Goal: Check status: Check status

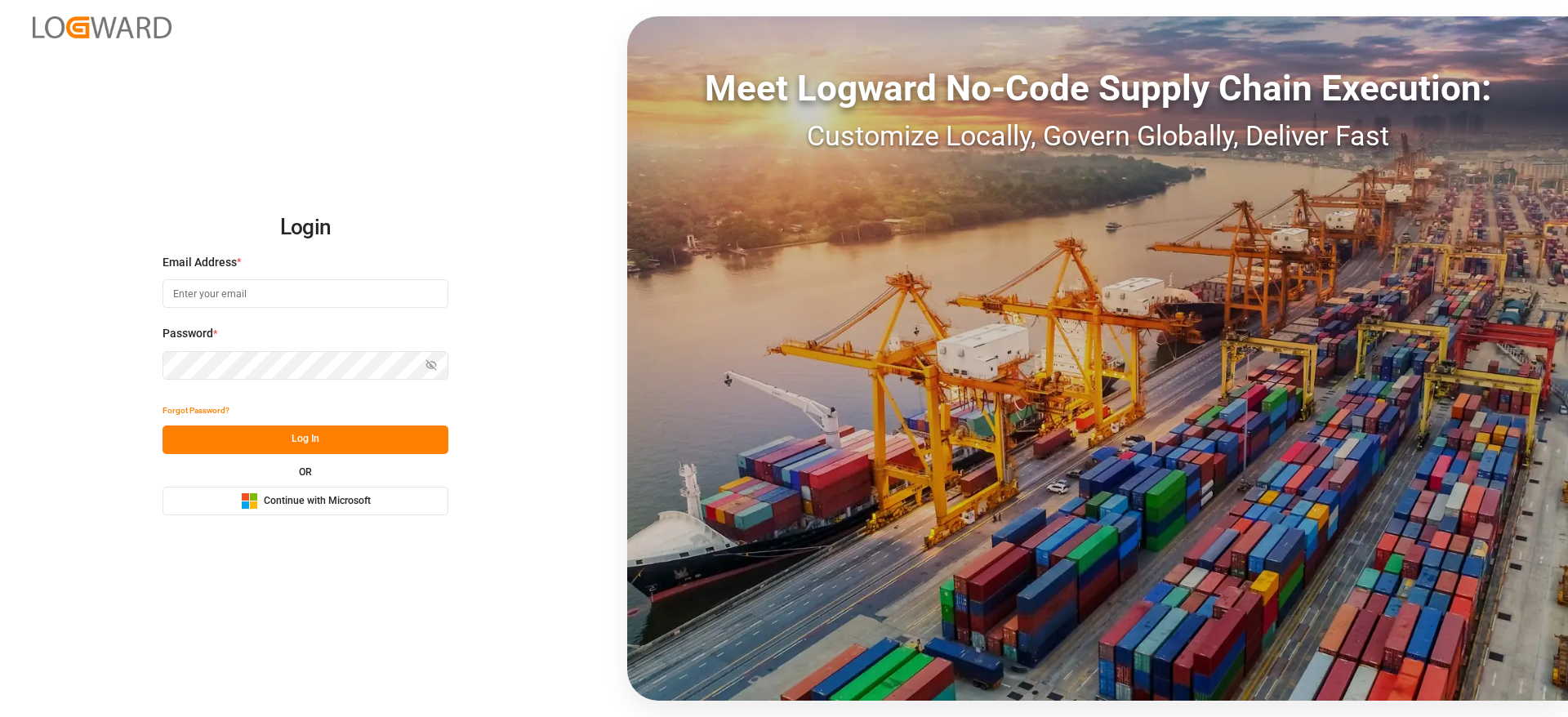
click at [360, 495] on span "Continue with Microsoft" at bounding box center [317, 502] width 107 height 15
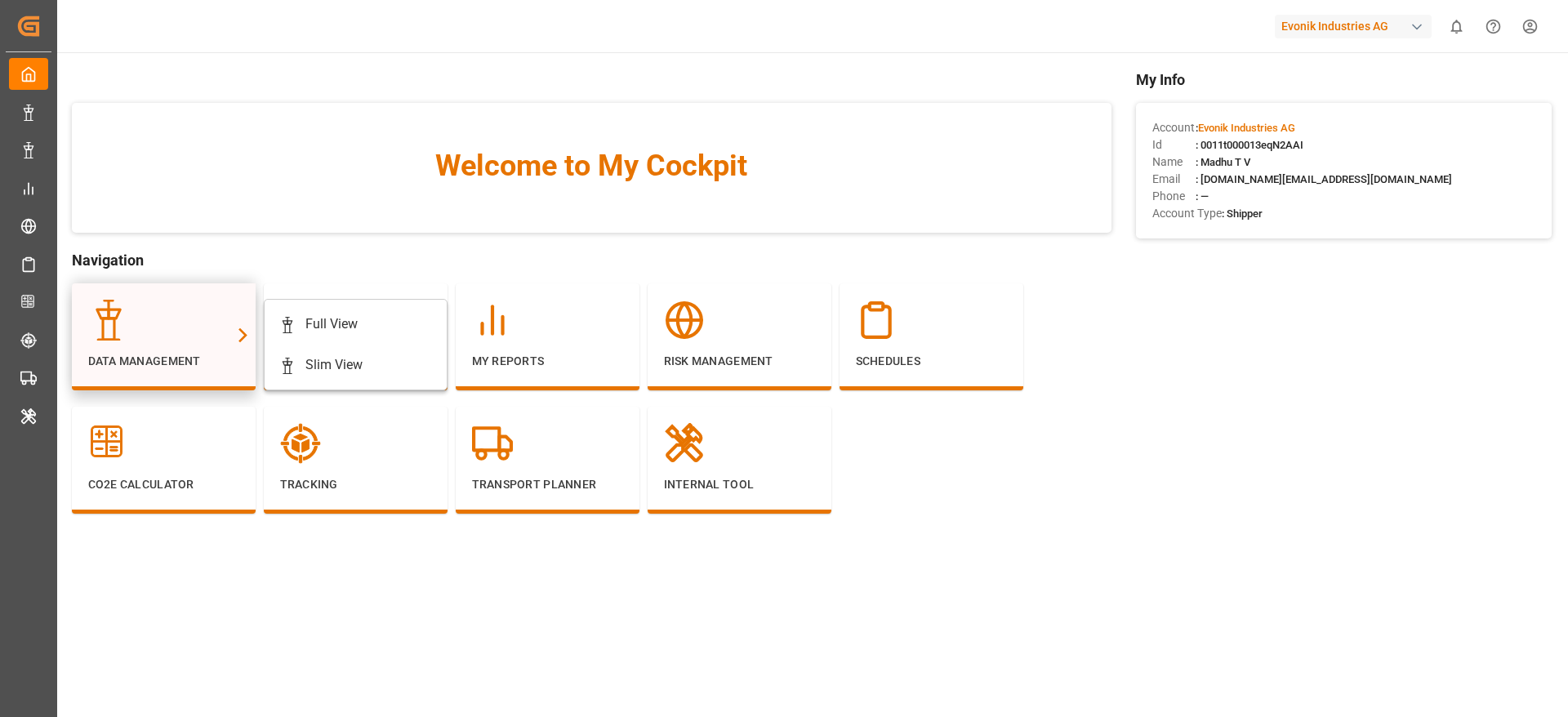
click at [122, 333] on icon at bounding box center [108, 320] width 41 height 41
click at [365, 328] on div "Full View" at bounding box center [355, 325] width 152 height 20
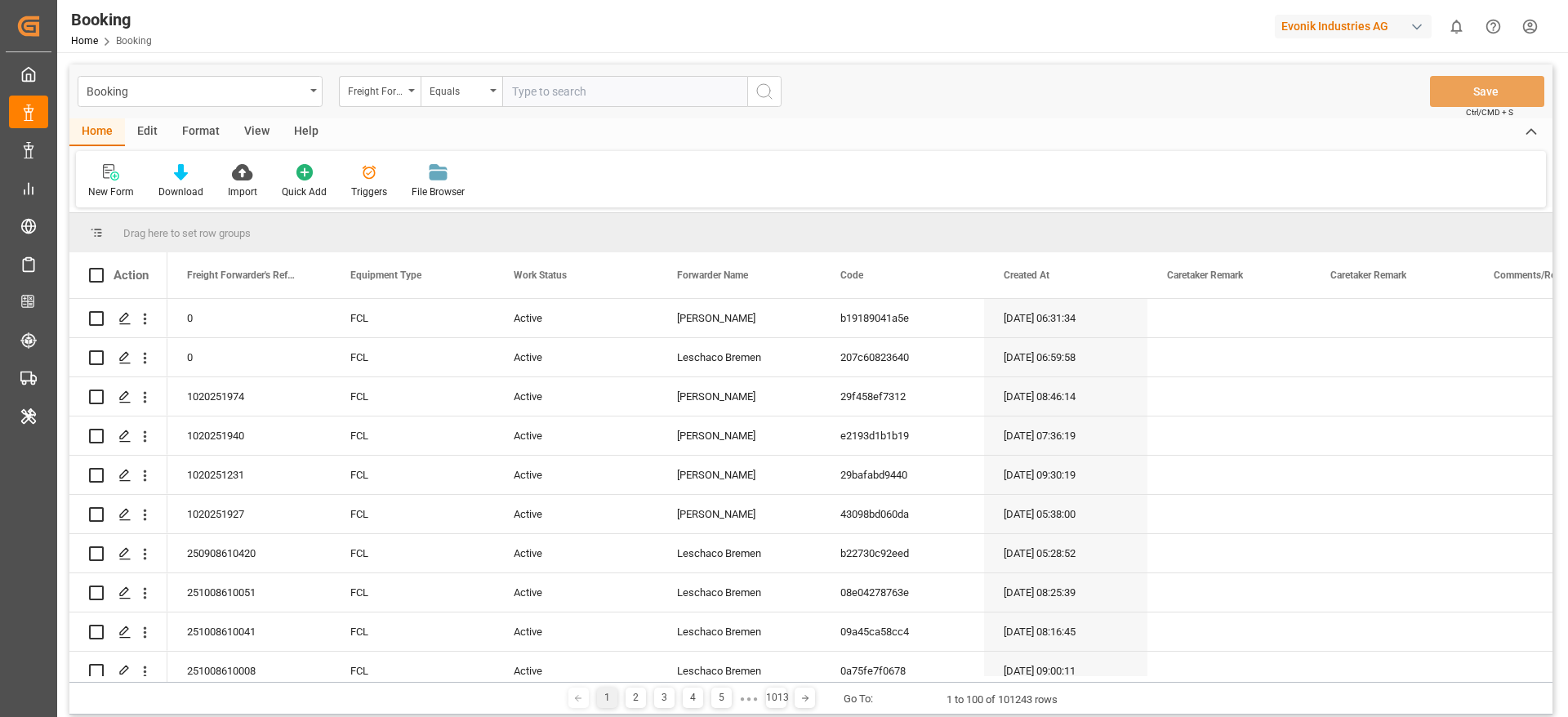
click at [207, 128] on div "Format" at bounding box center [200, 132] width 62 height 28
click at [121, 175] on div at bounding box center [113, 171] width 48 height 17
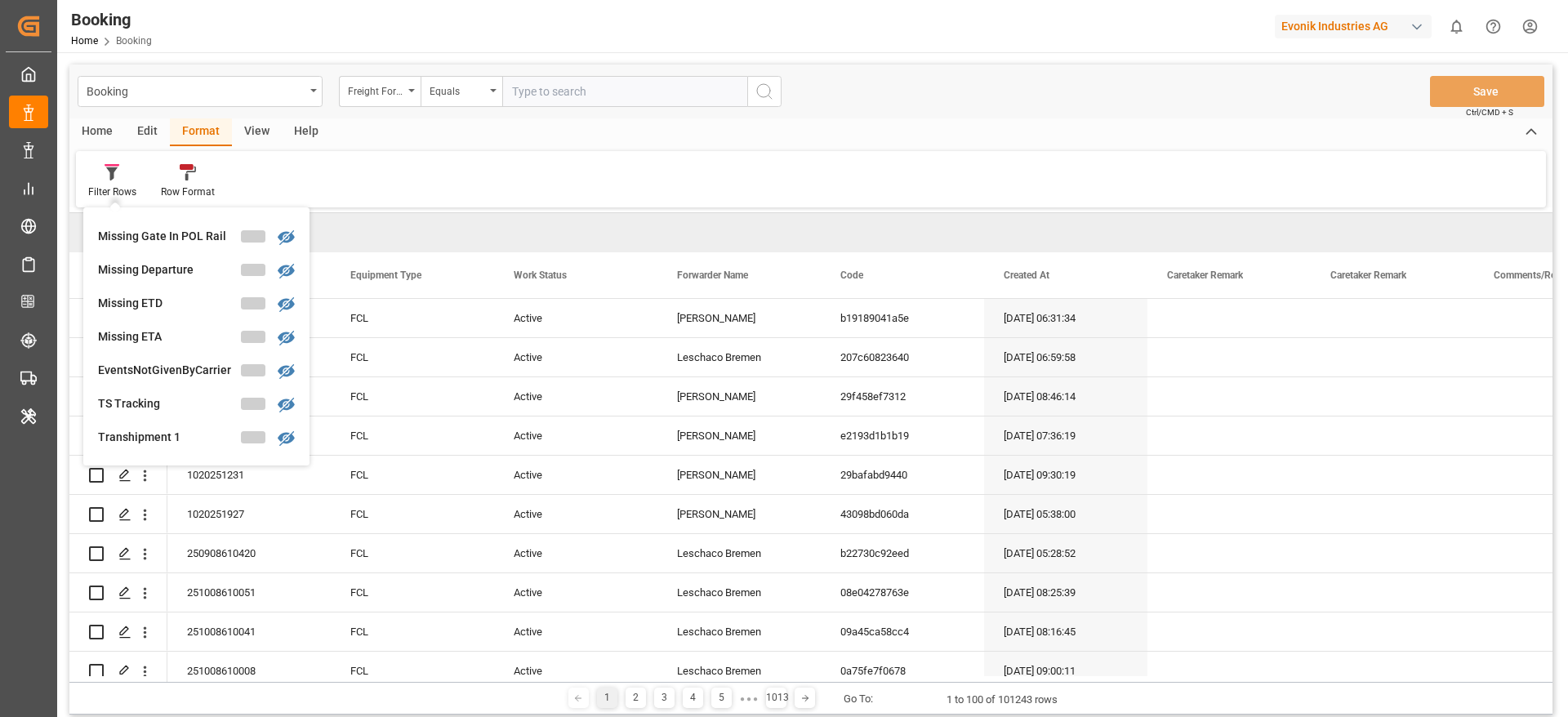
scroll to position [503, 0]
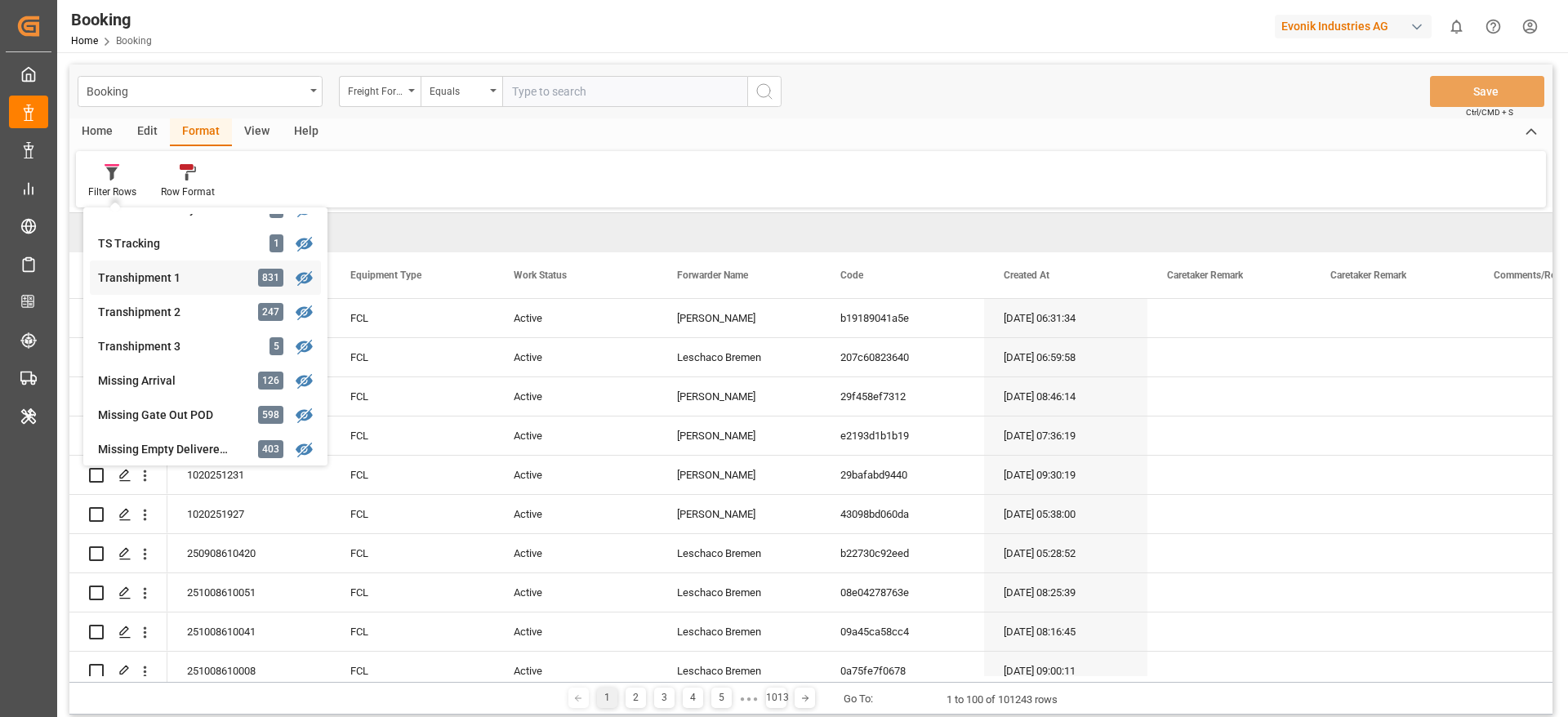
click at [185, 262] on div "Transhipment 1 831" at bounding box center [204, 277] width 231 height 34
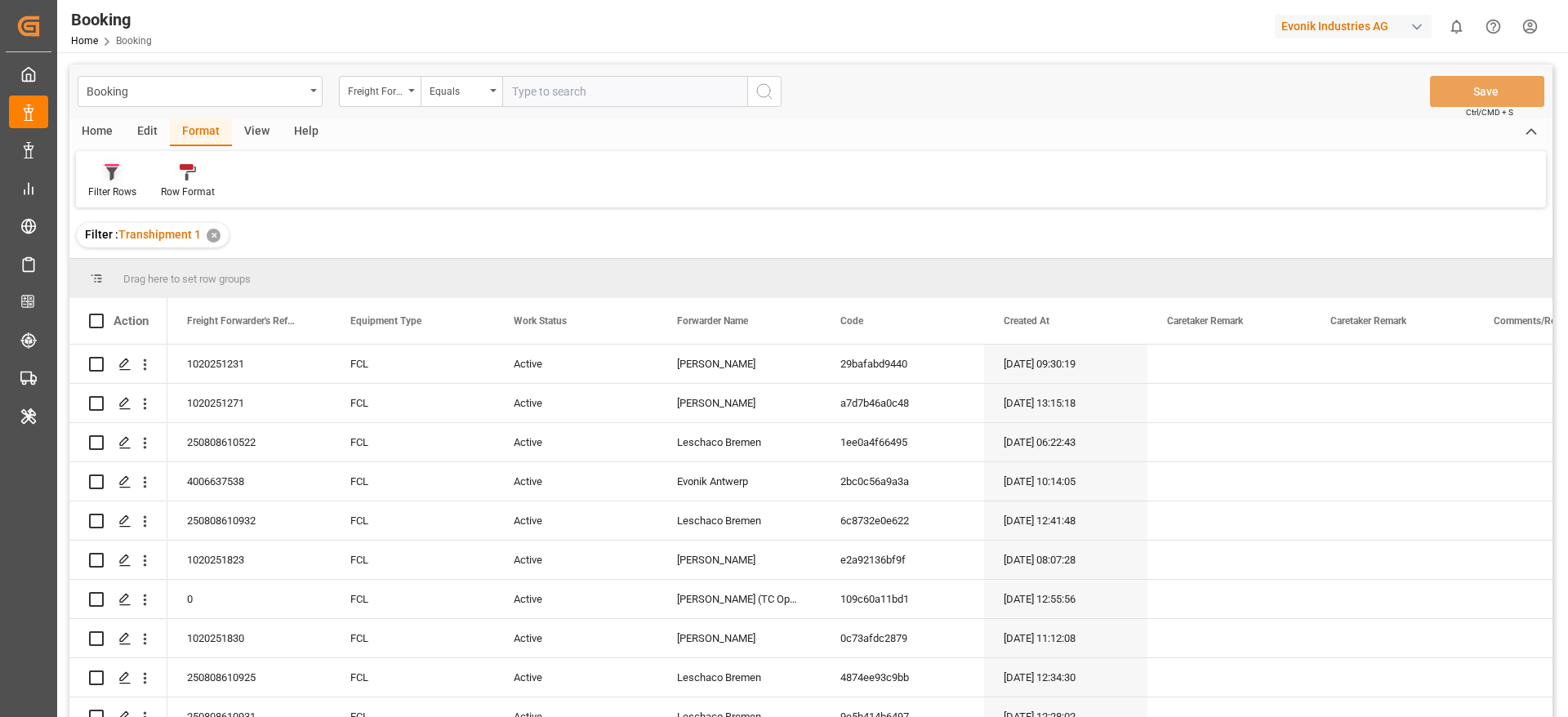
click at [121, 179] on div at bounding box center [113, 171] width 48 height 17
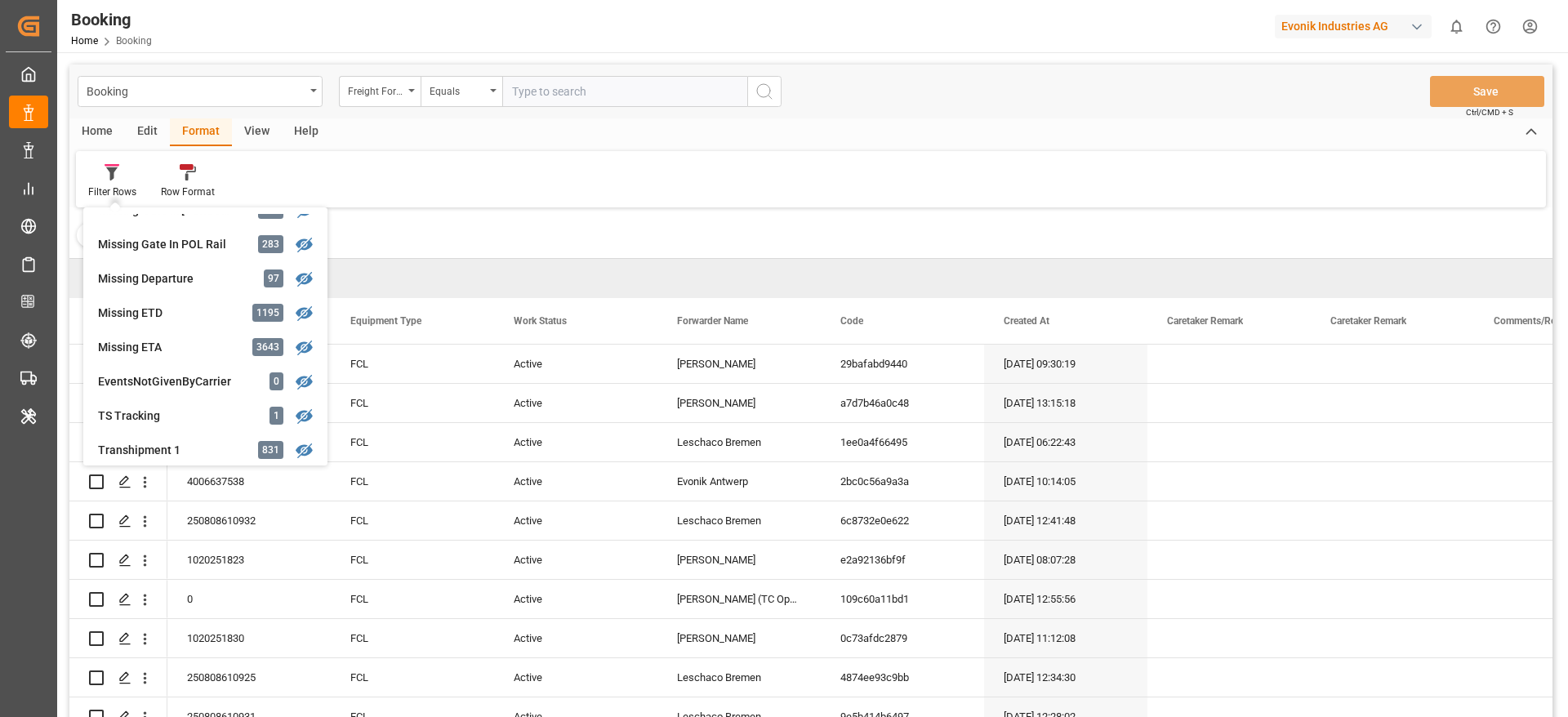
scroll to position [368, 0]
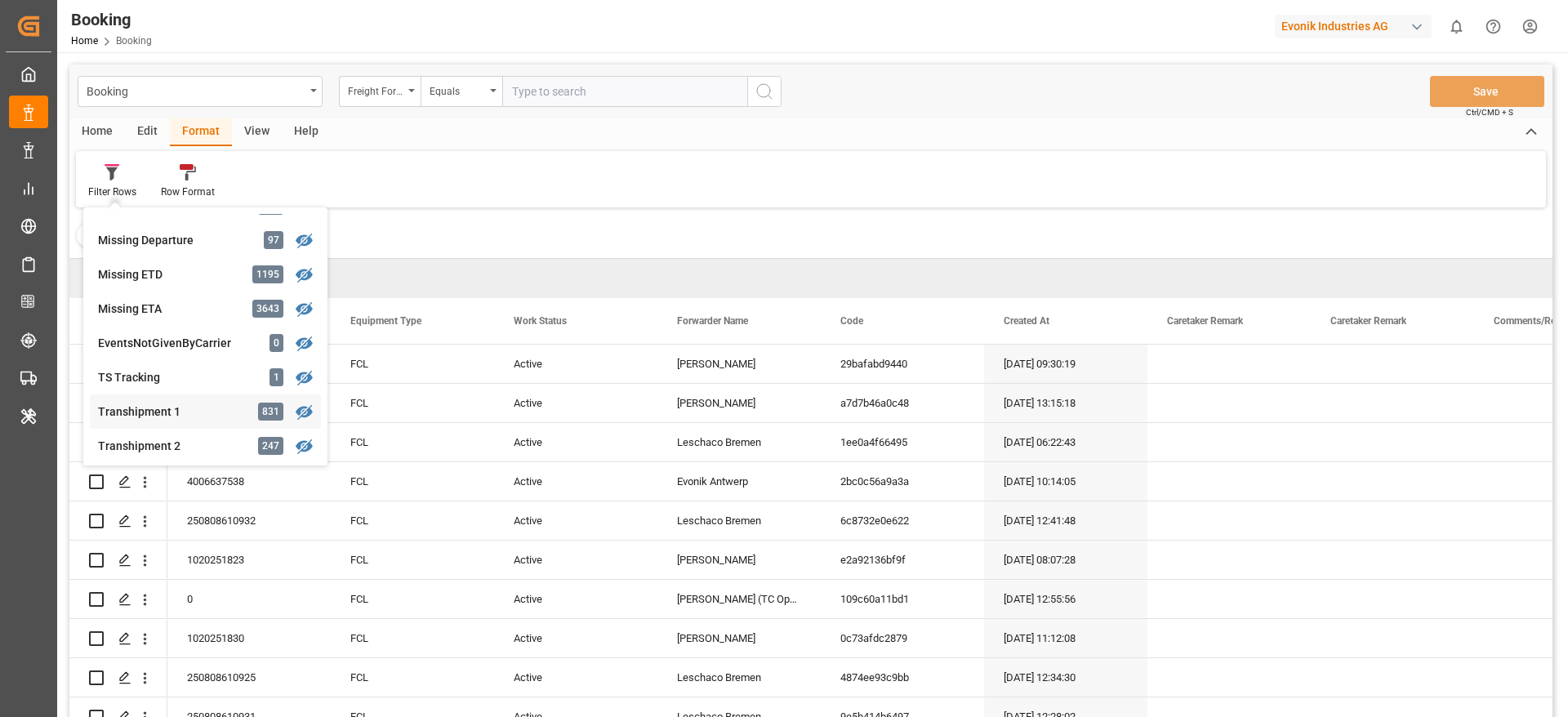
click at [160, 404] on div "Transhipment 1" at bounding box center [169, 411] width 143 height 17
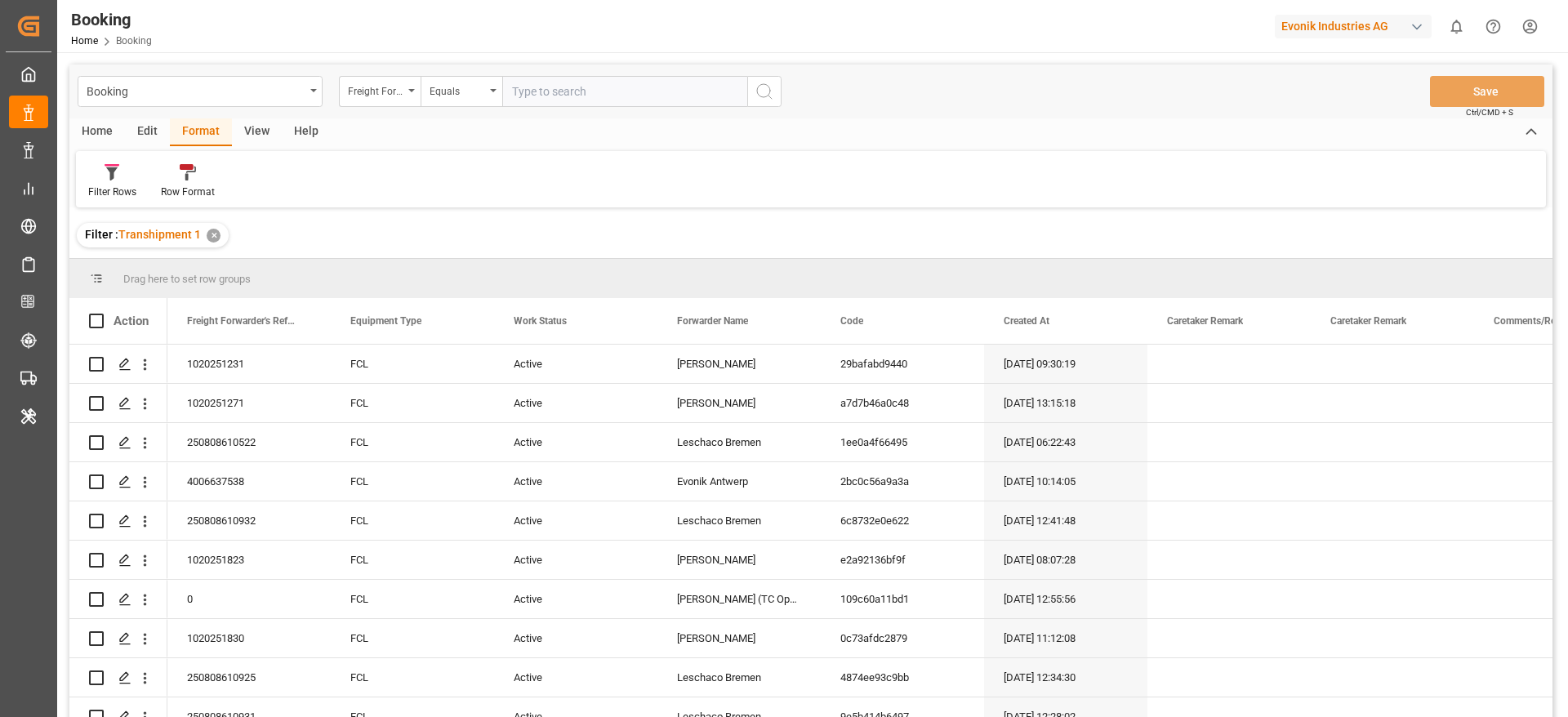
click at [256, 132] on div "View" at bounding box center [257, 132] width 50 height 28
click at [127, 191] on div "Default" at bounding box center [104, 180] width 56 height 36
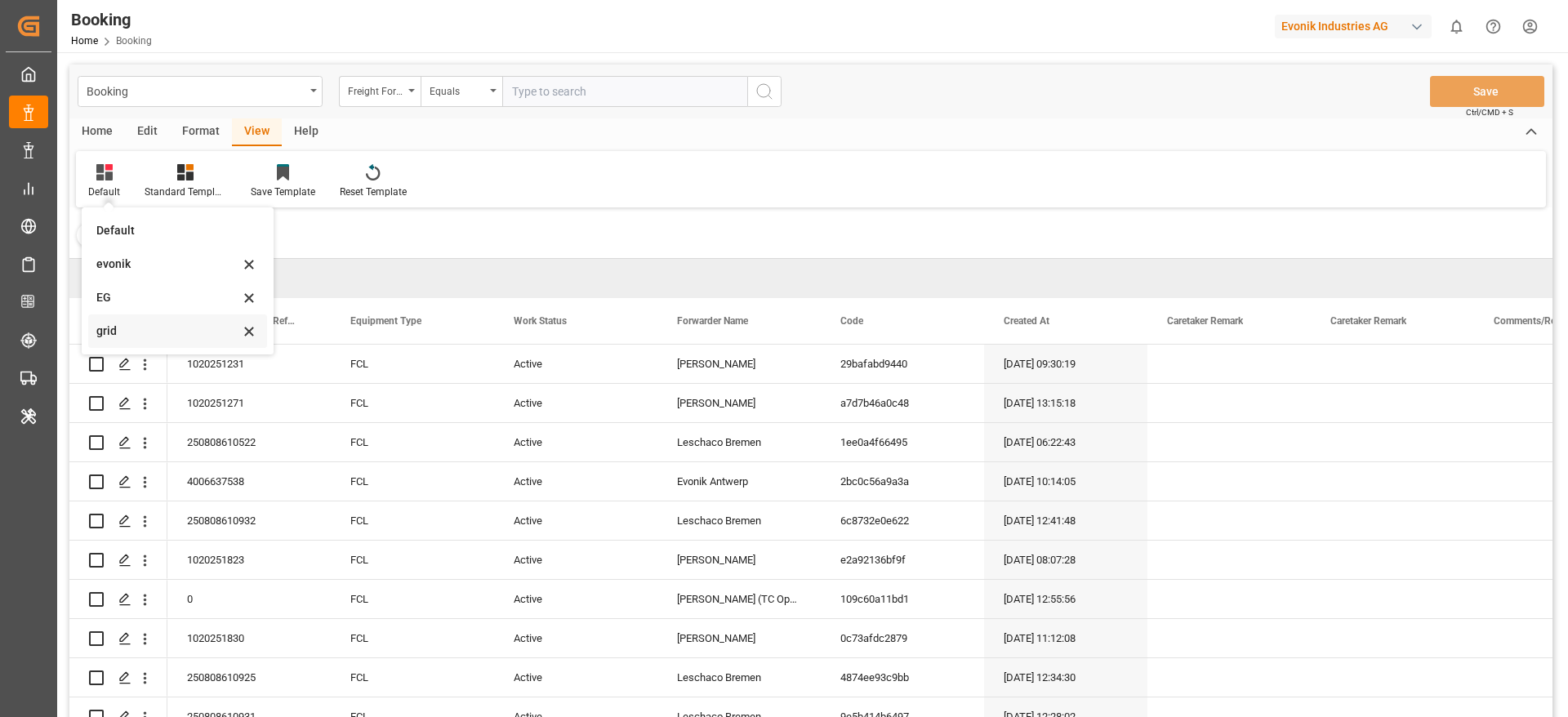
click at [125, 326] on div "grid" at bounding box center [167, 331] width 143 height 17
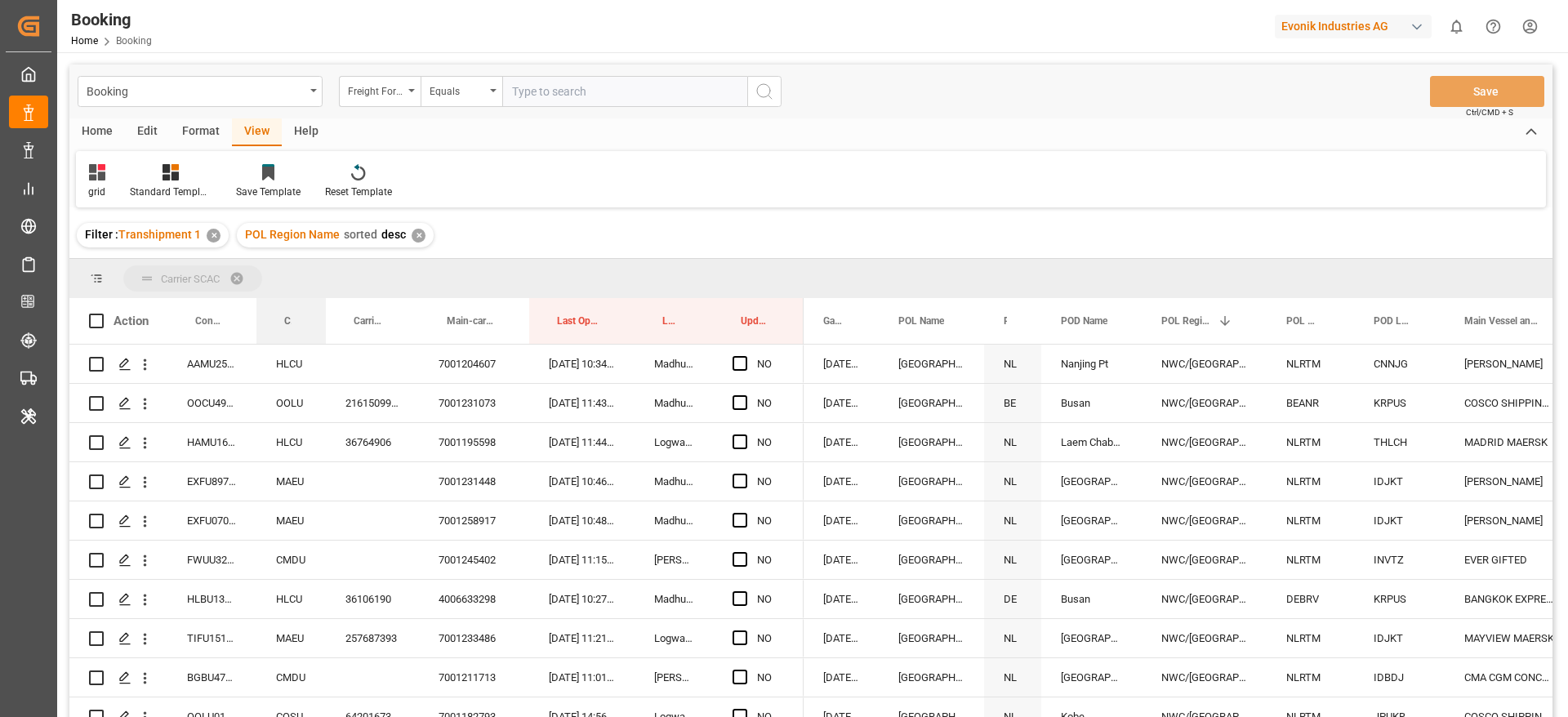
drag, startPoint x: 289, startPoint y: 324, endPoint x: 301, endPoint y: 266, distance: 59.2
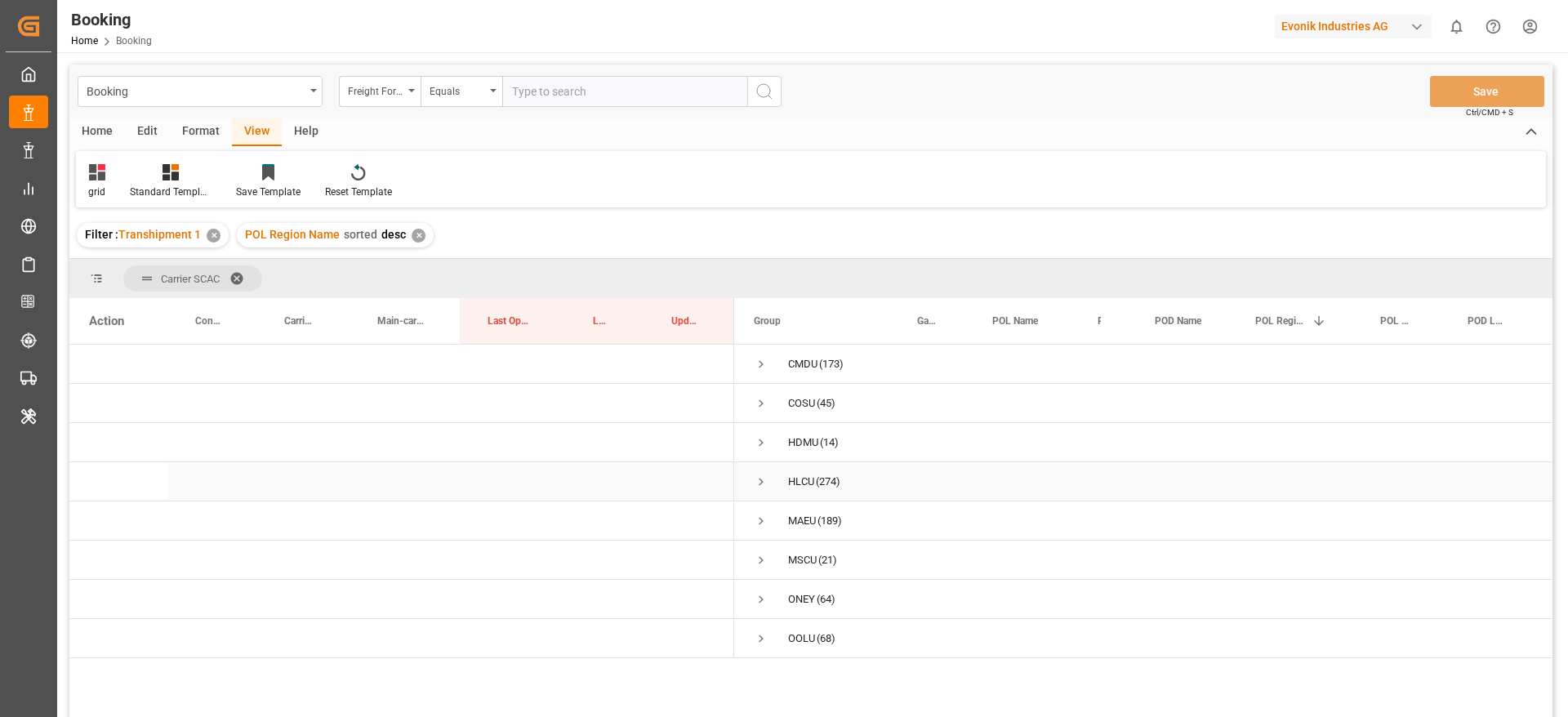
click at [758, 478] on span "Press SPACE to select this row." at bounding box center [761, 482] width 15 height 15
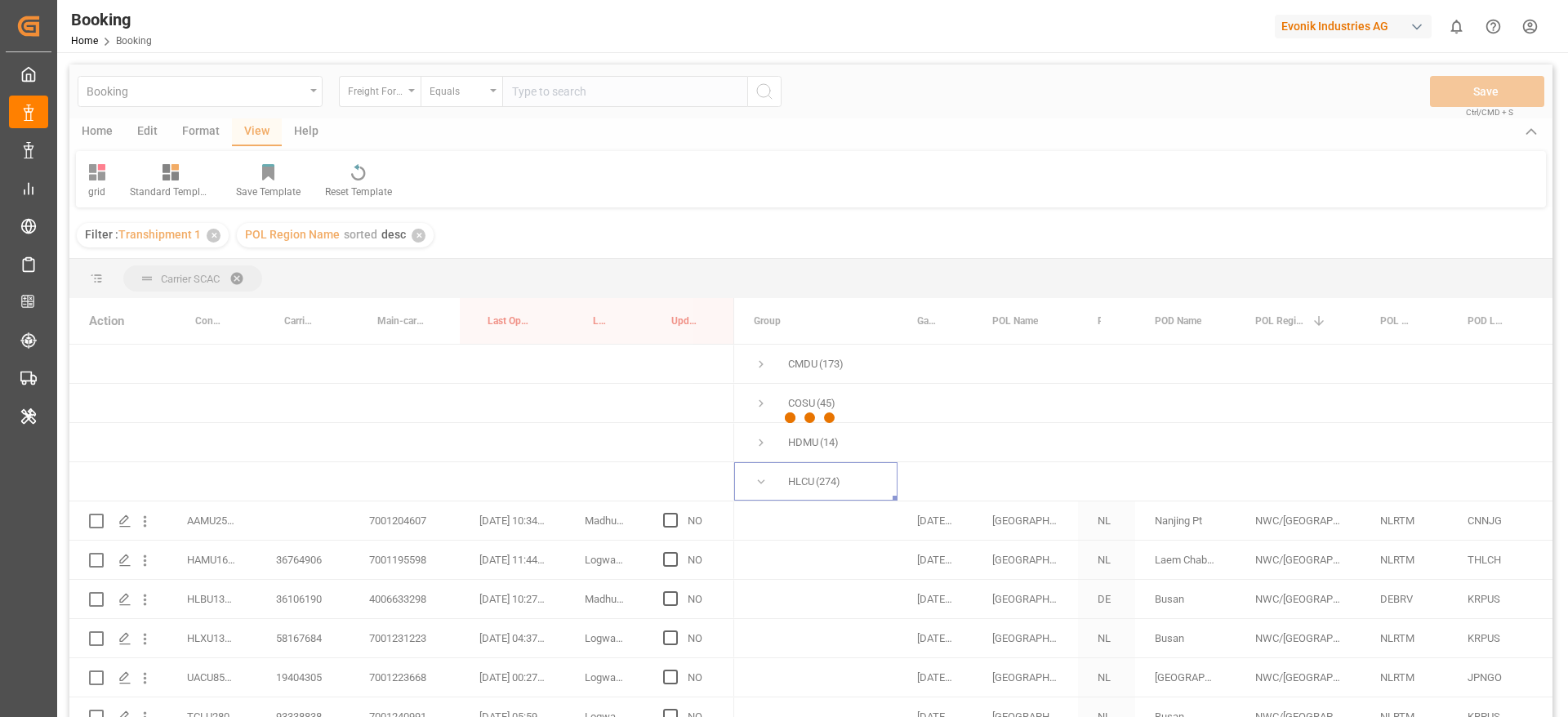
click at [430, 333] on div at bounding box center [810, 418] width 1483 height 707
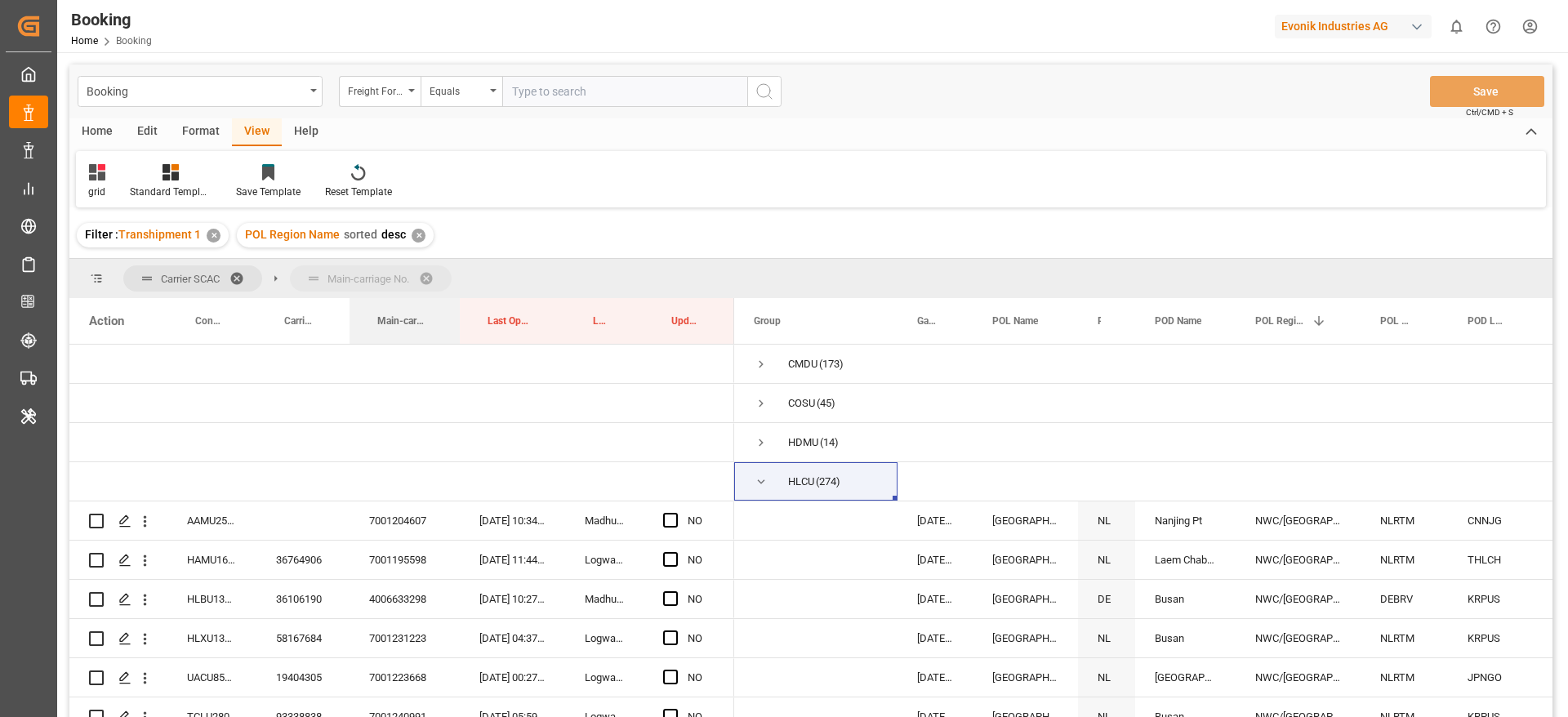
drag, startPoint x: 391, startPoint y: 319, endPoint x: 441, endPoint y: 276, distance: 65.9
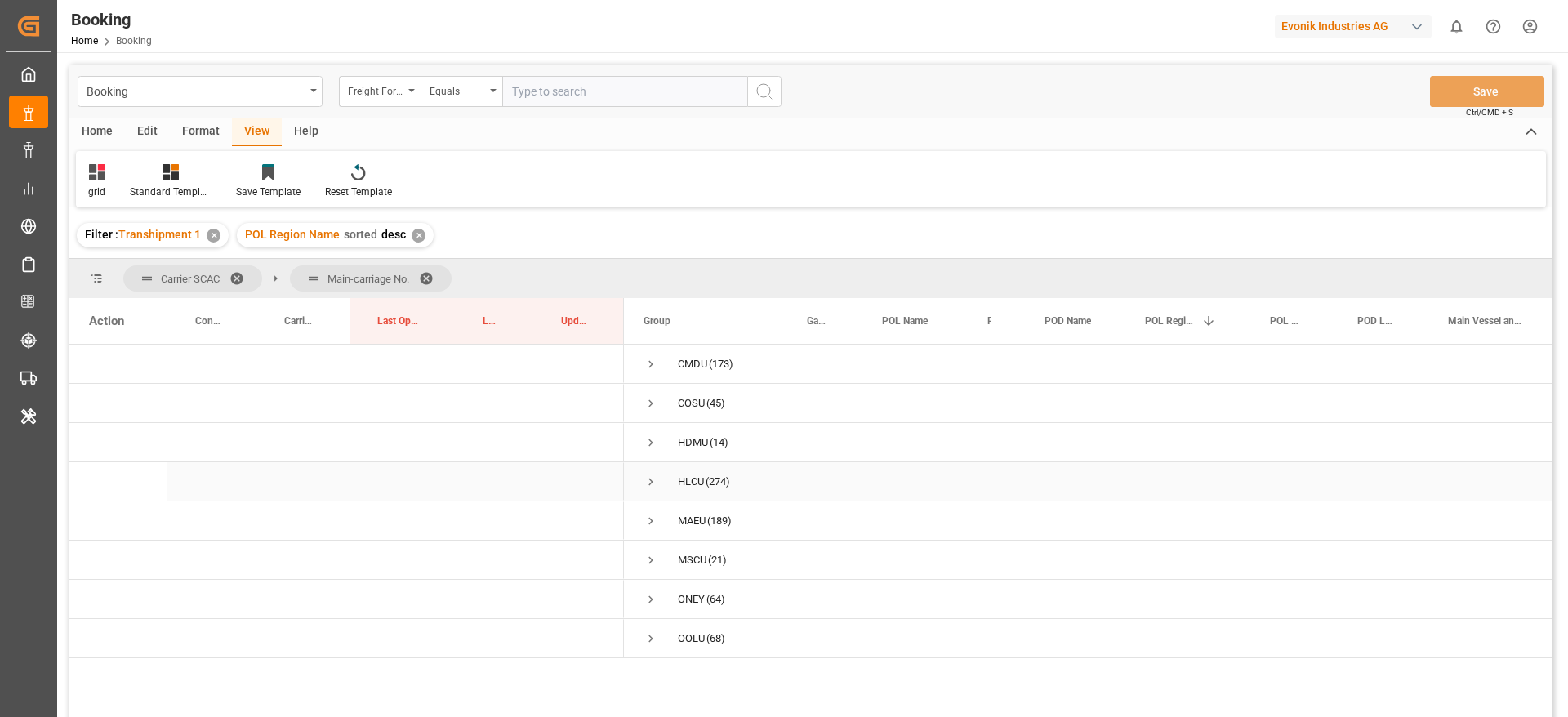
click at [647, 487] on span "Press SPACE to select this row." at bounding box center [651, 482] width 15 height 15
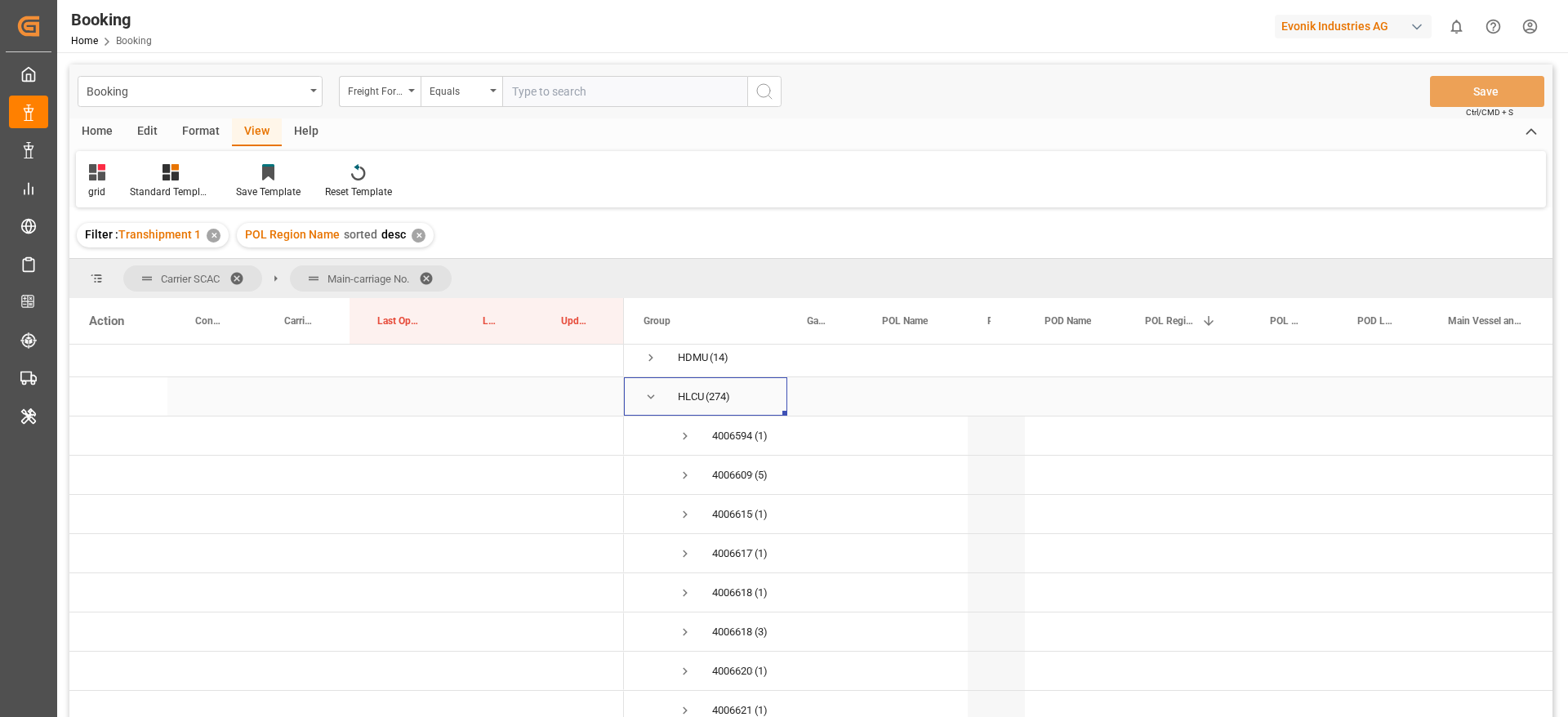
scroll to position [123, 0]
click at [684, 439] on span "Press SPACE to select this row." at bounding box center [685, 438] width 15 height 15
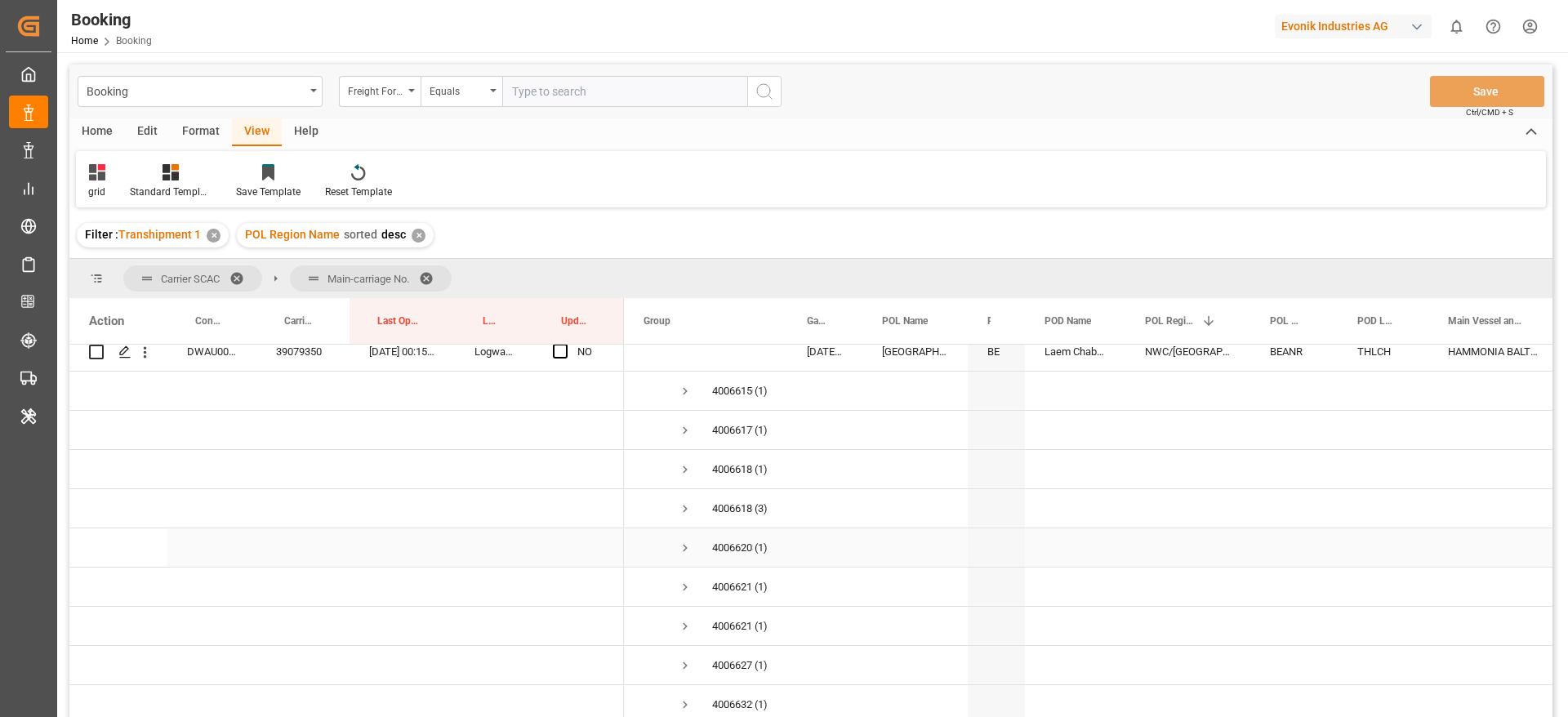
scroll to position [368, 0]
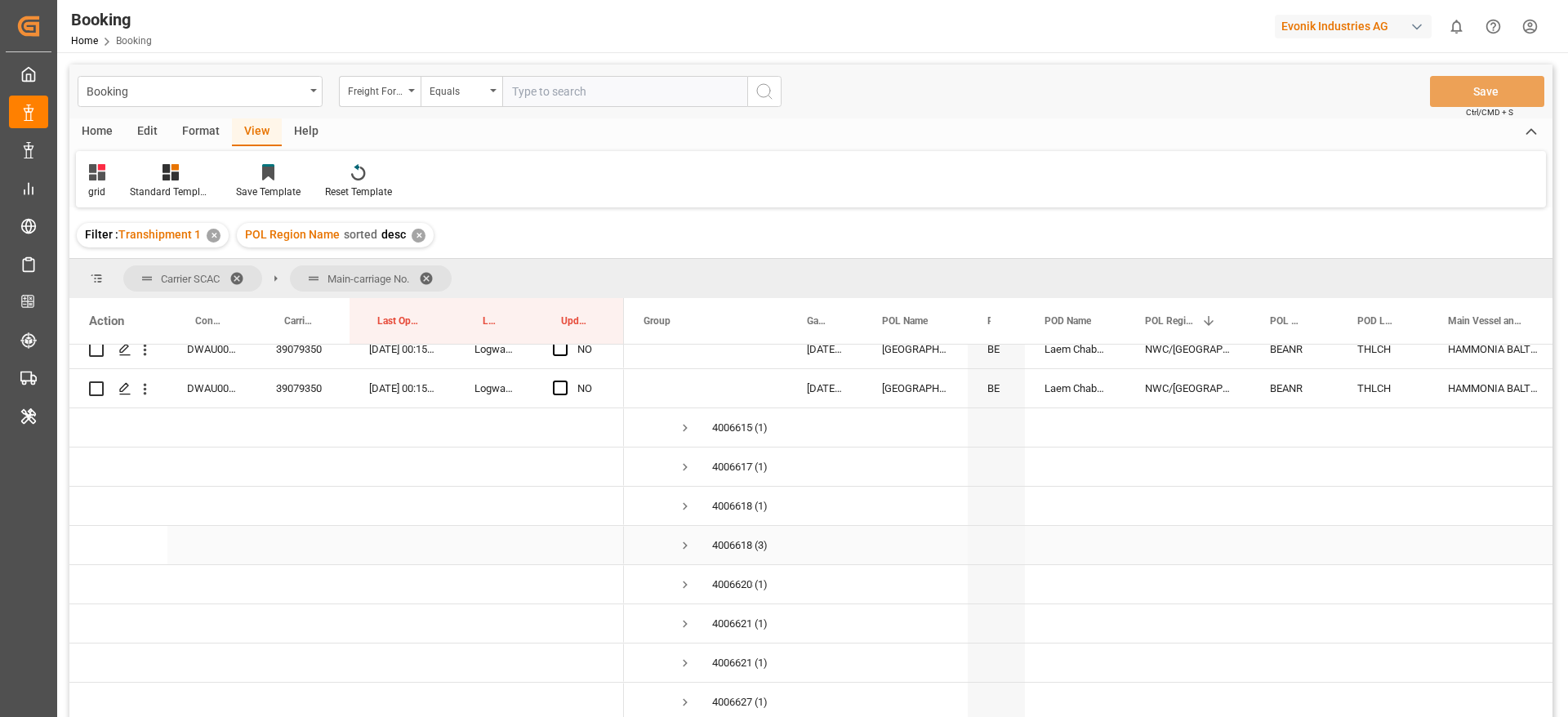
click at [686, 545] on span "Press SPACE to select this row." at bounding box center [685, 546] width 15 height 15
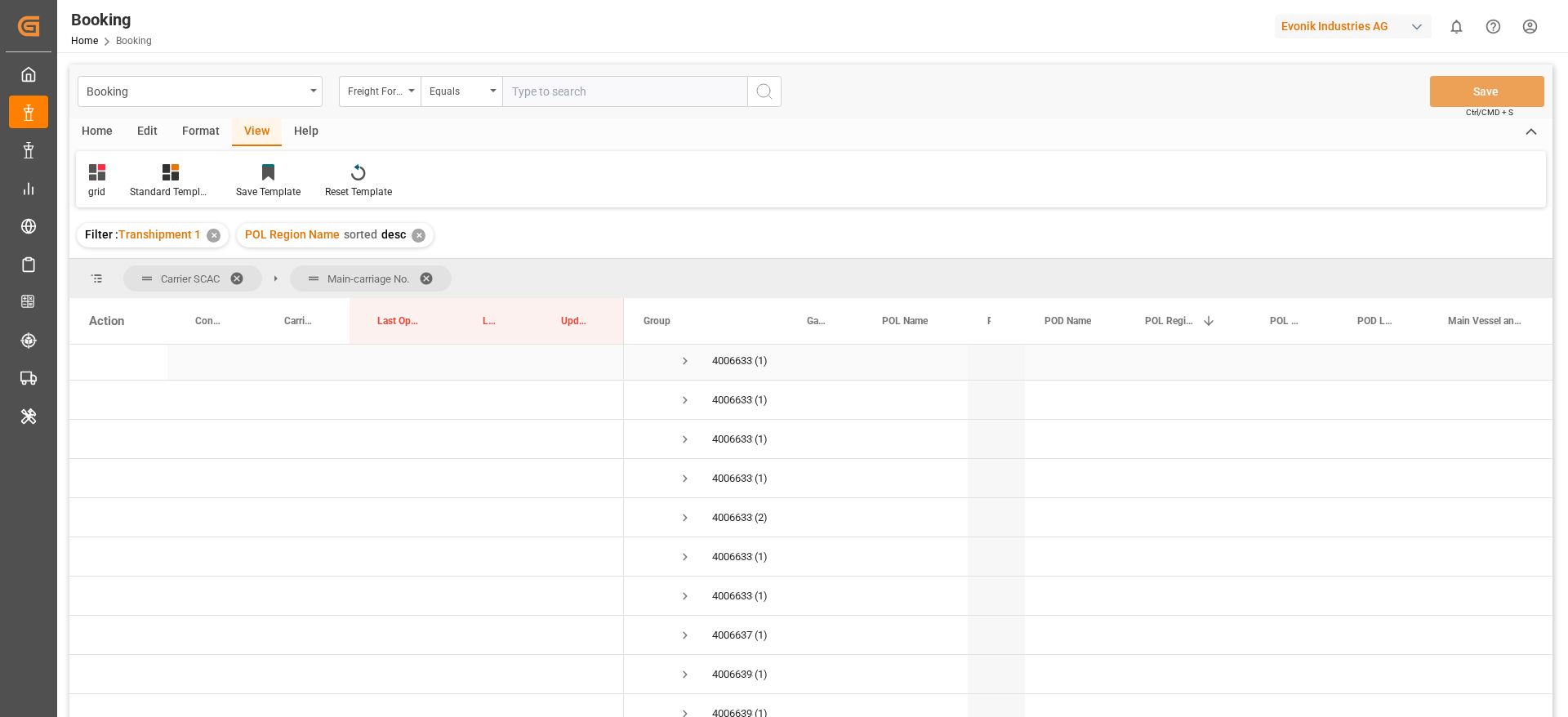
scroll to position [980, 0]
click at [682, 483] on span "Press SPACE to select this row." at bounding box center [685, 482] width 15 height 15
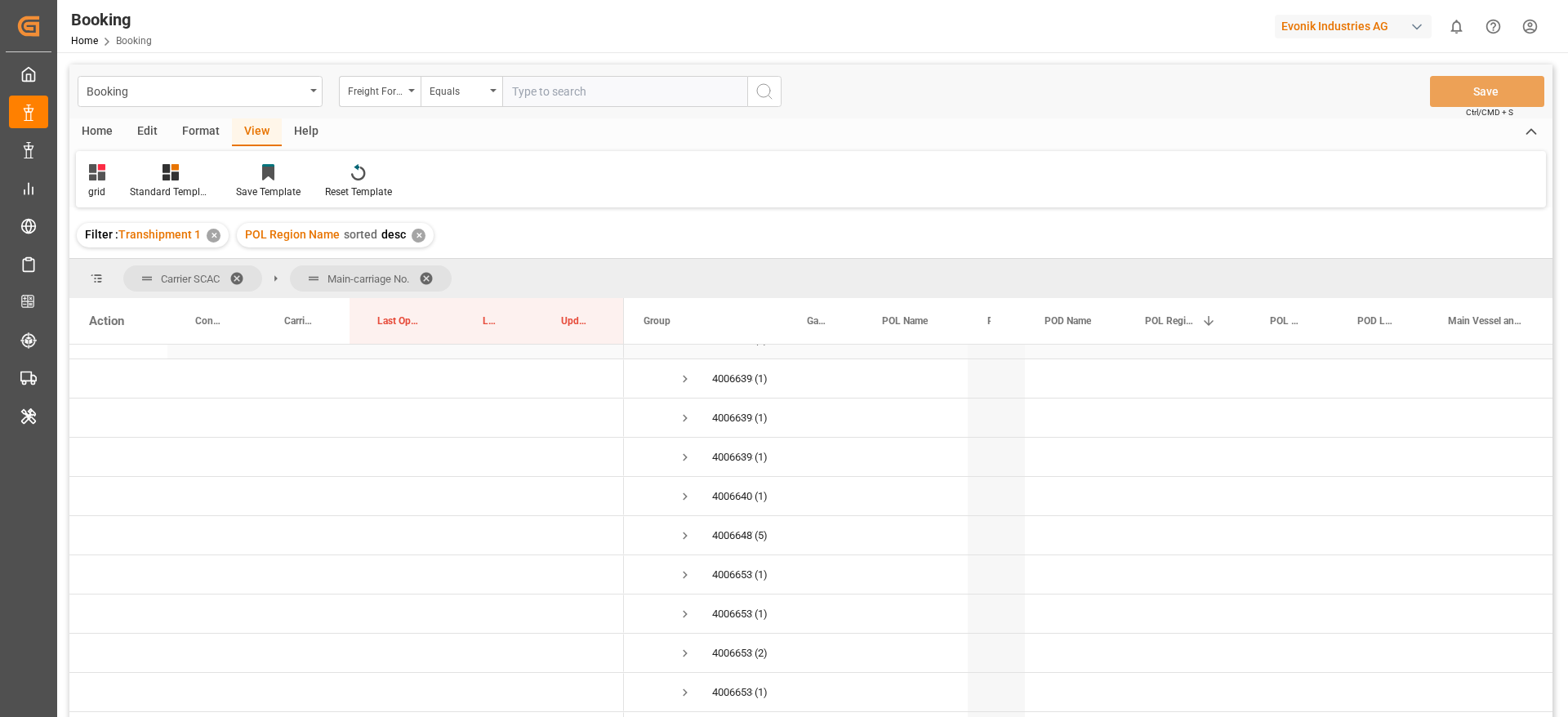
scroll to position [1470, 0]
click at [688, 503] on span "Press SPACE to select this row." at bounding box center [685, 502] width 15 height 15
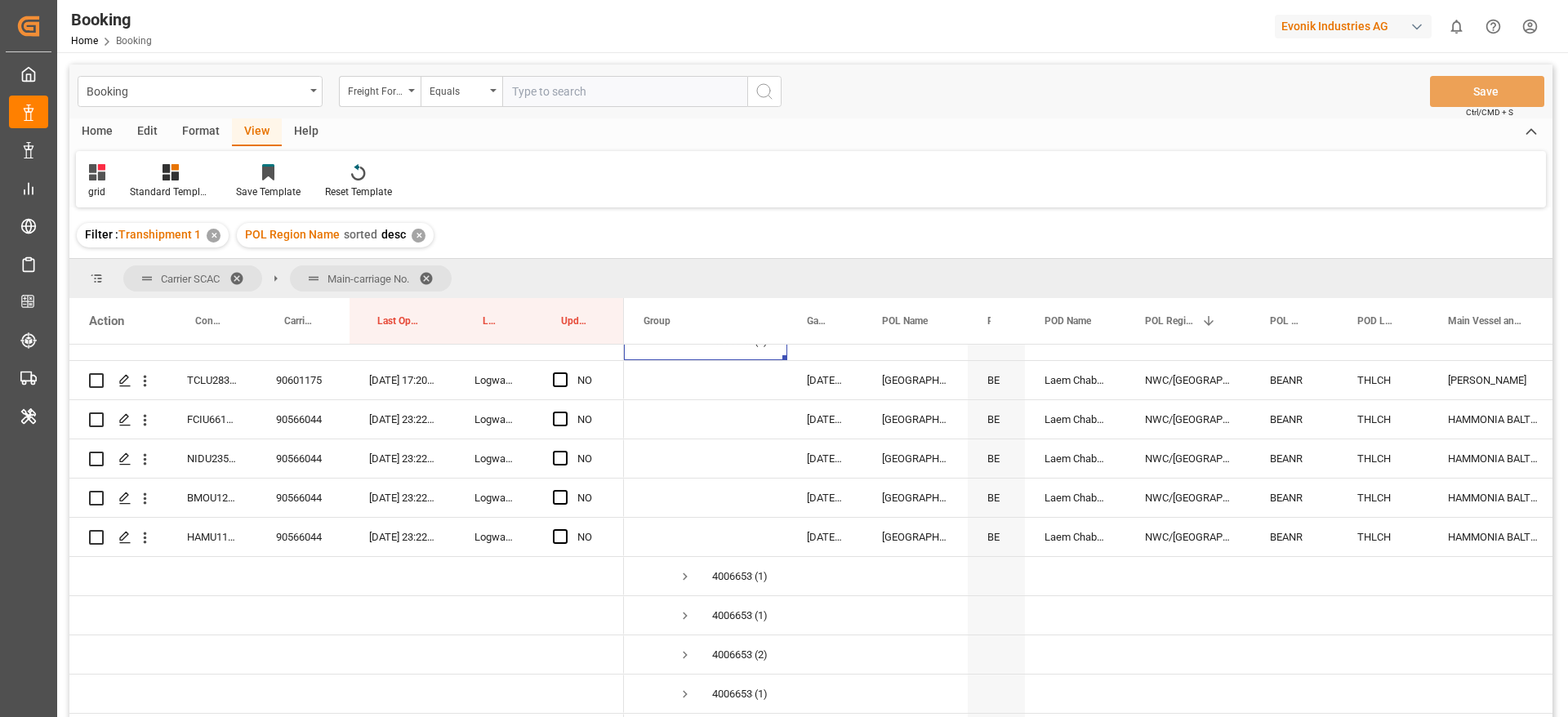
scroll to position [1715, 0]
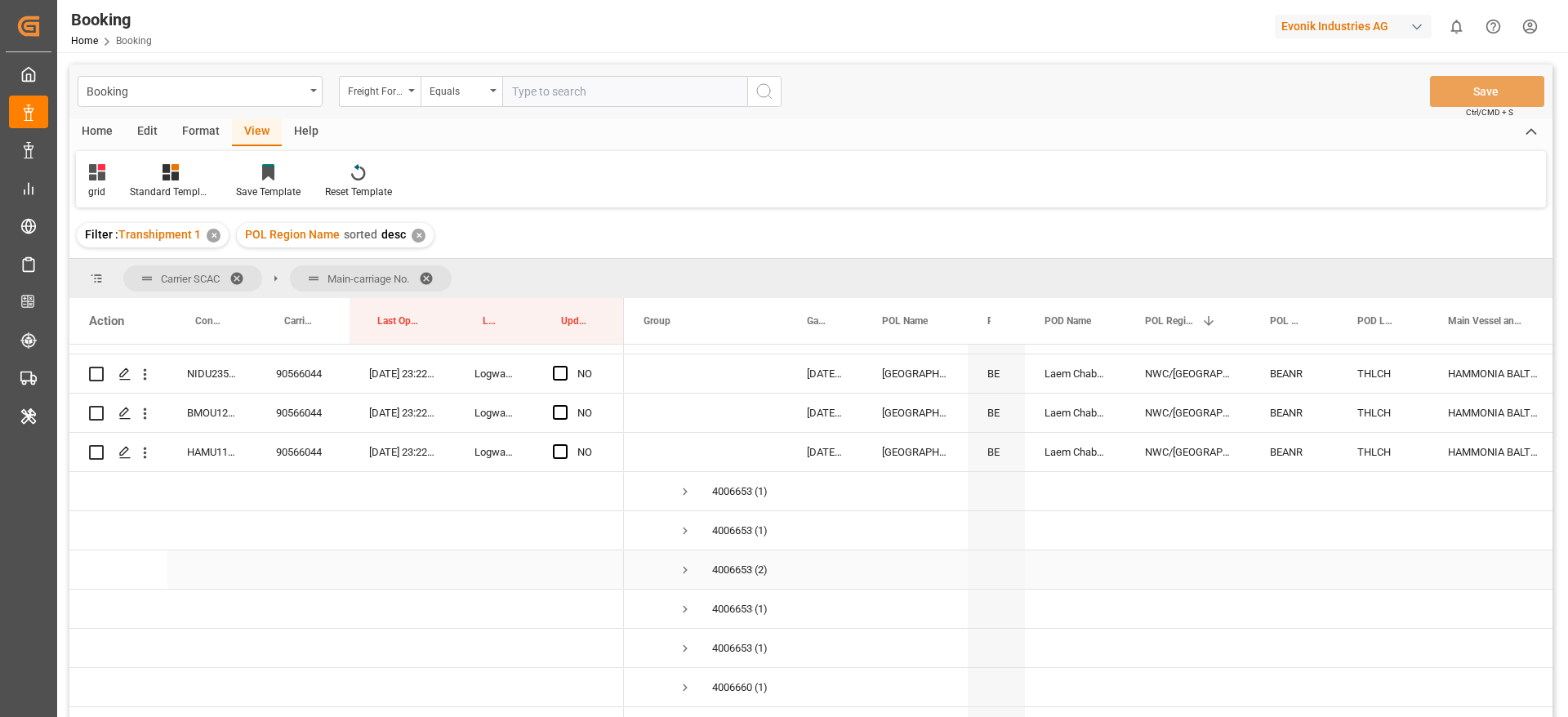
click at [685, 565] on span "Press SPACE to select this row." at bounding box center [685, 570] width 15 height 15
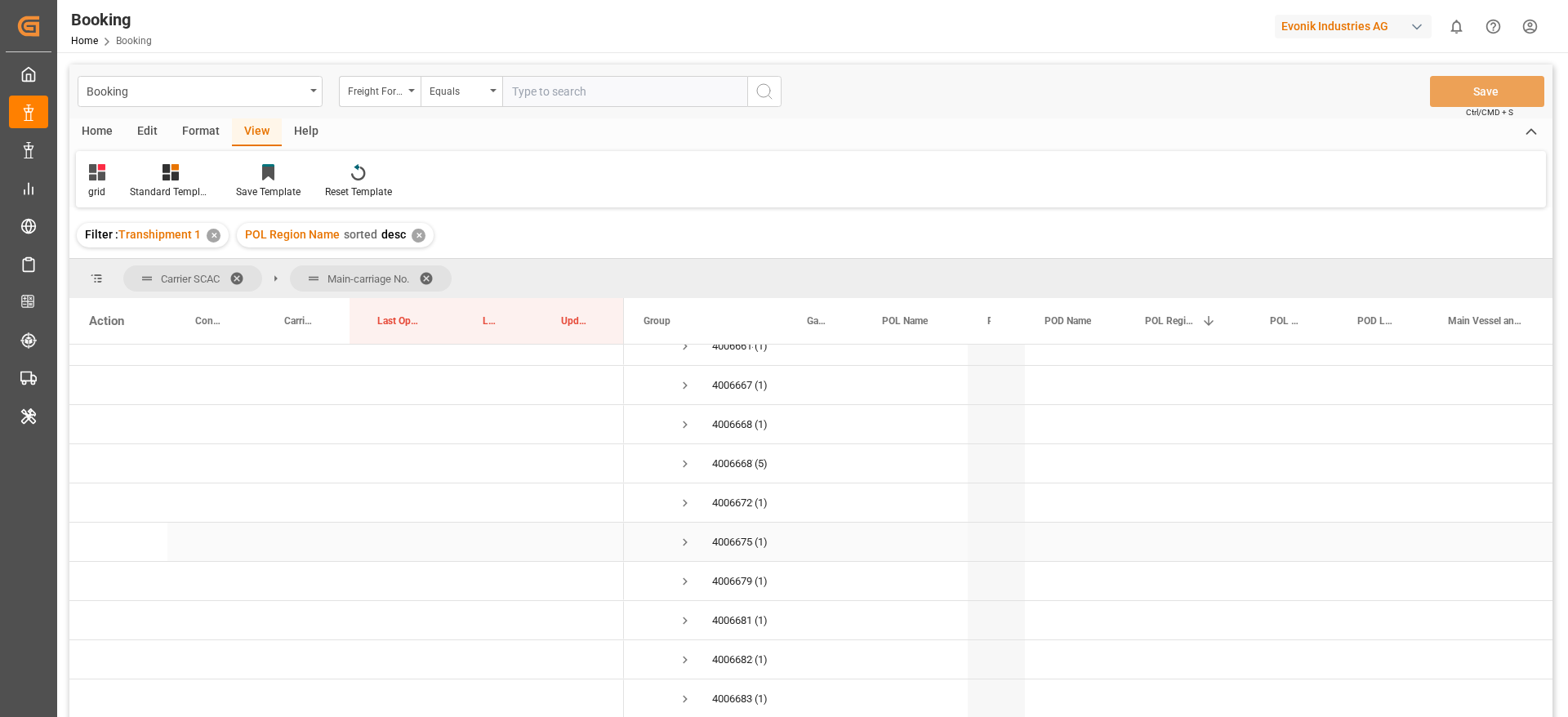
scroll to position [2205, 0]
click at [688, 432] on span "Press SPACE to select this row." at bounding box center [685, 433] width 15 height 15
click at [688, 530] on span "Press SPACE to select this row." at bounding box center [685, 531] width 15 height 15
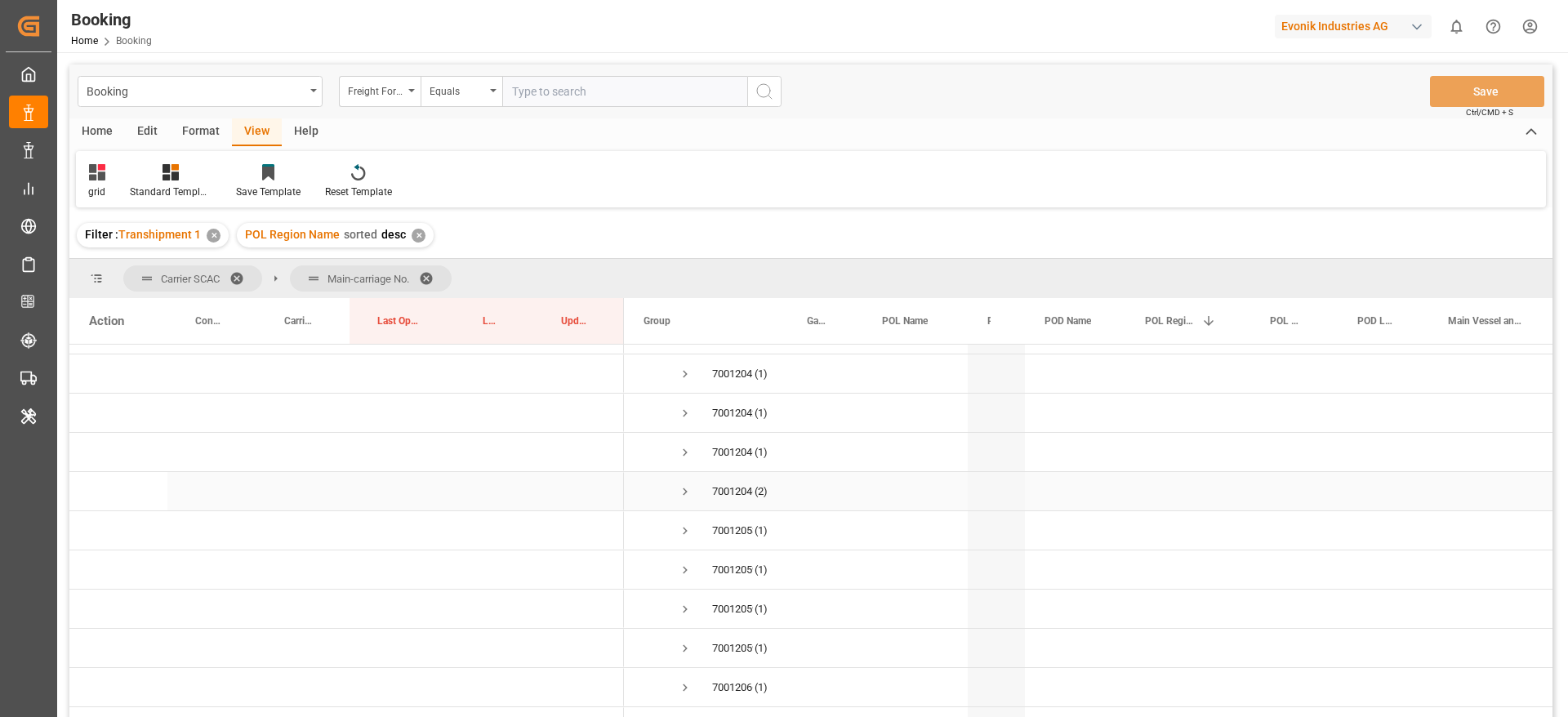
click at [685, 490] on span "Press SPACE to select this row." at bounding box center [685, 492] width 15 height 15
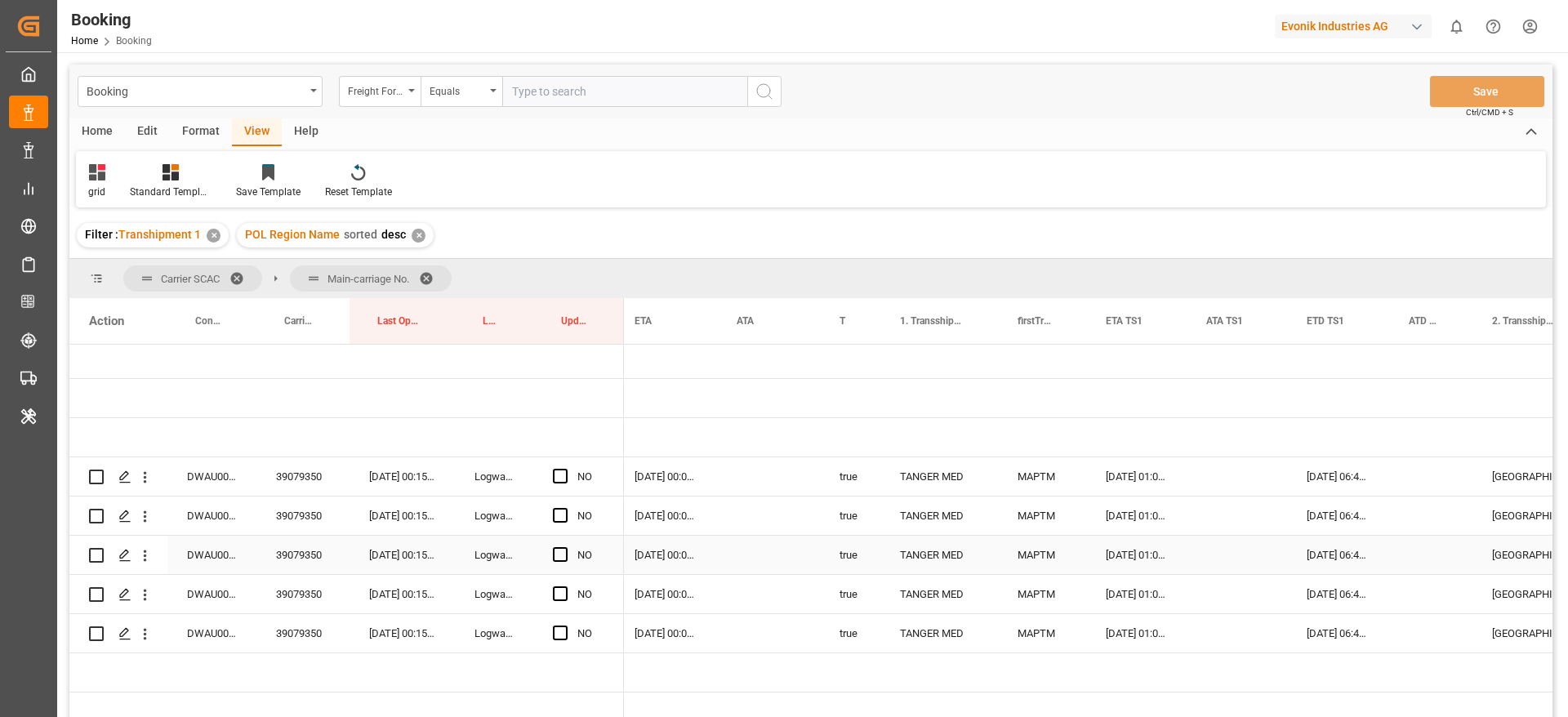
scroll to position [0, 0]
click at [309, 476] on div "39079350" at bounding box center [303, 476] width 93 height 38
click at [565, 474] on span "Press SPACE to select this row." at bounding box center [560, 476] width 15 height 15
click at [565, 469] on input "Press SPACE to select this row." at bounding box center [565, 469] width 0 height 0
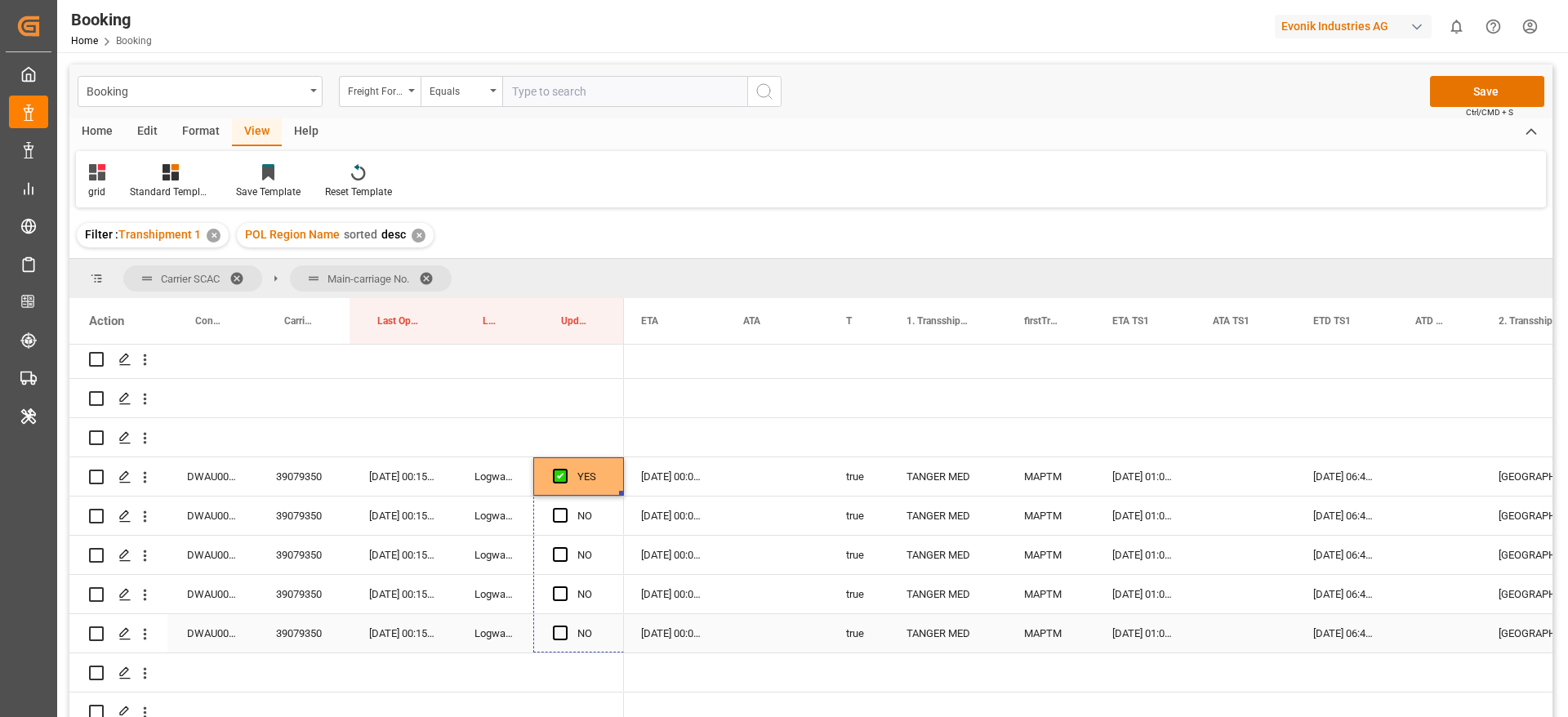
drag, startPoint x: 622, startPoint y: 493, endPoint x: 472, endPoint y: 502, distance: 150.3
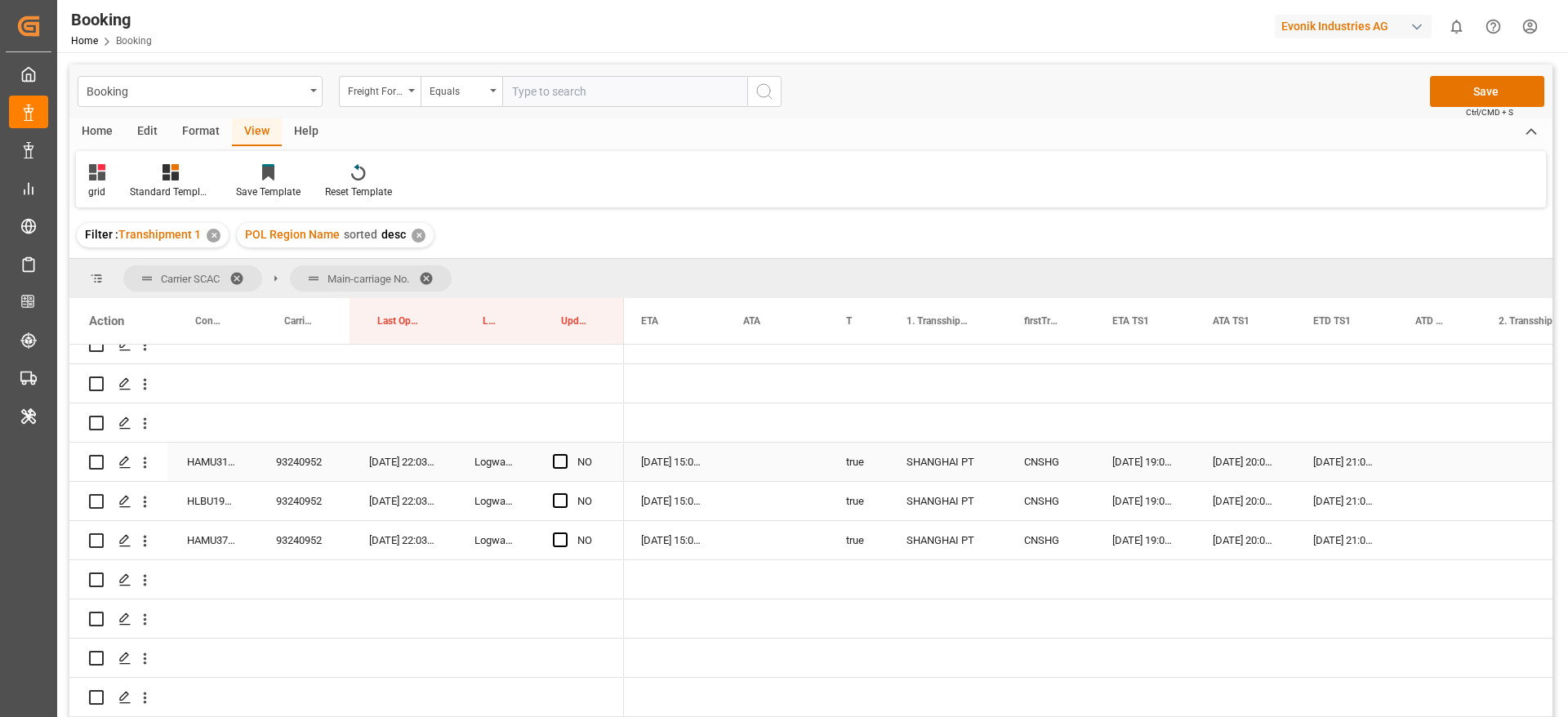
click at [315, 462] on div "93240952" at bounding box center [303, 462] width 93 height 38
click at [555, 462] on span "Press SPACE to select this row." at bounding box center [560, 461] width 15 height 15
click at [565, 454] on input "Press SPACE to select this row." at bounding box center [565, 454] width 0 height 0
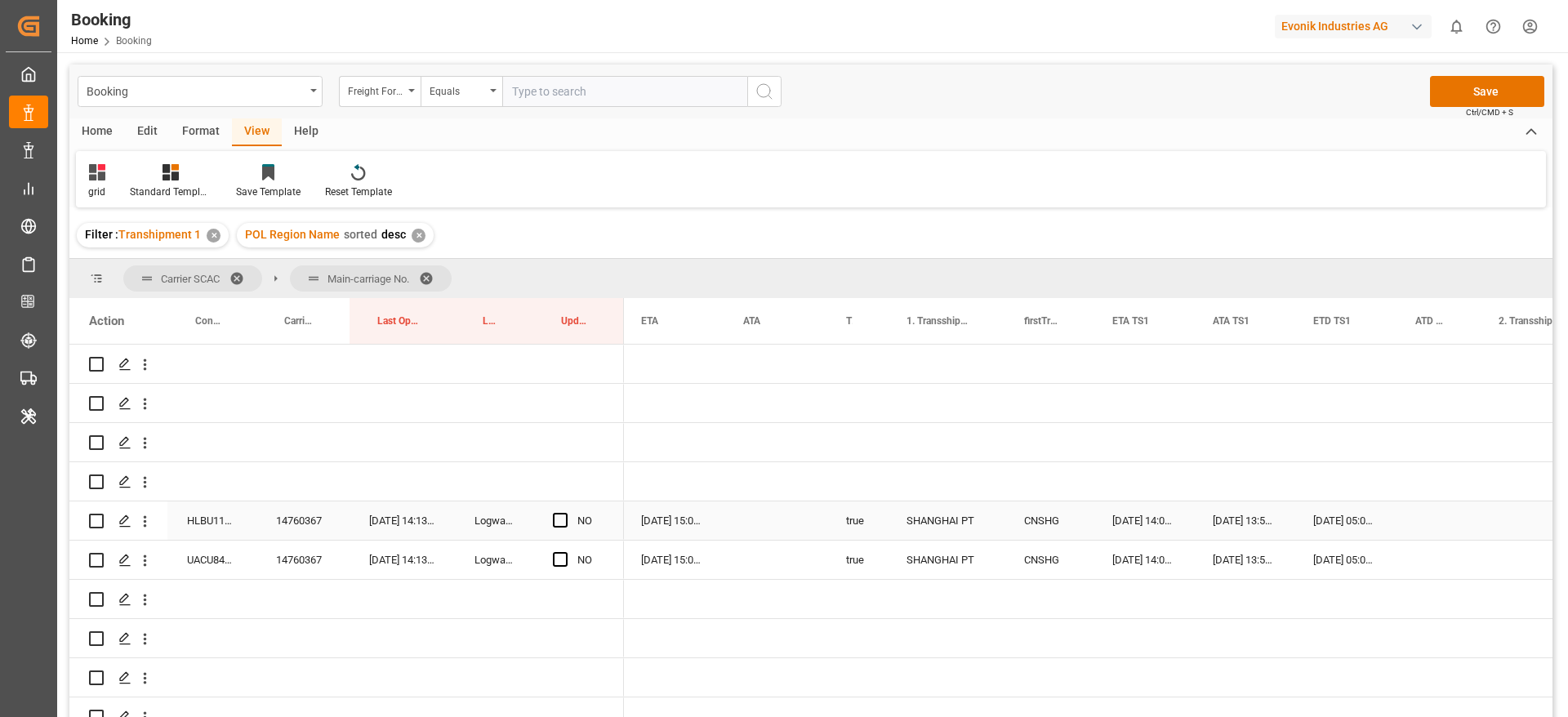
click at [303, 517] on div "14760367" at bounding box center [303, 521] width 93 height 38
click at [560, 522] on span "Press SPACE to select this row." at bounding box center [560, 520] width 15 height 15
click at [565, 512] on input "Press SPACE to select this row." at bounding box center [565, 512] width 0 height 0
click at [562, 558] on span "Press SPACE to select this row." at bounding box center [560, 560] width 15 height 15
click at [565, 552] on input "Press SPACE to select this row." at bounding box center [565, 552] width 0 height 0
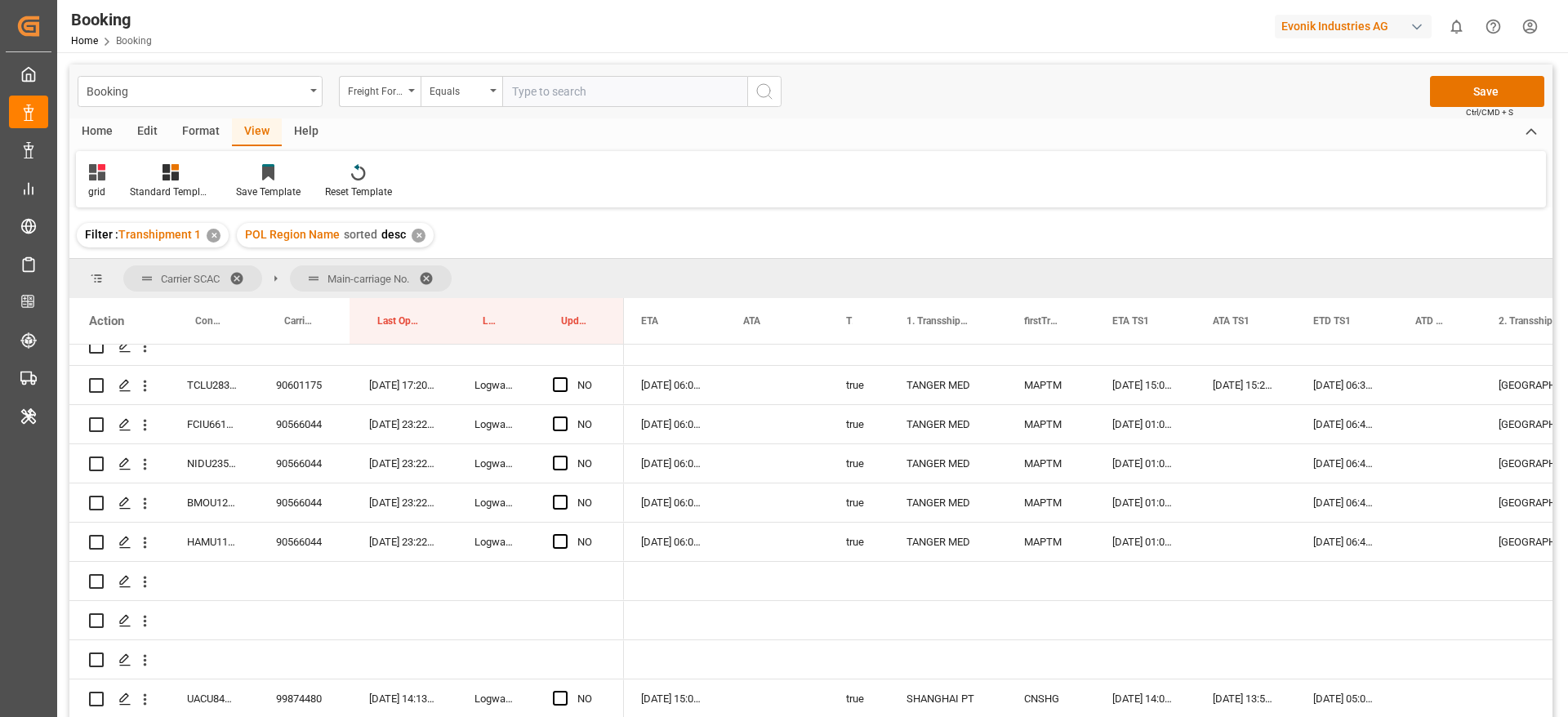
scroll to position [1592, 0]
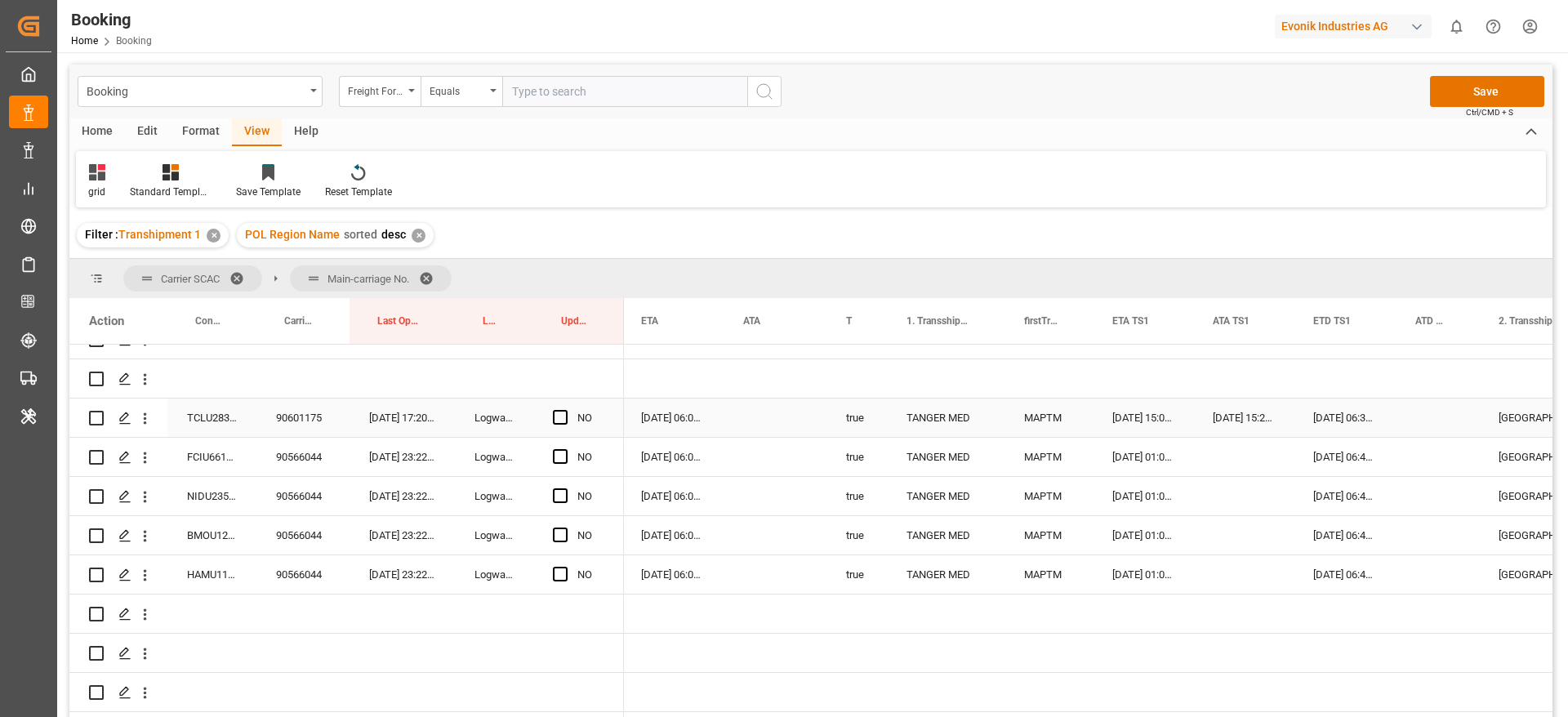
click at [316, 428] on div "90601175" at bounding box center [303, 417] width 93 height 38
drag, startPoint x: 558, startPoint y: 417, endPoint x: 300, endPoint y: 464, distance: 262.2
click at [558, 416] on span "Press SPACE to select this row." at bounding box center [560, 417] width 15 height 15
click at [565, 410] on input "Press SPACE to select this row." at bounding box center [565, 410] width 0 height 0
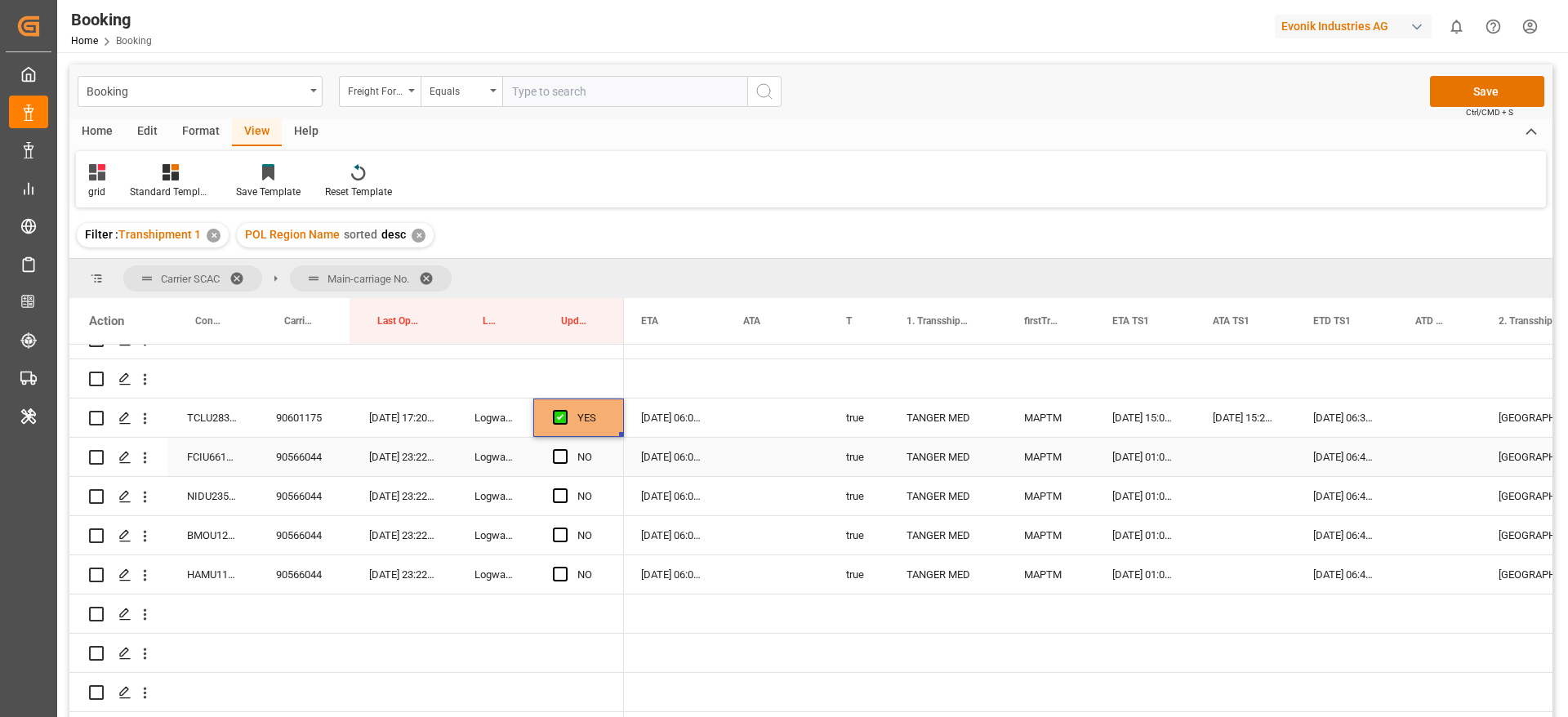
click at [319, 458] on div "90566044" at bounding box center [303, 457] width 93 height 38
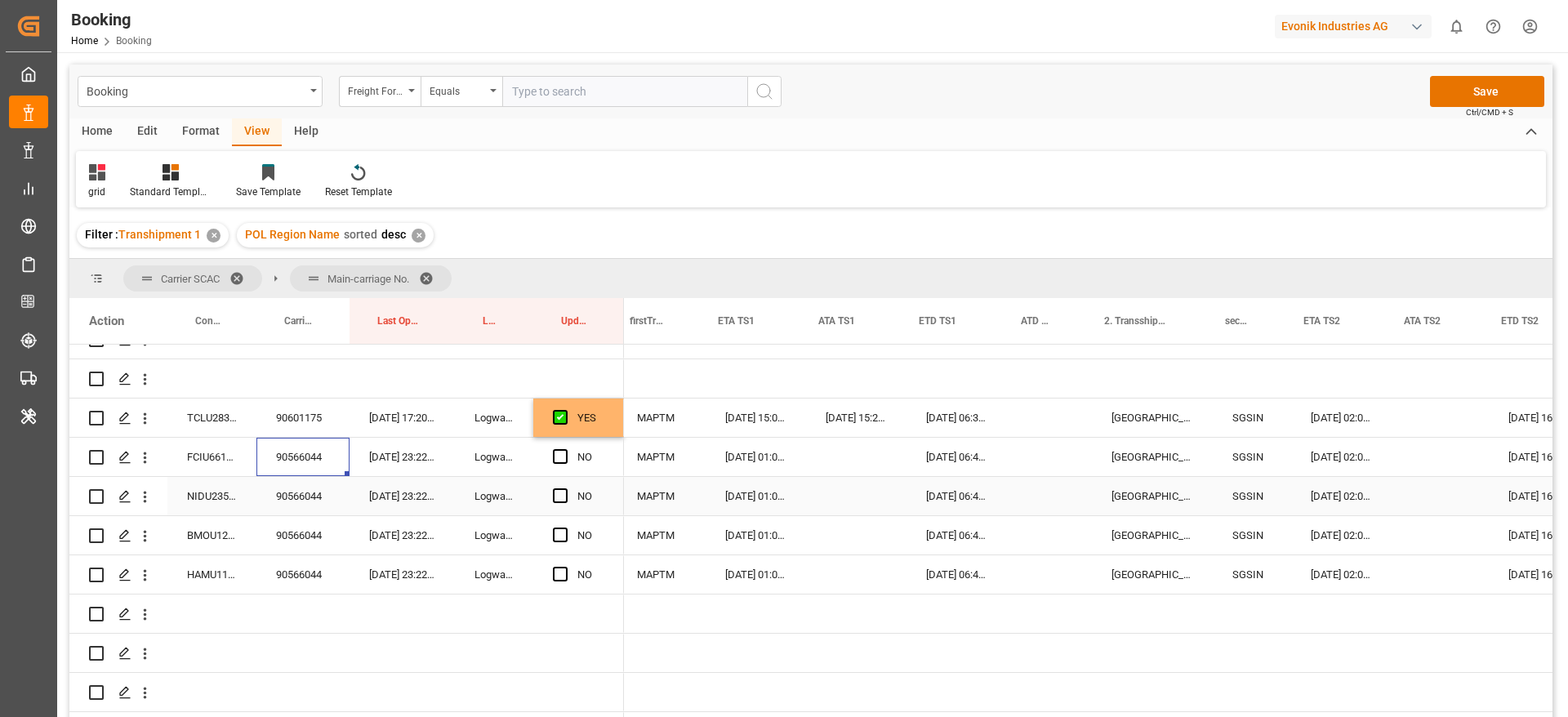
scroll to position [0, 1616]
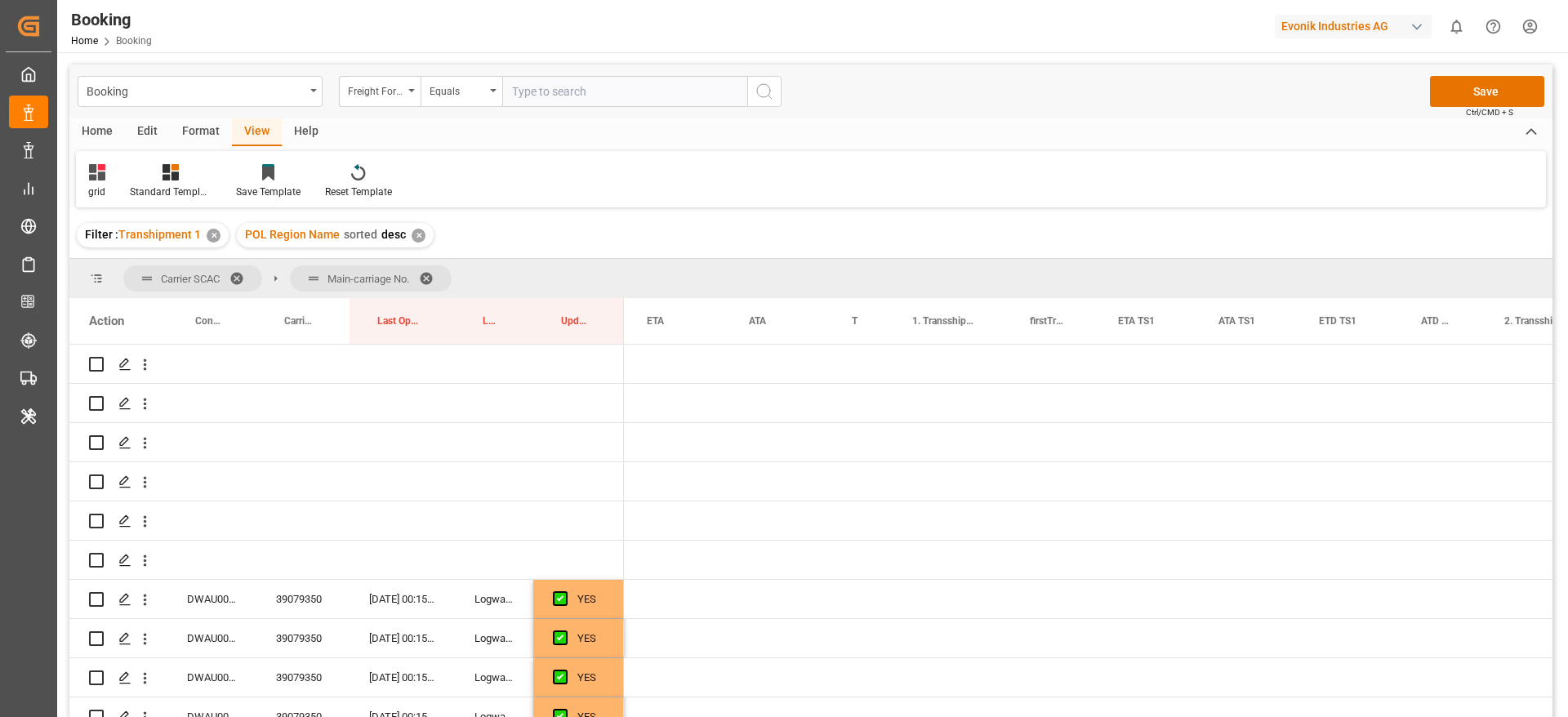
scroll to position [0, 1214]
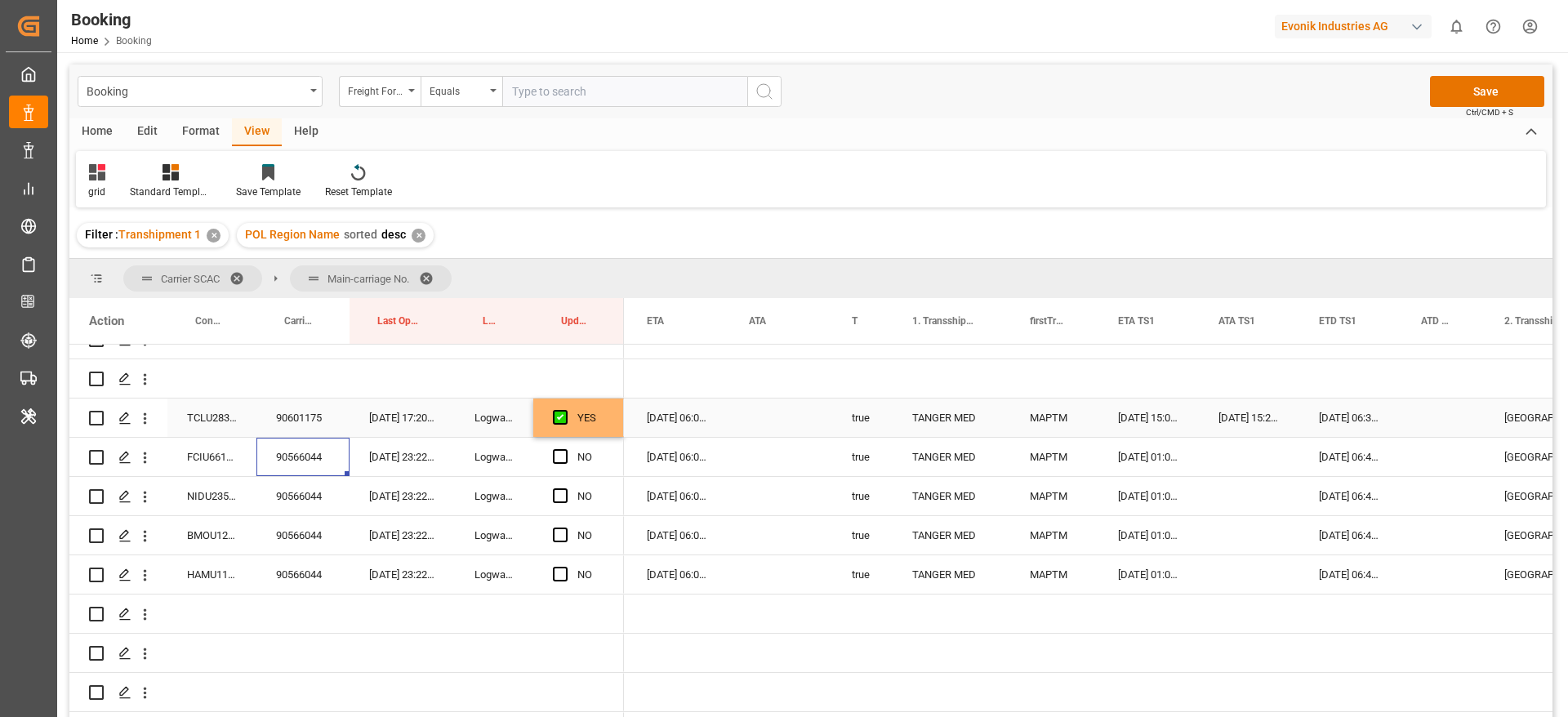
click at [619, 429] on div "YES" at bounding box center [578, 417] width 90 height 38
drag, startPoint x: 621, startPoint y: 433, endPoint x: 635, endPoint y: 574, distance: 141.7
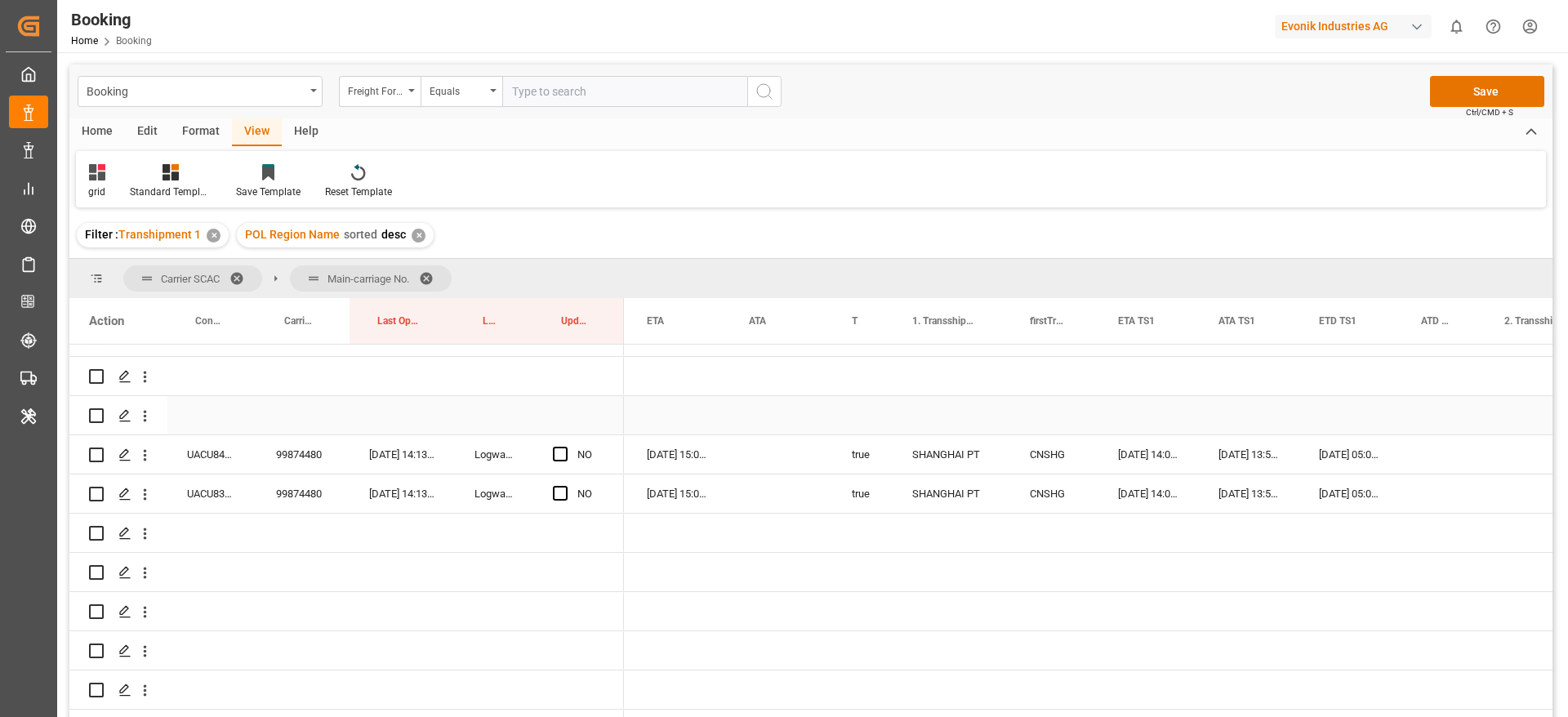
scroll to position [1837, 0]
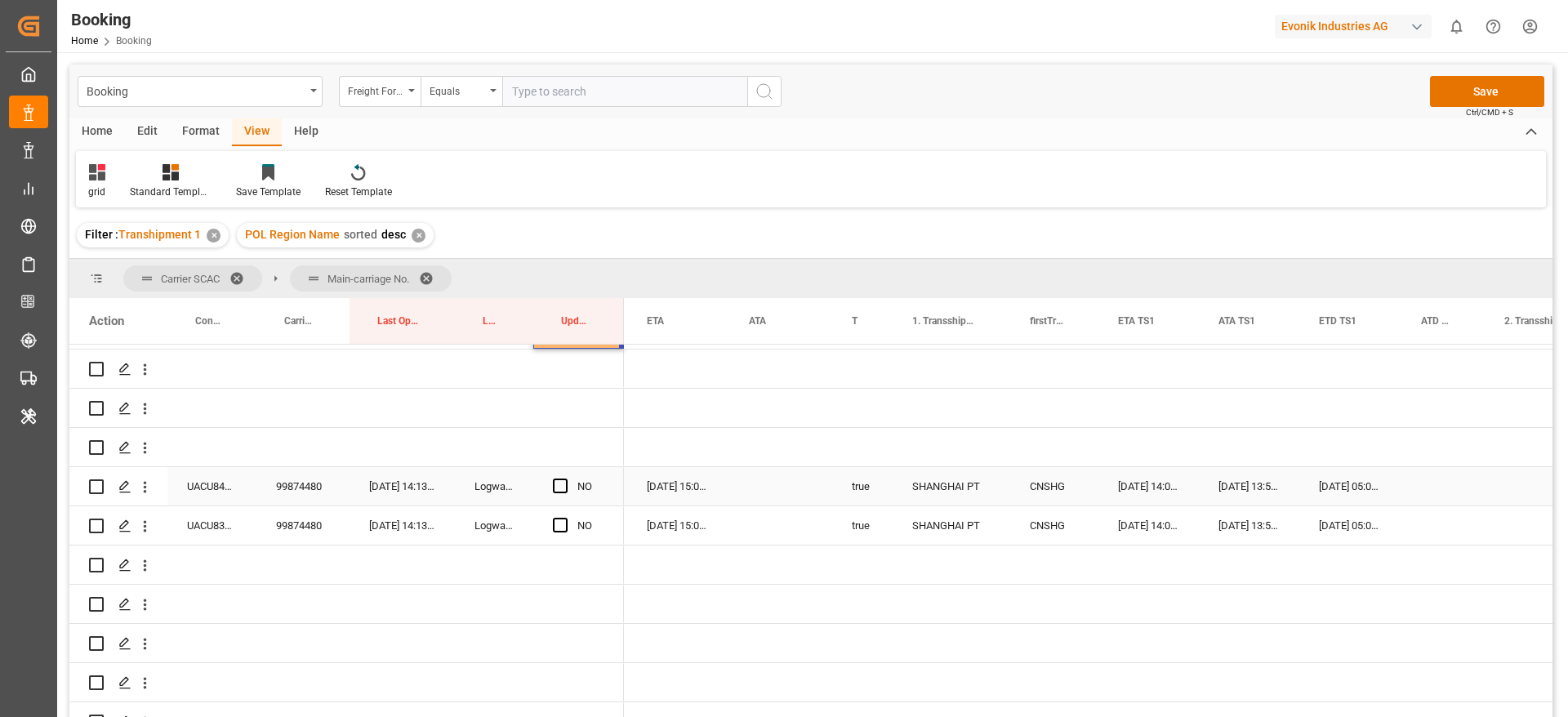
click at [301, 495] on div "99874480" at bounding box center [303, 486] width 93 height 38
click at [183, 487] on div "UACU8488901" at bounding box center [212, 486] width 89 height 38
click at [215, 517] on div "UACU8339744" at bounding box center [212, 526] width 89 height 38
click at [574, 477] on div "Press SPACE to select this row." at bounding box center [565, 486] width 25 height 37
click at [562, 485] on span "Press SPACE to select this row." at bounding box center [560, 486] width 15 height 15
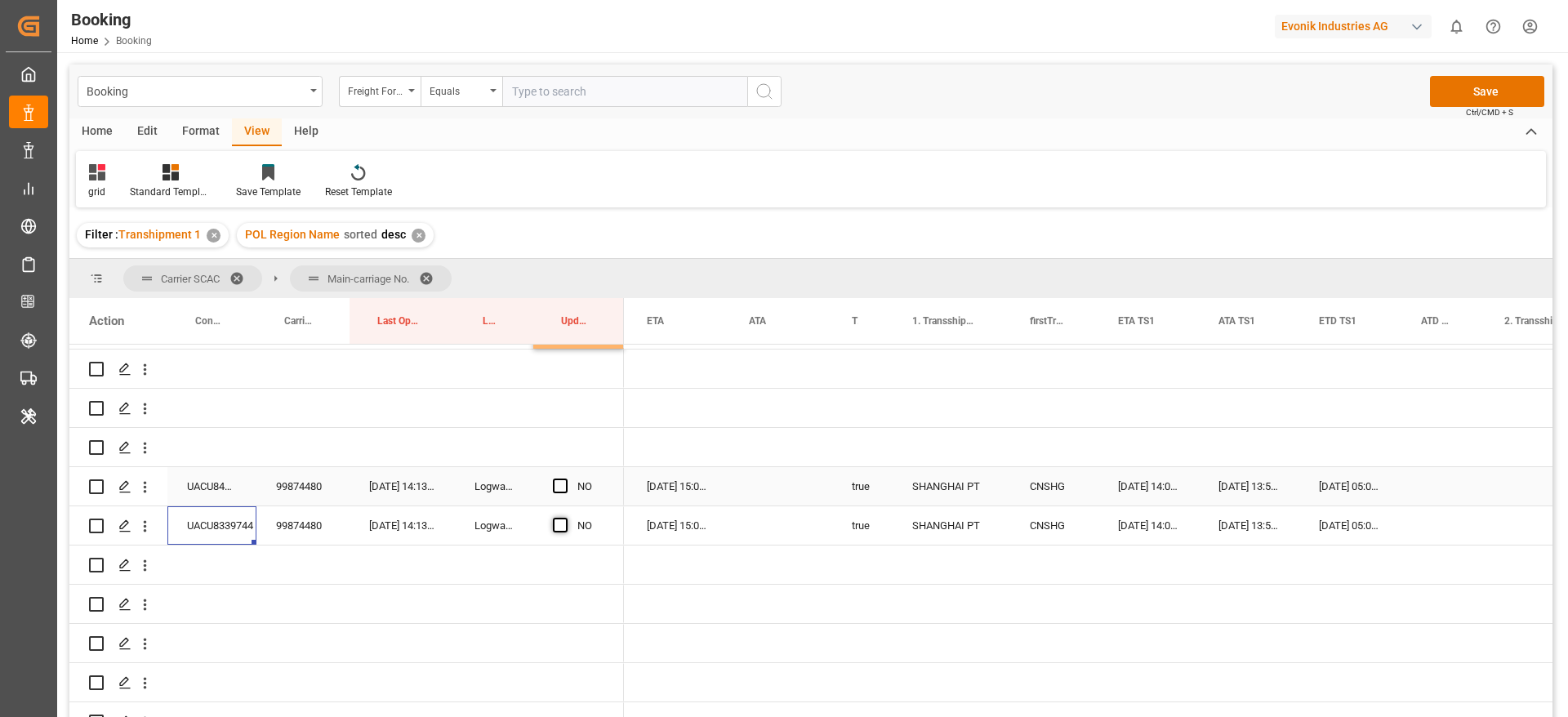
click at [565, 479] on input "Press SPACE to select this row." at bounding box center [565, 479] width 0 height 0
click at [558, 523] on span "Press SPACE to select this row." at bounding box center [560, 525] width 15 height 15
click at [565, 517] on input "Press SPACE to select this row." at bounding box center [565, 517] width 0 height 0
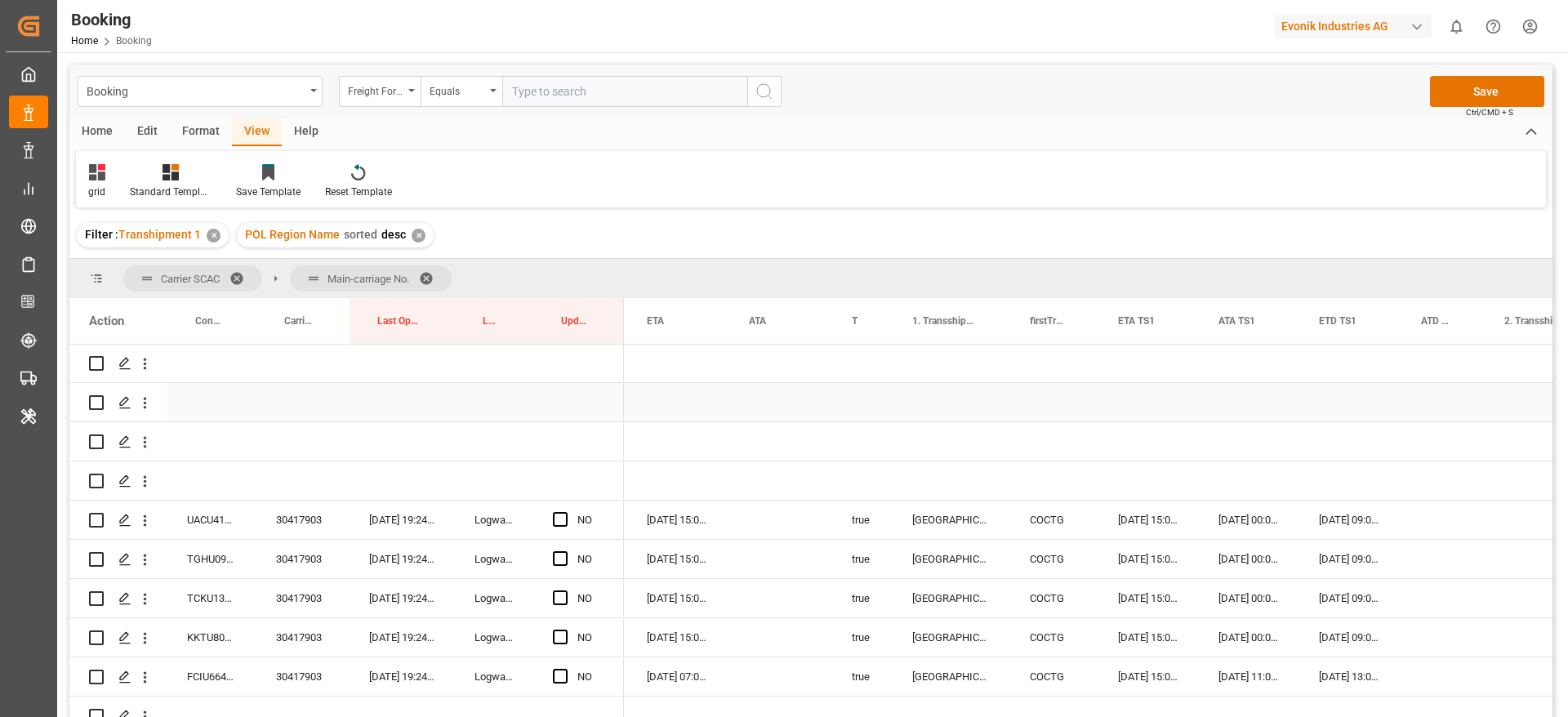
scroll to position [2205, 0]
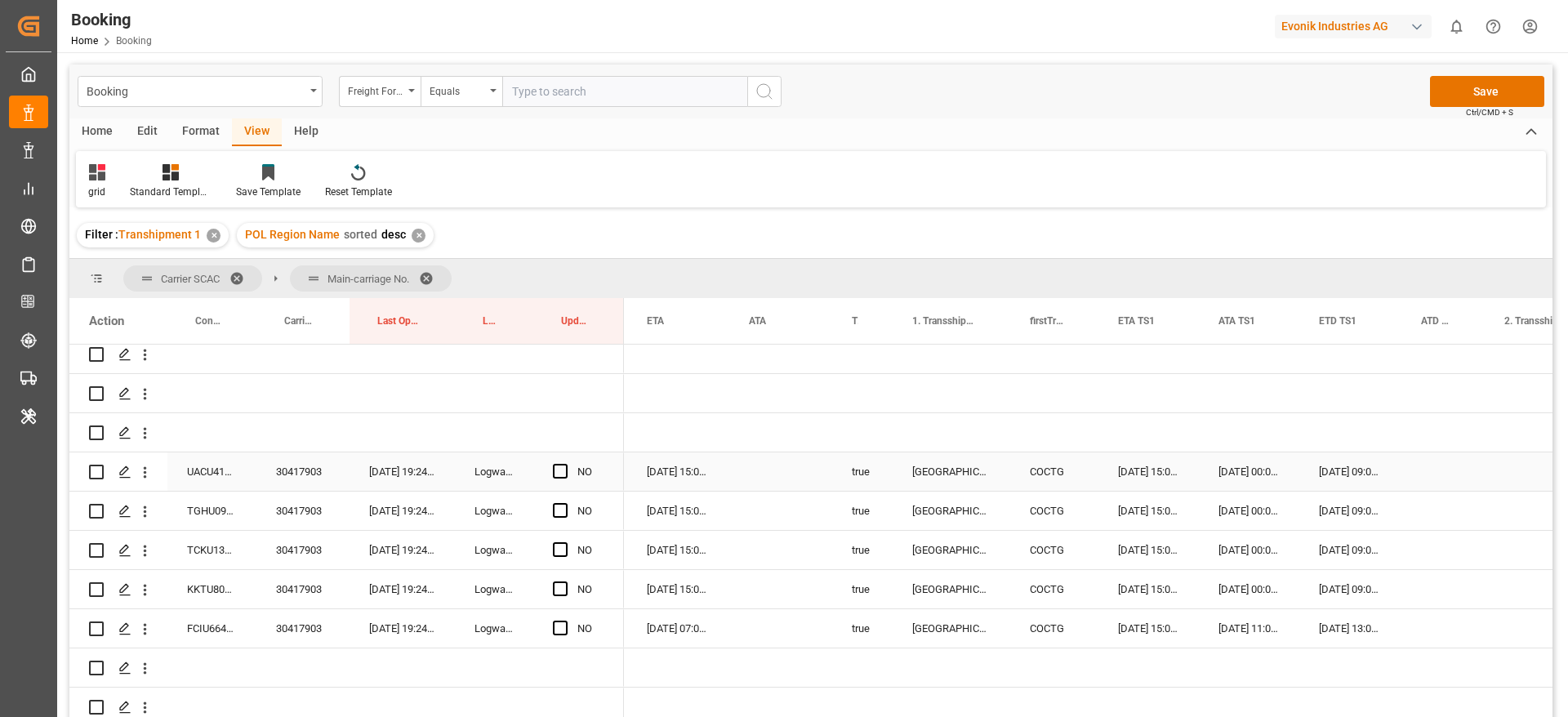
click at [296, 467] on div "30417903" at bounding box center [303, 471] width 93 height 38
click at [1350, 465] on div "11-09-2025 09:00:00" at bounding box center [1349, 471] width 102 height 38
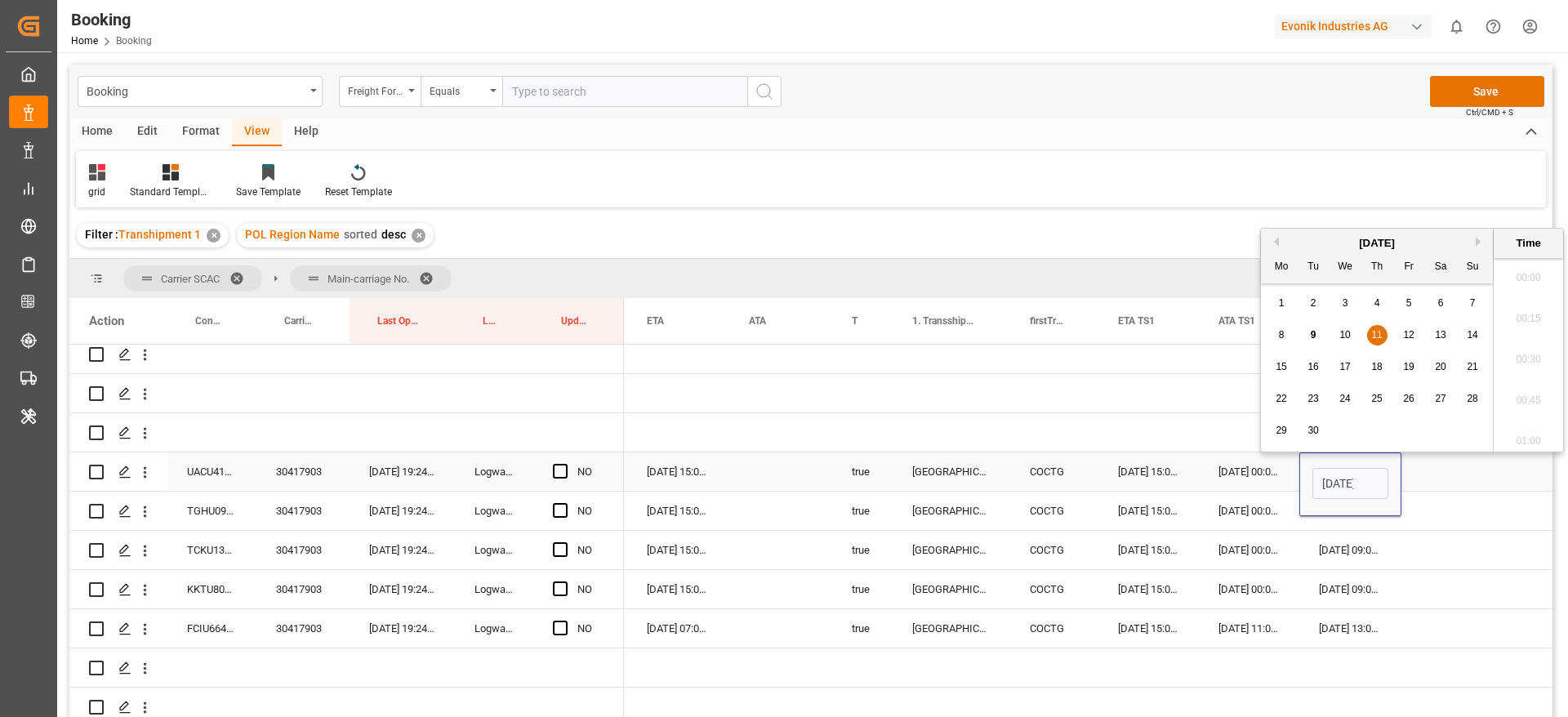
scroll to position [1966, 0]
click at [1344, 334] on span "10" at bounding box center [1344, 335] width 11 height 12
type input "10-09-2025 09:00"
click at [1428, 474] on div "Press SPACE to select this row." at bounding box center [1443, 471] width 84 height 38
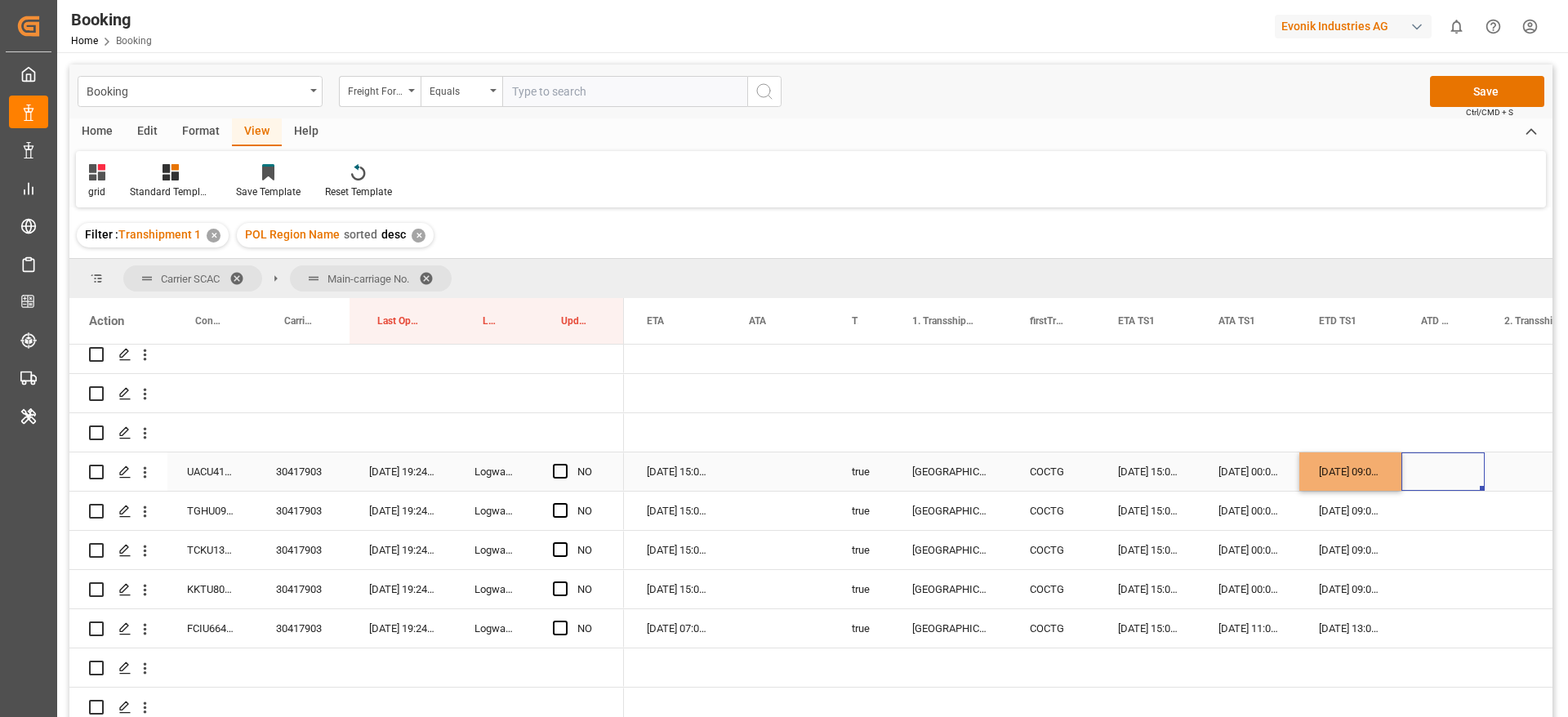
click at [1355, 485] on div "10-09-2025 09:00:00" at bounding box center [1349, 471] width 102 height 38
drag, startPoint x: 1398, startPoint y: 487, endPoint x: 1398, endPoint y: 644, distance: 157.0
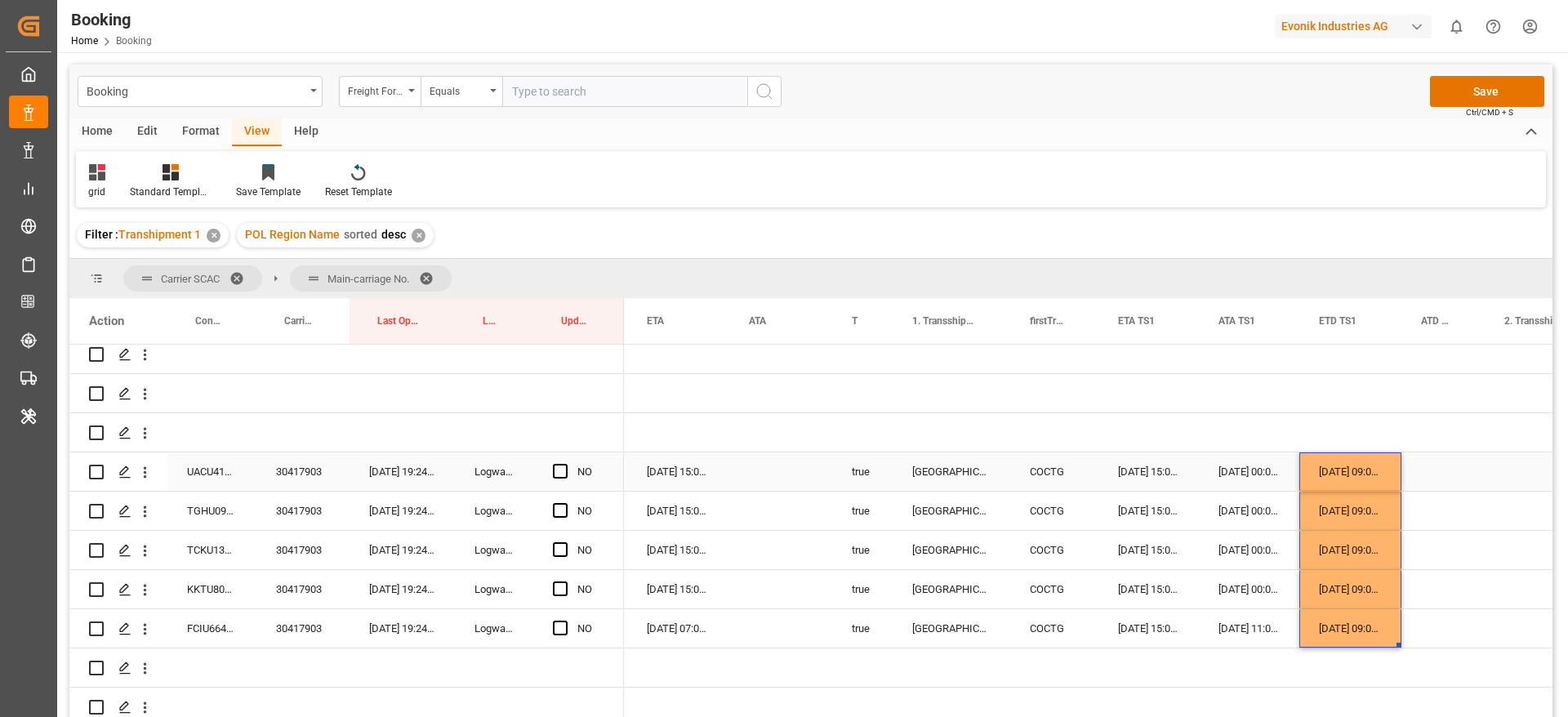
click at [664, 474] on div "16-09-2025 15:00:00" at bounding box center [678, 471] width 102 height 38
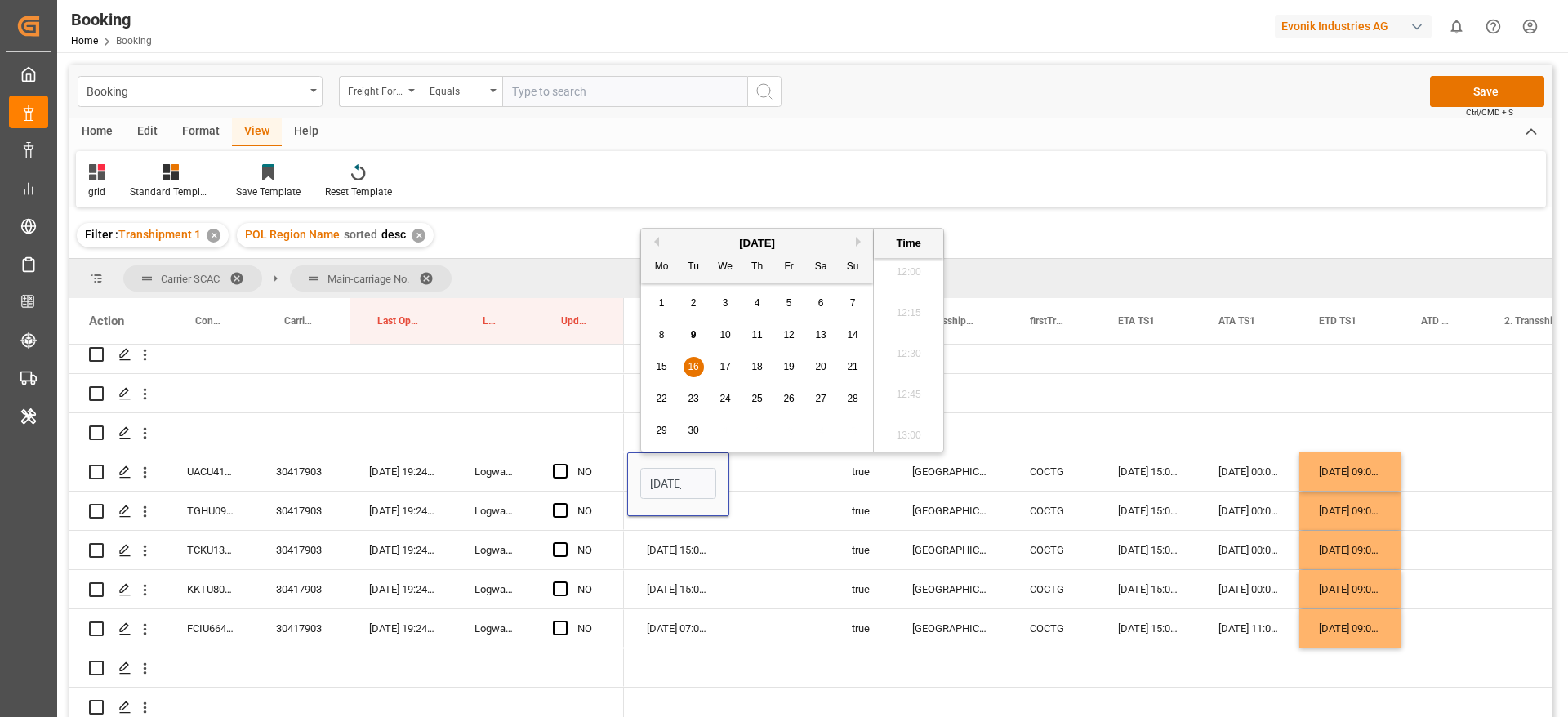
click at [786, 370] on span "19" at bounding box center [788, 367] width 11 height 12
type input "19-09-2025 15:00"
drag, startPoint x: 762, startPoint y: 468, endPoint x: 681, endPoint y: 479, distance: 81.7
click at [762, 467] on div "Press SPACE to select this row." at bounding box center [781, 471] width 103 height 38
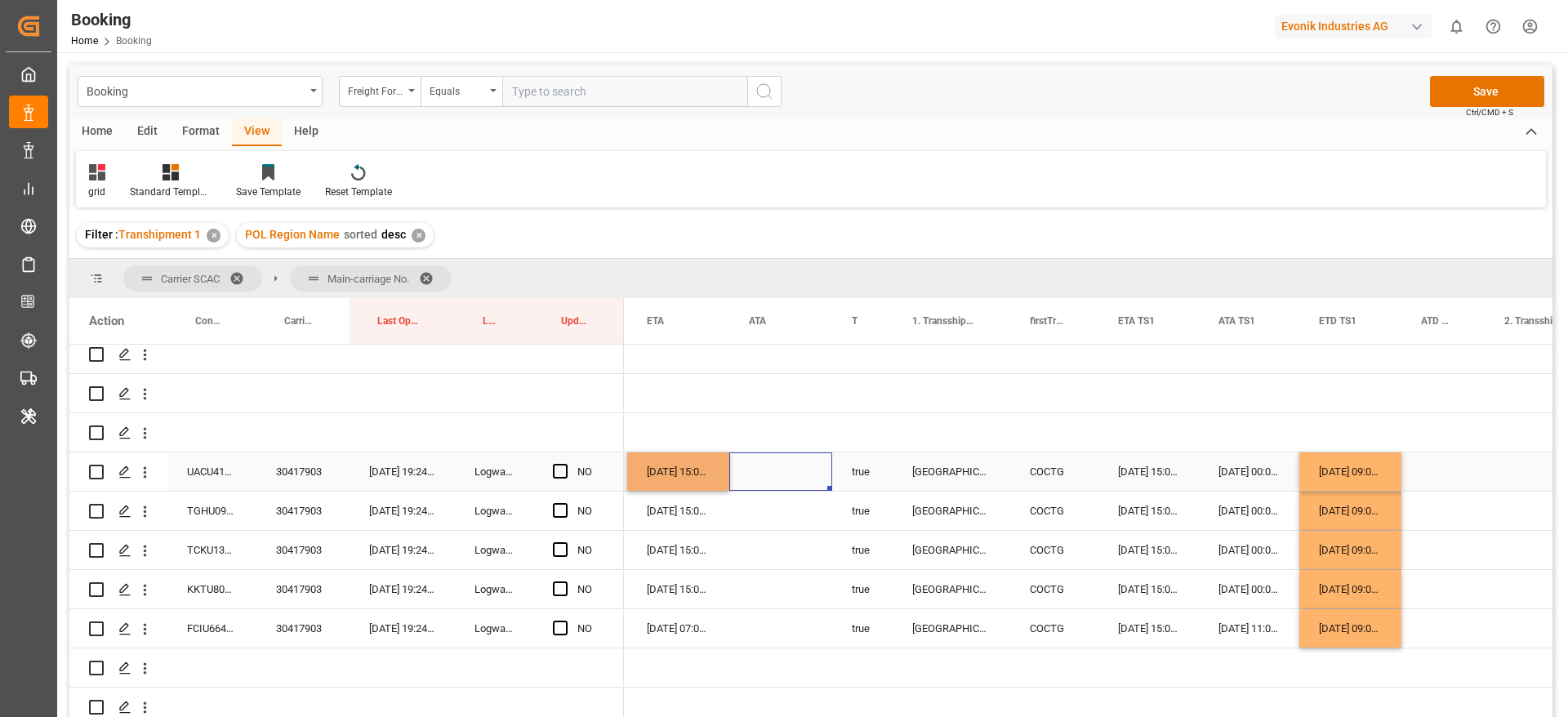
click at [682, 479] on div "19-09-2025 15:00:00" at bounding box center [678, 471] width 102 height 38
drag, startPoint x: 727, startPoint y: 488, endPoint x: 738, endPoint y: 633, distance: 145.4
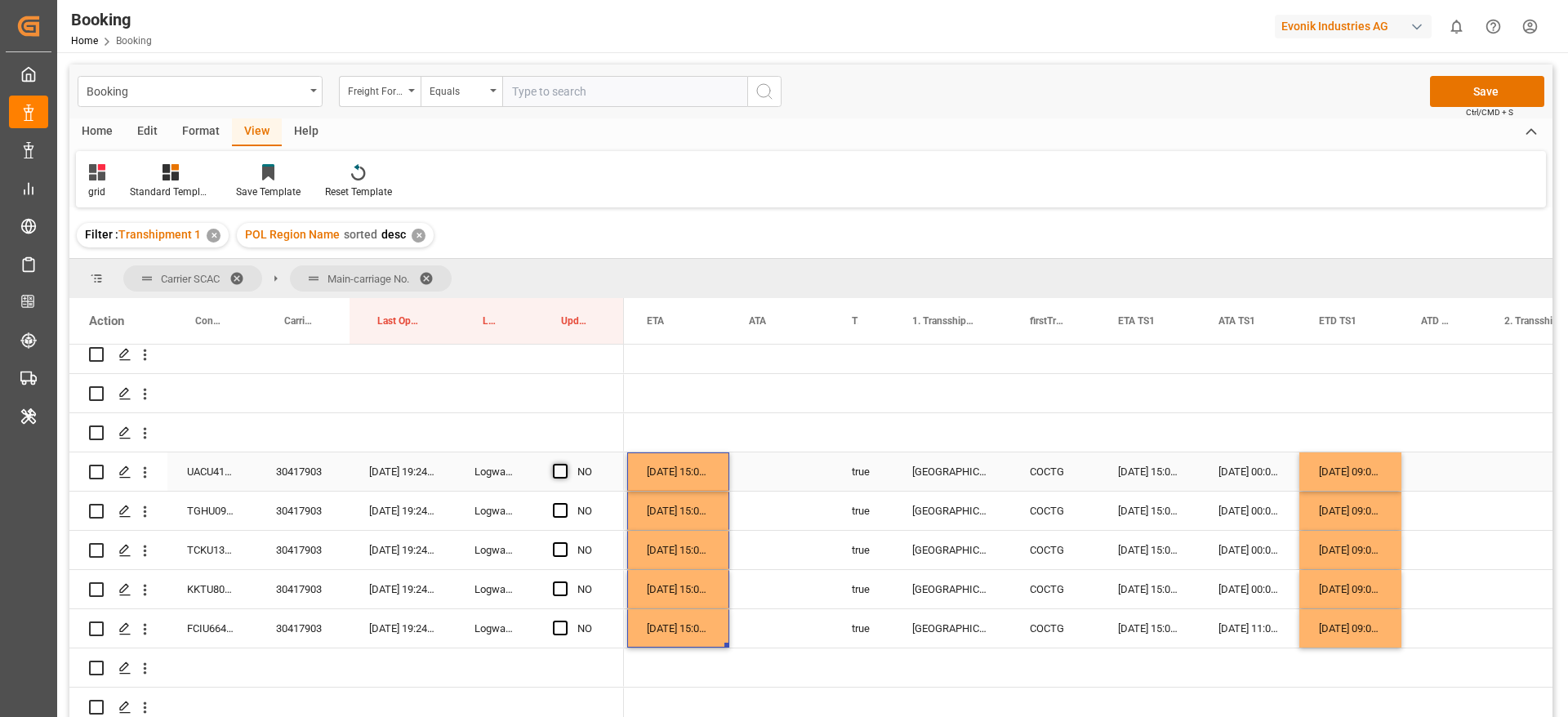
click at [557, 475] on span "Press SPACE to select this row." at bounding box center [560, 471] width 15 height 15
click at [565, 464] on input "Press SPACE to select this row." at bounding box center [565, 464] width 0 height 0
drag, startPoint x: 622, startPoint y: 487, endPoint x: 627, endPoint y: 644, distance: 157.1
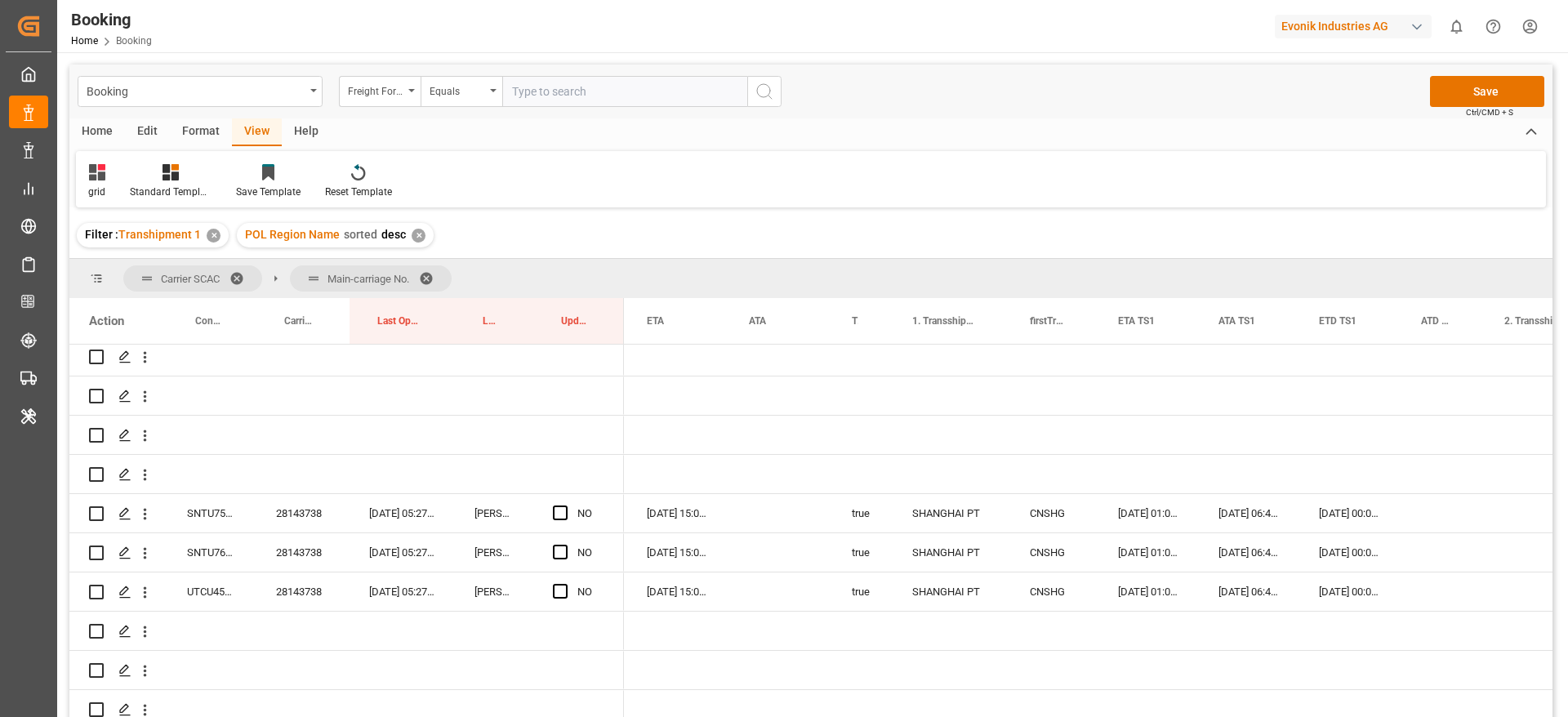
scroll to position [2695, 0]
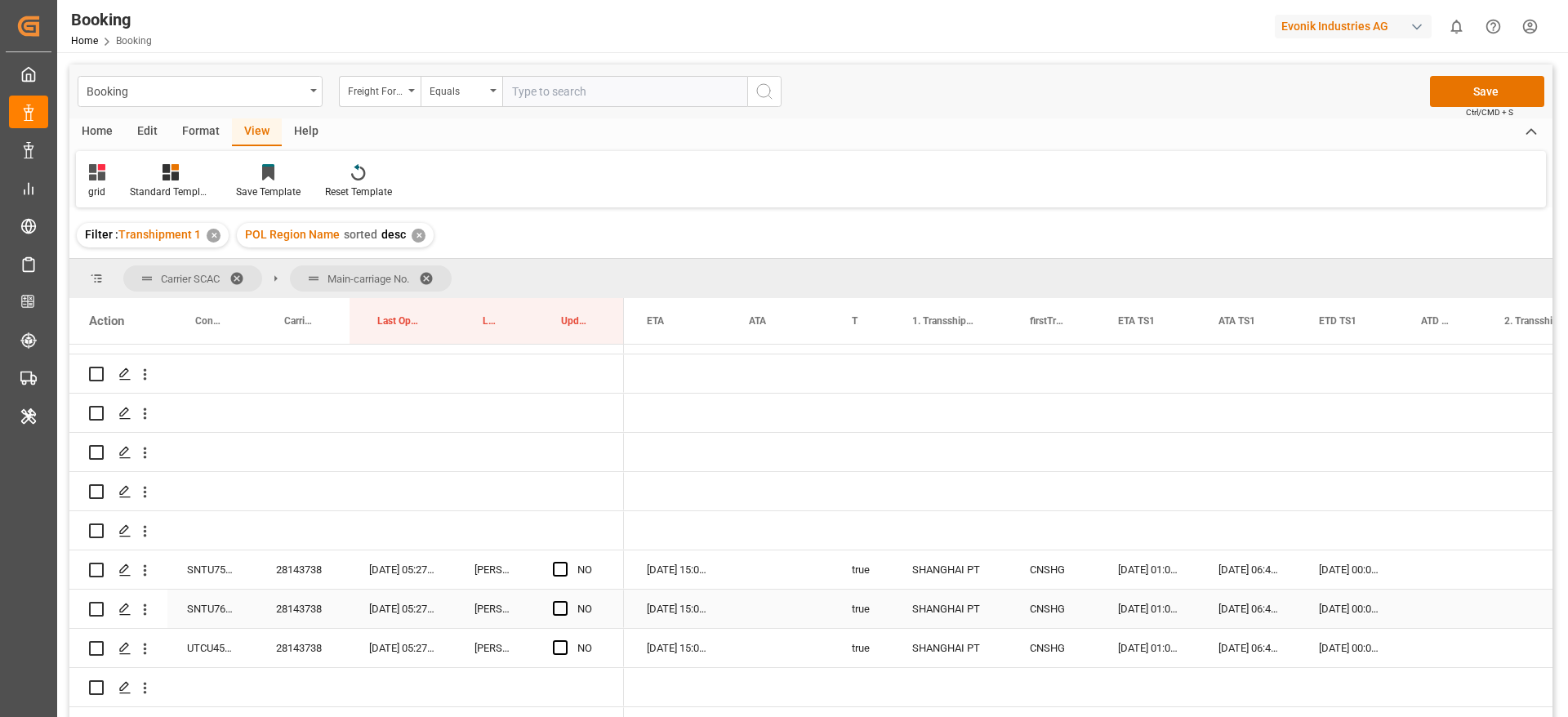
click at [301, 573] on div "28143738" at bounding box center [303, 570] width 93 height 38
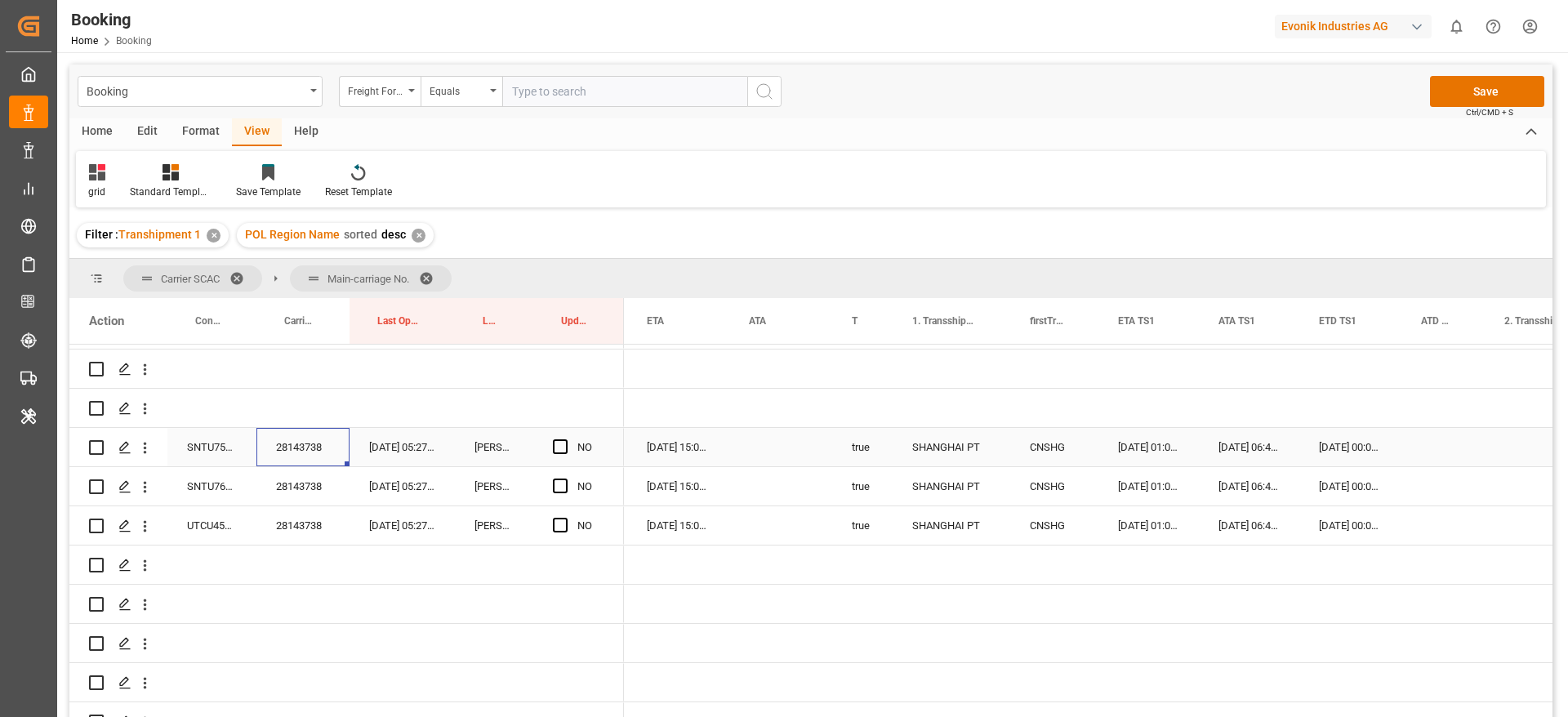
click at [562, 444] on span "Press SPACE to select this row." at bounding box center [560, 447] width 15 height 15
click at [565, 440] on input "Press SPACE to select this row." at bounding box center [565, 440] width 0 height 0
drag, startPoint x: 619, startPoint y: 462, endPoint x: 623, endPoint y: 527, distance: 65.1
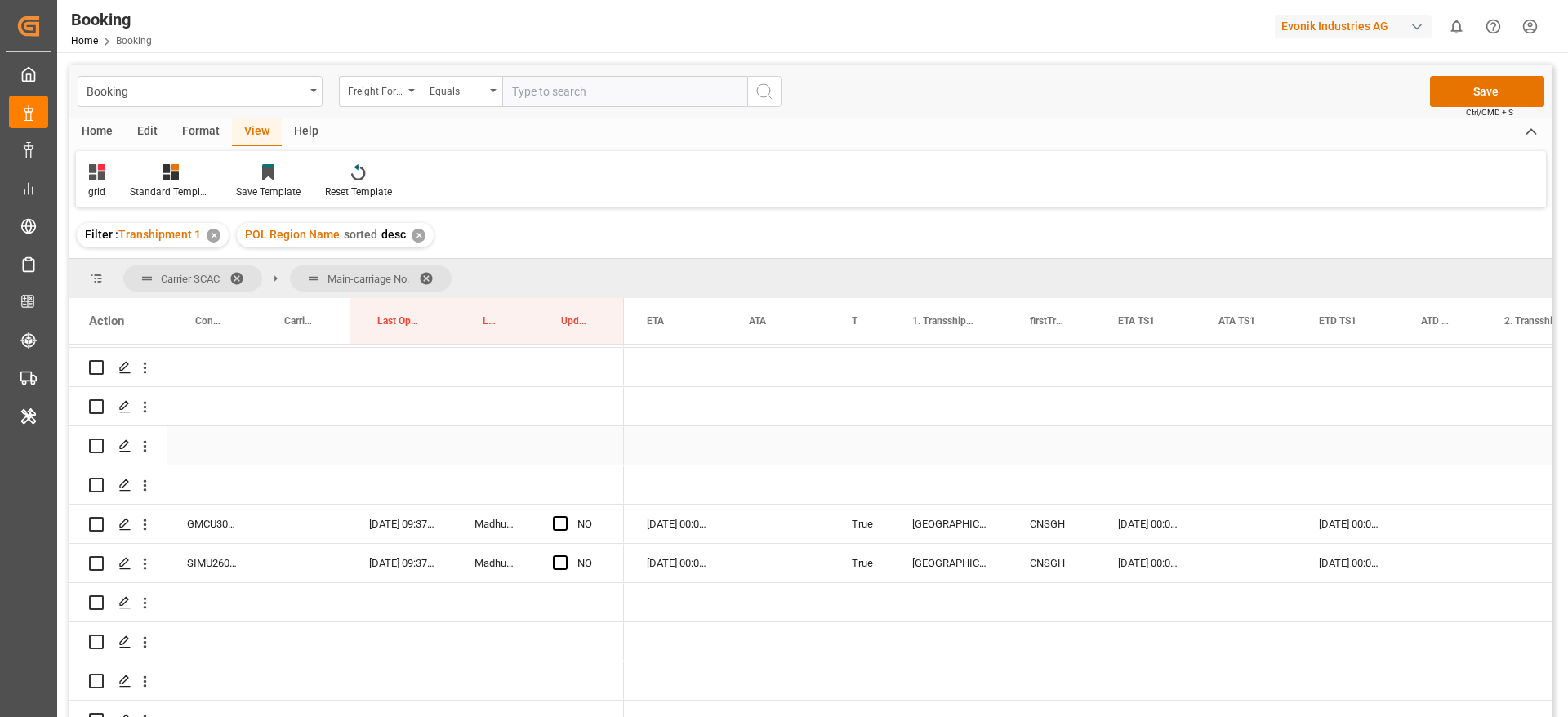
scroll to position [3675, 0]
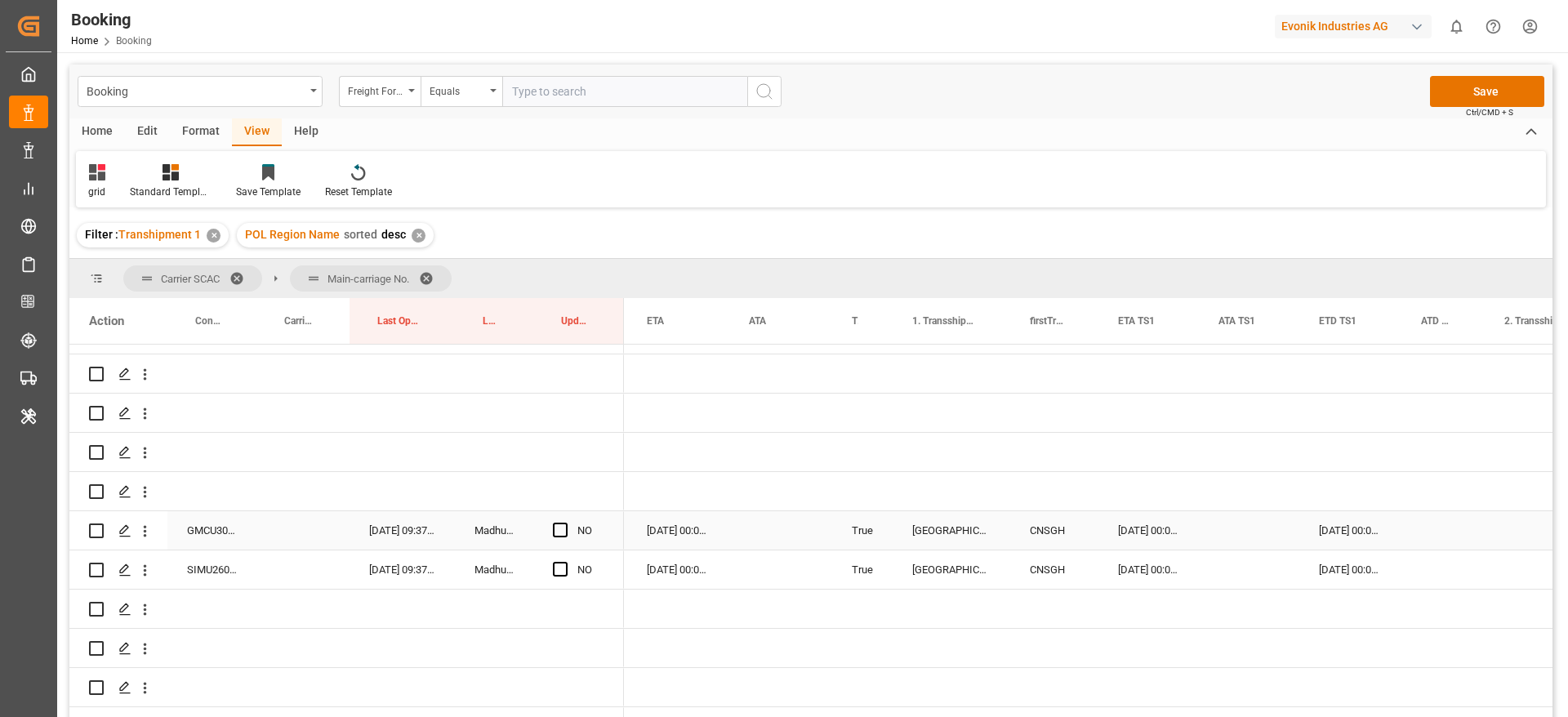
click at [214, 527] on div "GMCU3061797" at bounding box center [212, 530] width 89 height 38
click at [565, 527] on span "Press SPACE to select this row." at bounding box center [560, 530] width 15 height 15
click at [565, 522] on input "Press SPACE to select this row." at bounding box center [565, 522] width 0 height 0
click at [559, 575] on span "Press SPACE to select this row." at bounding box center [560, 570] width 15 height 15
click at [565, 562] on input "Press SPACE to select this row." at bounding box center [565, 562] width 0 height 0
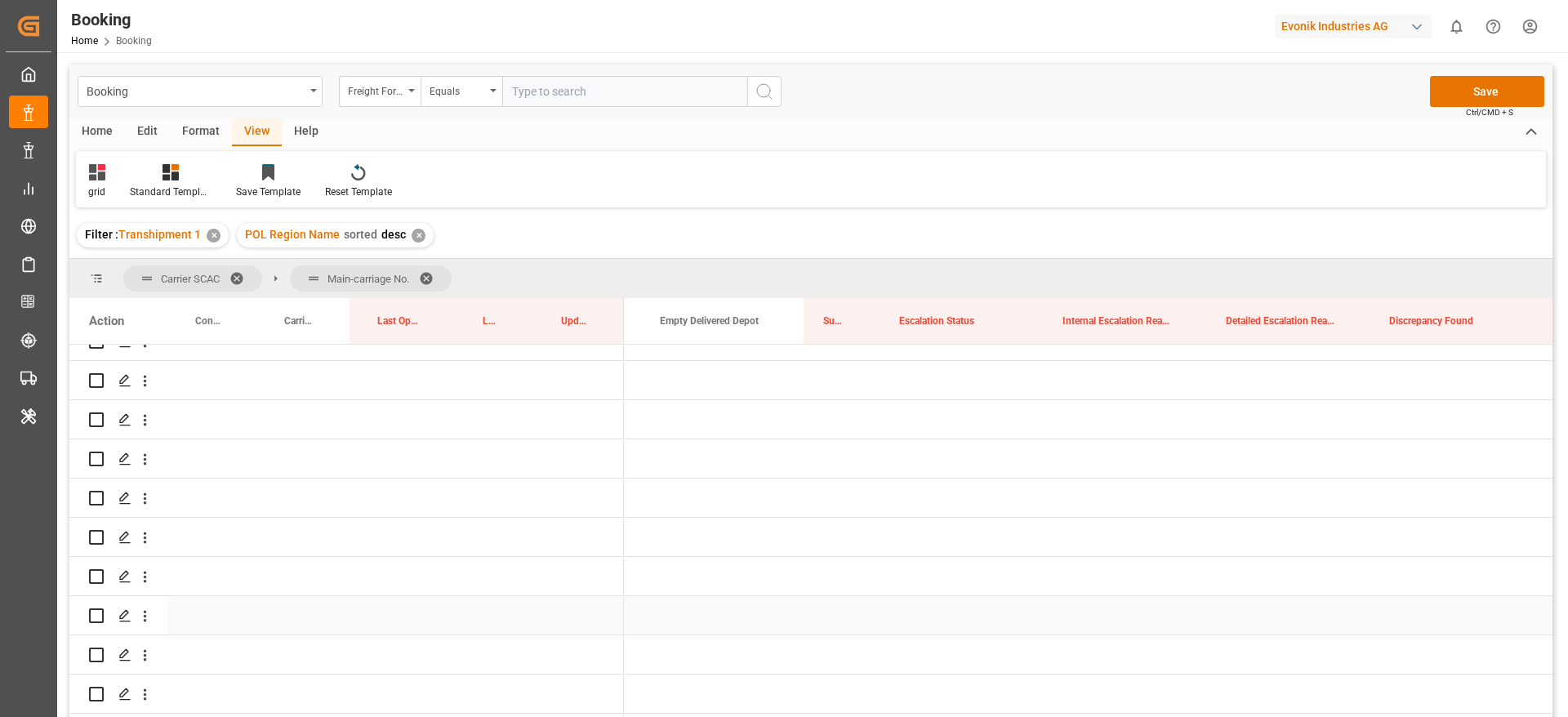
scroll to position [4900, 0]
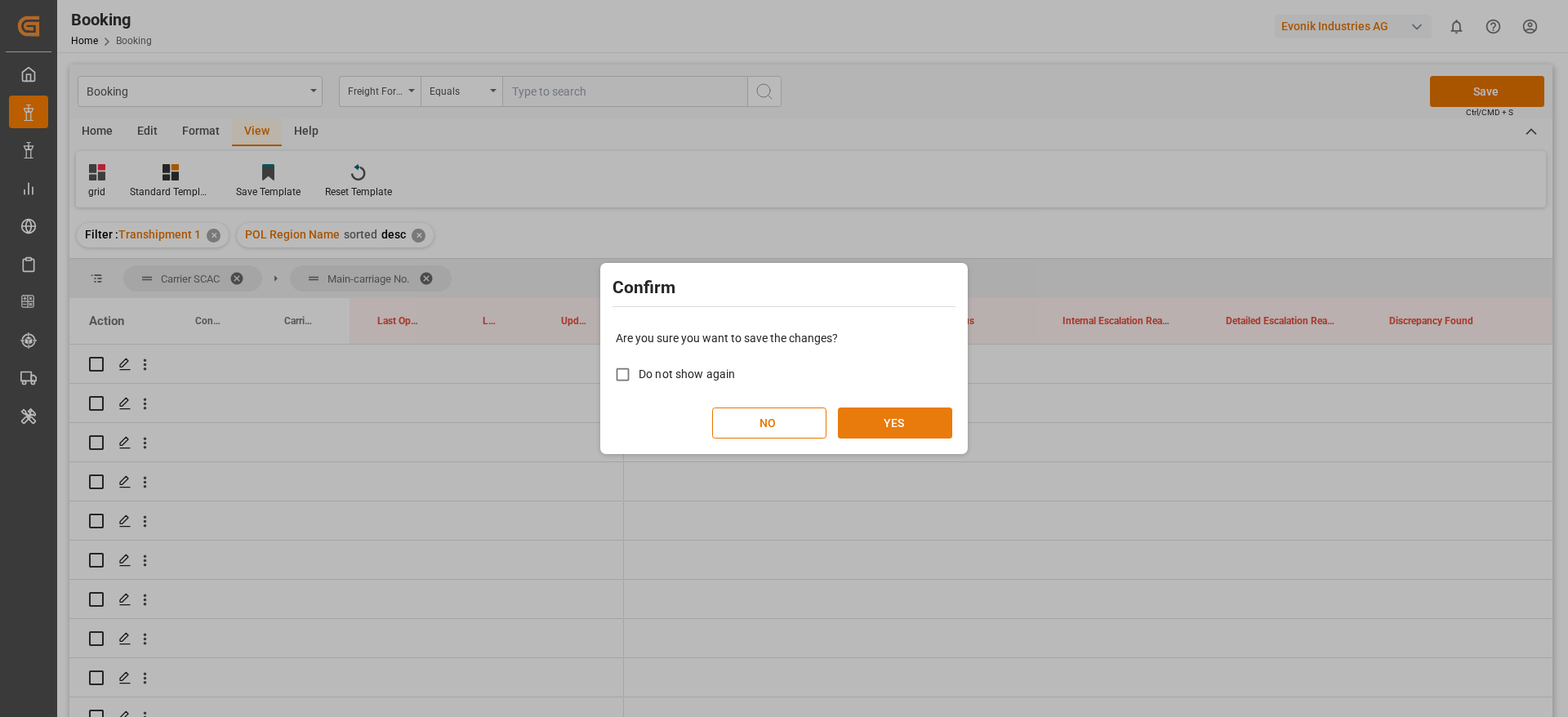
click at [895, 410] on button "YES" at bounding box center [895, 422] width 114 height 31
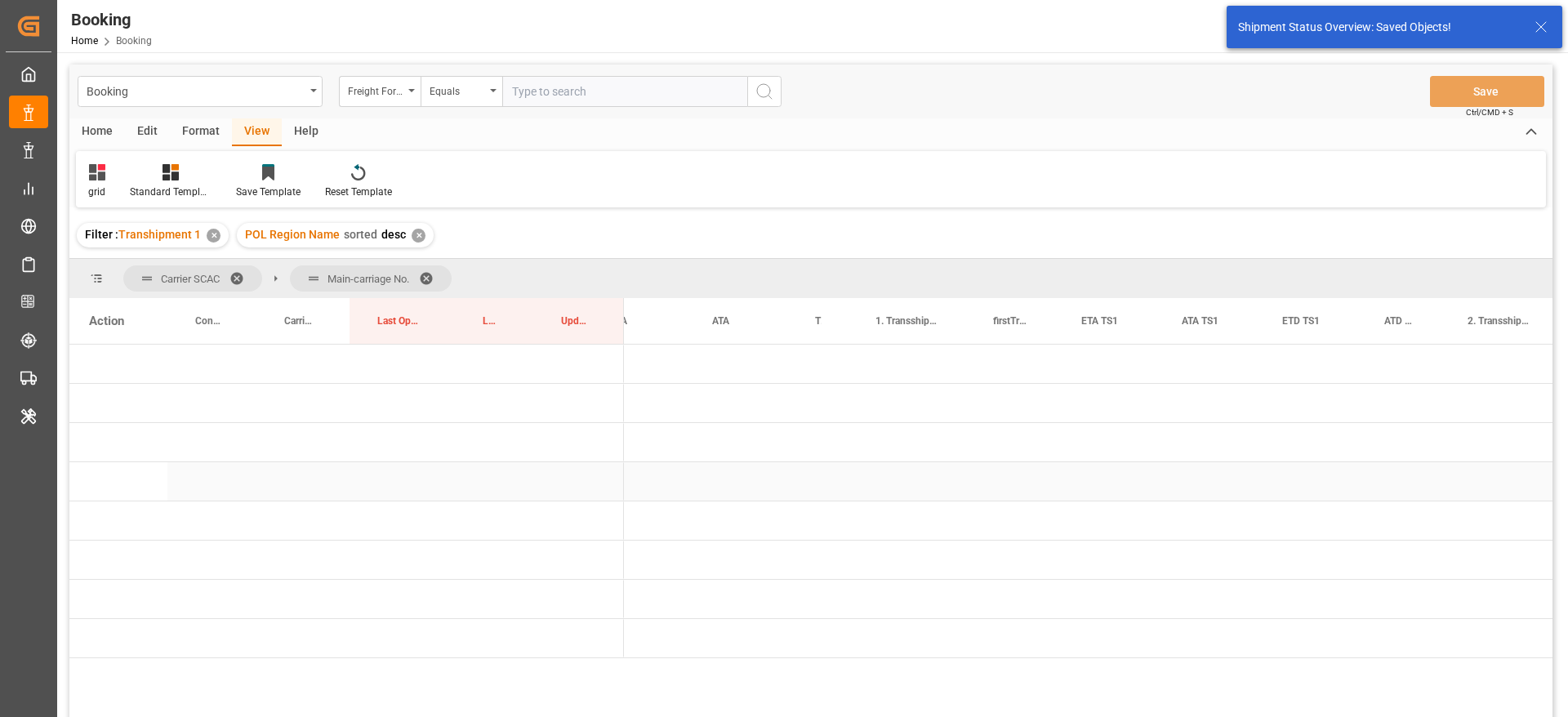
scroll to position [0, 0]
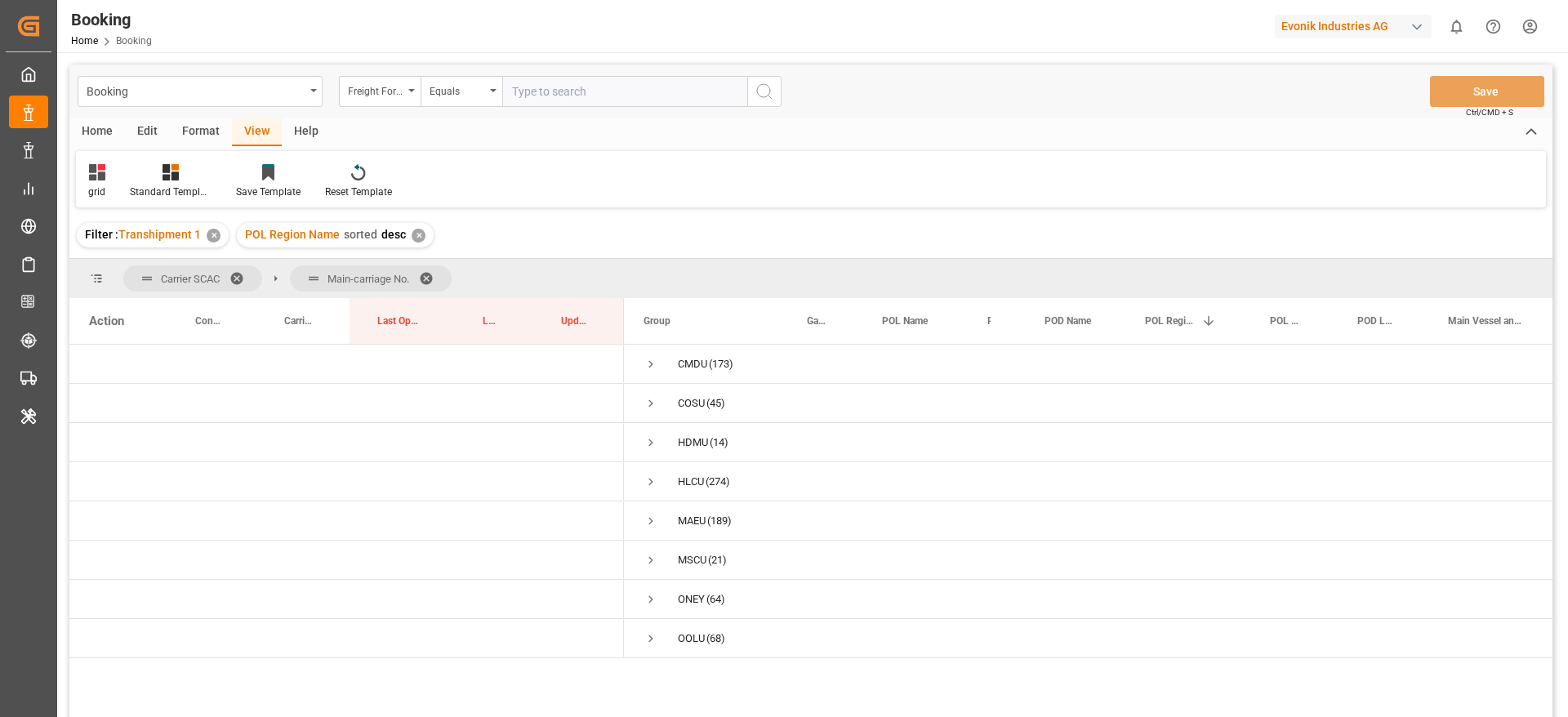
click at [430, 271] on span at bounding box center [432, 278] width 26 height 15
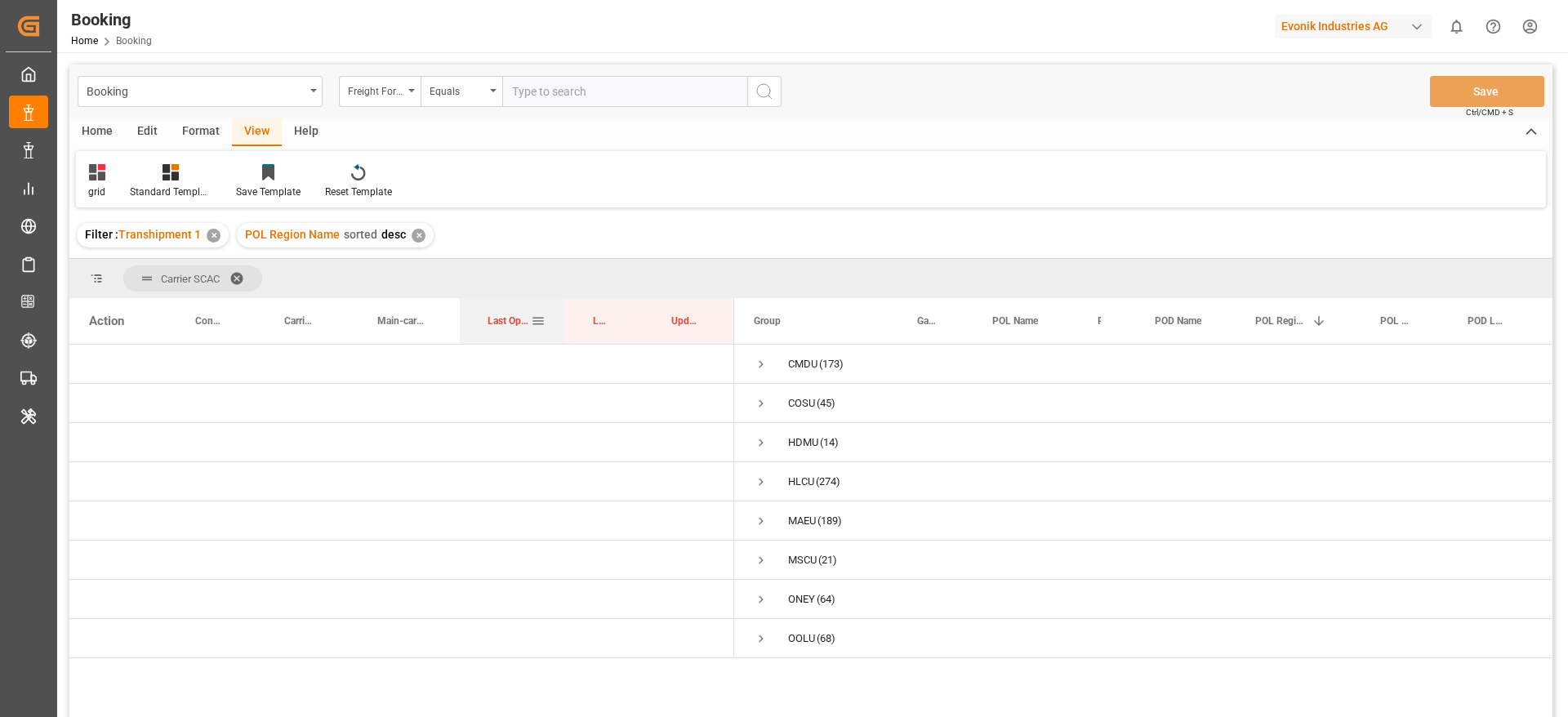
drag, startPoint x: 502, startPoint y: 323, endPoint x: 516, endPoint y: 315, distance: 16.1
click at [516, 315] on span "Last Opened Date" at bounding box center [509, 321] width 43 height 12
drag, startPoint x: 604, startPoint y: 315, endPoint x: 609, endPoint y: 274, distance: 41.3
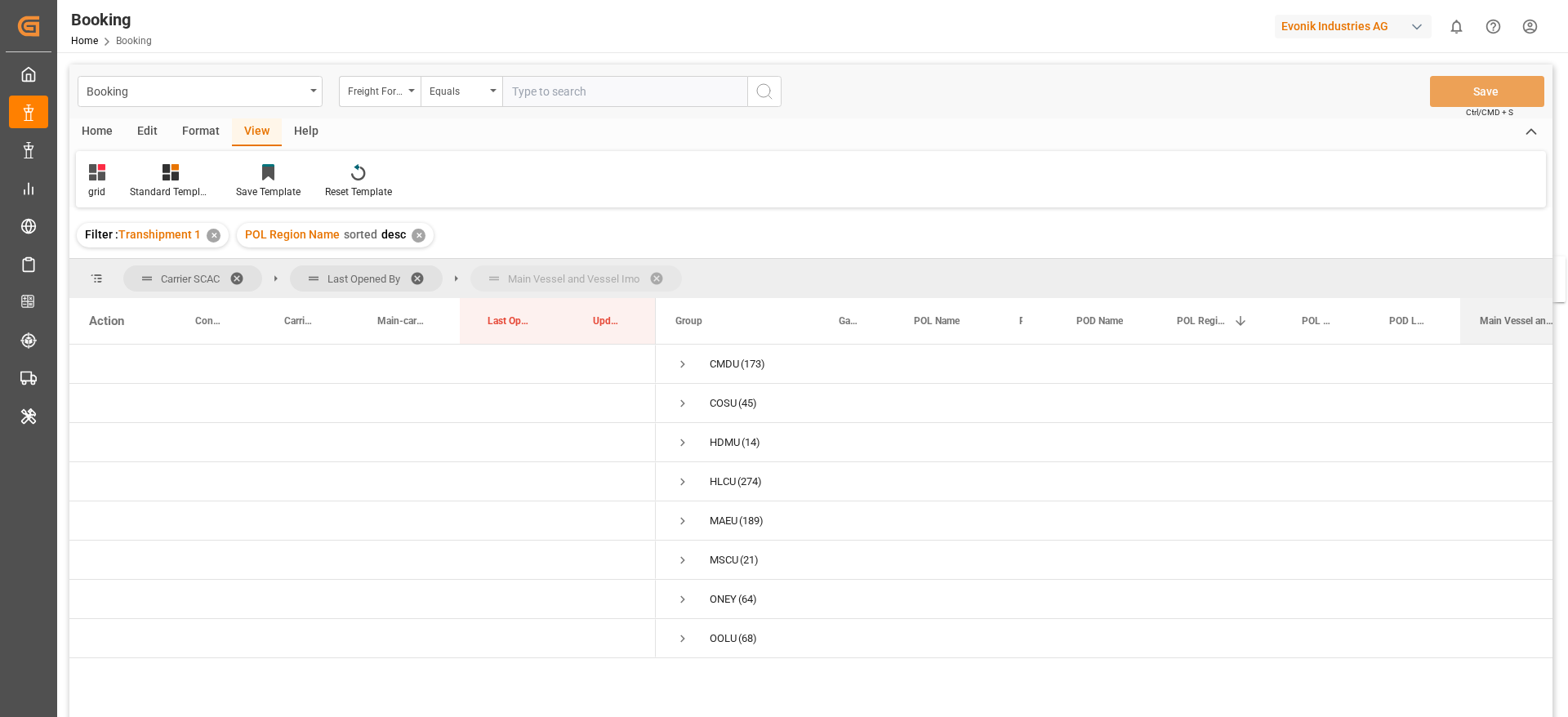
drag, startPoint x: 1496, startPoint y: 323, endPoint x: 1489, endPoint y: 267, distance: 56.4
click at [683, 479] on span "Press SPACE to select this row." at bounding box center [683, 482] width 15 height 15
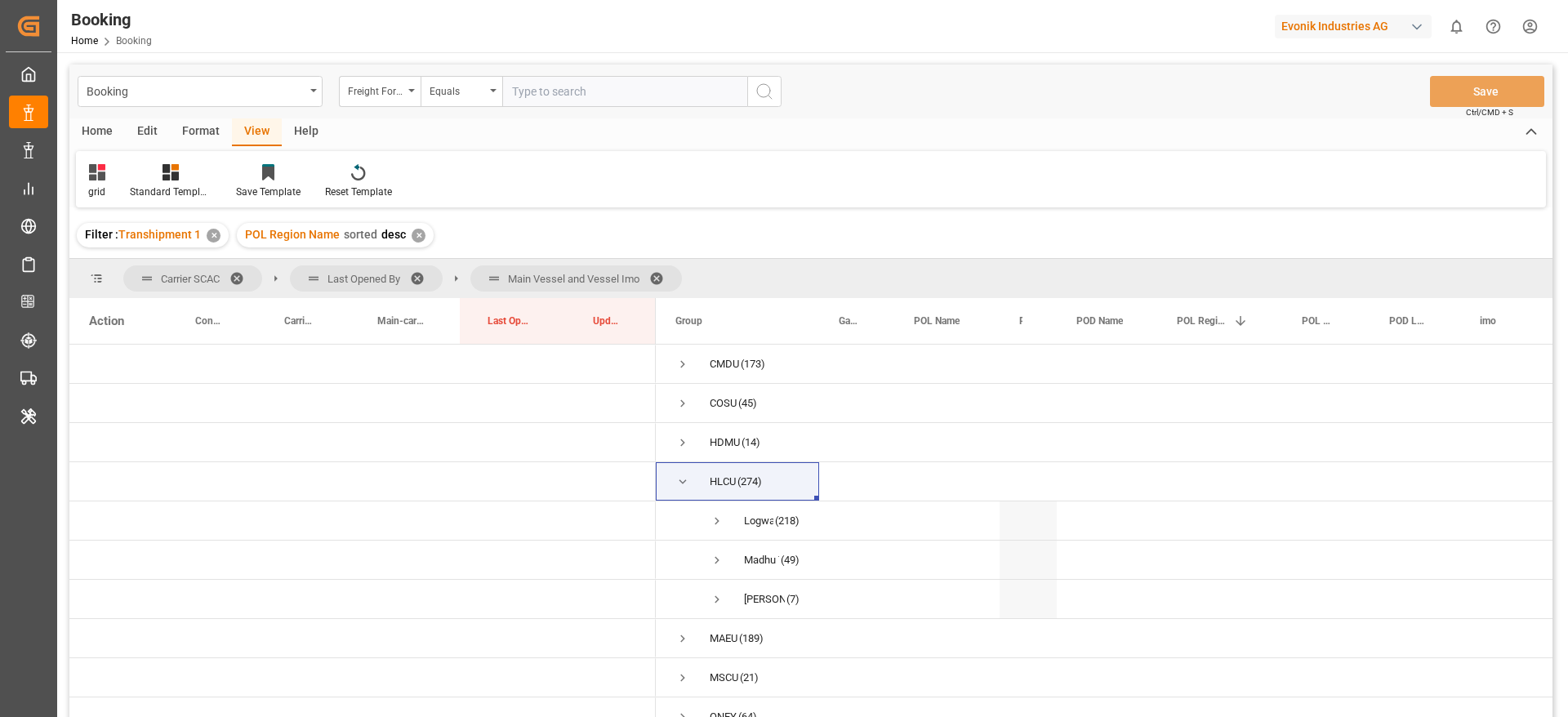
click at [416, 277] on span at bounding box center [423, 278] width 26 height 15
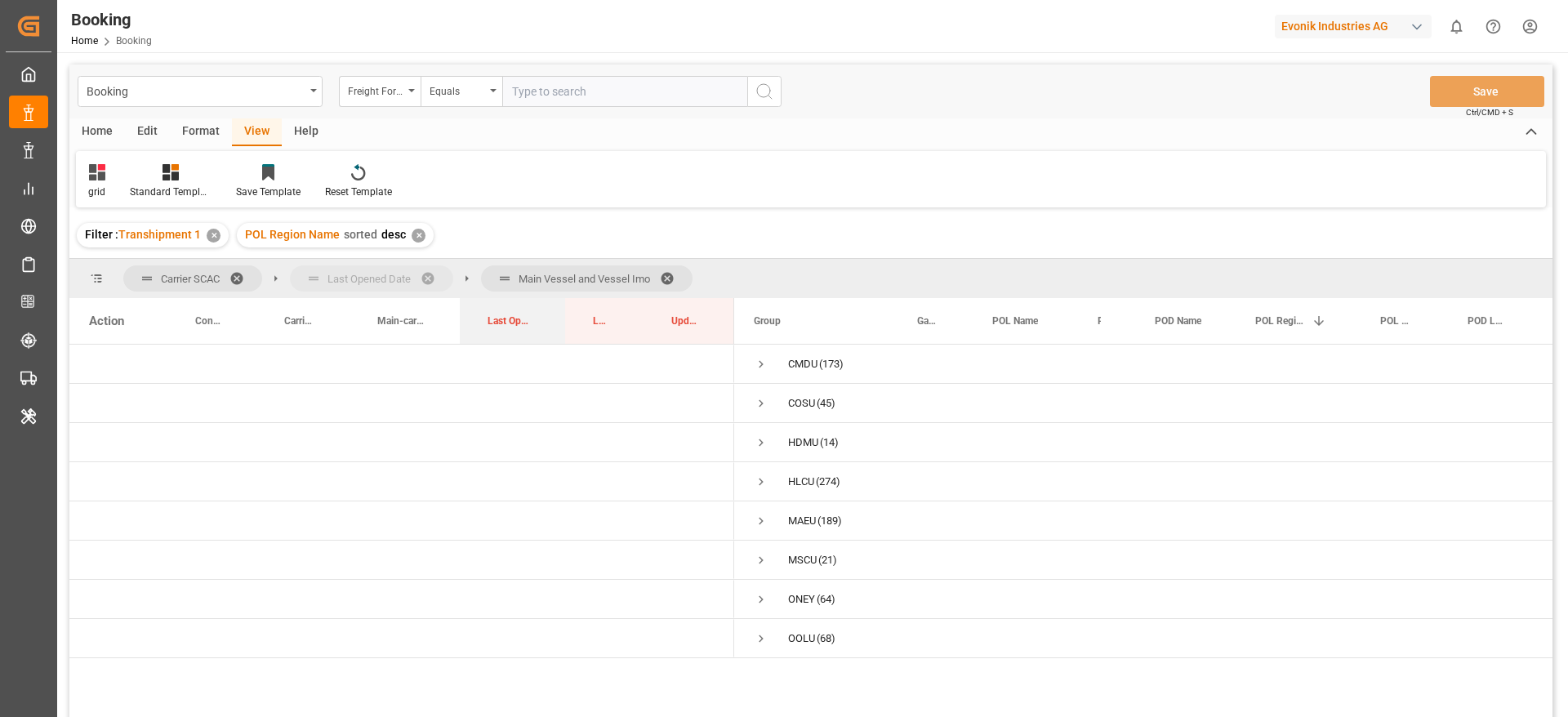
drag, startPoint x: 514, startPoint y: 320, endPoint x: 339, endPoint y: 290, distance: 177.6
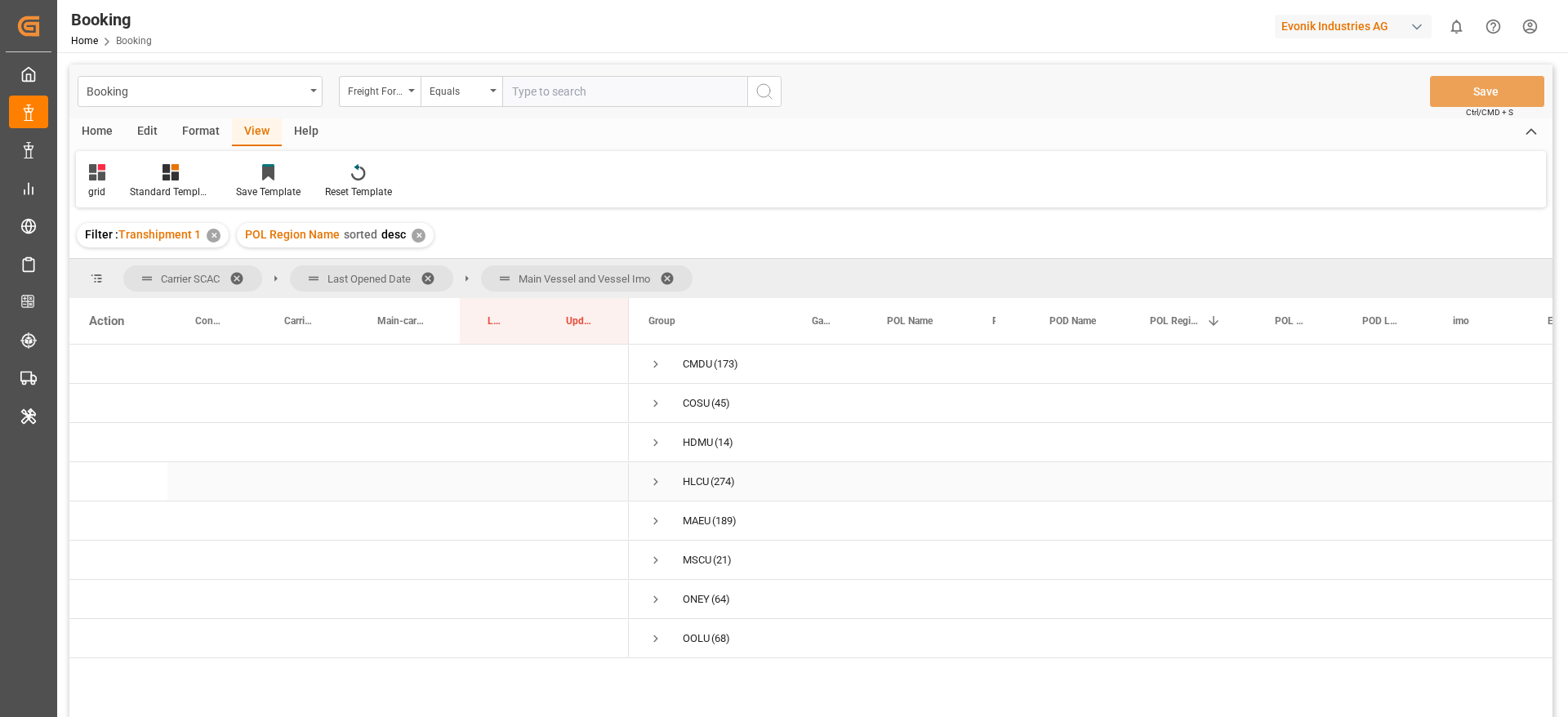
click at [661, 479] on span "Press SPACE to select this row." at bounding box center [656, 482] width 15 height 15
click at [431, 274] on span at bounding box center [434, 278] width 26 height 15
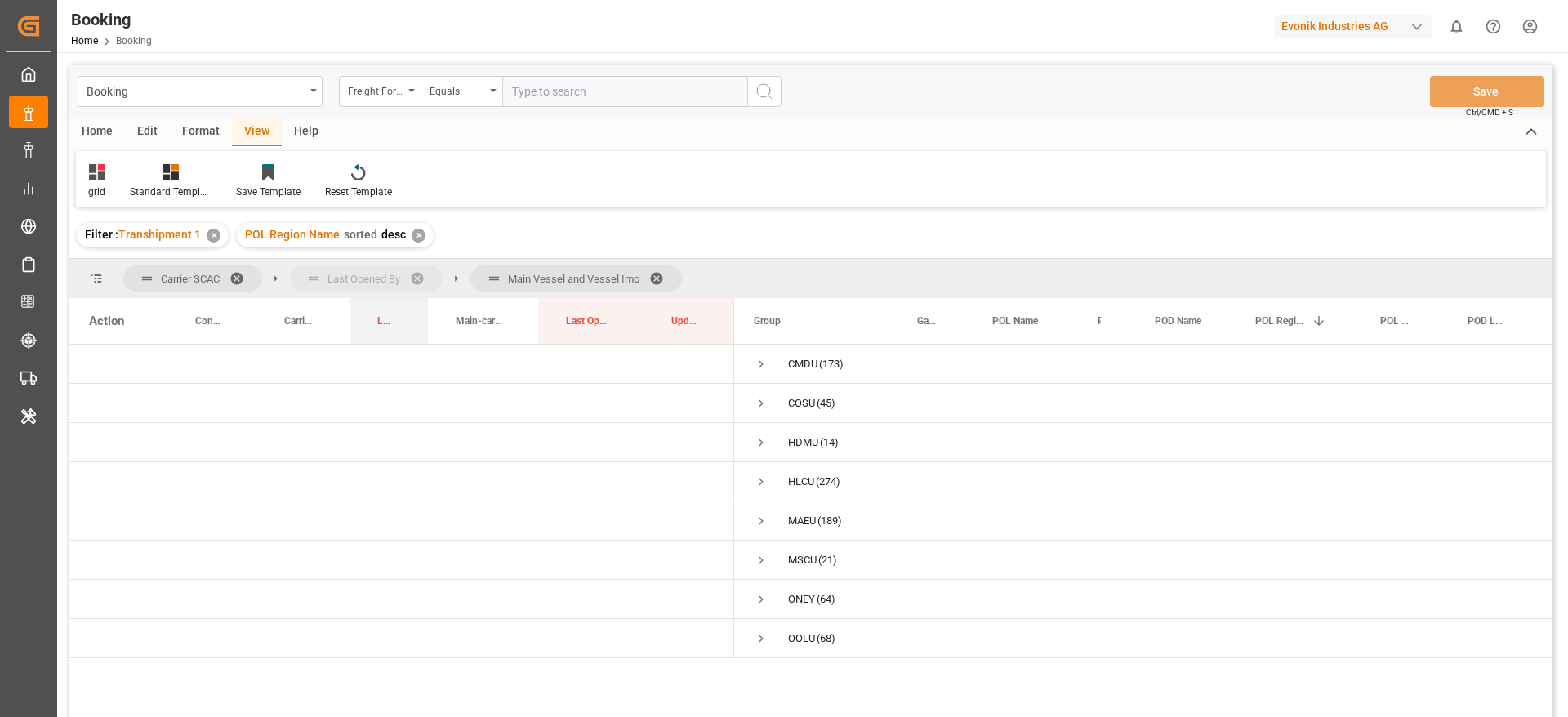
drag, startPoint x: 594, startPoint y: 322, endPoint x: 424, endPoint y: 288, distance: 173.4
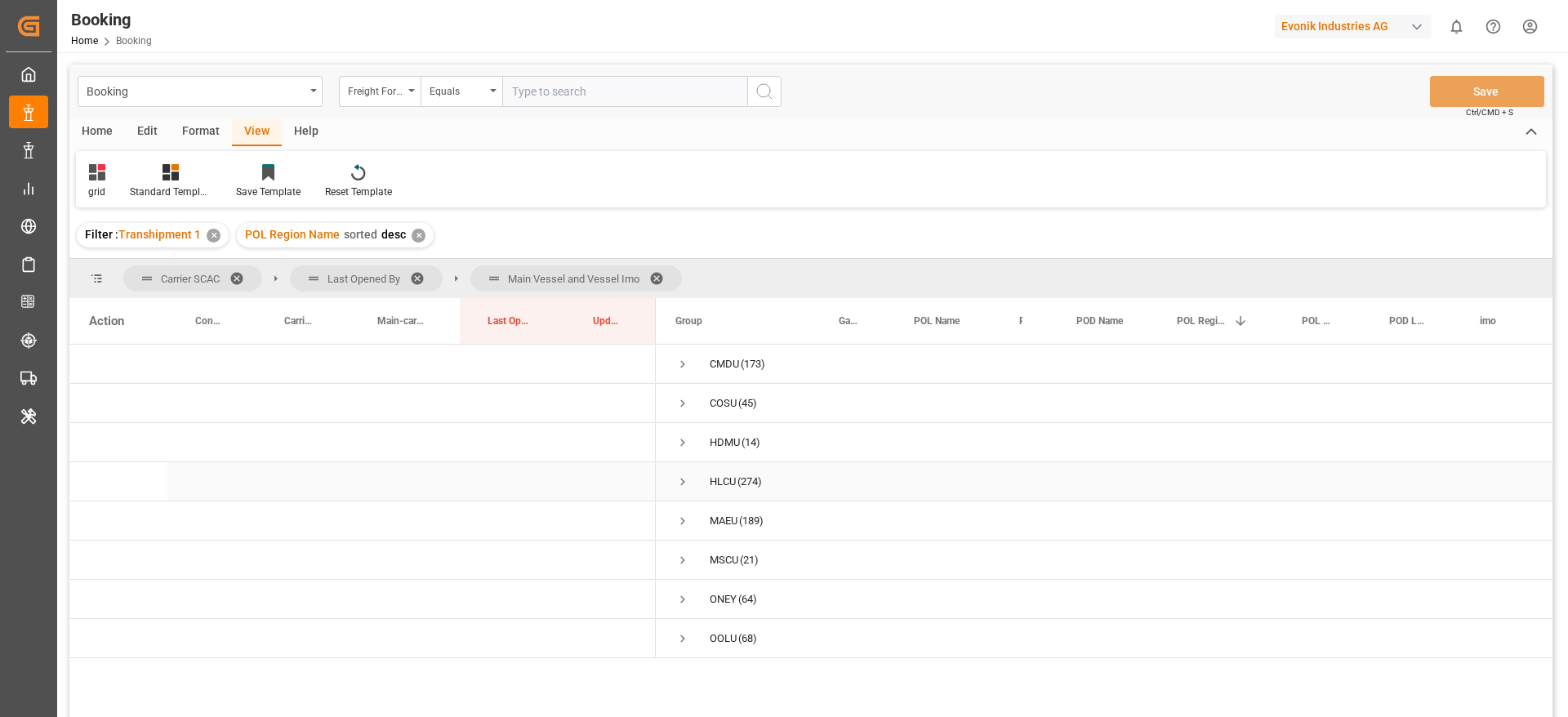
click at [681, 479] on span "Press SPACE to select this row." at bounding box center [683, 482] width 15 height 15
click at [714, 559] on span "Press SPACE to select this row." at bounding box center [717, 561] width 15 height 15
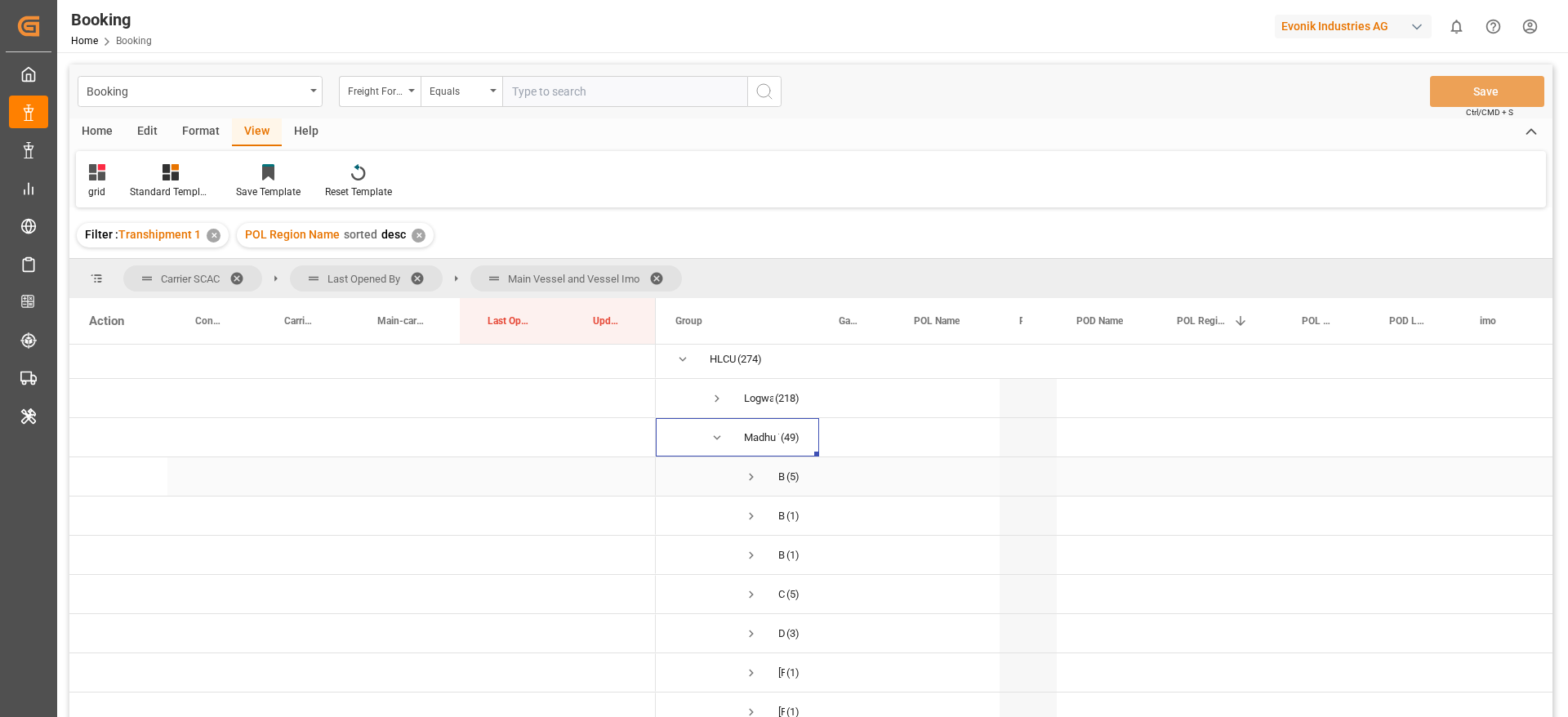
click at [753, 472] on span "Press SPACE to select this row." at bounding box center [752, 477] width 15 height 15
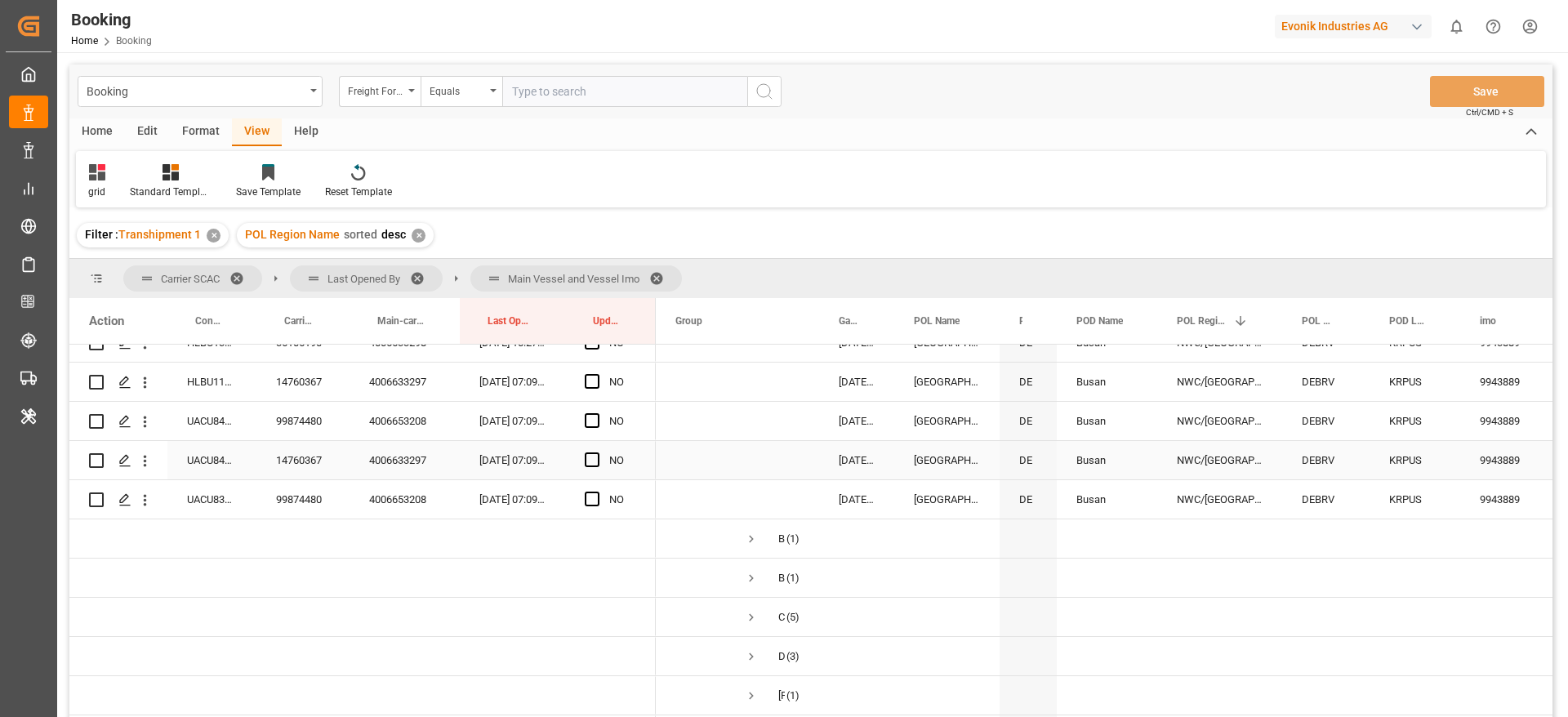
scroll to position [328, 0]
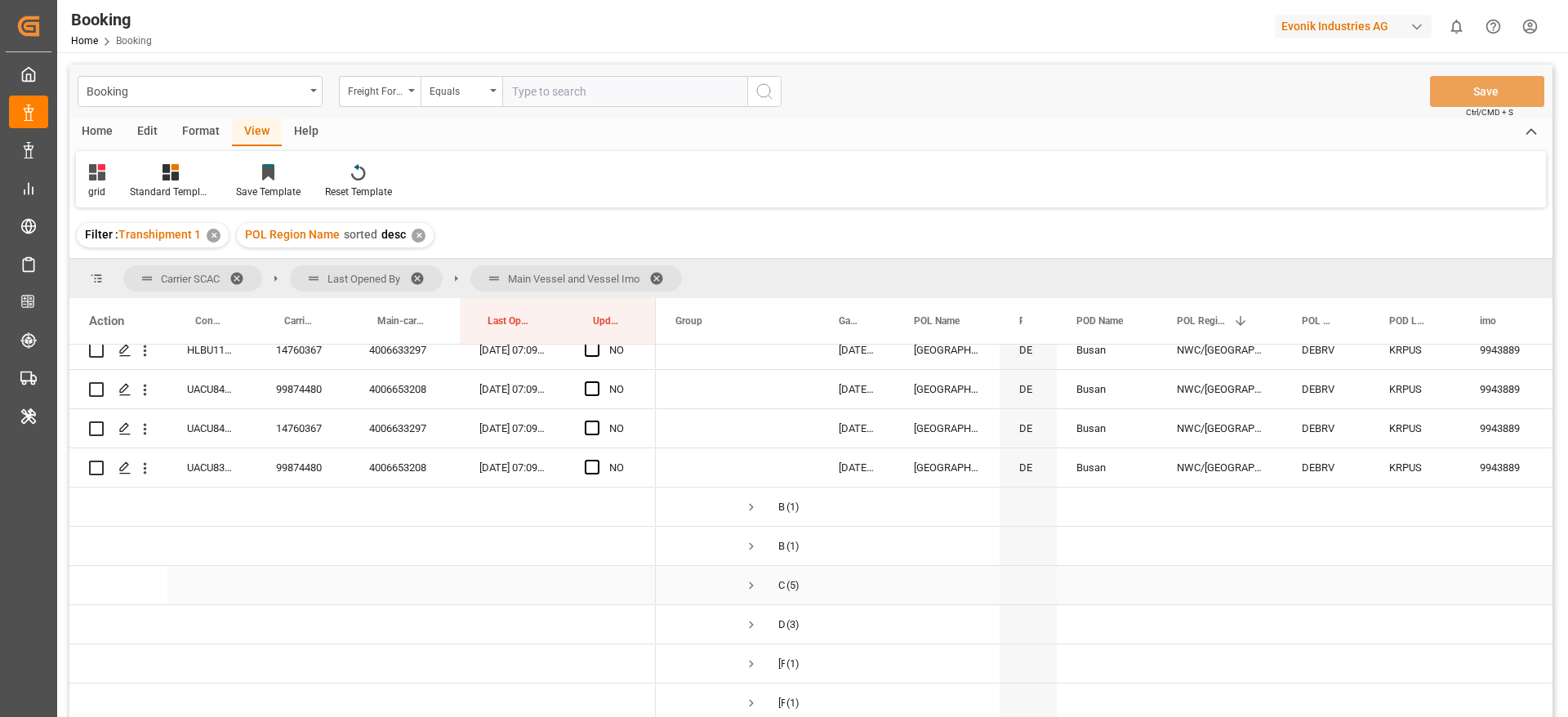
click at [752, 585] on span "Press SPACE to select this row." at bounding box center [752, 585] width 15 height 15
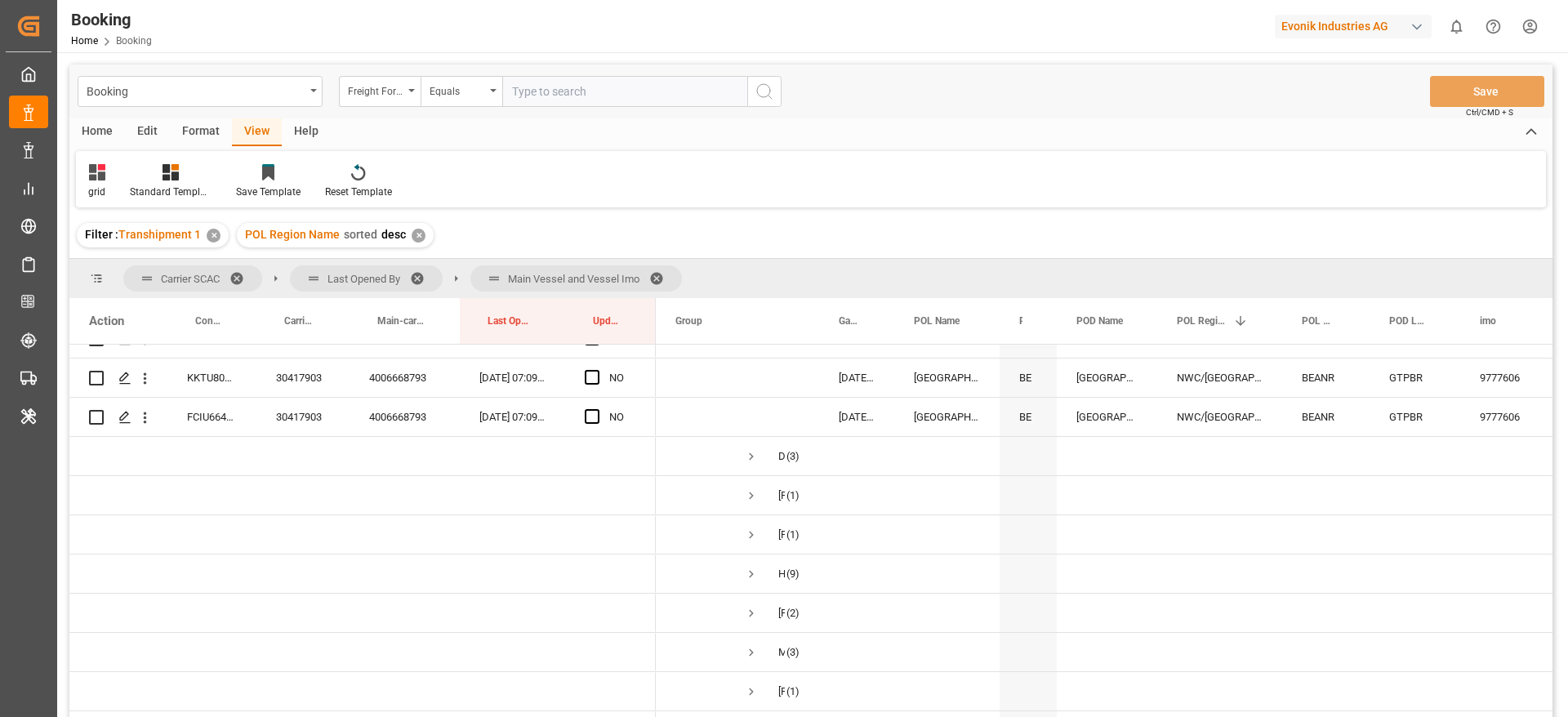
scroll to position [695, 0]
click at [752, 450] on span "Press SPACE to select this row." at bounding box center [752, 454] width 15 height 15
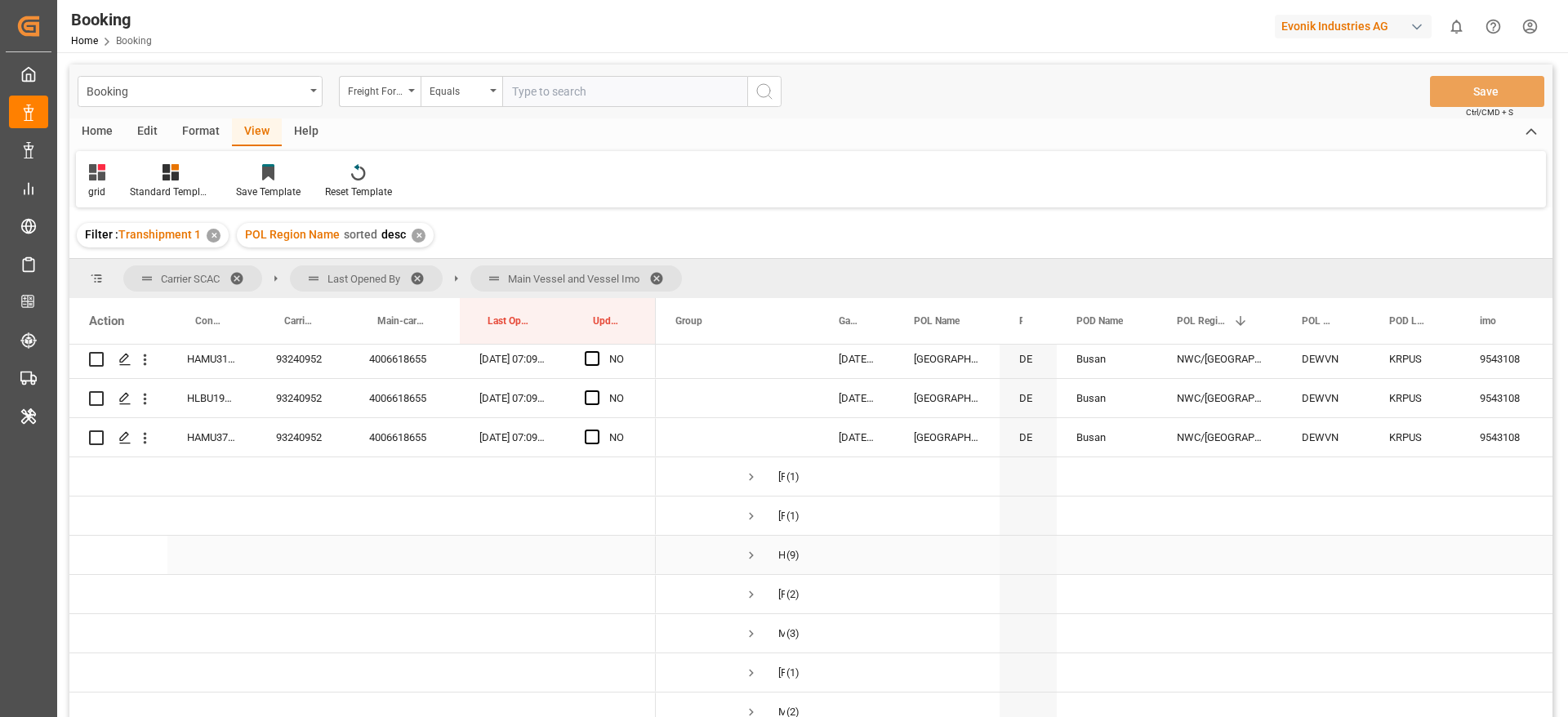
scroll to position [827, 0]
click at [749, 554] on span "Press SPACE to select this row." at bounding box center [752, 556] width 15 height 15
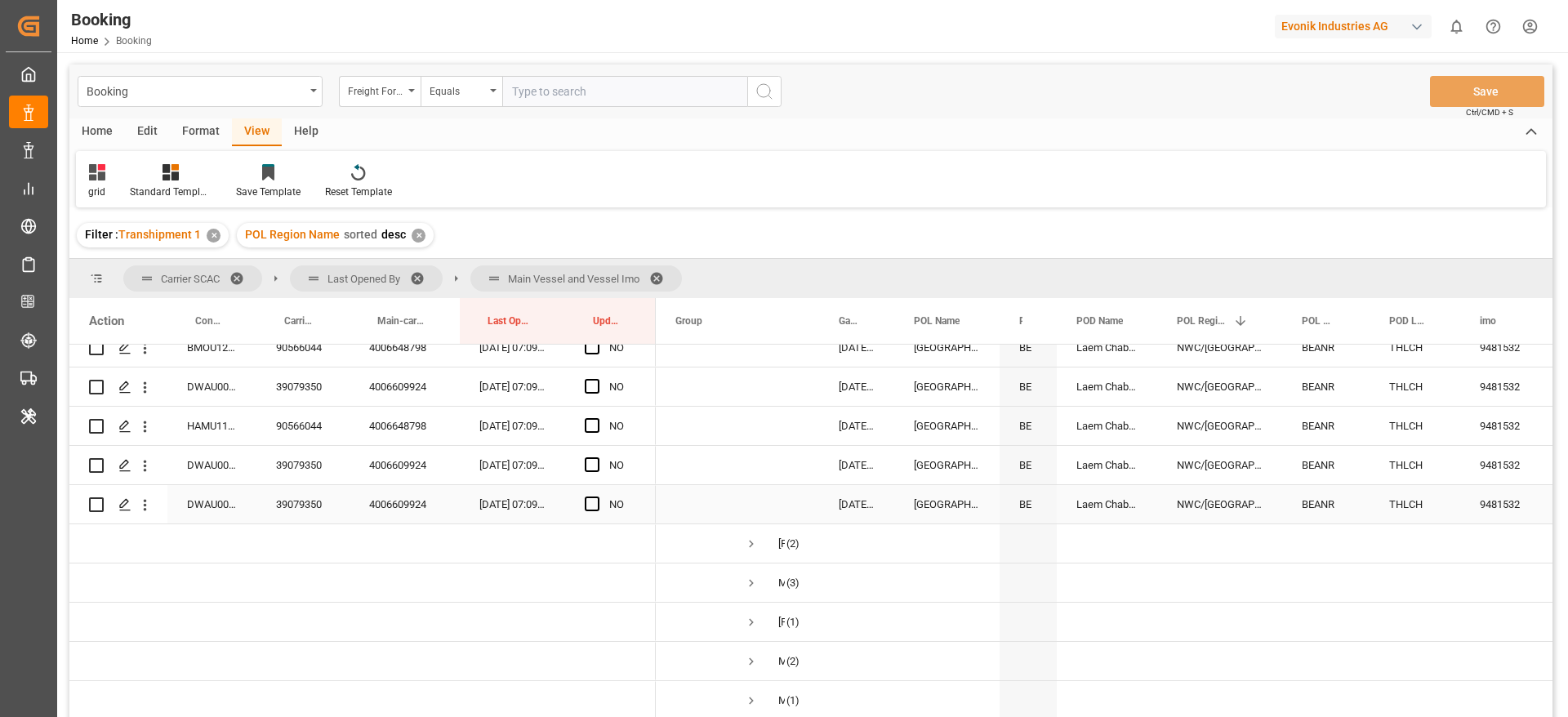
scroll to position [1231, 0]
click at [751, 541] on span "Press SPACE to select this row." at bounding box center [752, 544] width 15 height 15
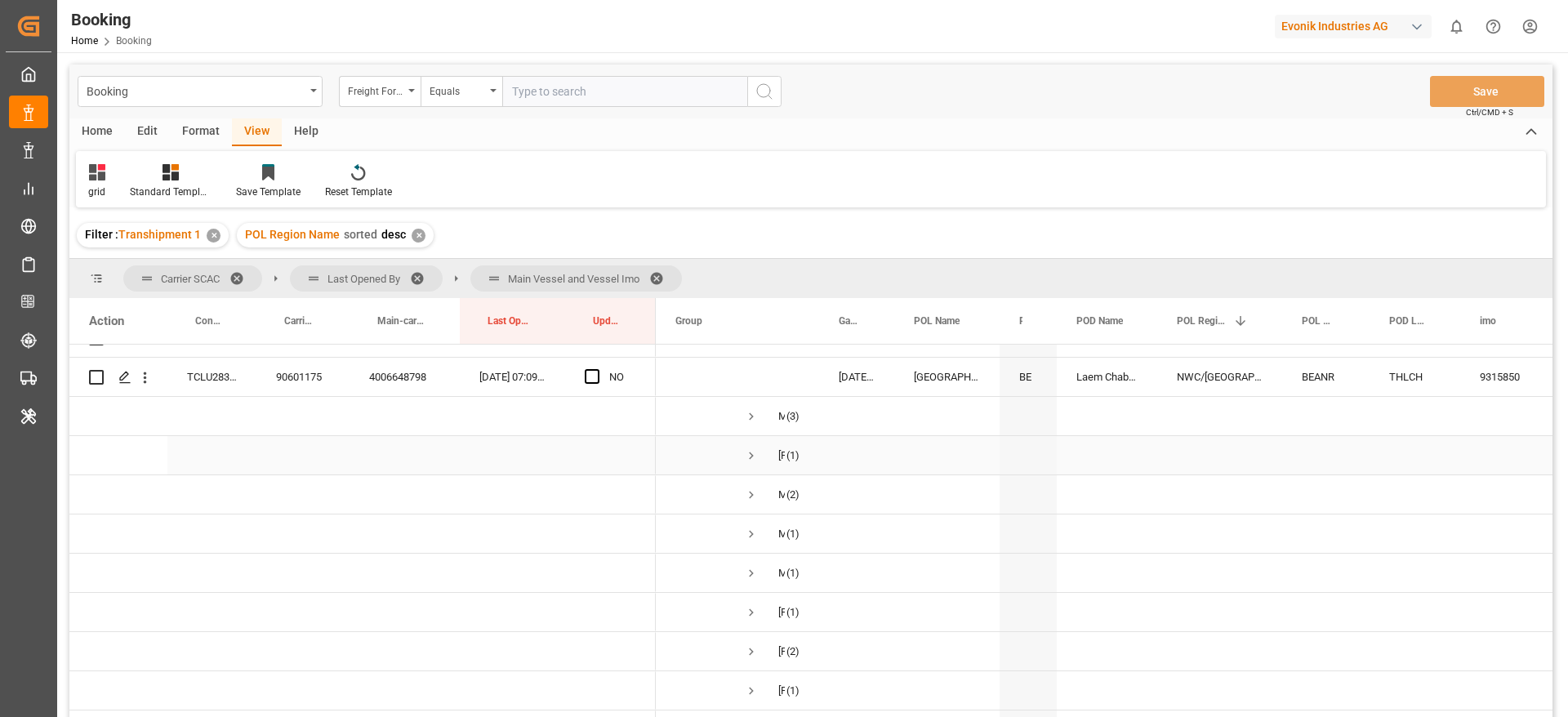
scroll to position [1354, 0]
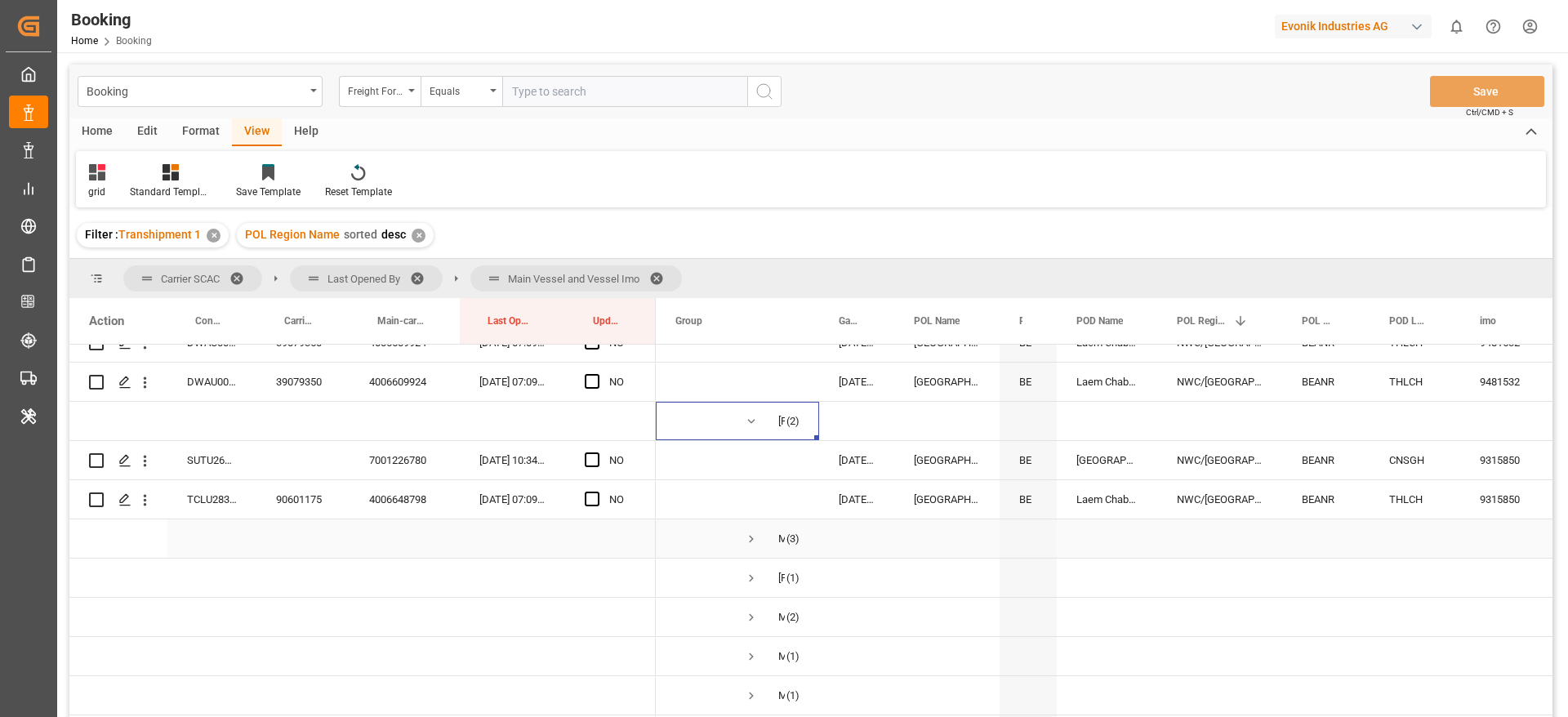
click at [753, 534] on span "Press SPACE to select this row." at bounding box center [752, 539] width 15 height 15
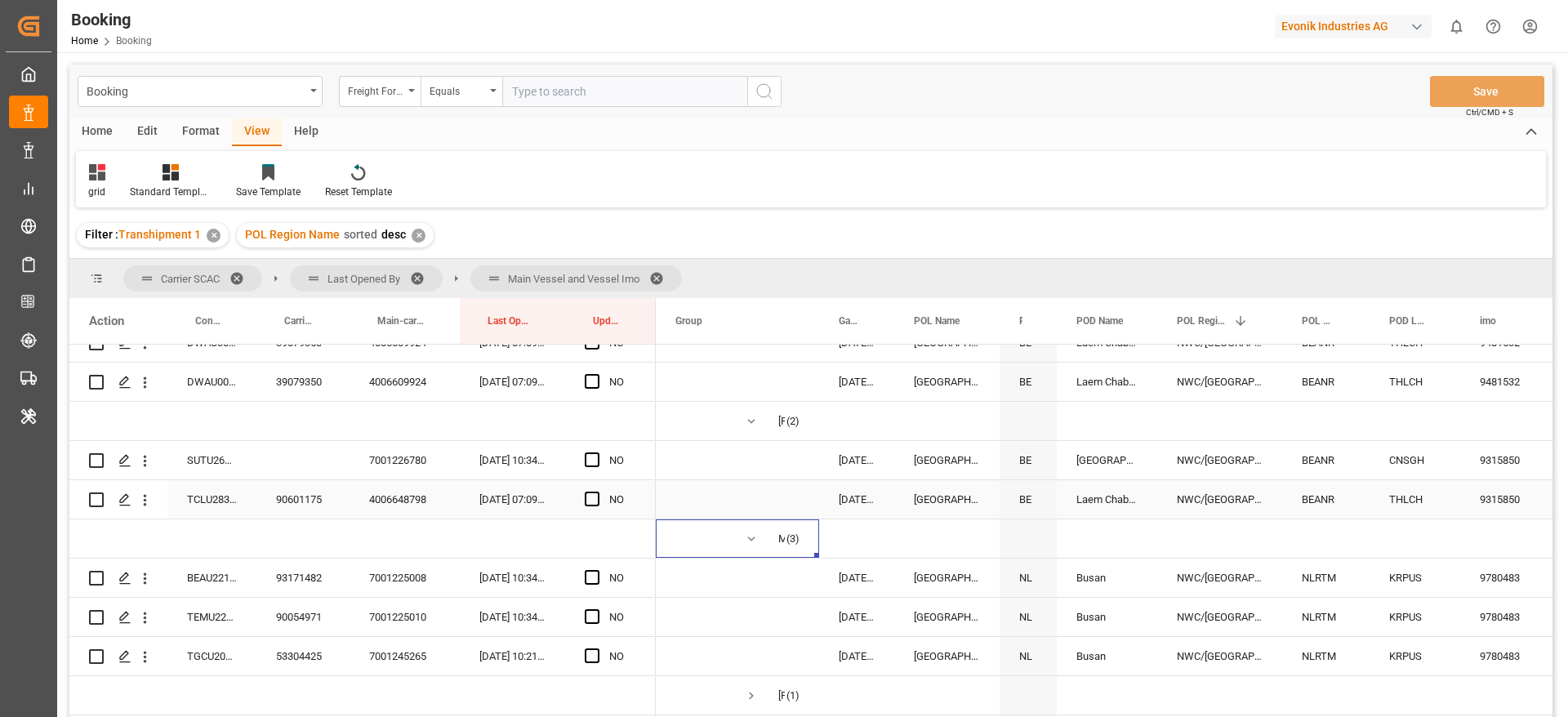
scroll to position [1476, 0]
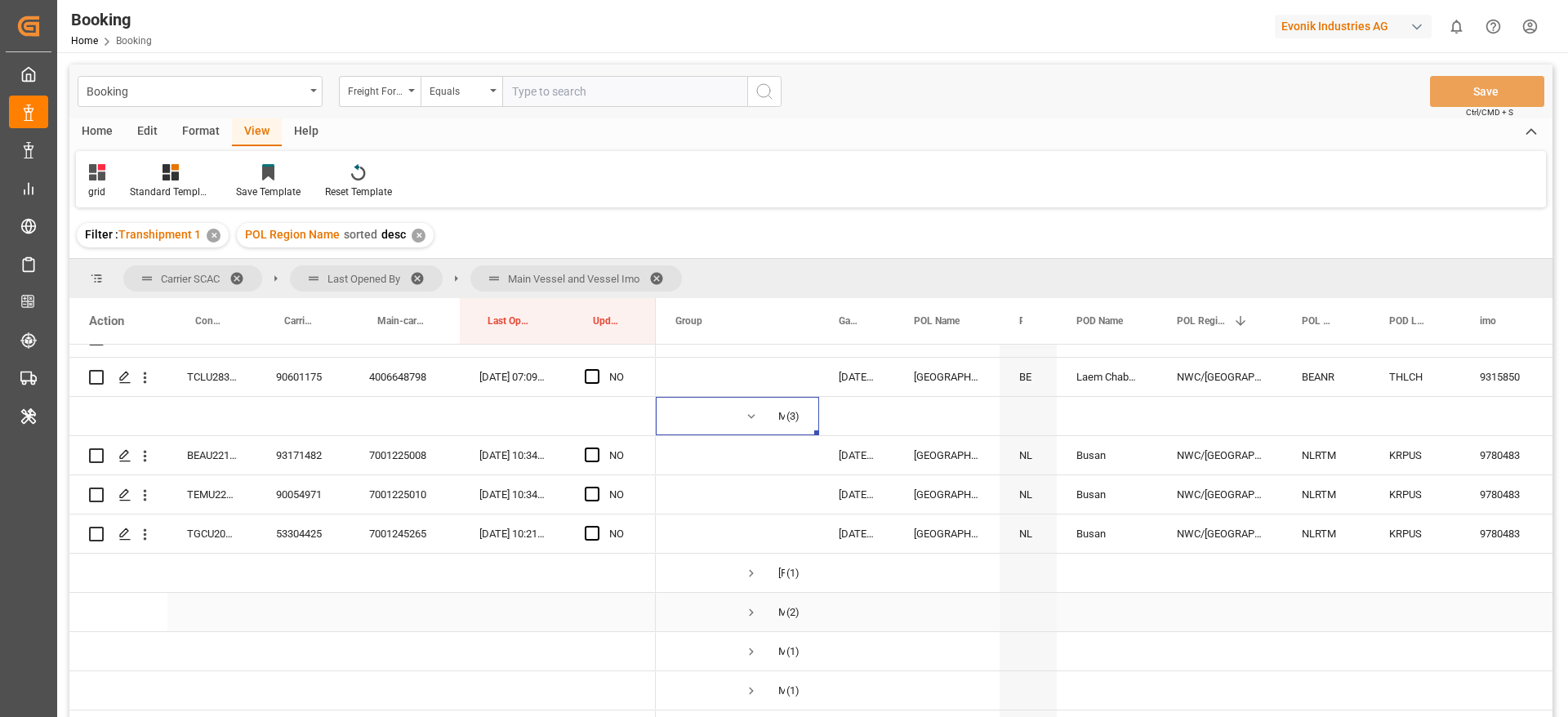
click at [748, 611] on span "Press SPACE to select this row." at bounding box center [752, 613] width 15 height 15
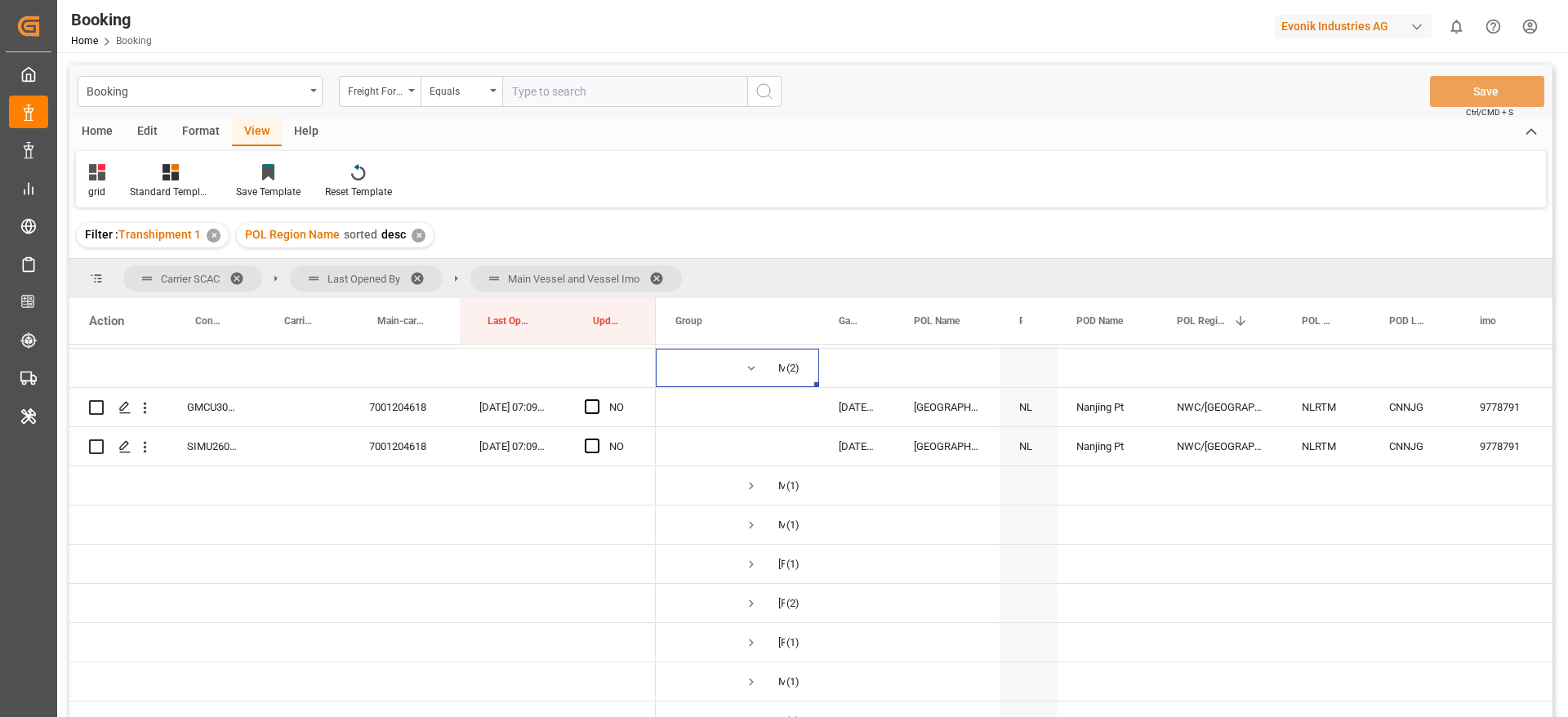
scroll to position [1721, 0]
click at [753, 599] on span "Press SPACE to select this row." at bounding box center [752, 603] width 15 height 15
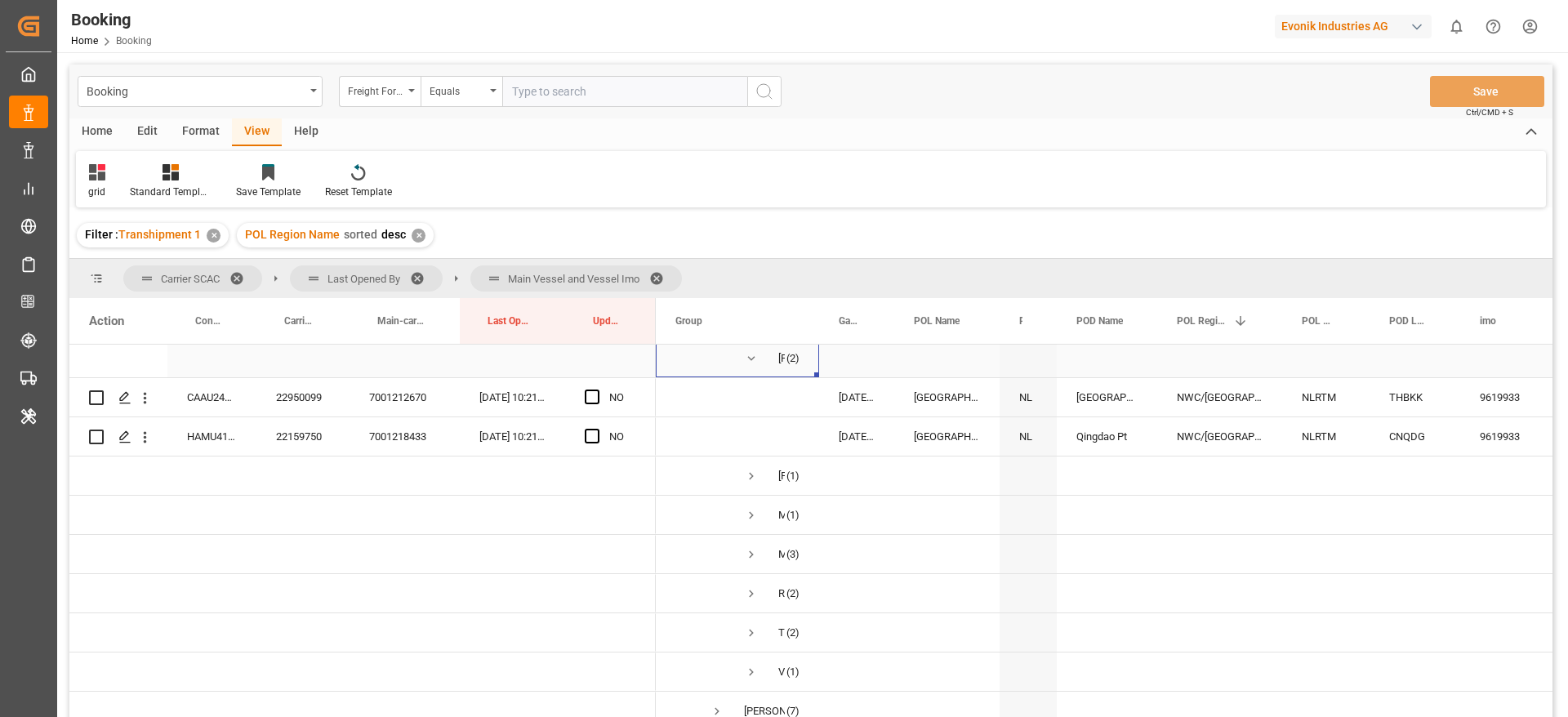
scroll to position [1966, 0]
click at [753, 556] on span "Press SPACE to select this row." at bounding box center [752, 554] width 15 height 15
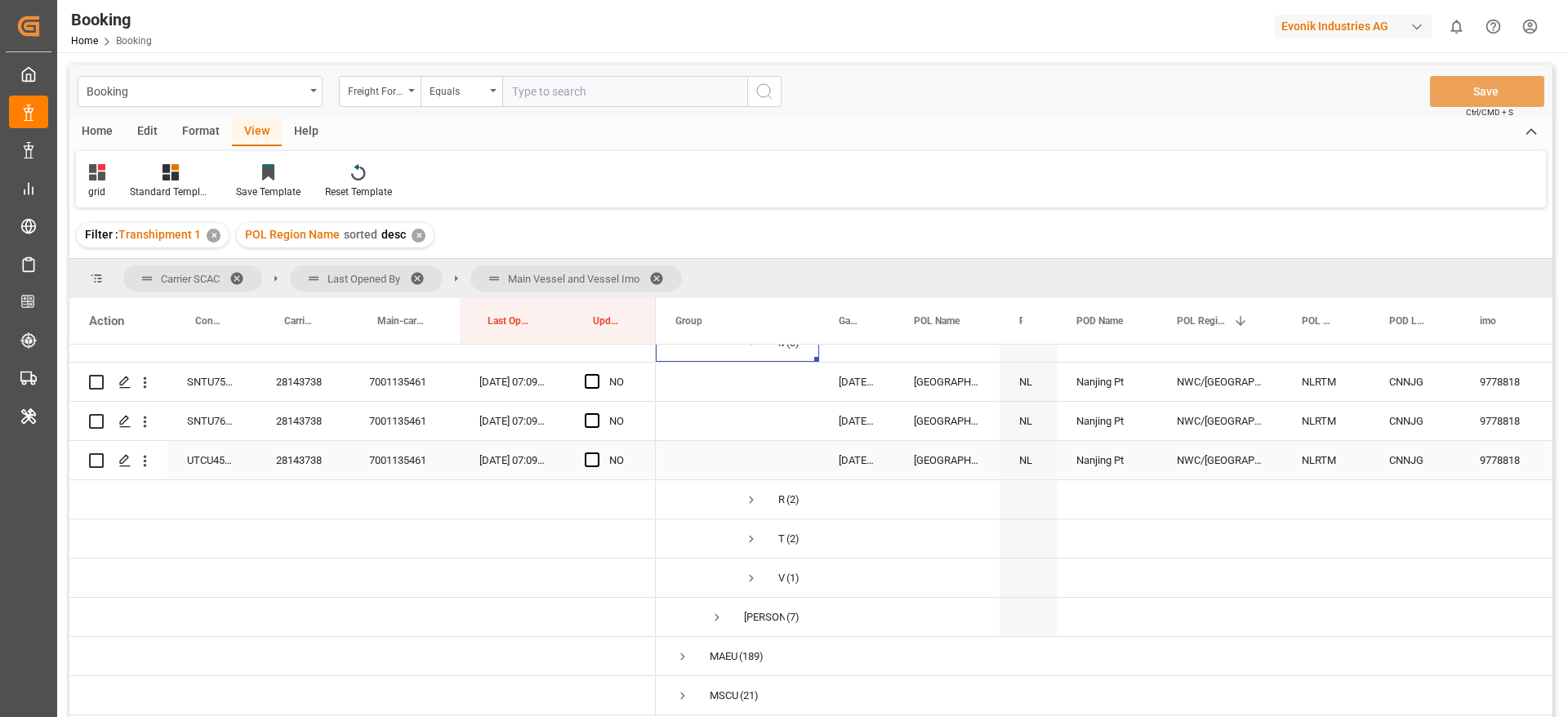
scroll to position [2211, 0]
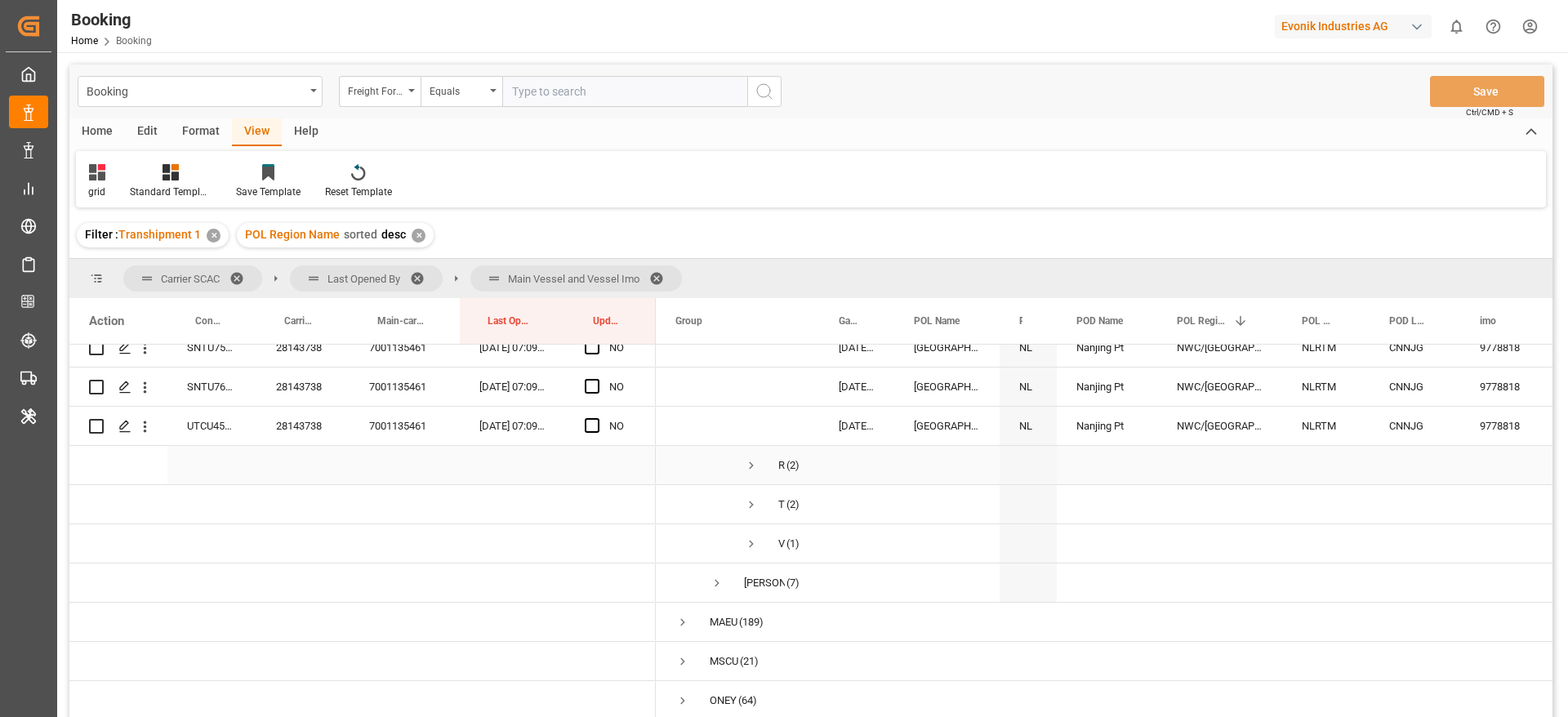
click at [751, 462] on span "Press SPACE to select this row." at bounding box center [752, 465] width 15 height 15
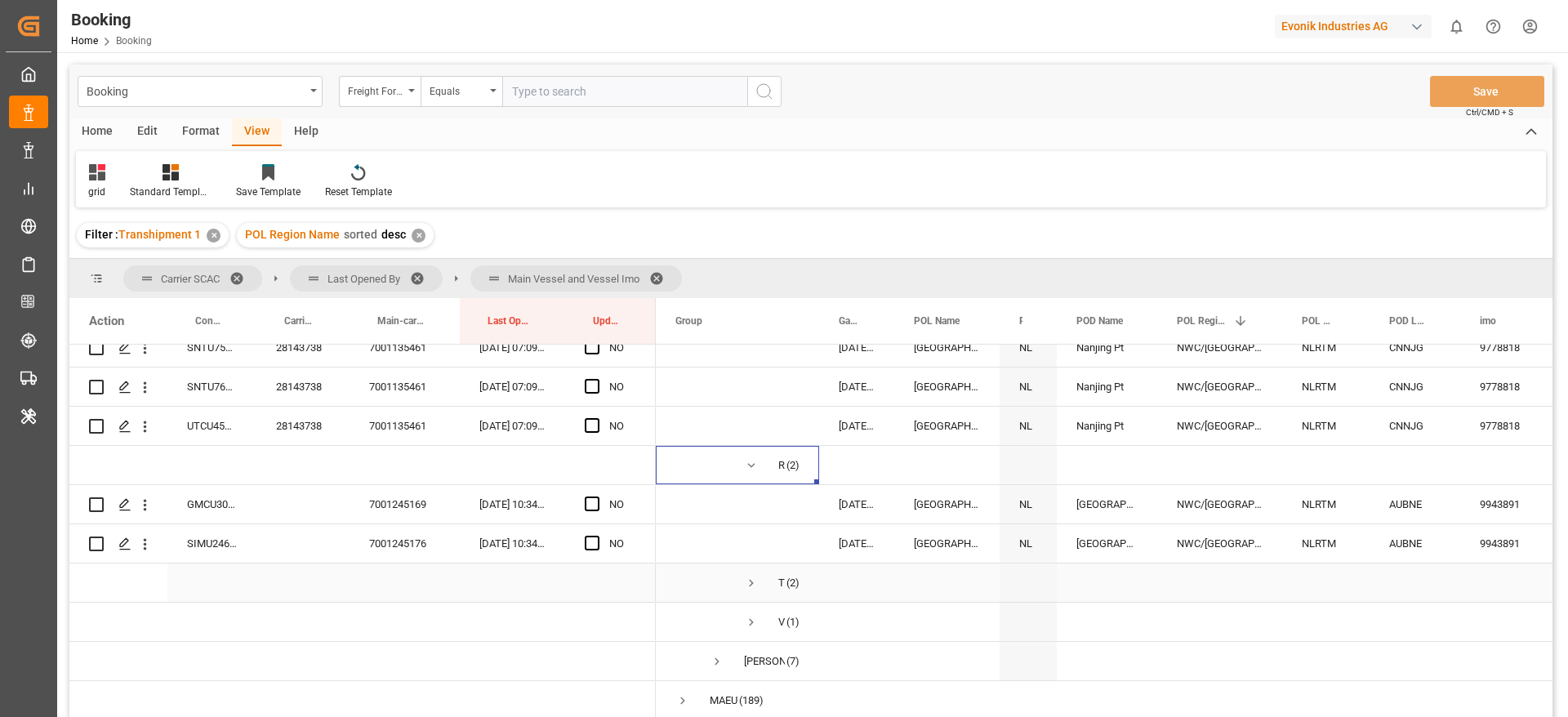
click at [749, 585] on span "Press SPACE to select this row." at bounding box center [752, 583] width 15 height 15
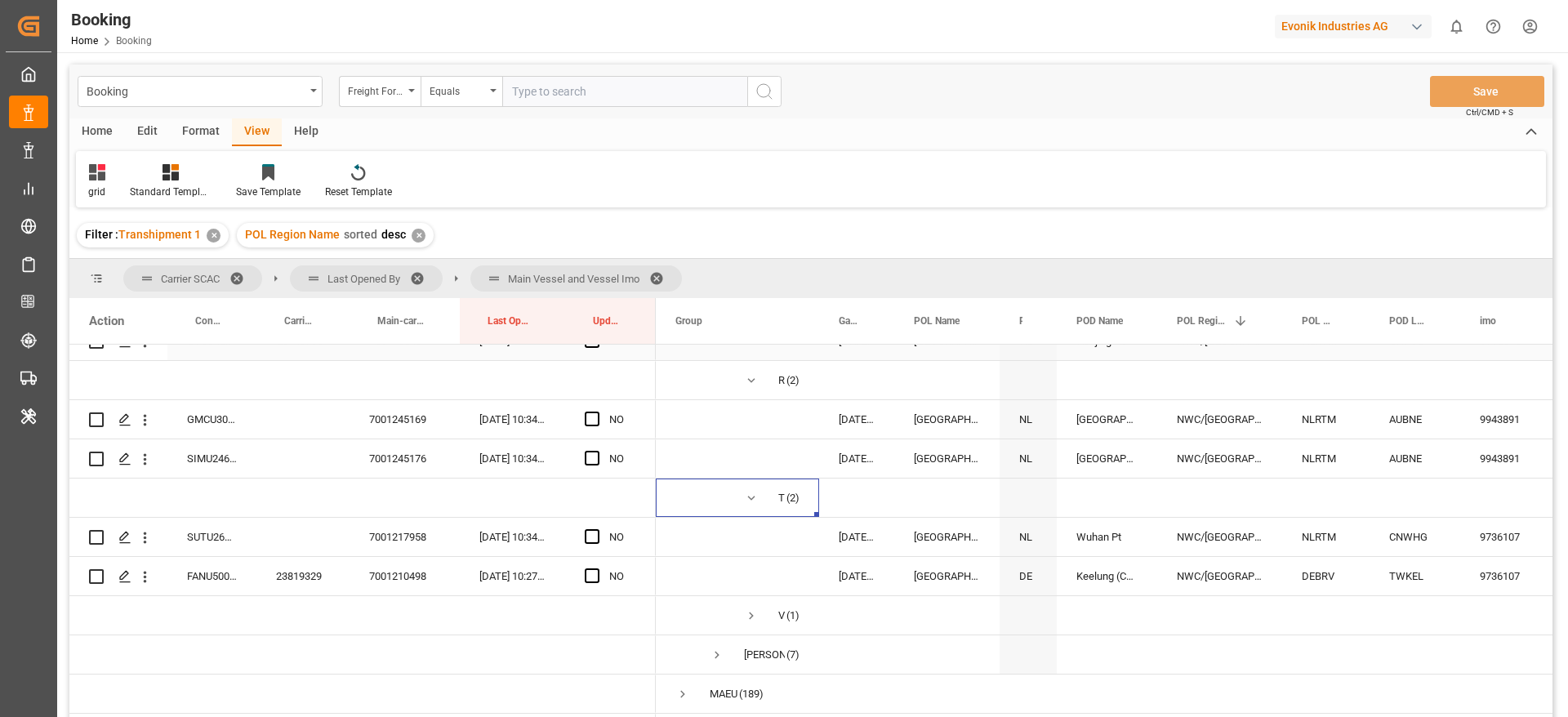
scroll to position [2334, 0]
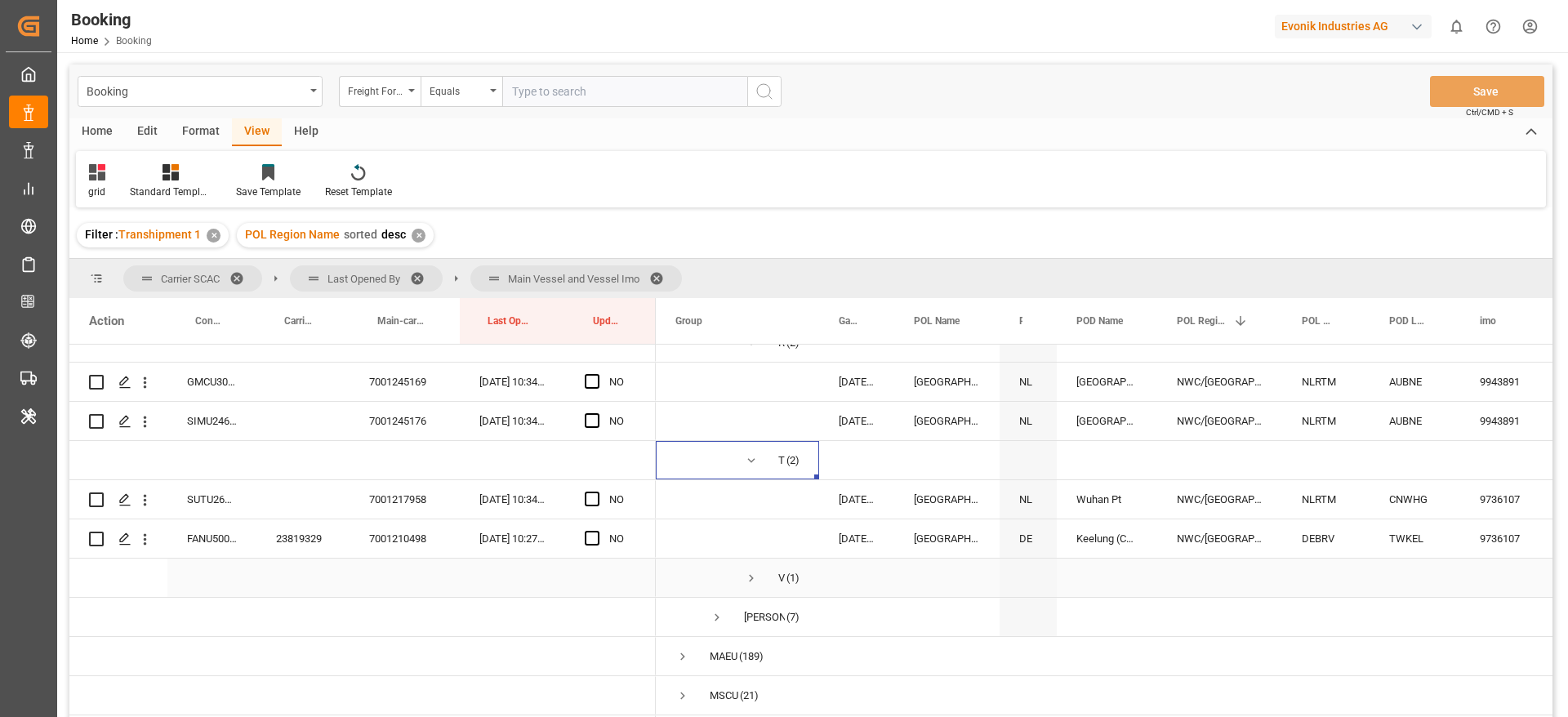
click at [752, 580] on span "Press SPACE to select this row." at bounding box center [752, 578] width 15 height 15
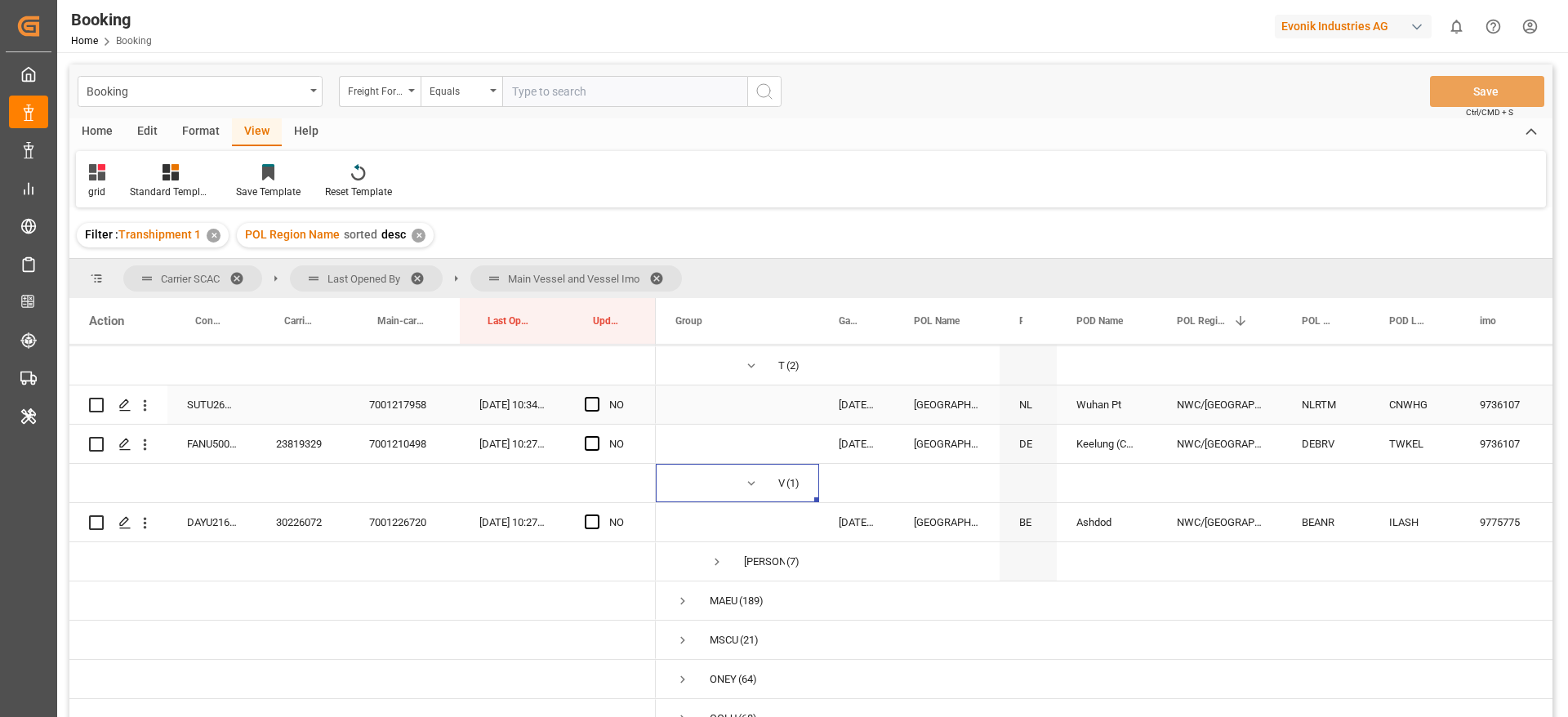
scroll to position [2451, 0]
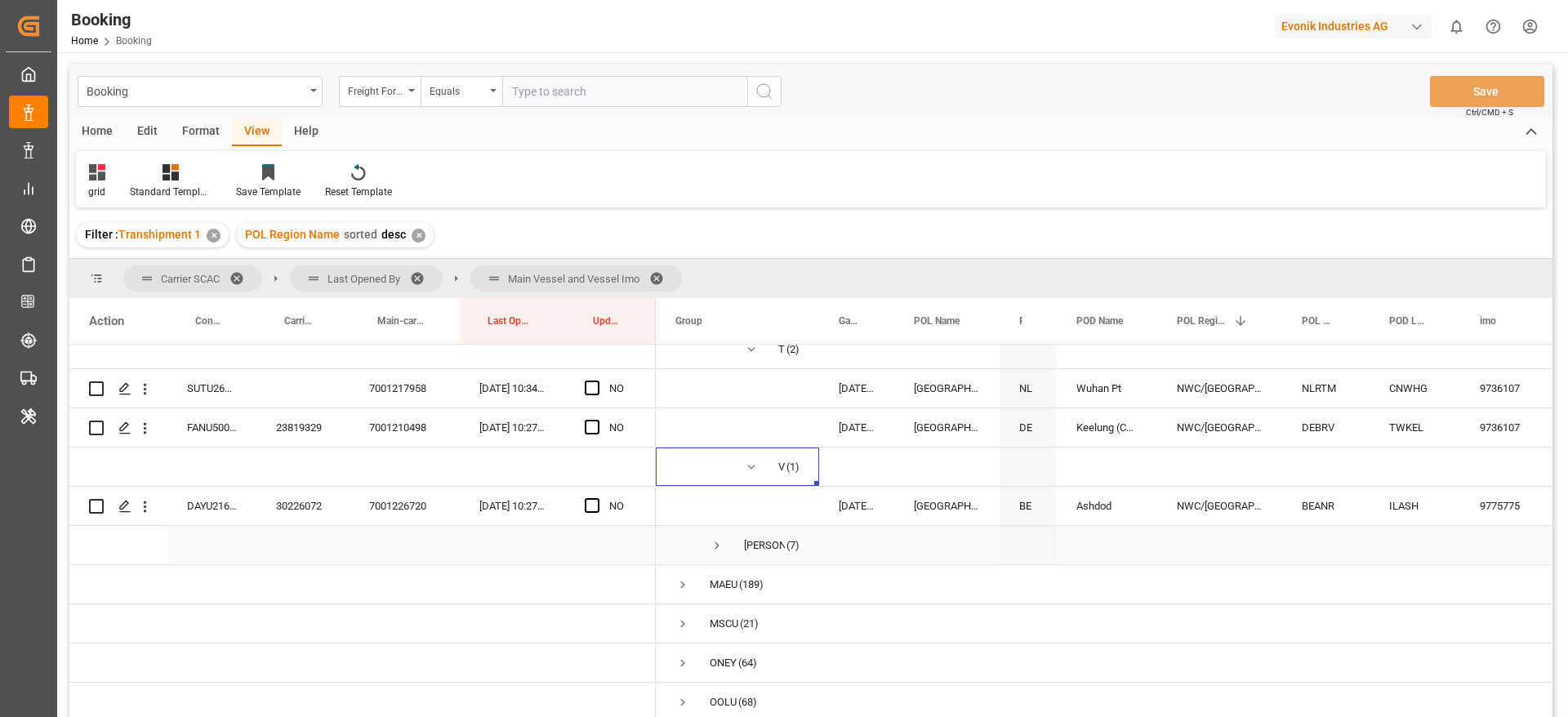
click at [719, 538] on span "Press SPACE to select this row." at bounding box center [717, 546] width 15 height 15
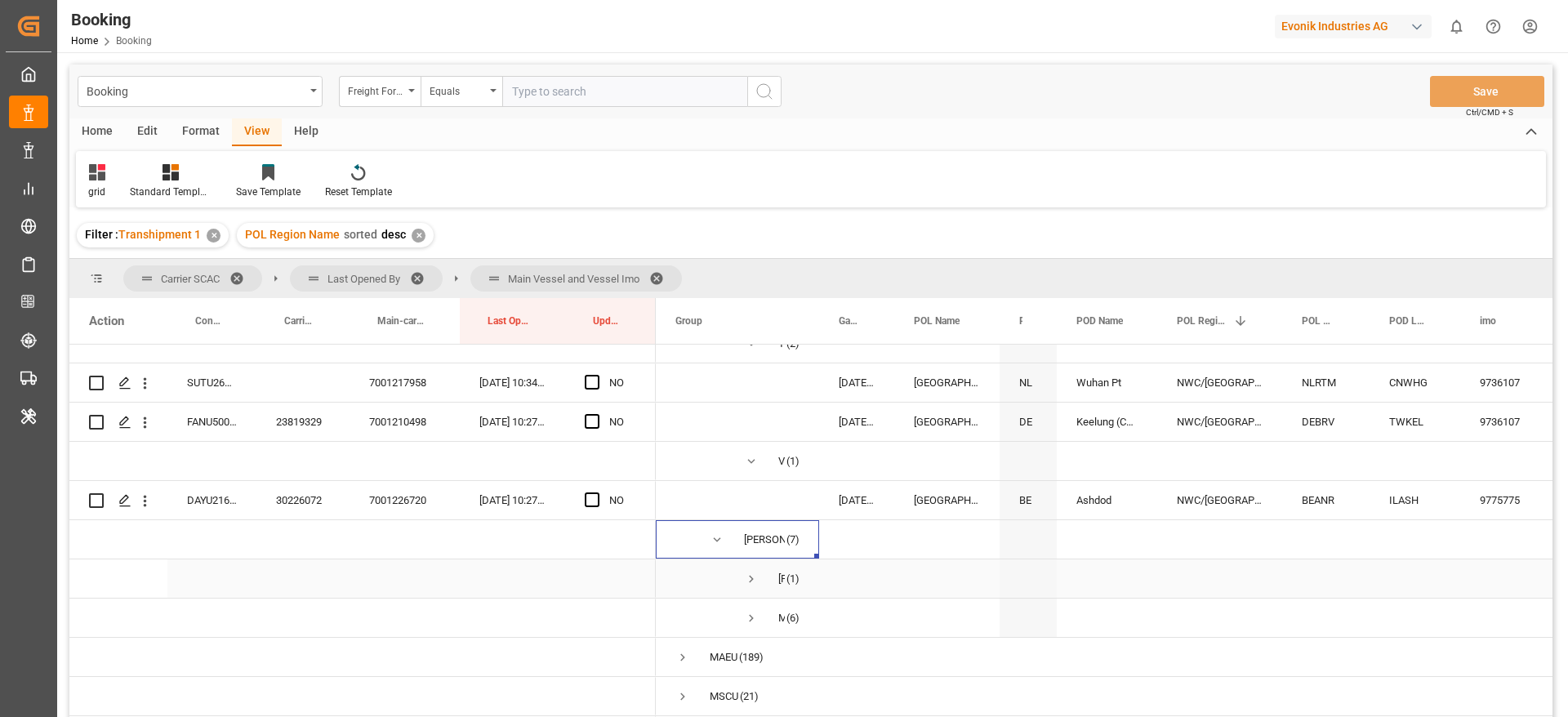
scroll to position [123, 0]
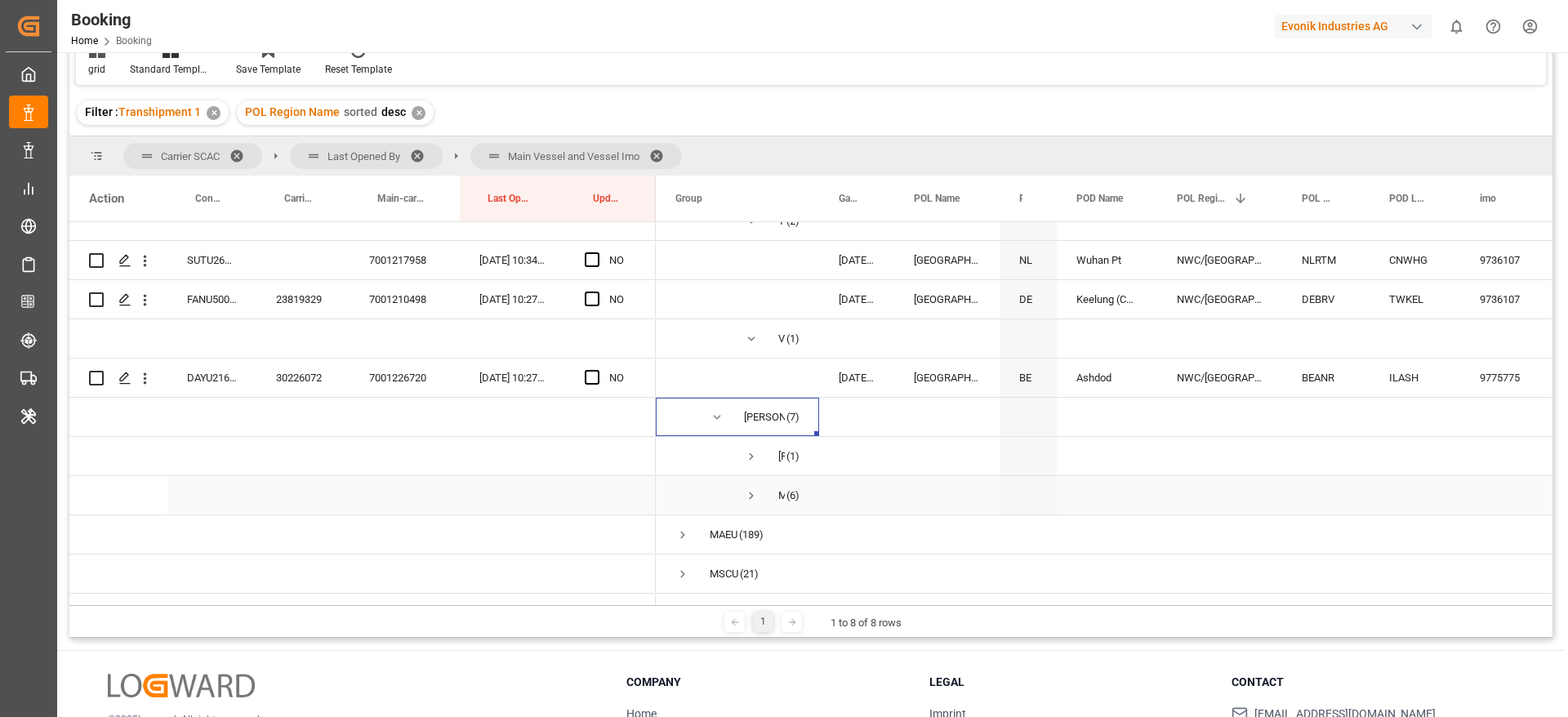
click at [749, 493] on span "Press SPACE to select this row." at bounding box center [752, 496] width 15 height 15
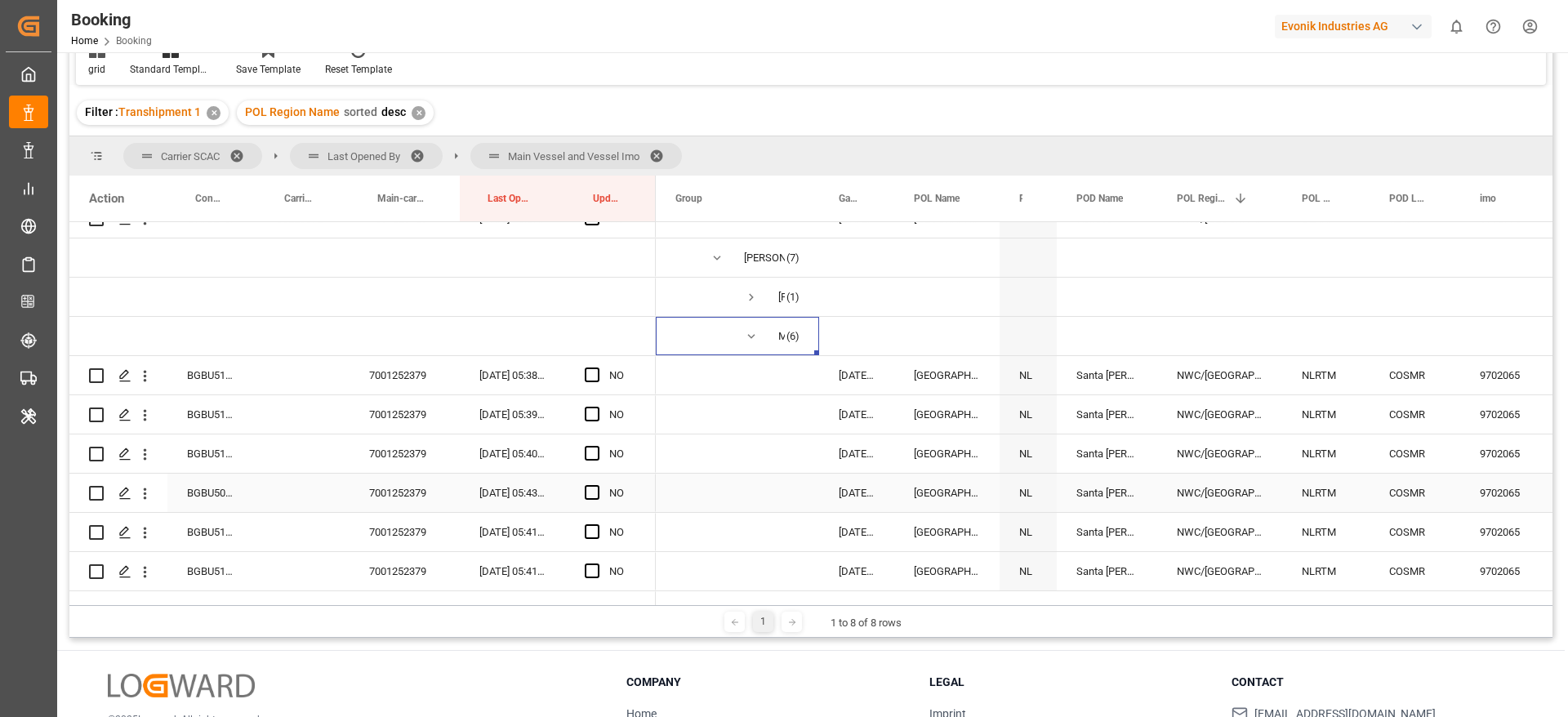
scroll to position [2573, 0]
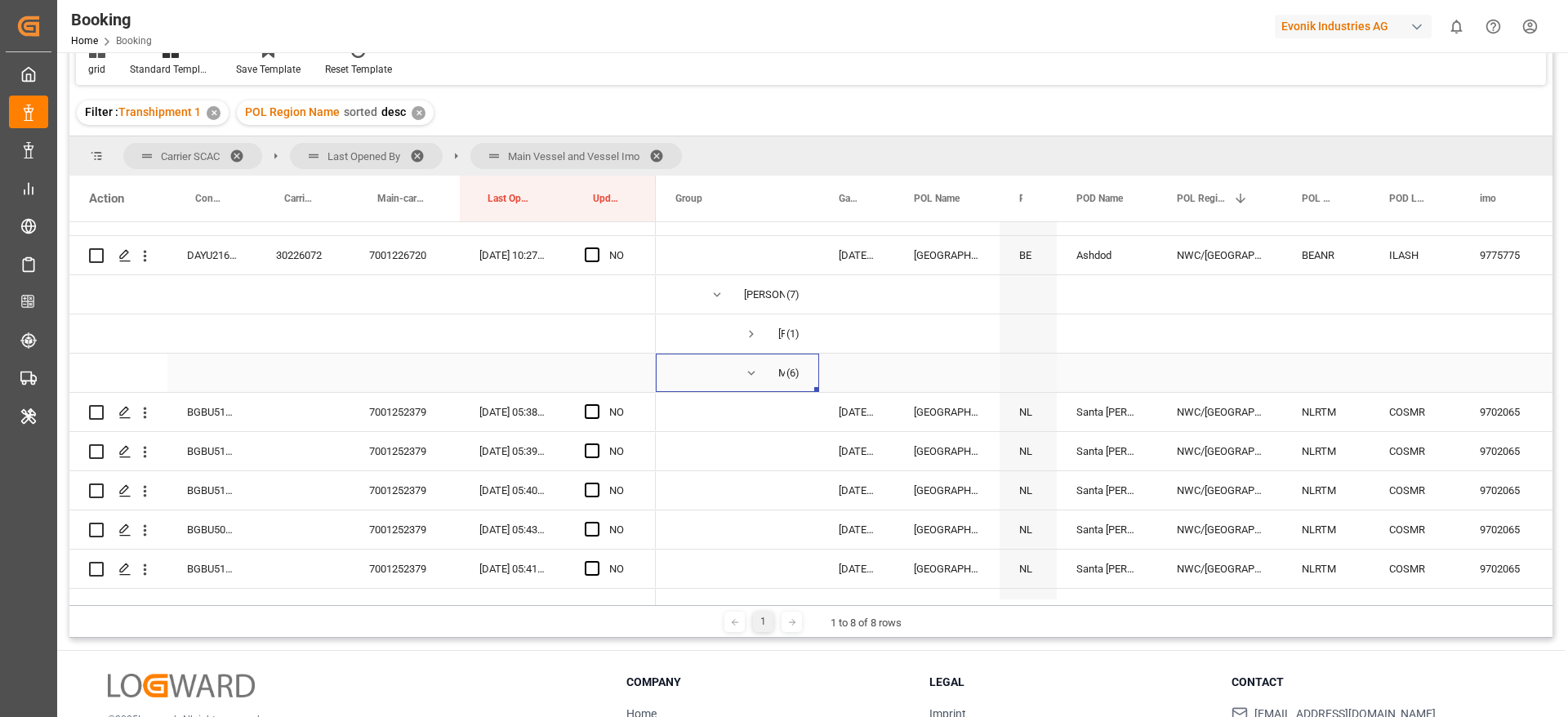
click at [751, 367] on span "Press SPACE to select this row." at bounding box center [752, 373] width 15 height 15
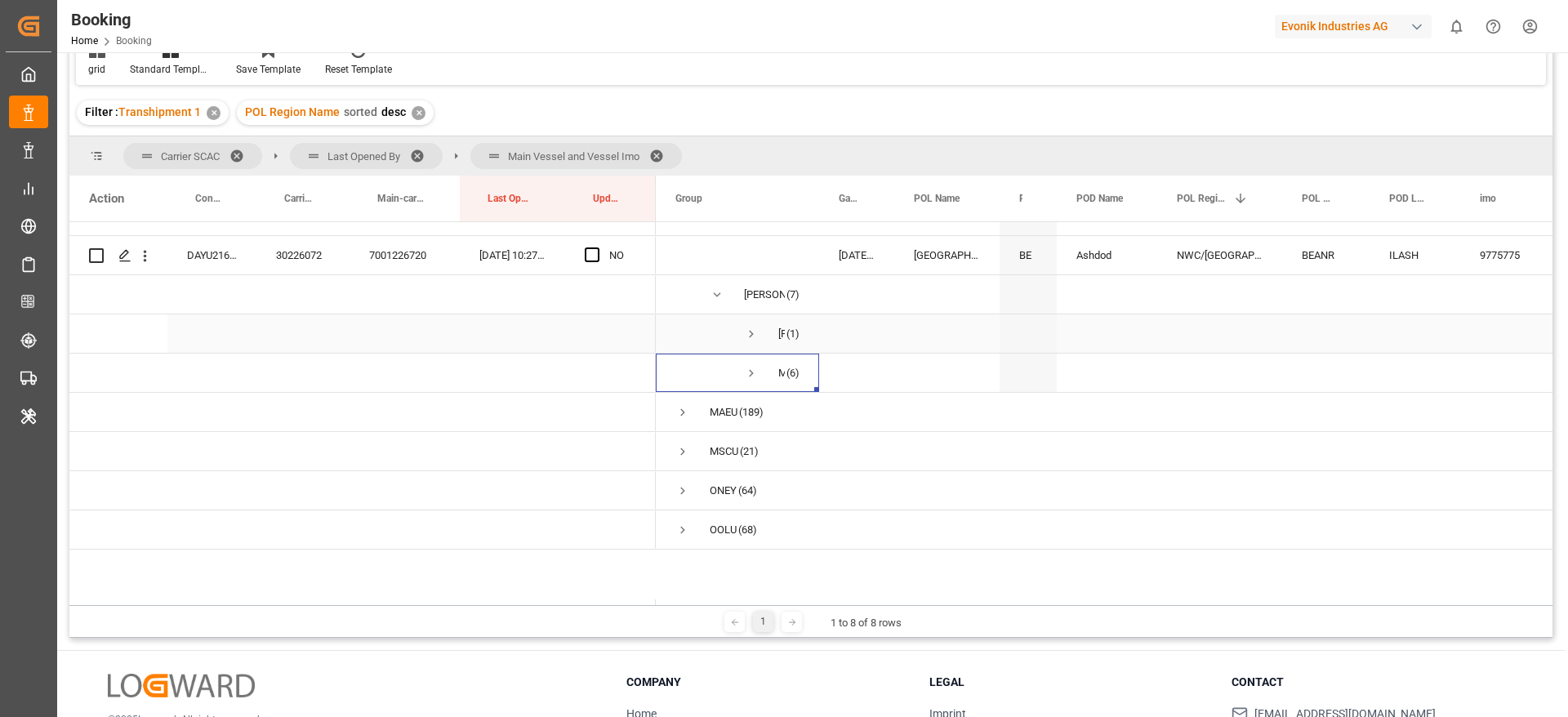
scroll to position [2529, 0]
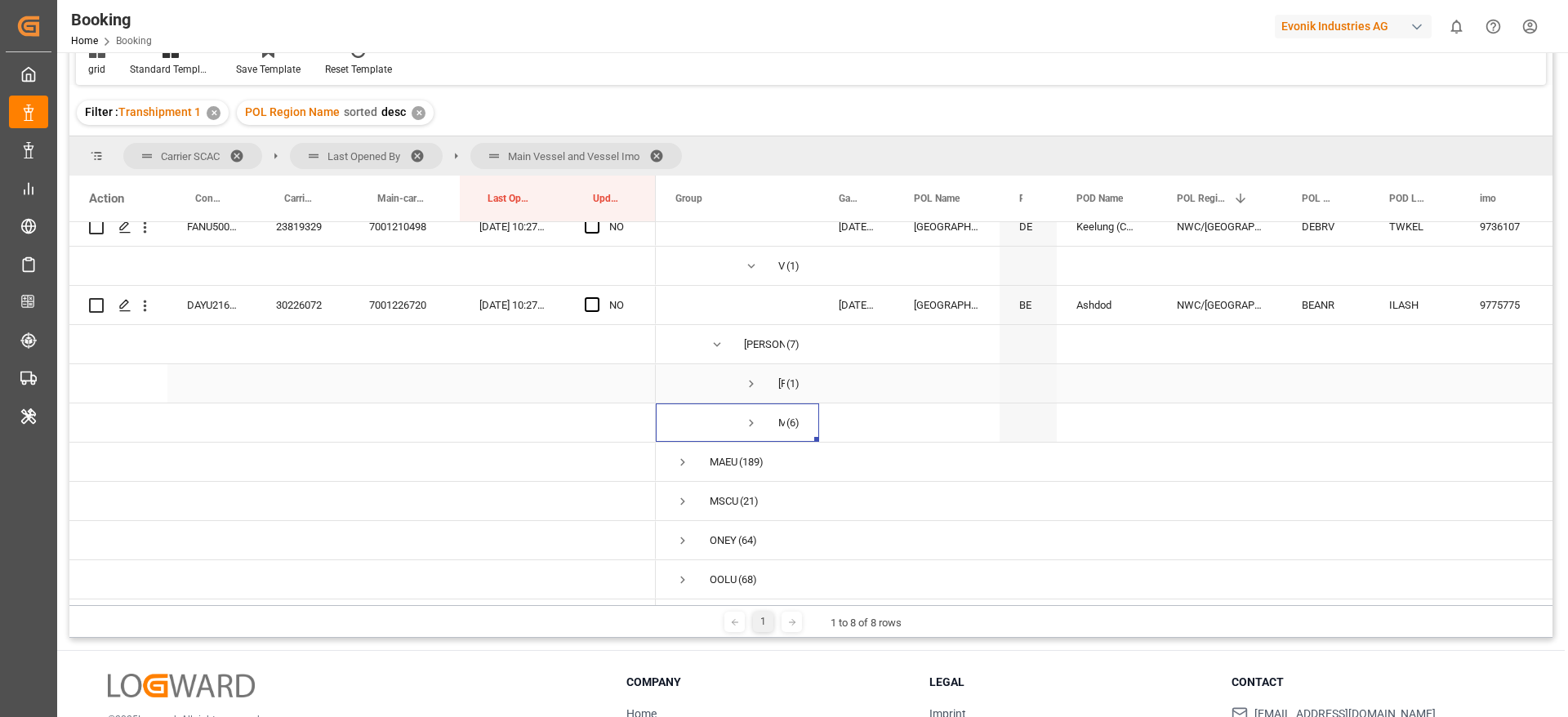
click at [755, 379] on span "Press SPACE to select this row." at bounding box center [752, 384] width 15 height 15
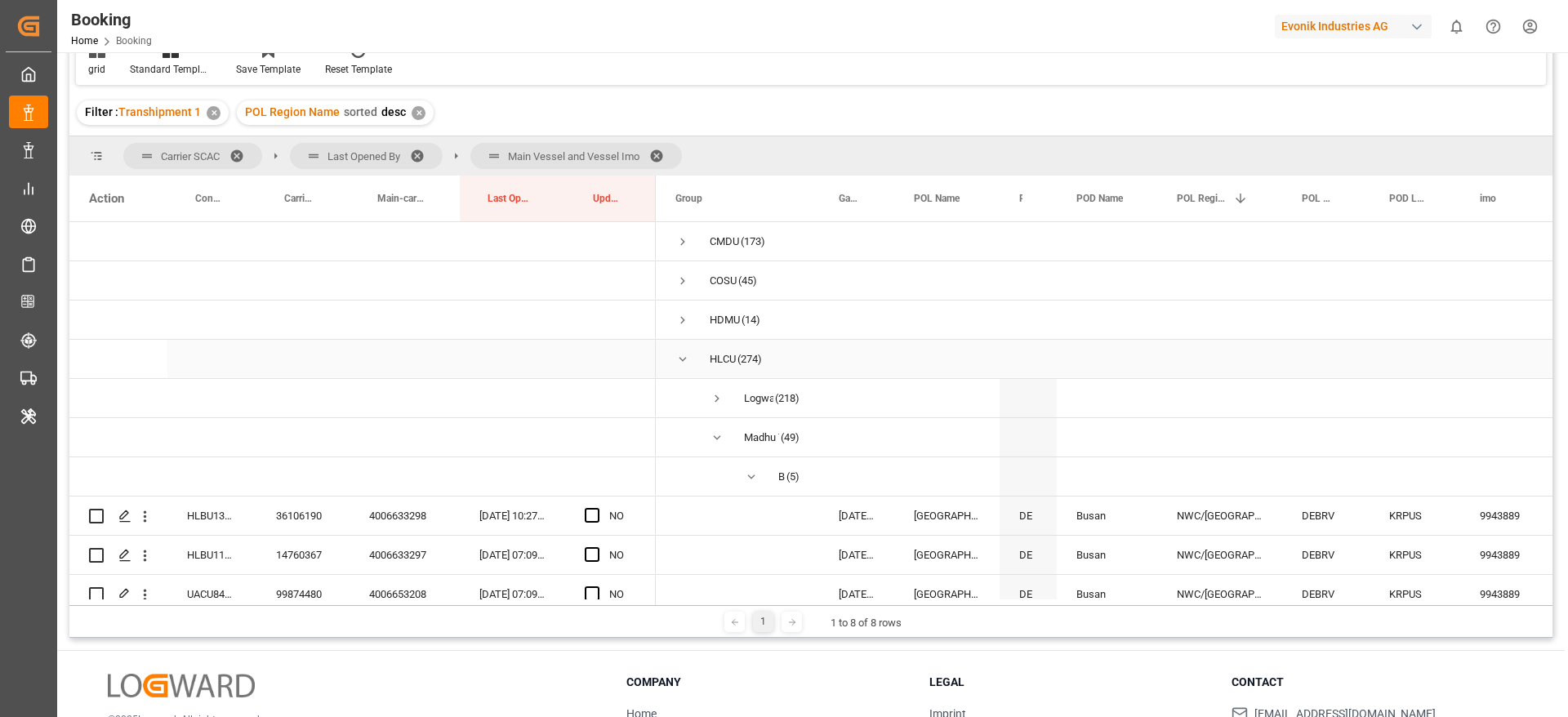
scroll to position [123, 0]
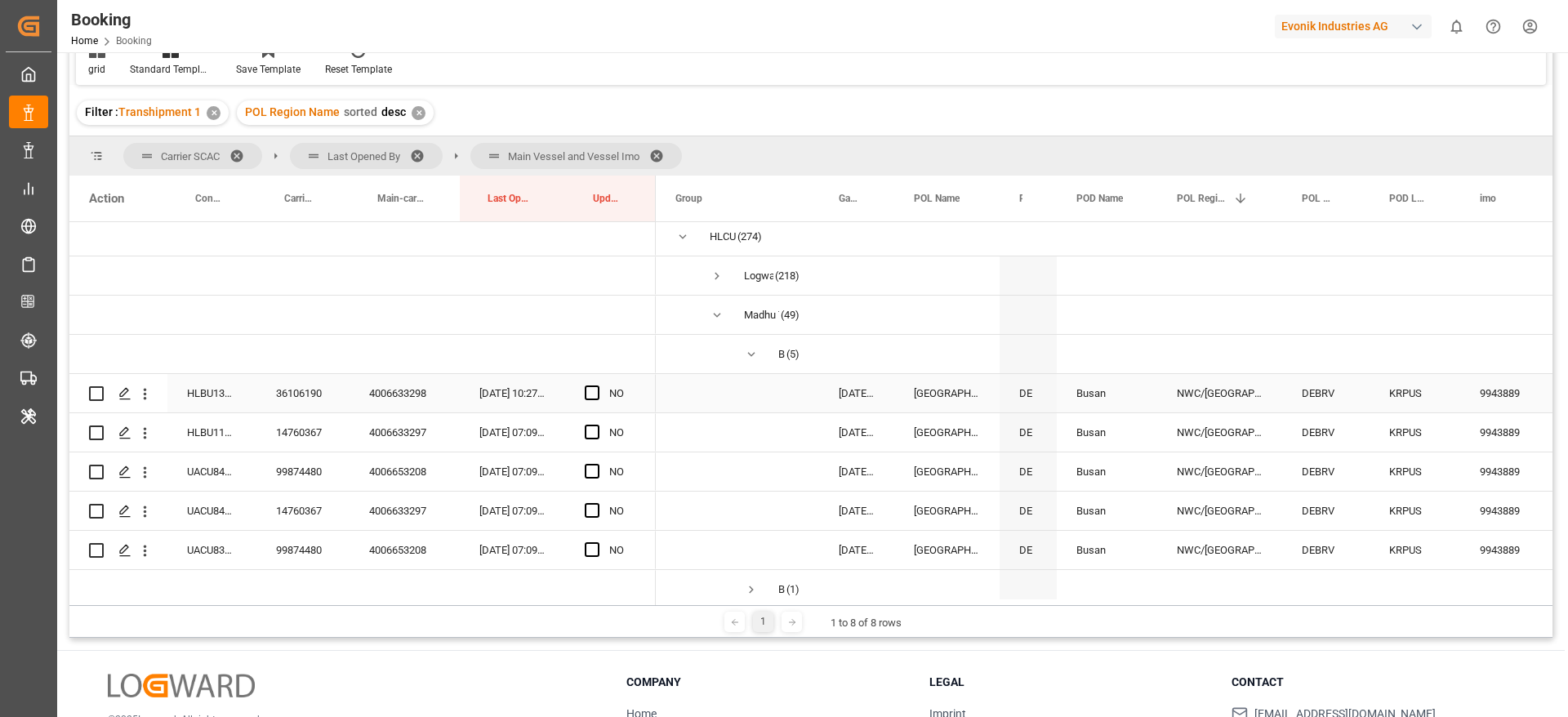
click at [301, 396] on div "36106190" at bounding box center [303, 393] width 93 height 38
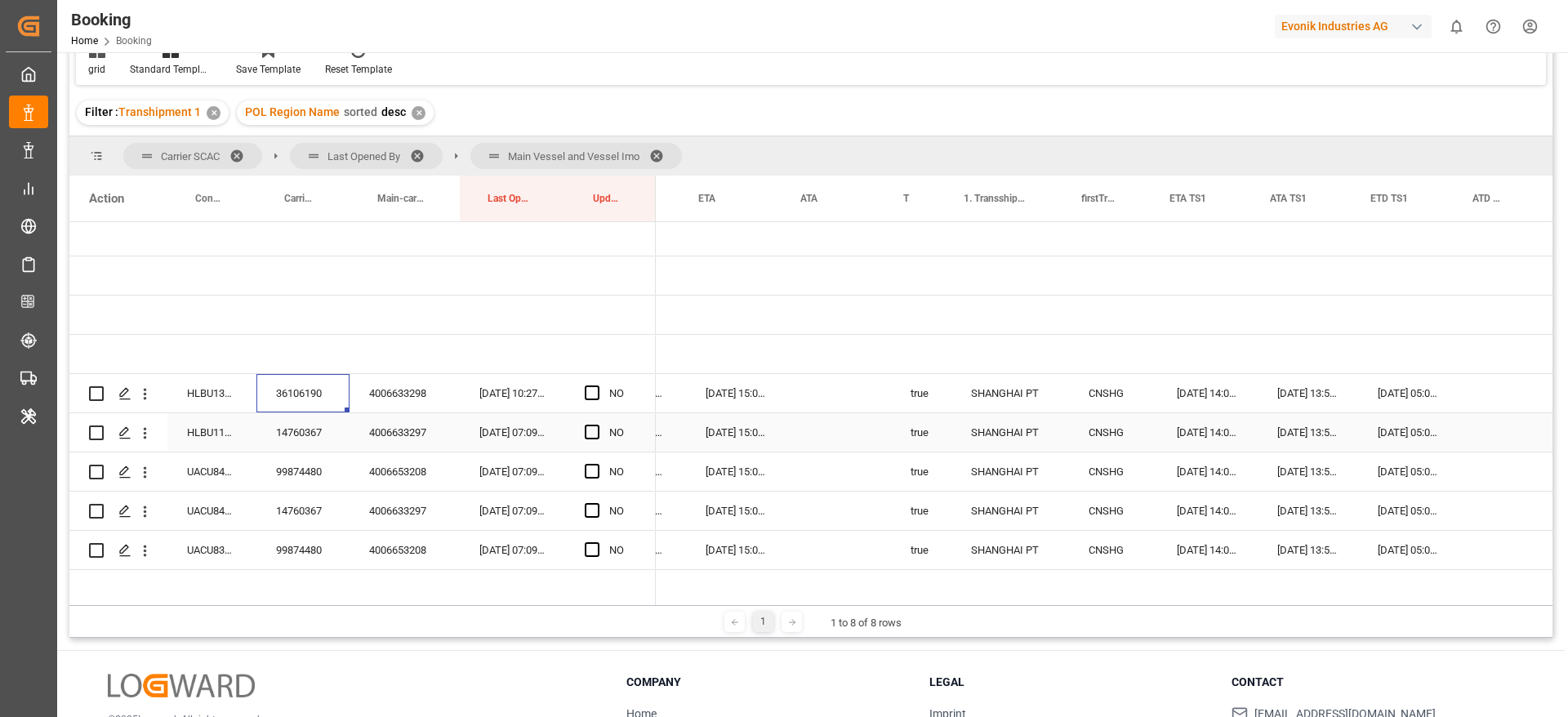
scroll to position [0, 1070]
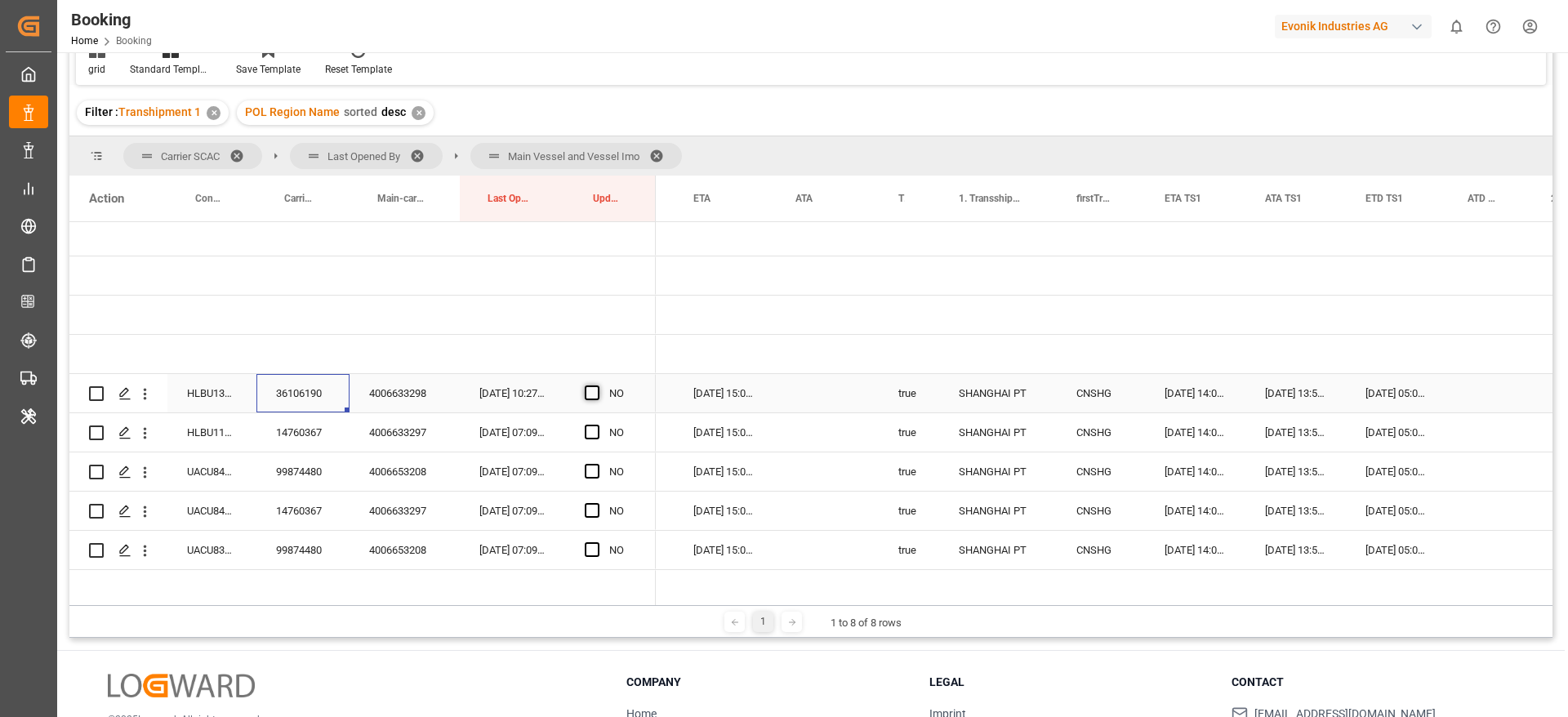
click at [594, 389] on span "Press SPACE to select this row." at bounding box center [592, 393] width 15 height 15
click at [597, 386] on input "Press SPACE to select this row." at bounding box center [597, 386] width 0 height 0
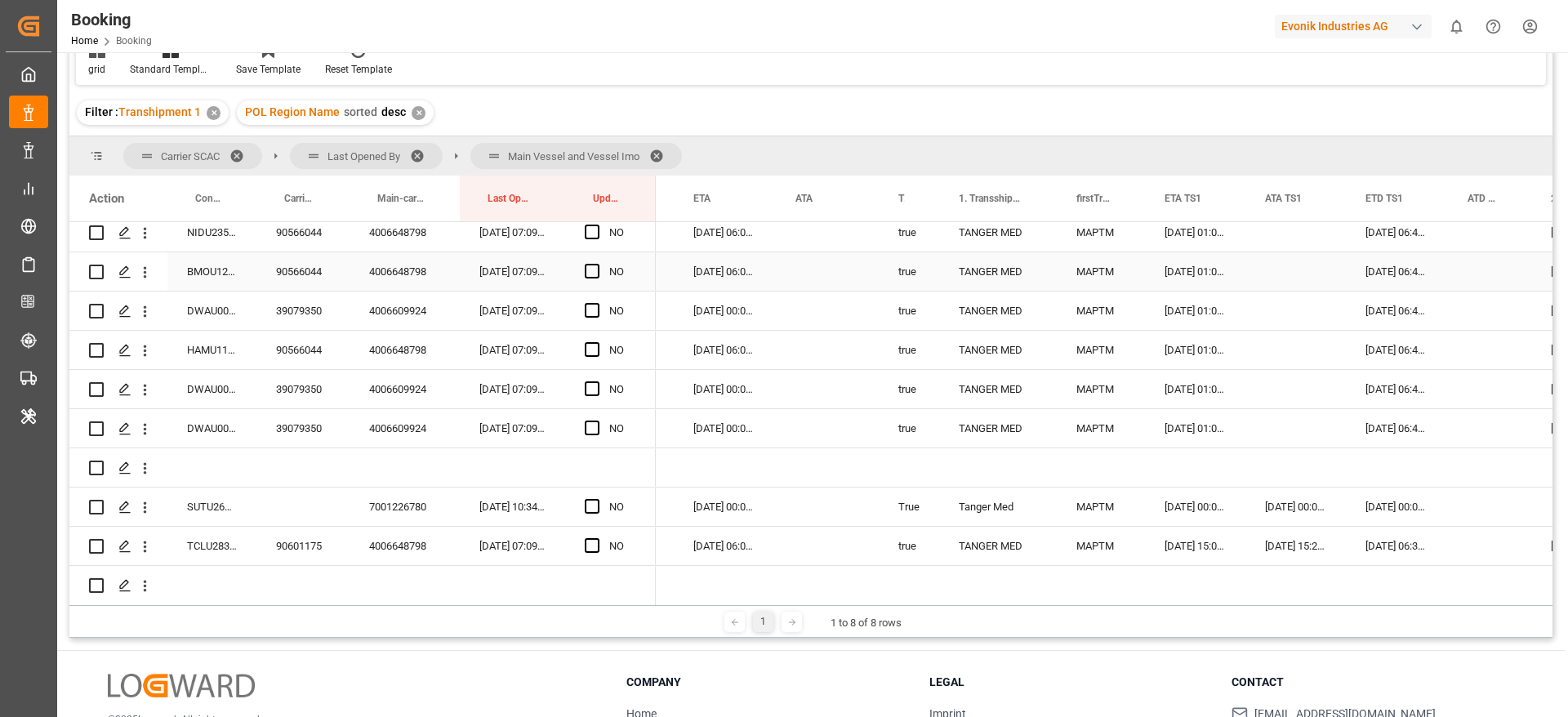
scroll to position [1225, 0]
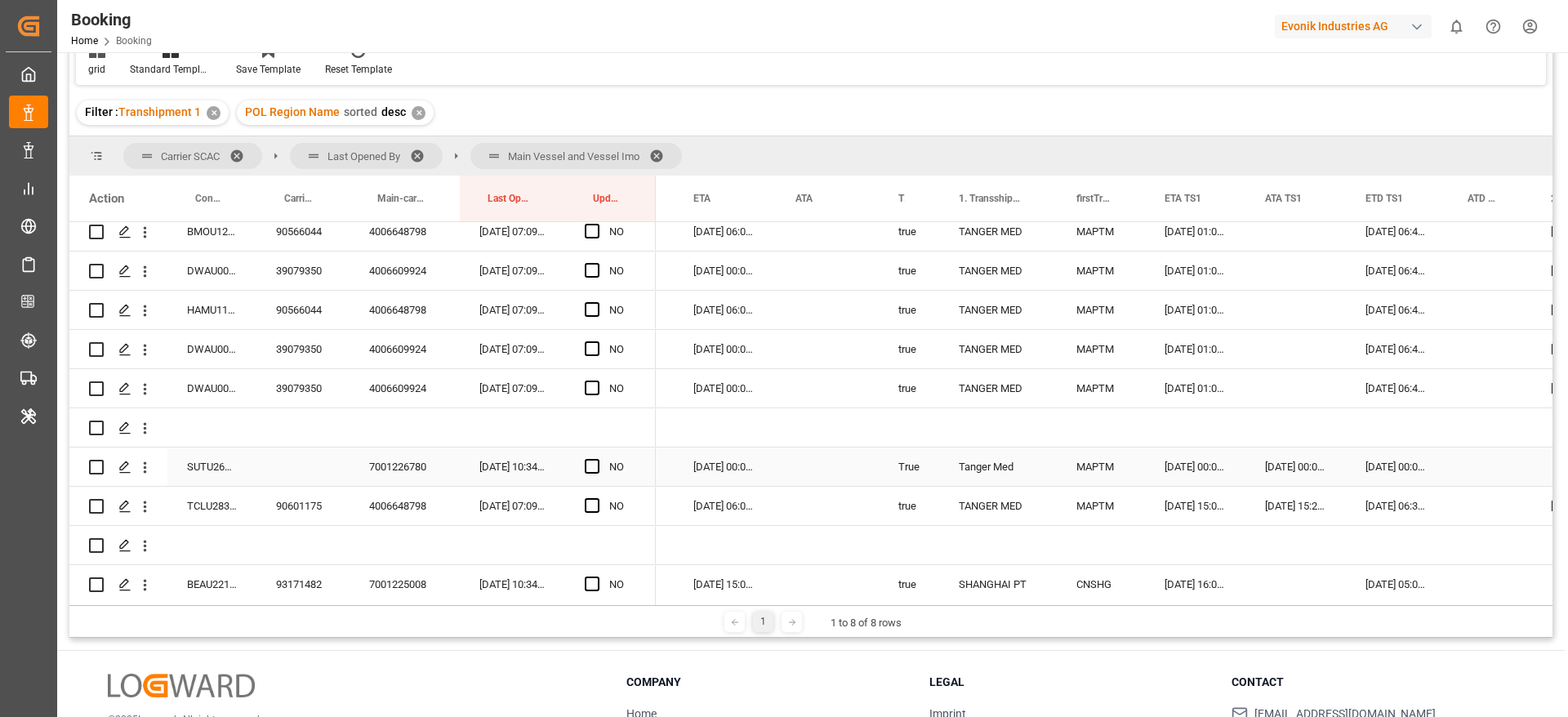
click at [204, 472] on div "SUTU2671159" at bounding box center [212, 467] width 89 height 38
click at [1472, 455] on div "Press SPACE to select this row." at bounding box center [1489, 467] width 84 height 38
click at [1457, 468] on div "Press SPACE to select this row." at bounding box center [1489, 467] width 84 height 38
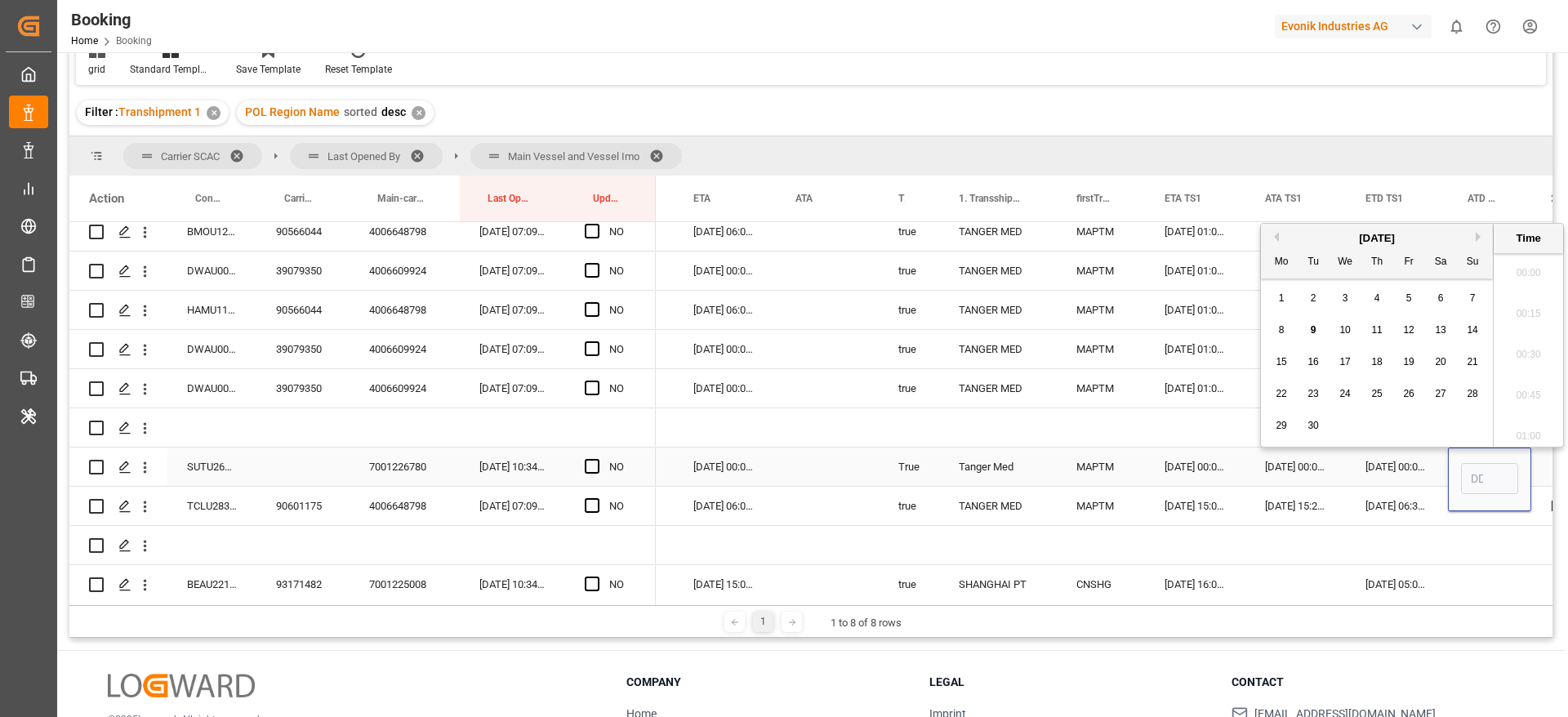
scroll to position [2006, 0]
click at [1316, 331] on div "9" at bounding box center [1313, 331] width 21 height 20
type input "09-09-2025 00:00"
click at [597, 462] on span "Press SPACE to select this row." at bounding box center [592, 466] width 15 height 15
click at [597, 459] on input "Press SPACE to select this row." at bounding box center [597, 459] width 0 height 0
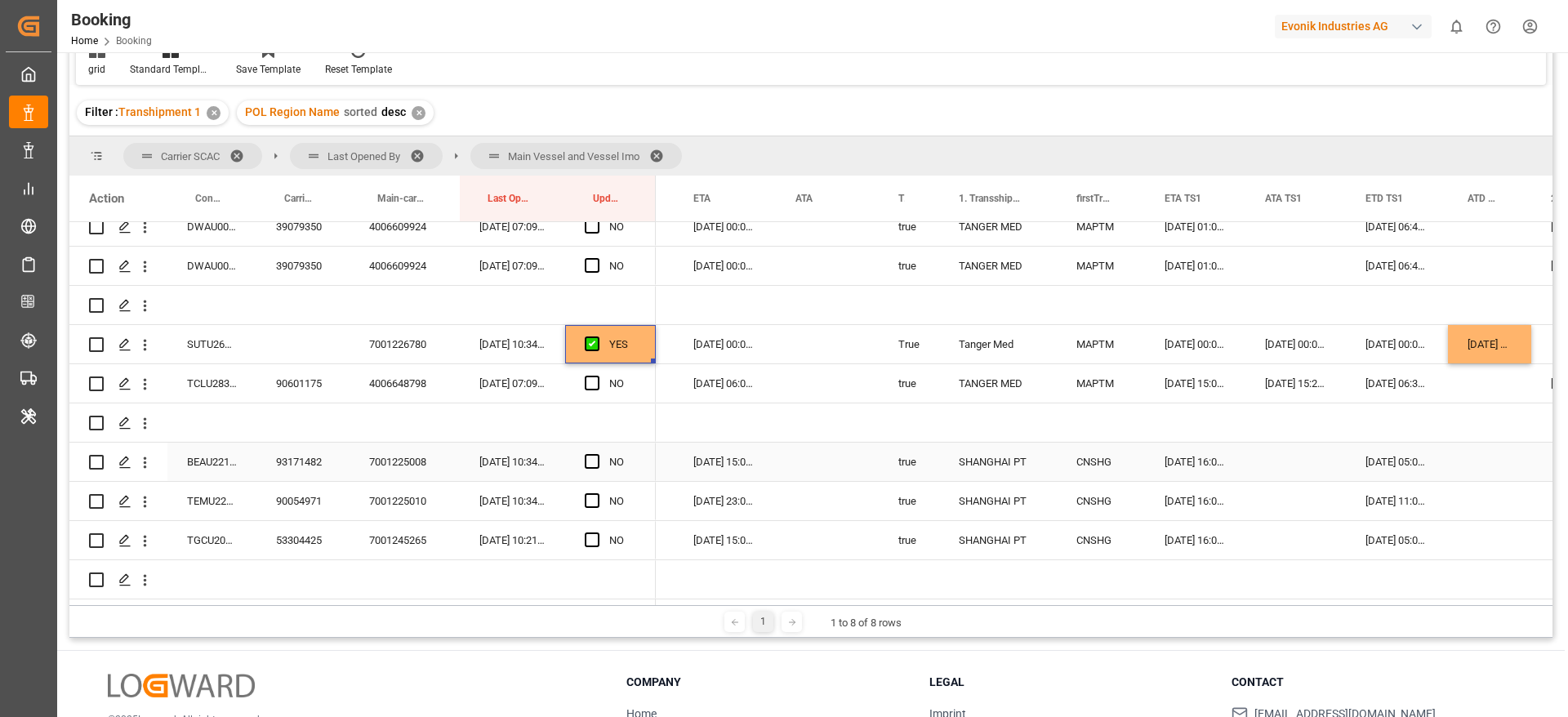
scroll to position [1470, 0]
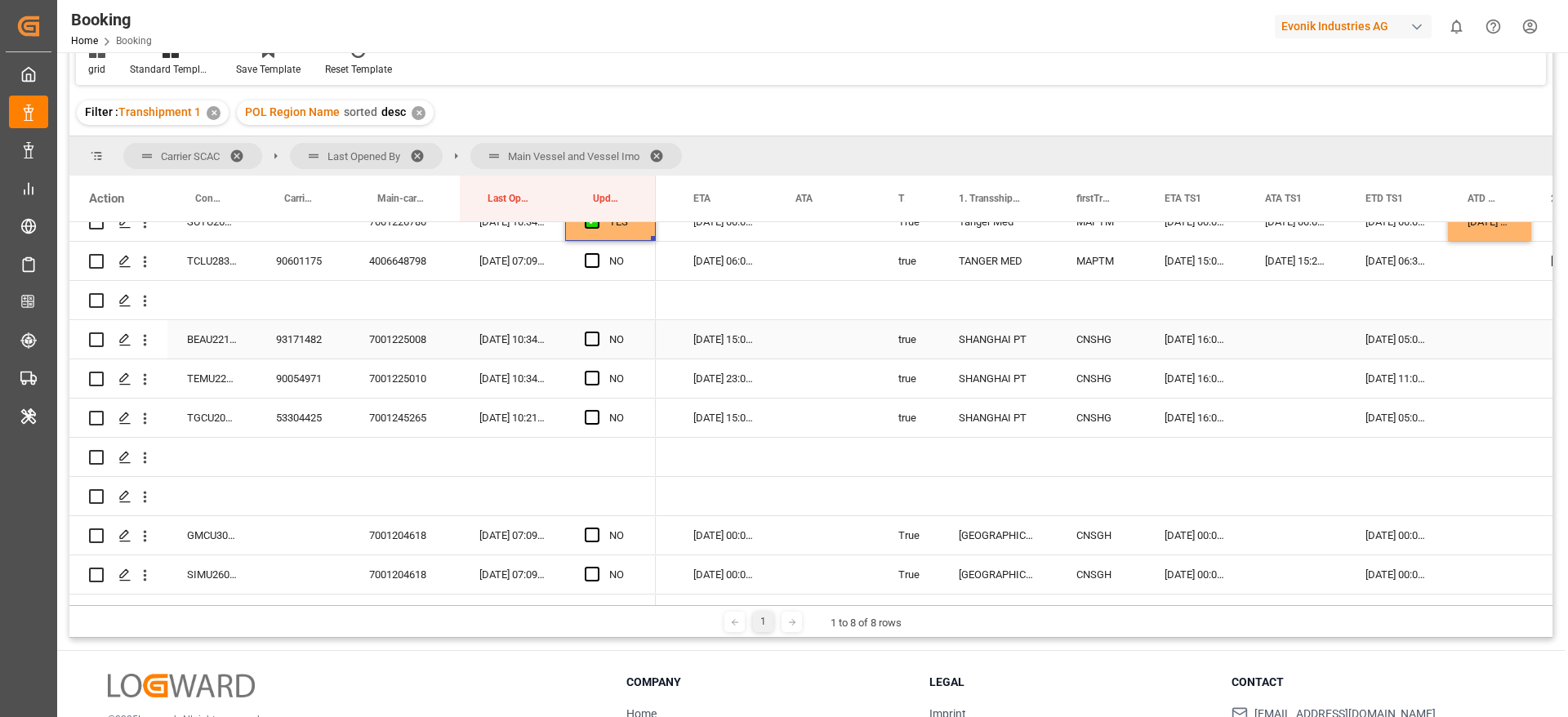
click at [278, 348] on div "93171482" at bounding box center [303, 339] width 93 height 38
click at [594, 334] on span "Press SPACE to select this row." at bounding box center [592, 339] width 15 height 15
click at [597, 331] on input "Press SPACE to select this row." at bounding box center [597, 331] width 0 height 0
click at [594, 373] on span "Press SPACE to select this row." at bounding box center [592, 378] width 15 height 15
click at [597, 371] on input "Press SPACE to select this row." at bounding box center [597, 371] width 0 height 0
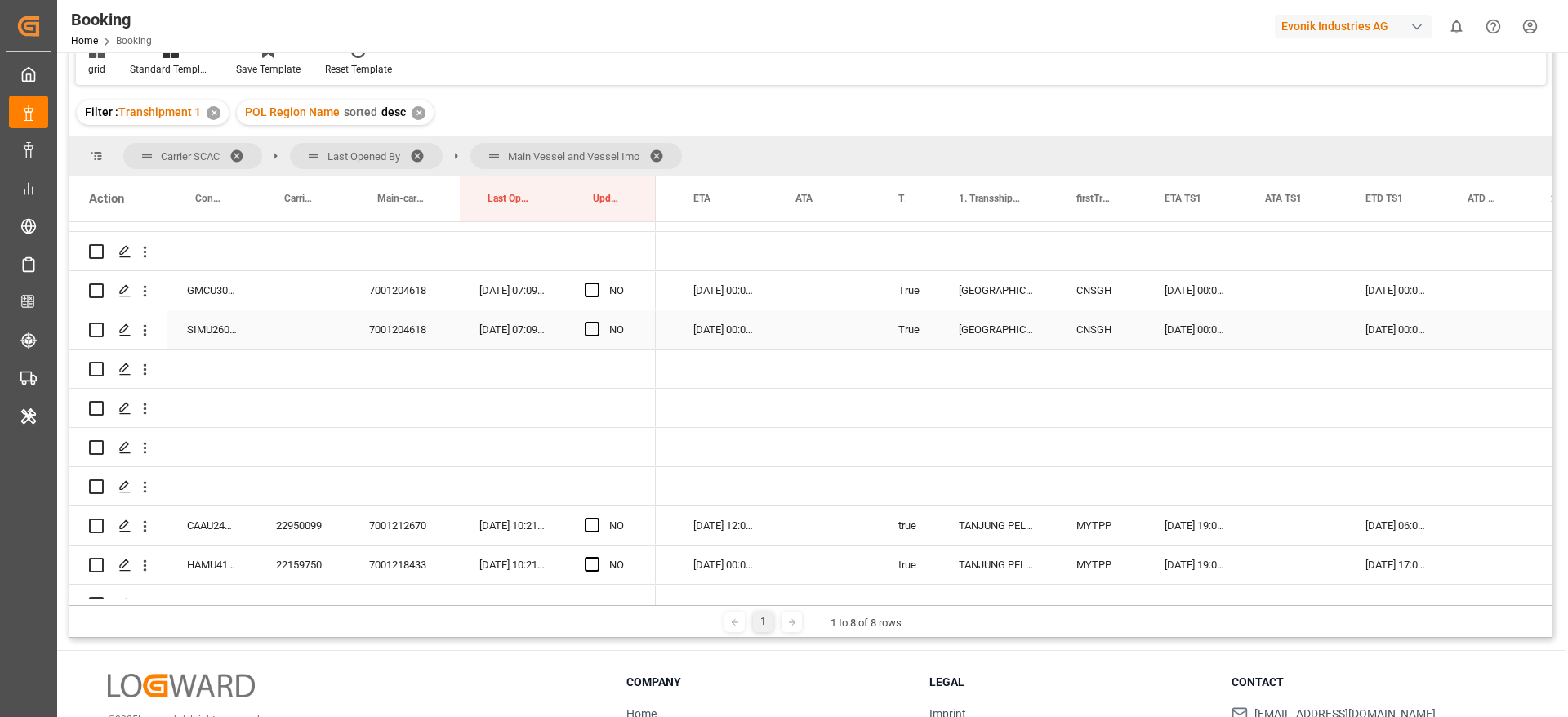
scroll to position [1837, 0]
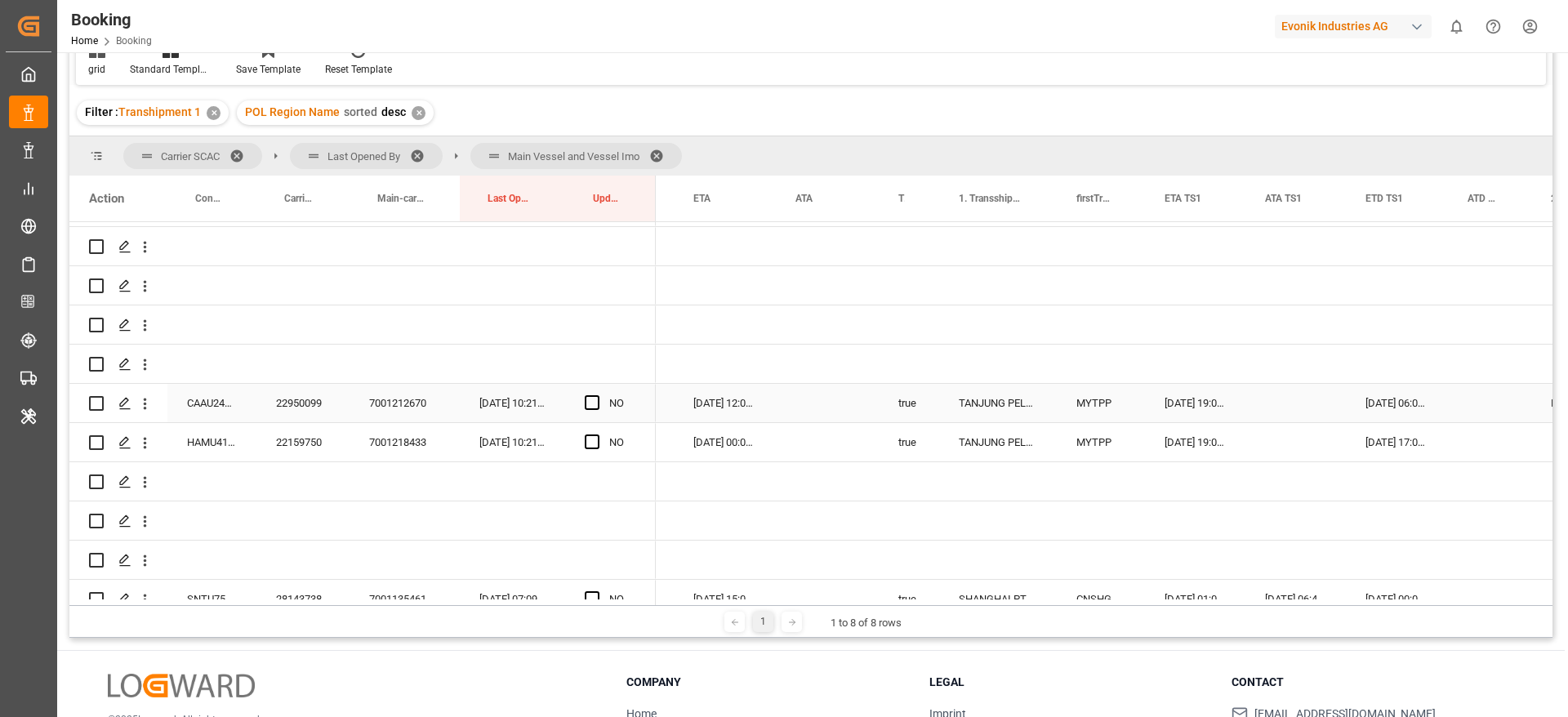
click at [294, 401] on div "22950099" at bounding box center [303, 403] width 93 height 38
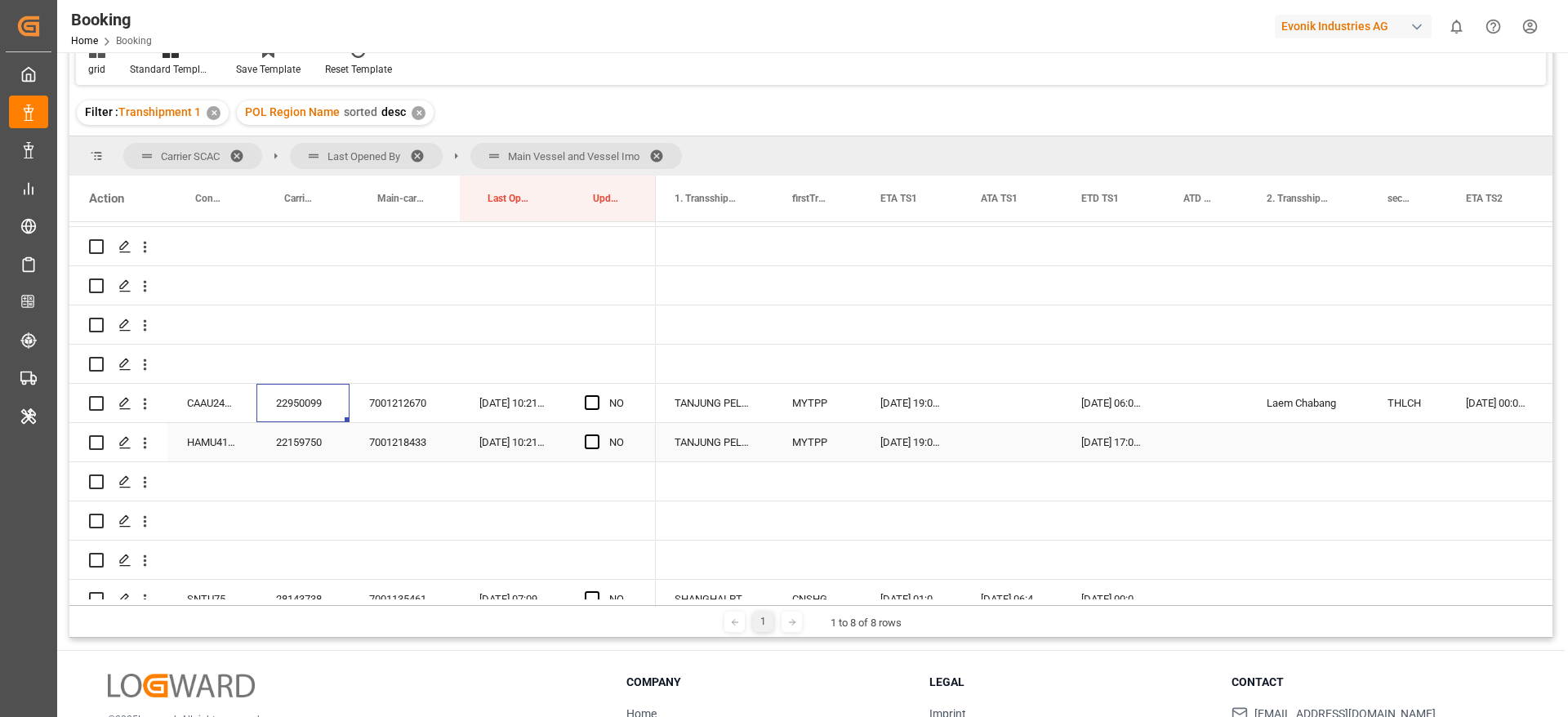
scroll to position [0, 1349]
click at [908, 404] on div "14-09-2025 19:00:00" at bounding box center [916, 403] width 100 height 38
click at [1113, 410] on div "15-09-2025 06:00:00" at bounding box center [1117, 403] width 102 height 38
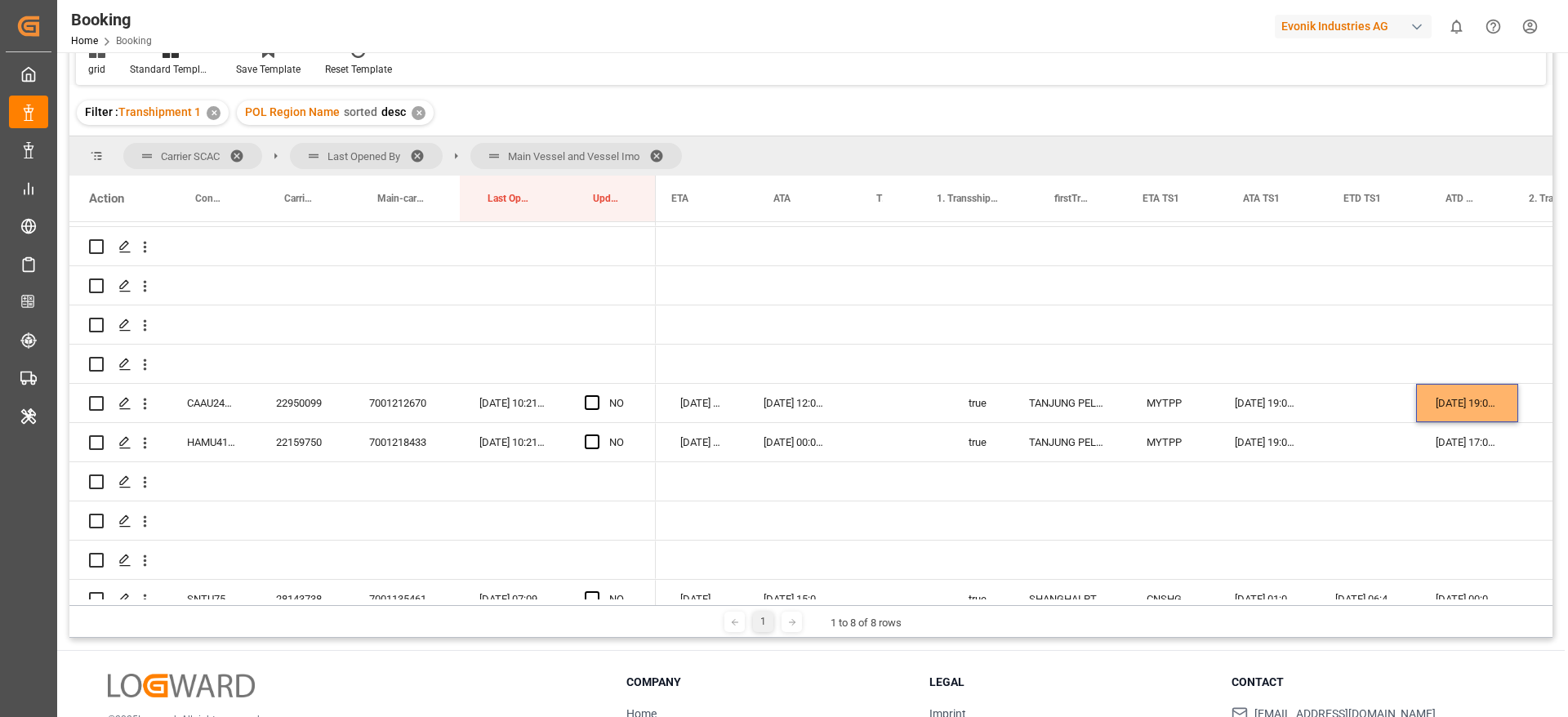
scroll to position [0, 1093]
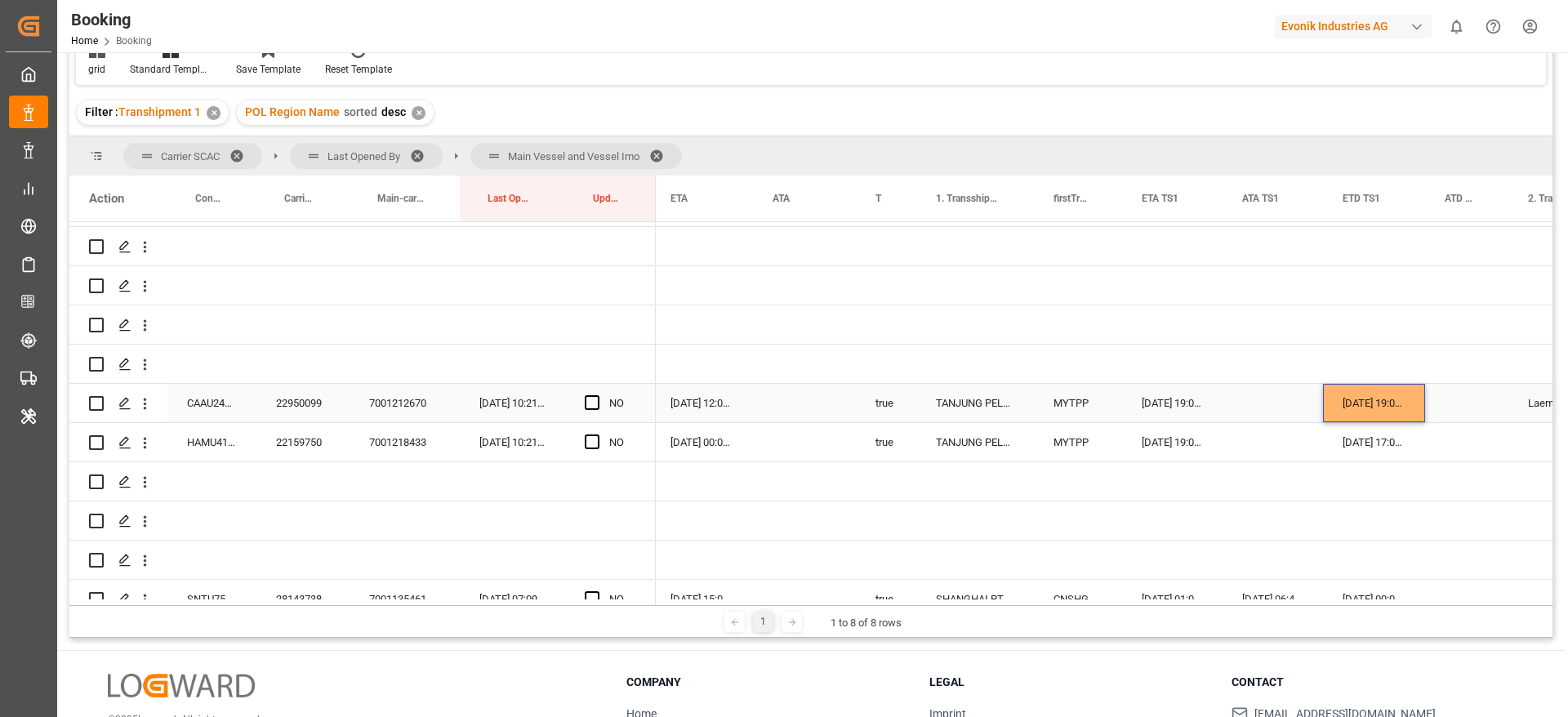
drag, startPoint x: 589, startPoint y: 406, endPoint x: 332, endPoint y: 454, distance: 261.4
click at [589, 404] on span "Press SPACE to select this row." at bounding box center [592, 402] width 15 height 15
click at [597, 395] on input "Press SPACE to select this row." at bounding box center [597, 395] width 0 height 0
click at [306, 440] on div "22159750" at bounding box center [303, 442] width 93 height 38
click at [584, 438] on span "Press SPACE to select this row." at bounding box center [592, 442] width 15 height 15
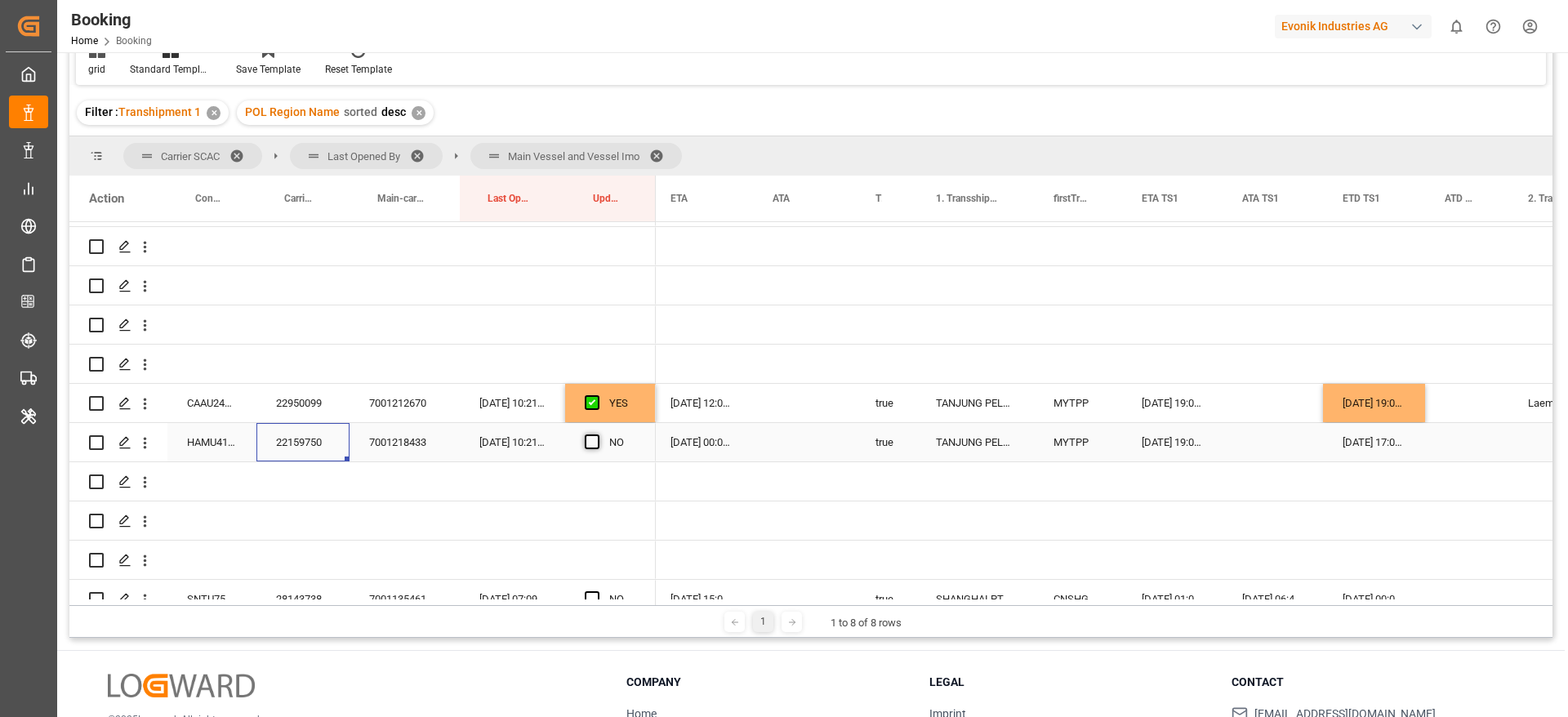
click at [597, 435] on input "Press SPACE to select this row." at bounding box center [597, 435] width 0 height 0
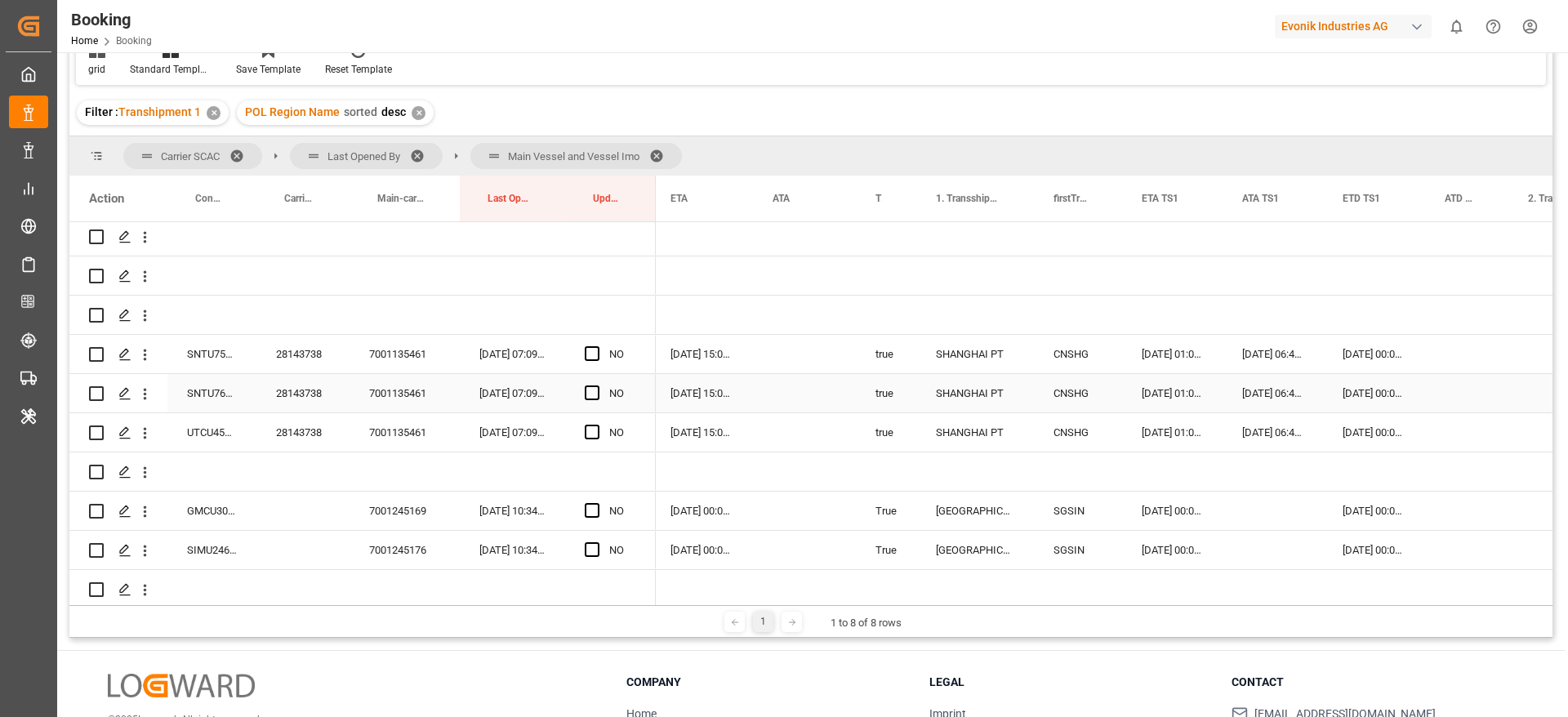
scroll to position [0, 0]
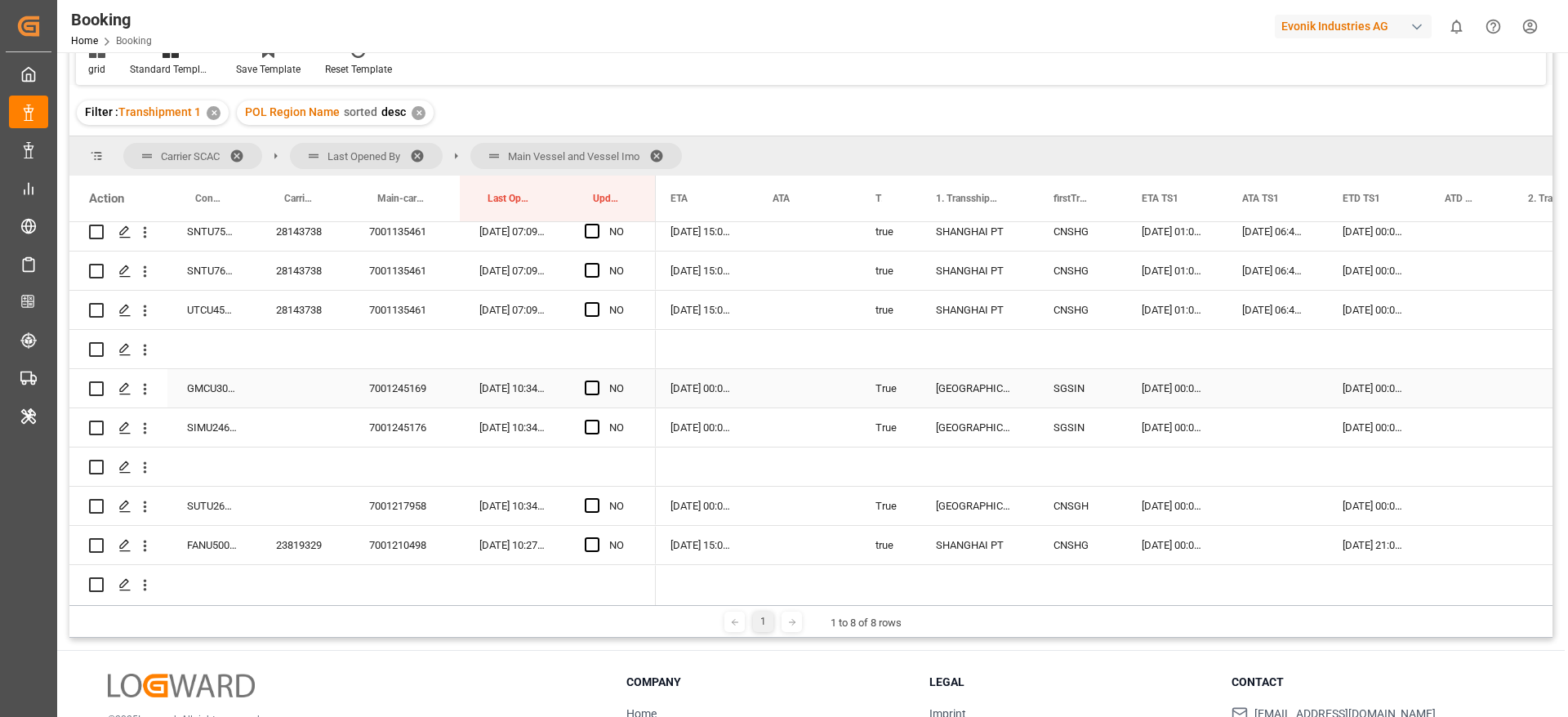
click at [230, 402] on div "GMCU3054000" at bounding box center [212, 388] width 89 height 38
click at [1168, 398] on div "03-10-2025 00:00:00" at bounding box center [1171, 388] width 100 height 38
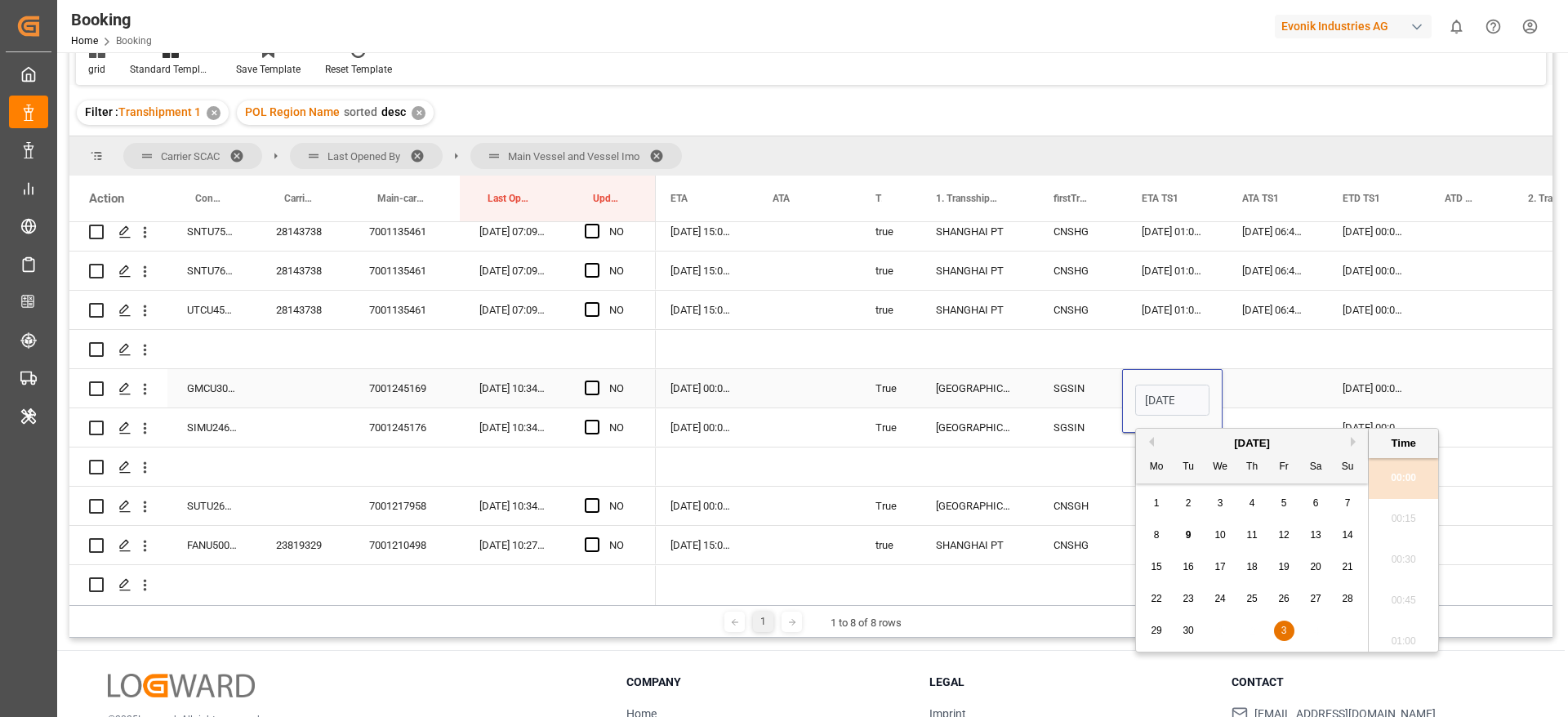
scroll to position [2006, 0]
click at [1349, 441] on div "[DATE]" at bounding box center [1252, 444] width 232 height 17
click at [1352, 442] on button "Next Month" at bounding box center [1355, 442] width 10 height 10
click at [1316, 503] on span "4" at bounding box center [1315, 503] width 6 height 12
type input "04-10-2025 00:00"
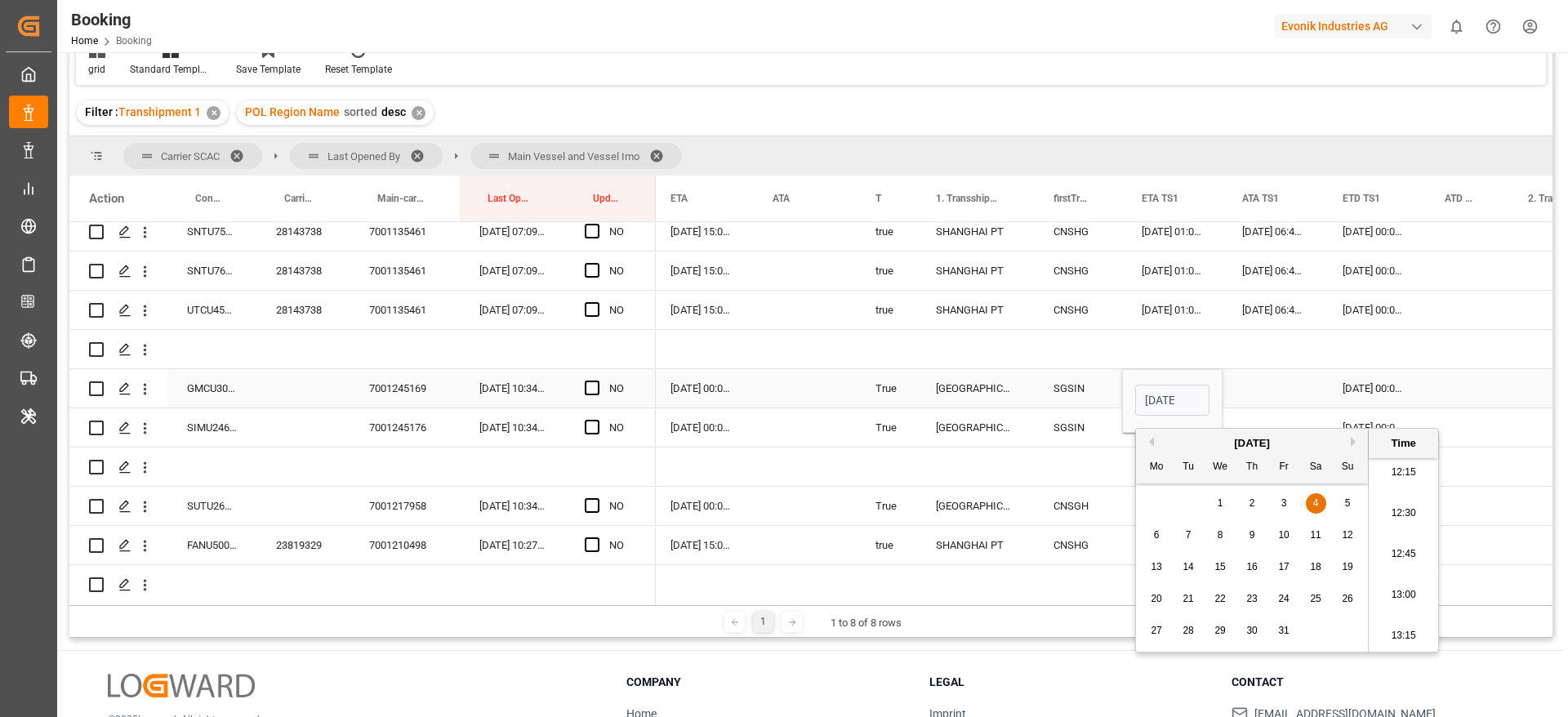
click at [1272, 394] on div "Press SPACE to select this row." at bounding box center [1272, 388] width 100 height 38
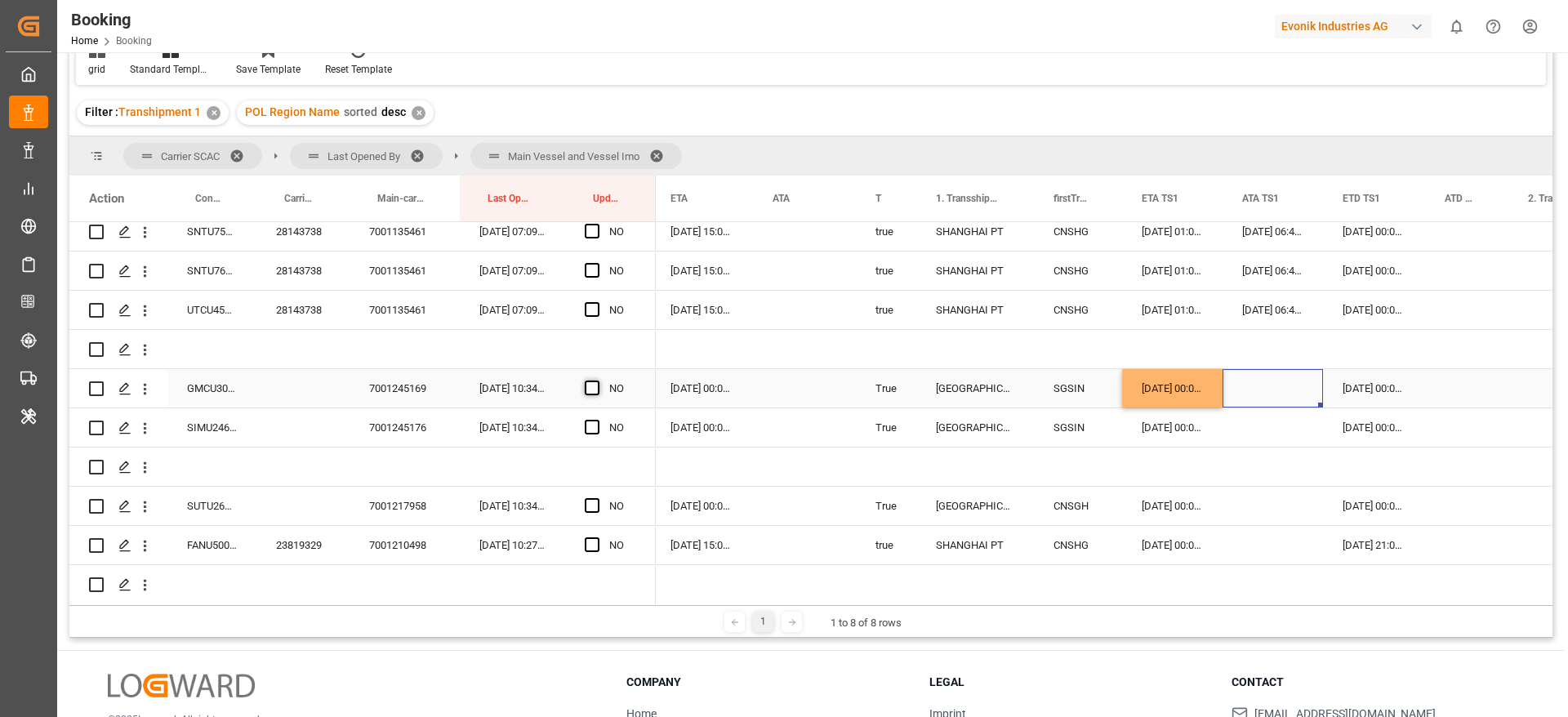
click at [599, 392] on span "Press SPACE to select this row." at bounding box center [592, 388] width 15 height 15
click at [597, 381] on input "Press SPACE to select this row." at bounding box center [597, 381] width 0 height 0
click at [215, 427] on div "SIMU2465307" at bounding box center [212, 427] width 89 height 38
click at [1173, 389] on div "04-10-2025 00:00:00" at bounding box center [1171, 388] width 100 height 38
click at [1219, 400] on div "04-10-2025 00:00:00" at bounding box center [1171, 388] width 100 height 38
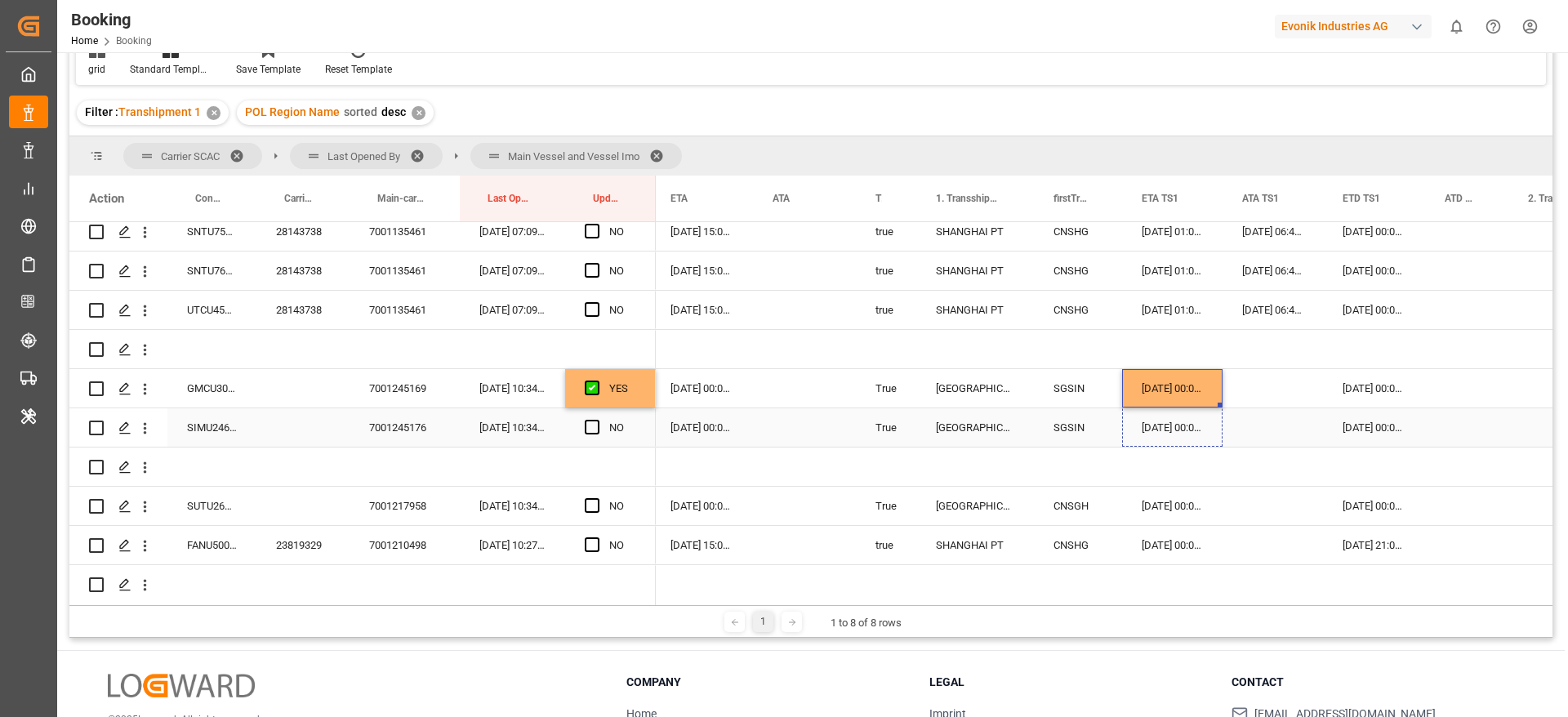
drag, startPoint x: 1220, startPoint y: 404, endPoint x: 1221, endPoint y: 416, distance: 12.0
click at [589, 426] on span "Press SPACE to select this row." at bounding box center [592, 427] width 15 height 15
click at [597, 420] on input "Press SPACE to select this row." at bounding box center [597, 420] width 0 height 0
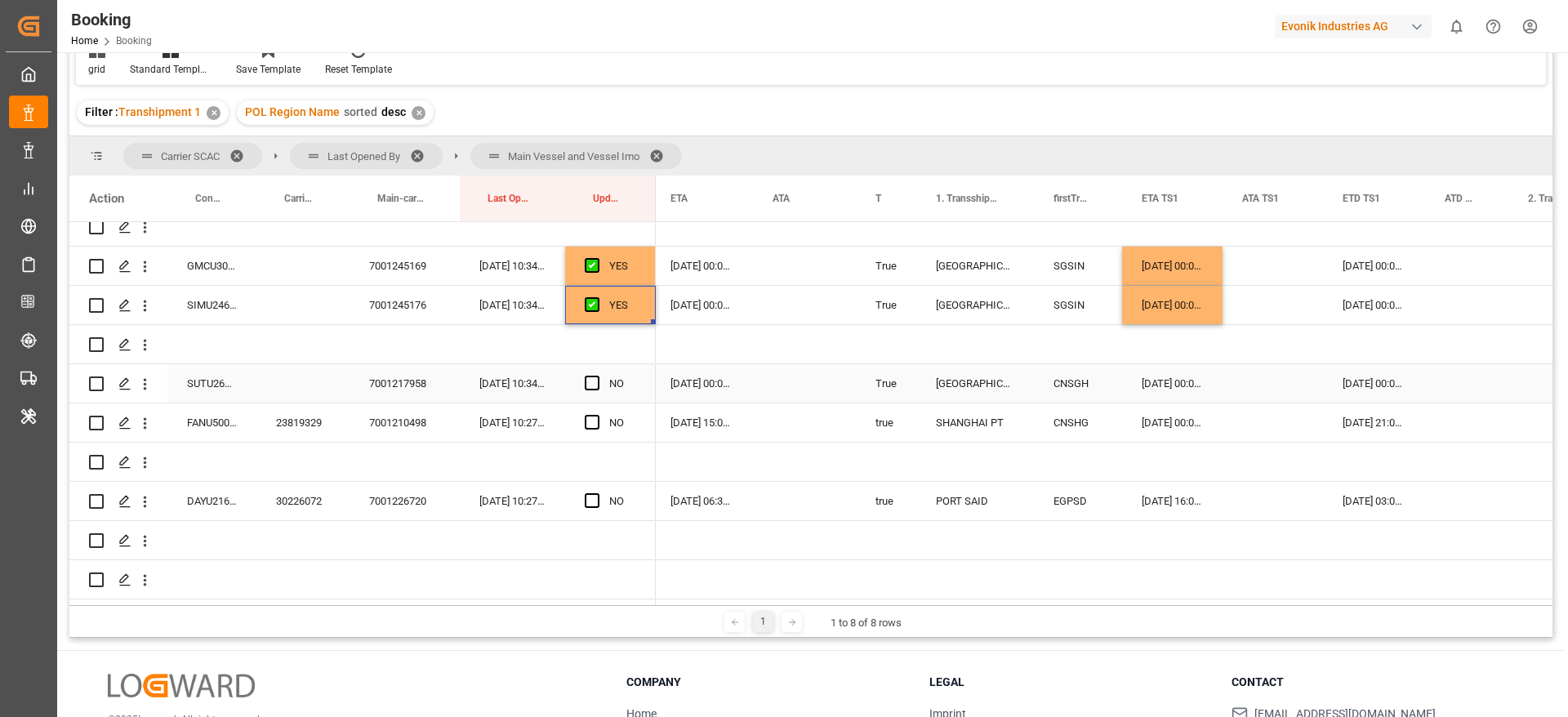
click at [210, 385] on div "SUTU2673927" at bounding box center [212, 383] width 89 height 38
click at [1177, 383] on div "22-09-2025 00:00:00" at bounding box center [1171, 383] width 100 height 38
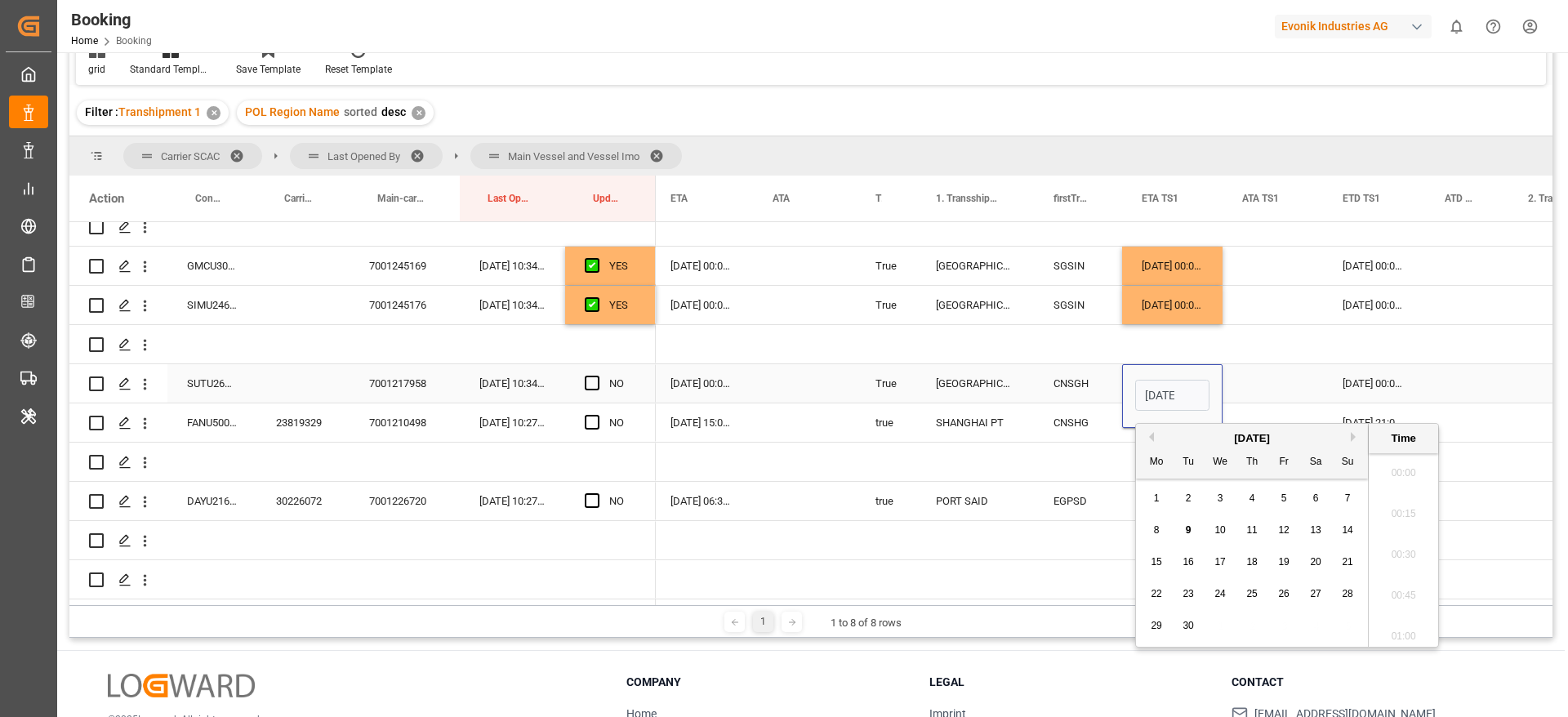
scroll to position [2006, 0]
click at [1185, 594] on span "23" at bounding box center [1187, 594] width 11 height 12
type input "23-09-2025 00:00"
click at [1267, 375] on div "Press SPACE to select this row." at bounding box center [1272, 383] width 100 height 38
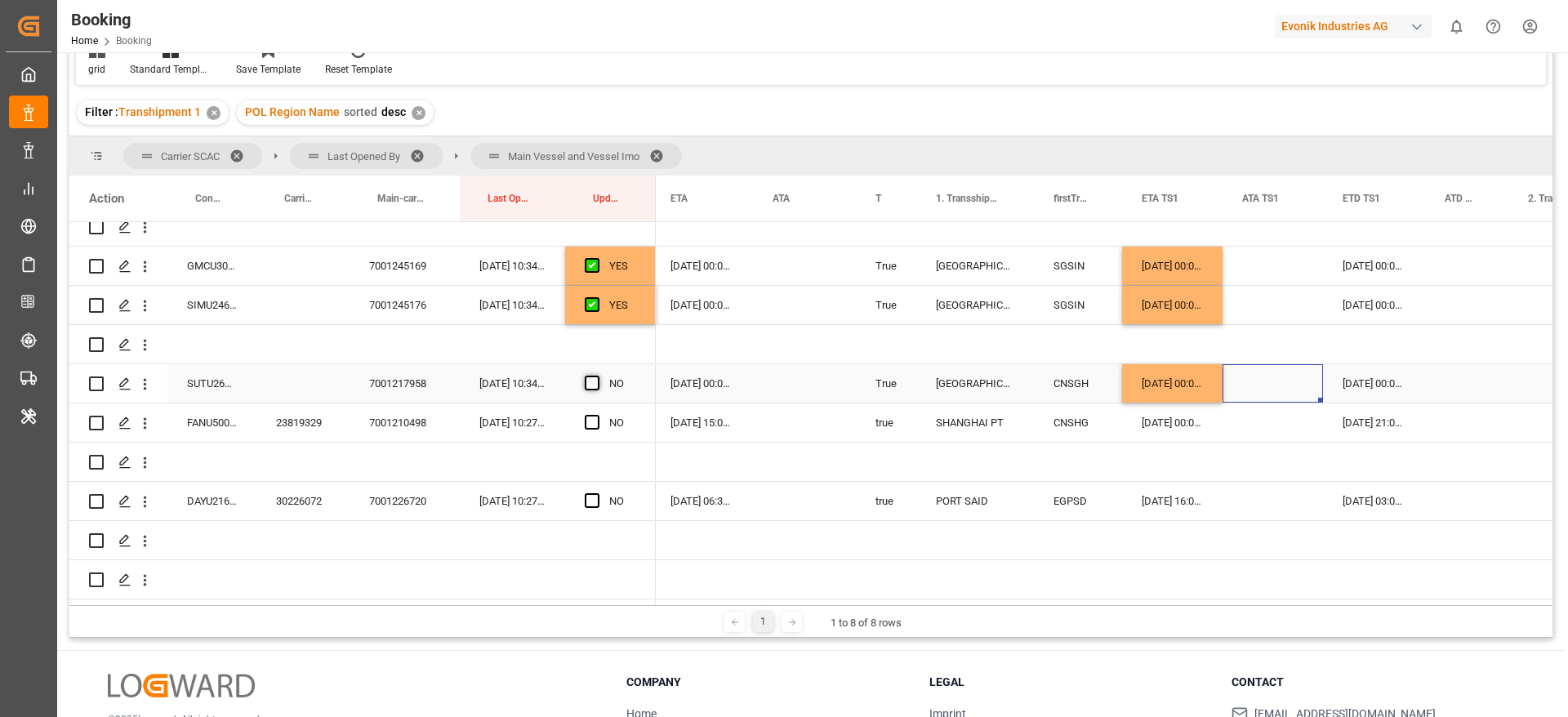
click at [586, 385] on span "Press SPACE to select this row." at bounding box center [592, 383] width 15 height 15
click at [597, 376] on input "Press SPACE to select this row." at bounding box center [597, 376] width 0 height 0
click at [316, 418] on div "23819329" at bounding box center [303, 422] width 93 height 38
click at [597, 418] on span "Press SPACE to select this row." at bounding box center [592, 422] width 15 height 15
click at [597, 415] on input "Press SPACE to select this row." at bounding box center [597, 415] width 0 height 0
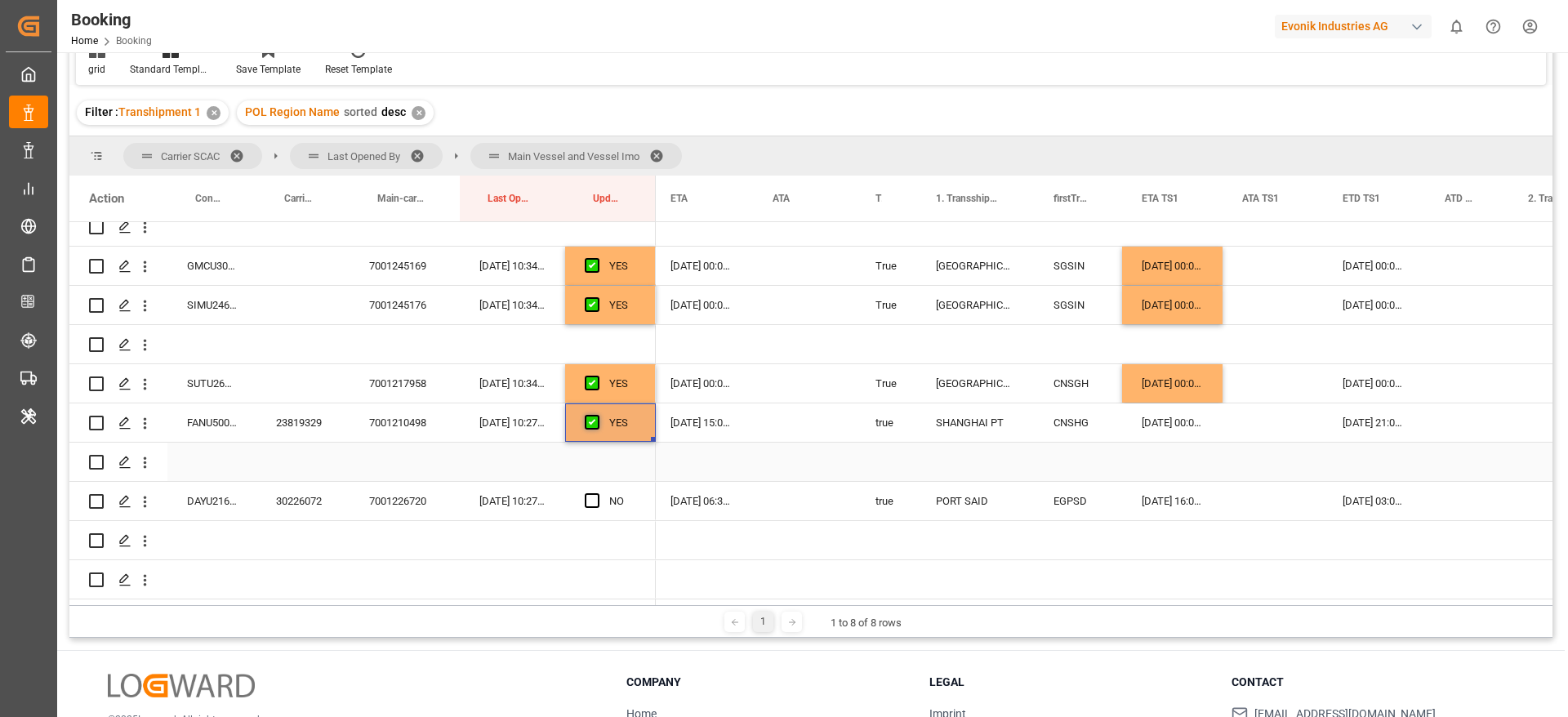
scroll to position [2450, 0]
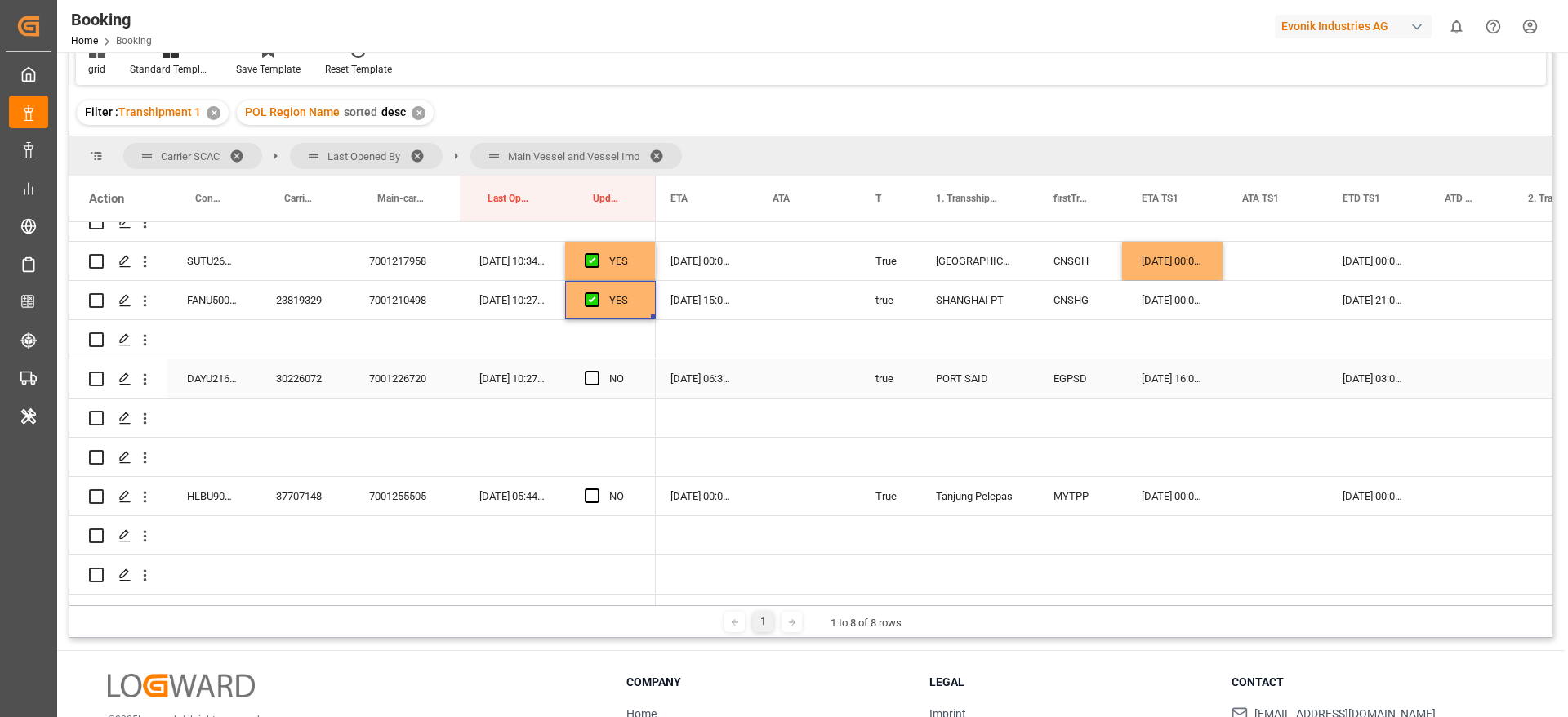
click at [272, 375] on div "30226072" at bounding box center [303, 378] width 93 height 38
click at [590, 376] on span "Press SPACE to select this row." at bounding box center [592, 378] width 15 height 15
click at [597, 371] on input "Press SPACE to select this row." at bounding box center [597, 371] width 0 height 0
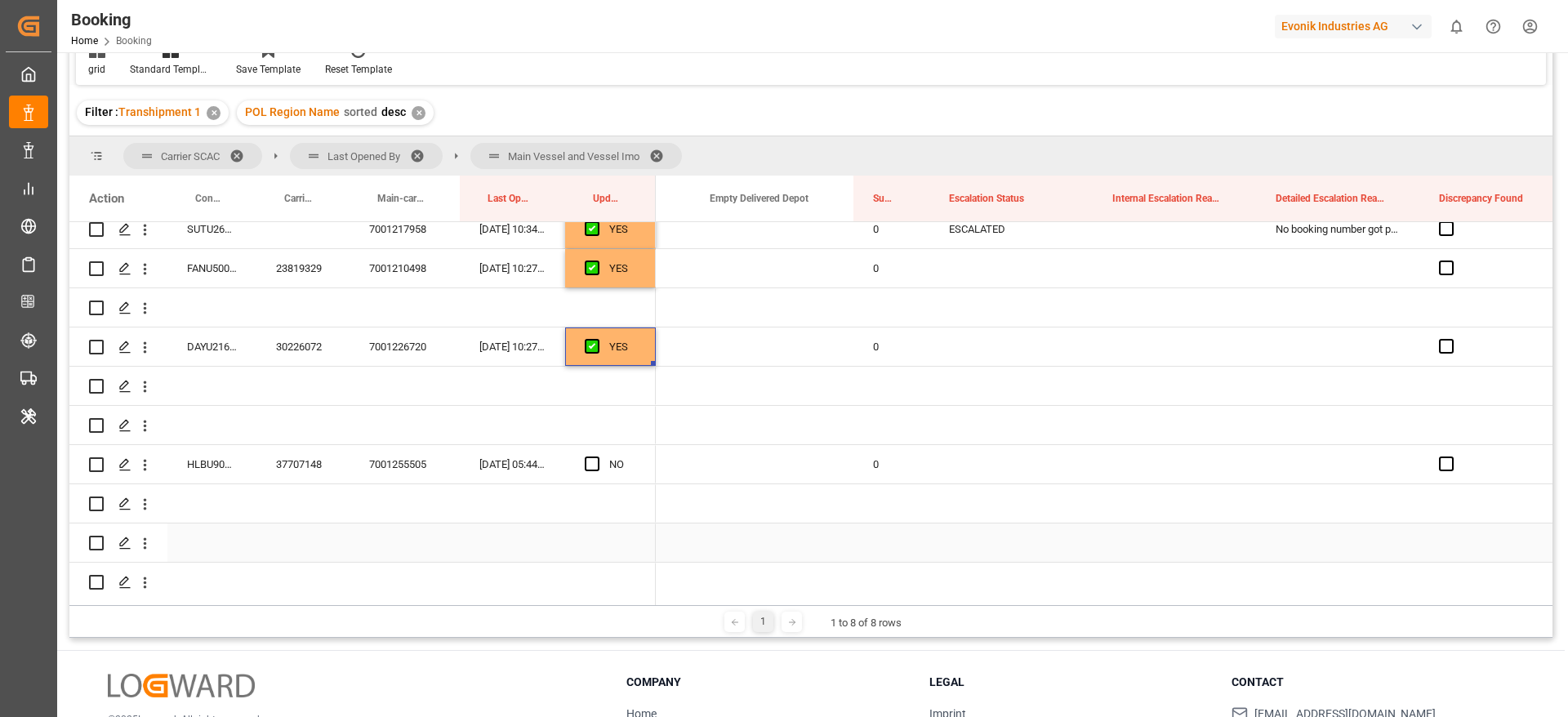
scroll to position [2446, 0]
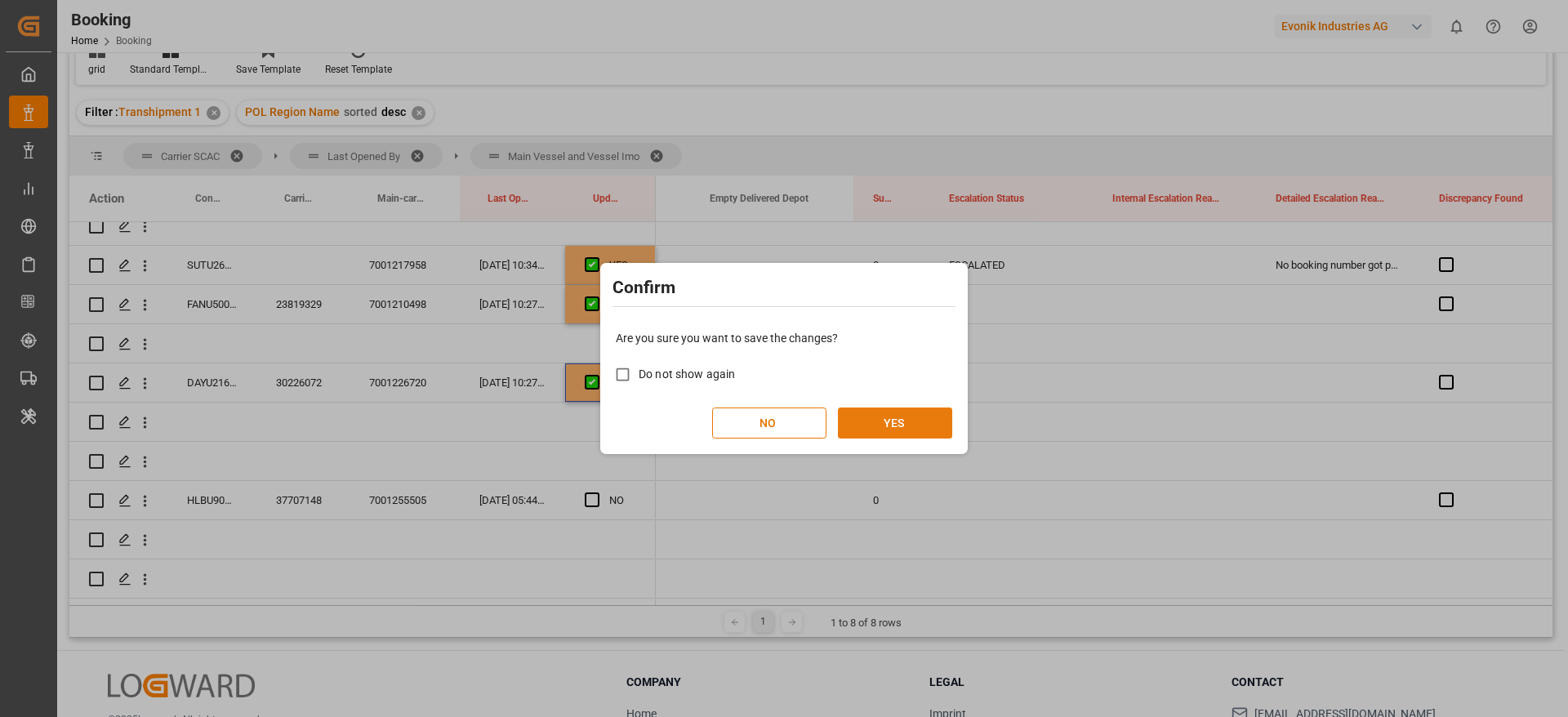
click at [921, 411] on button "YES" at bounding box center [895, 422] width 114 height 31
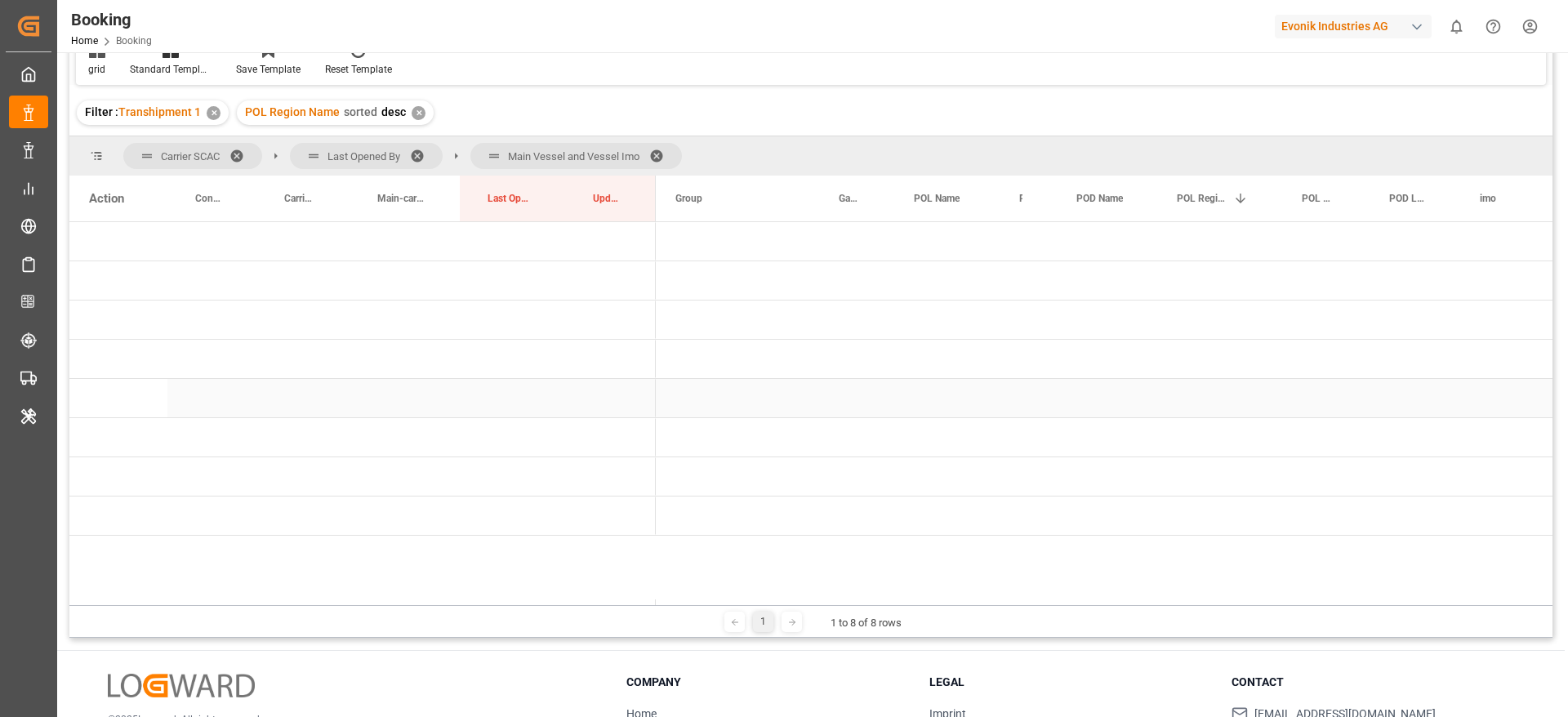
scroll to position [0, 0]
click at [681, 354] on span "Press SPACE to select this row." at bounding box center [683, 359] width 15 height 15
click at [719, 394] on span "Press SPACE to select this row." at bounding box center [717, 398] width 15 height 15
click at [748, 316] on span "Press SPACE to select this row." at bounding box center [752, 315] width 15 height 15
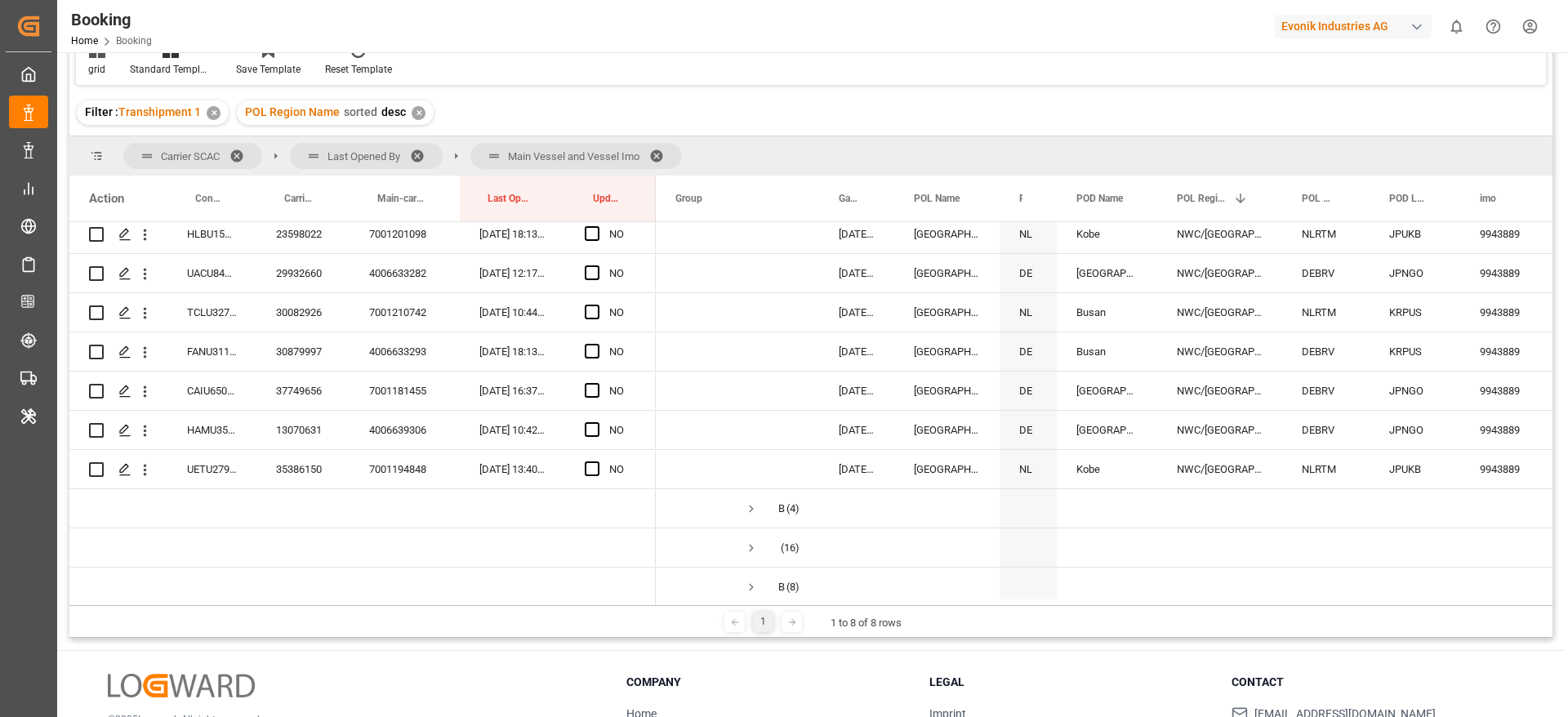
scroll to position [490, 0]
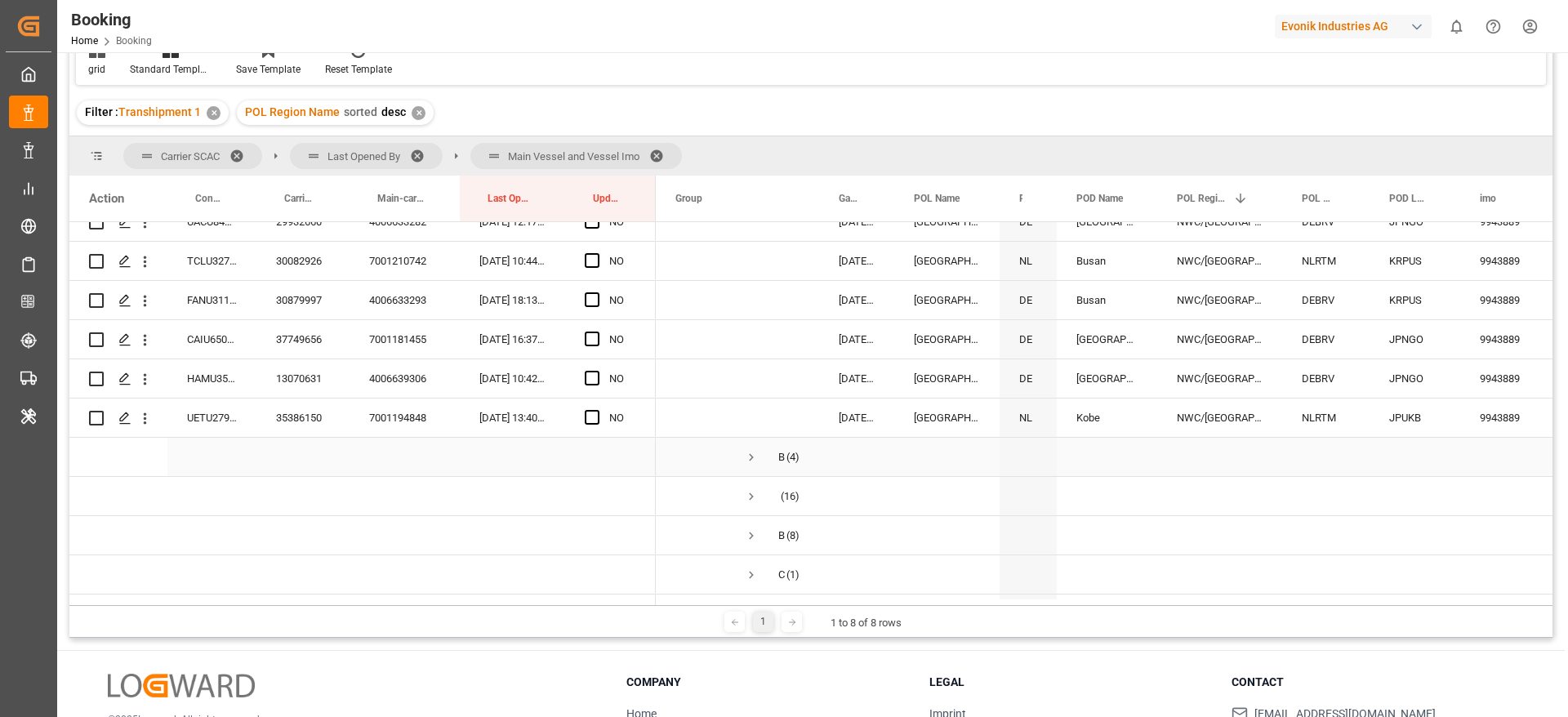
click at [751, 450] on span "Press SPACE to select this row." at bounding box center [752, 457] width 15 height 15
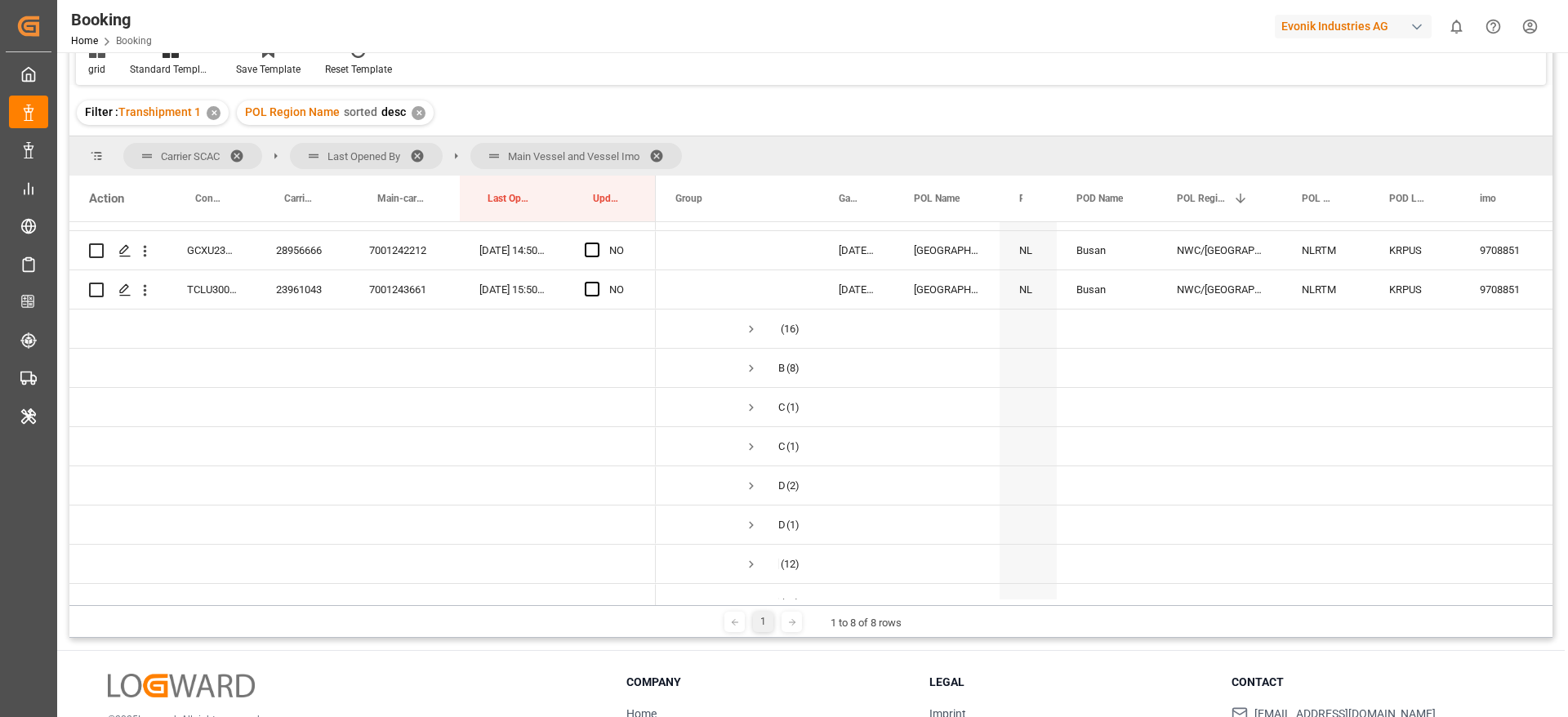
scroll to position [858, 0]
click at [749, 282] on span "Press SPACE to select this row." at bounding box center [752, 286] width 15 height 15
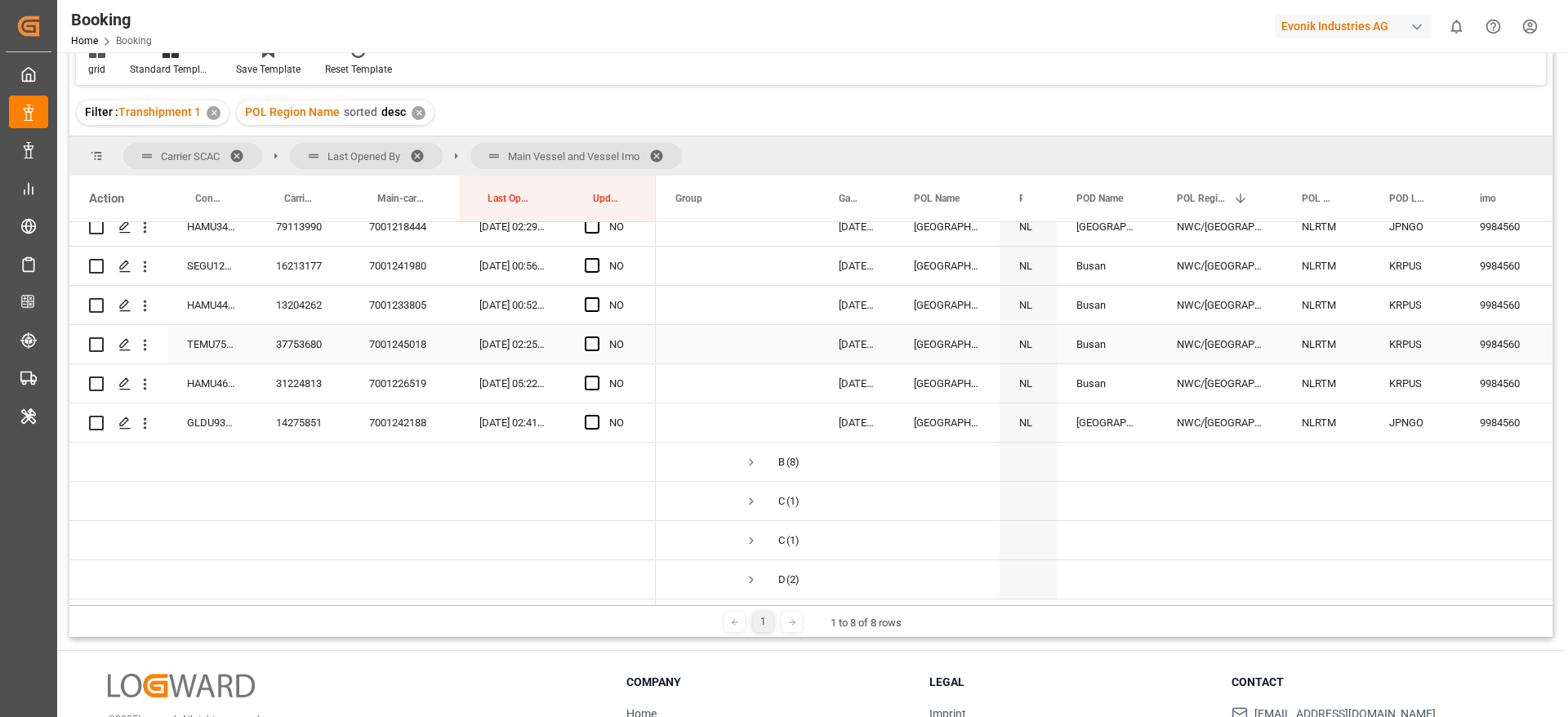
scroll to position [1470, 0]
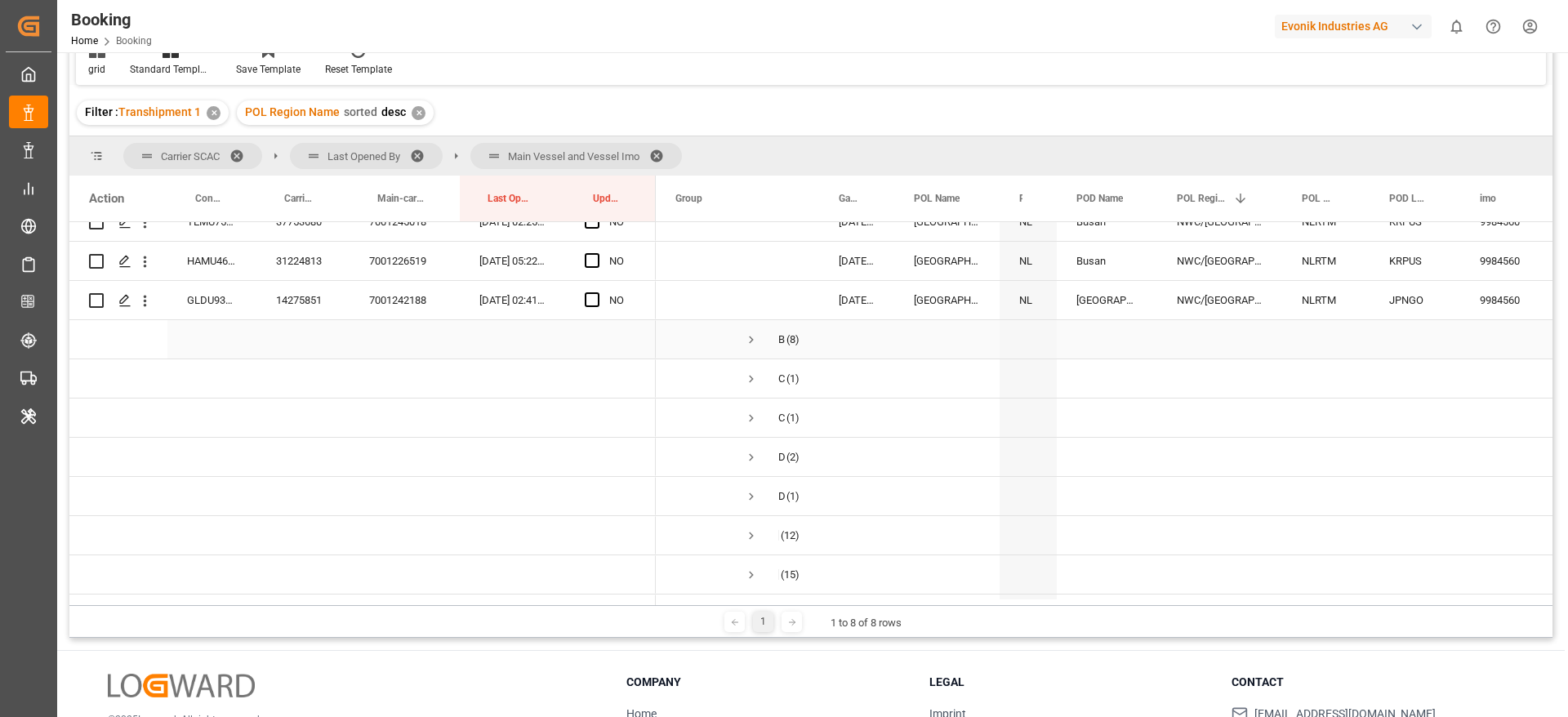
click at [753, 341] on span "Press SPACE to select this row." at bounding box center [752, 339] width 15 height 15
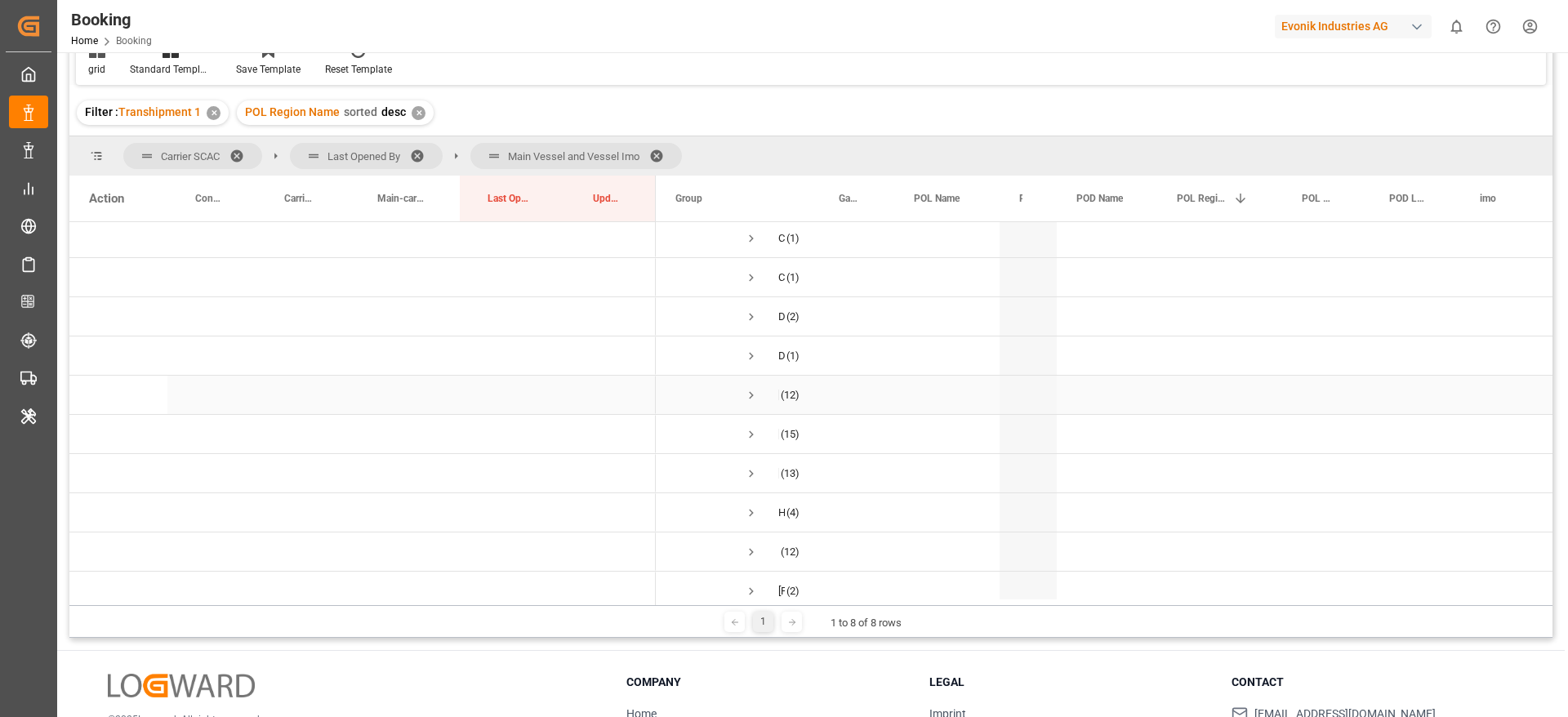
scroll to position [1960, 0]
click at [748, 356] on span "Press SPACE to select this row." at bounding box center [752, 359] width 15 height 15
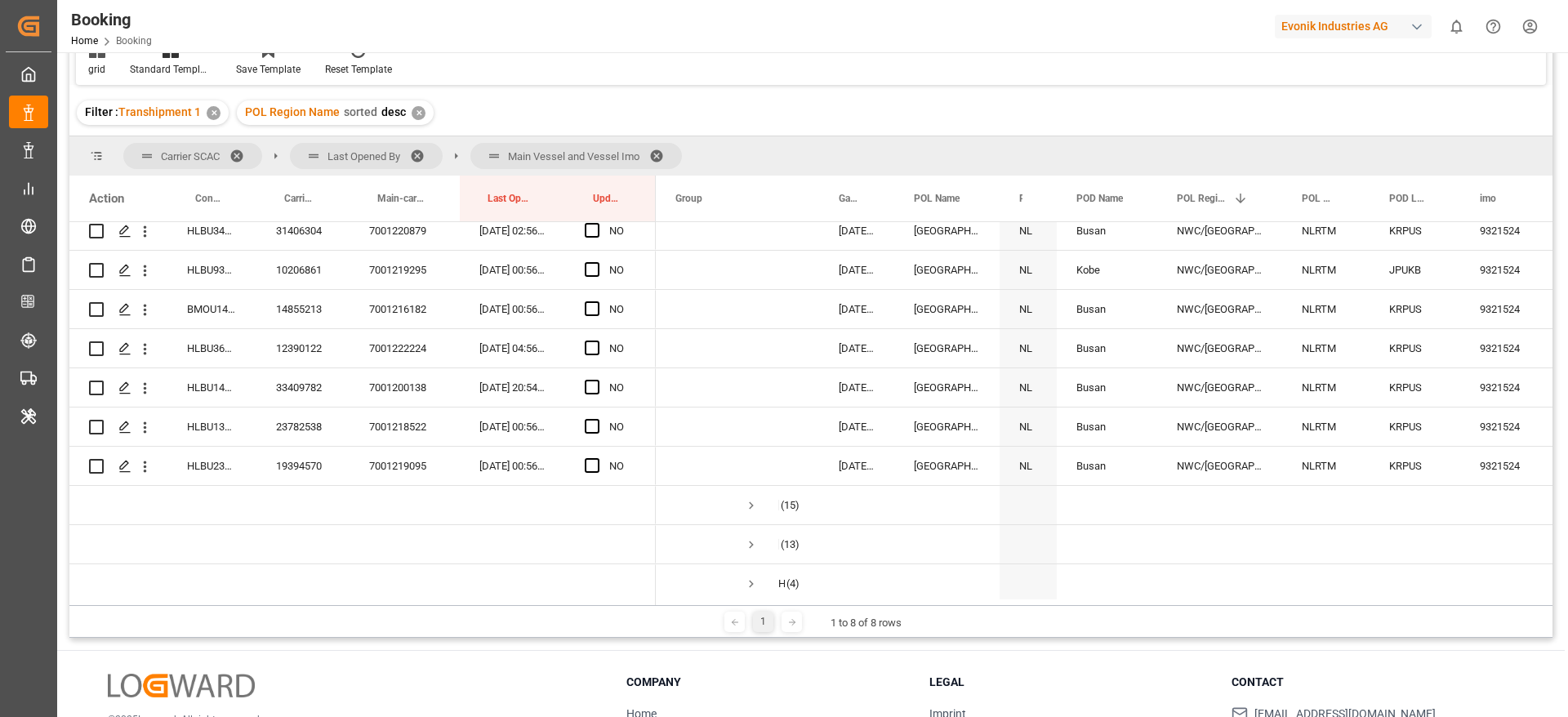
scroll to position [2327, 0]
click at [752, 498] on span "Press SPACE to select this row." at bounding box center [752, 502] width 15 height 15
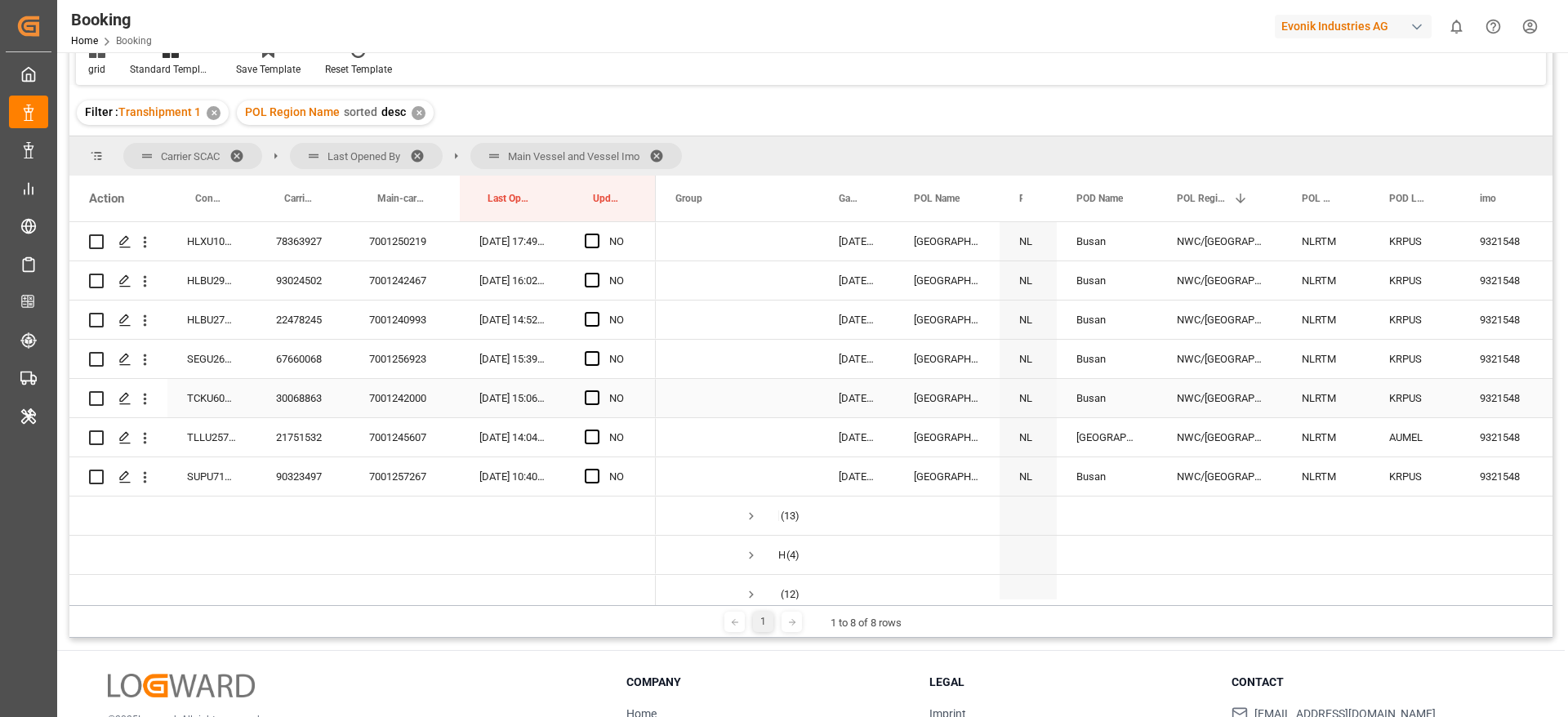
scroll to position [3063, 0]
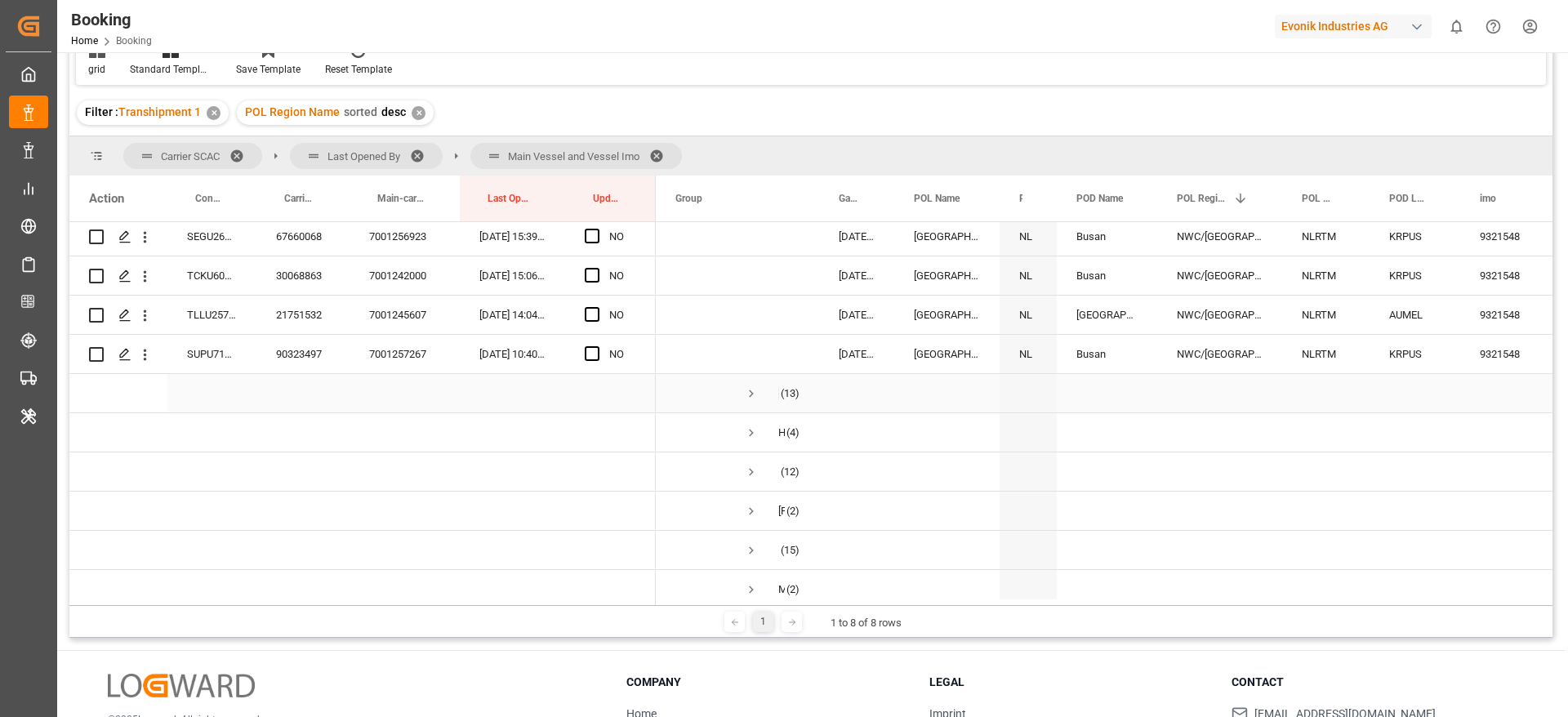
click at [758, 392] on span "Press SPACE to select this row." at bounding box center [752, 394] width 15 height 15
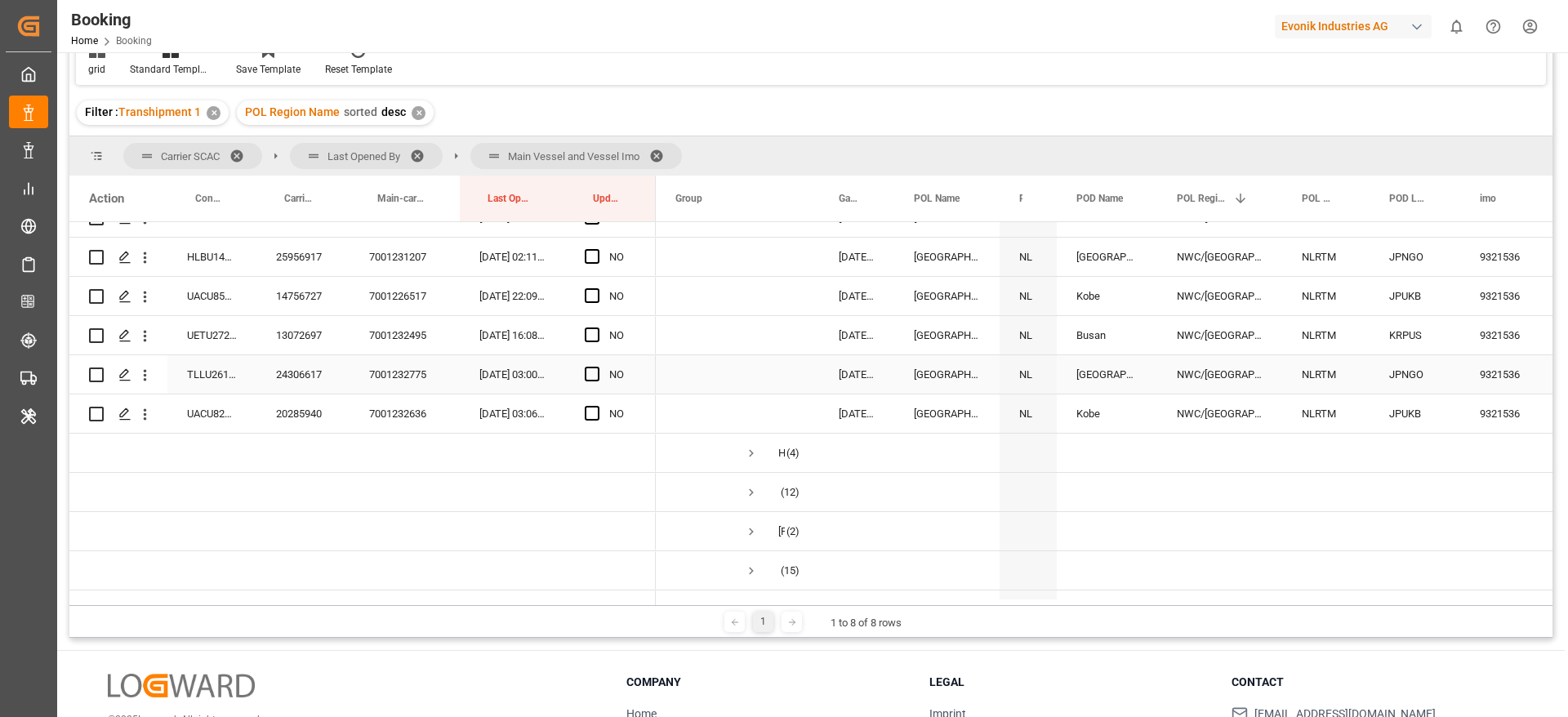
scroll to position [3553, 0]
click at [743, 450] on span "HANOI EXPRESS (4)" at bounding box center [738, 452] width 124 height 36
drag, startPoint x: 754, startPoint y: 451, endPoint x: 828, endPoint y: 421, distance: 79.8
click at [757, 451] on span "Press SPACE to select this row." at bounding box center [752, 453] width 15 height 15
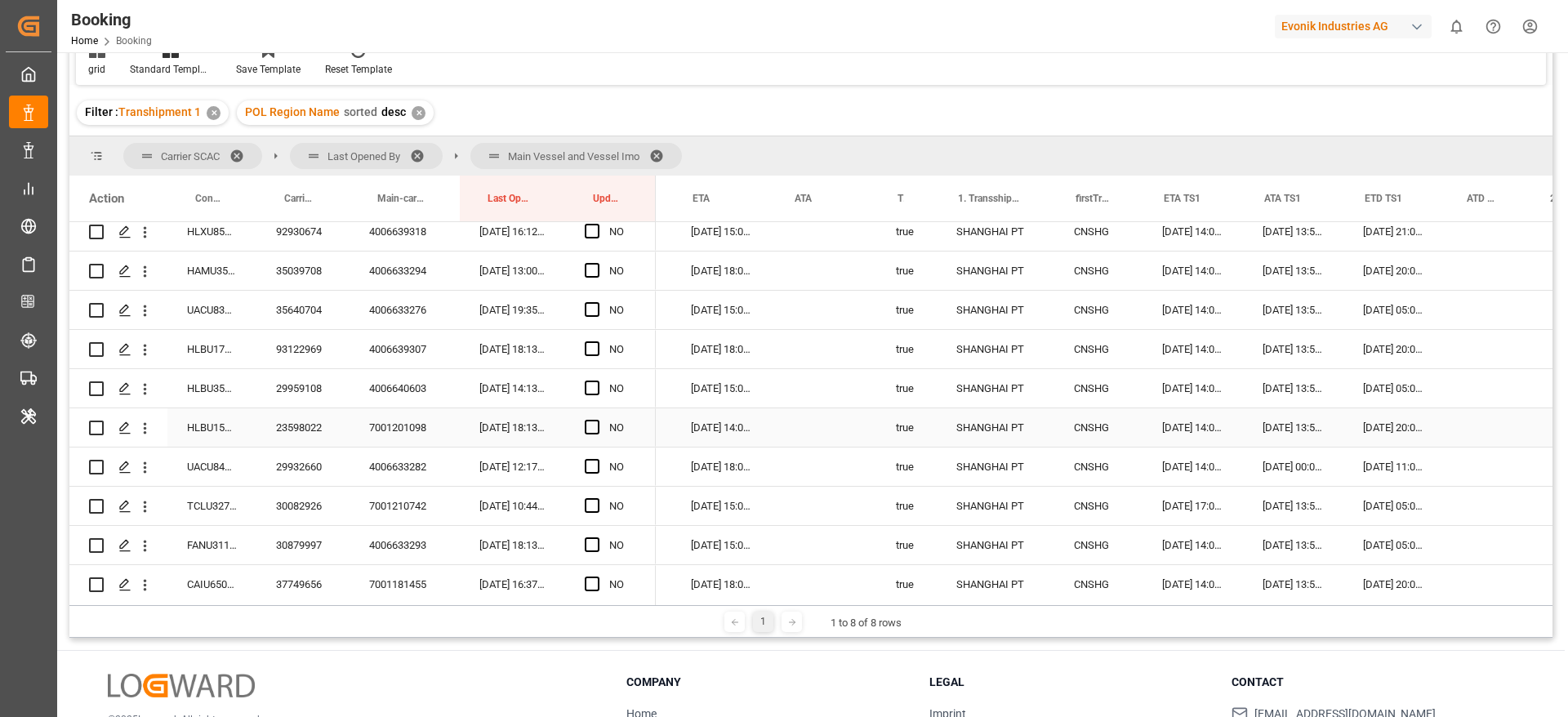
scroll to position [0, 1070]
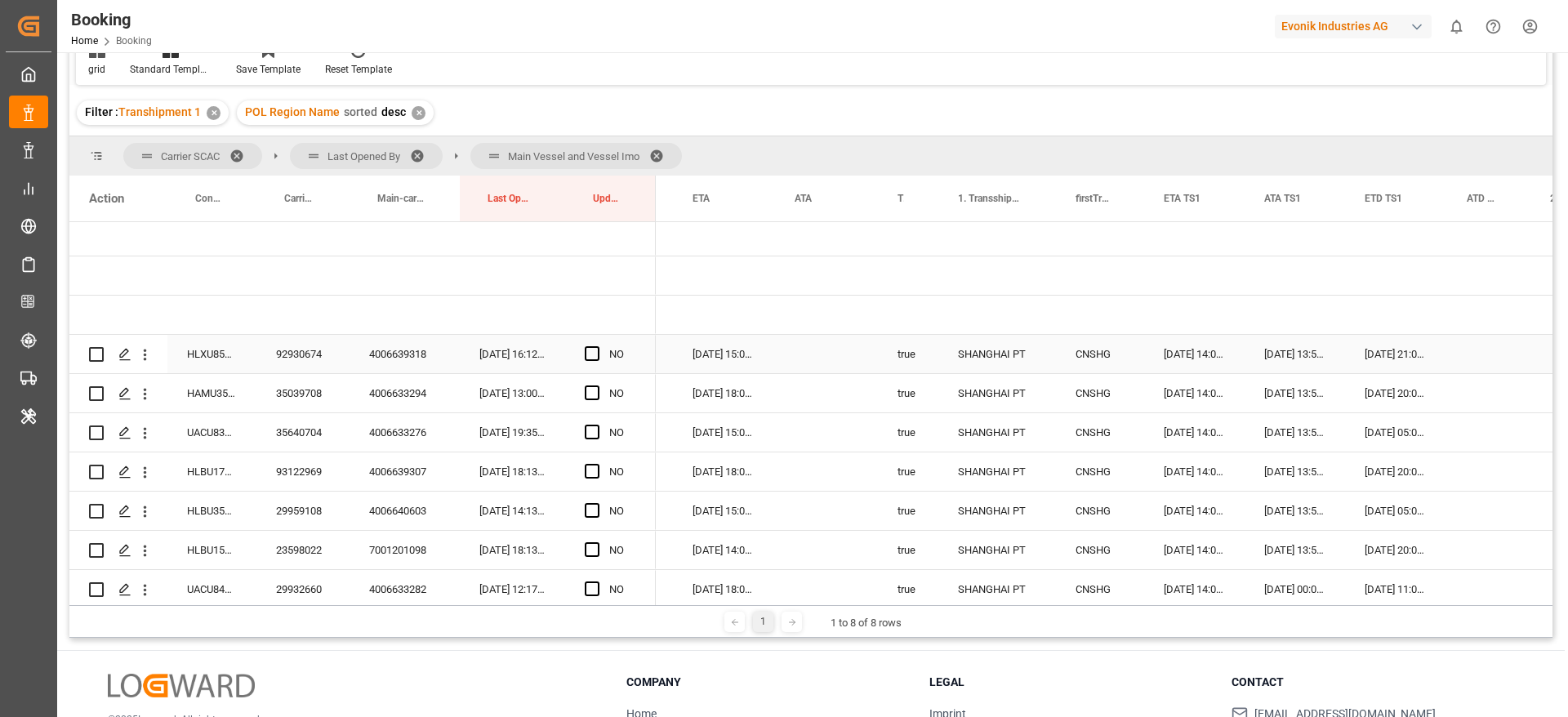
click at [327, 357] on div "92930674" at bounding box center [303, 354] width 93 height 38
click at [593, 354] on span "Press SPACE to select this row." at bounding box center [592, 354] width 15 height 15
click at [597, 346] on input "Press SPACE to select this row." at bounding box center [597, 346] width 0 height 0
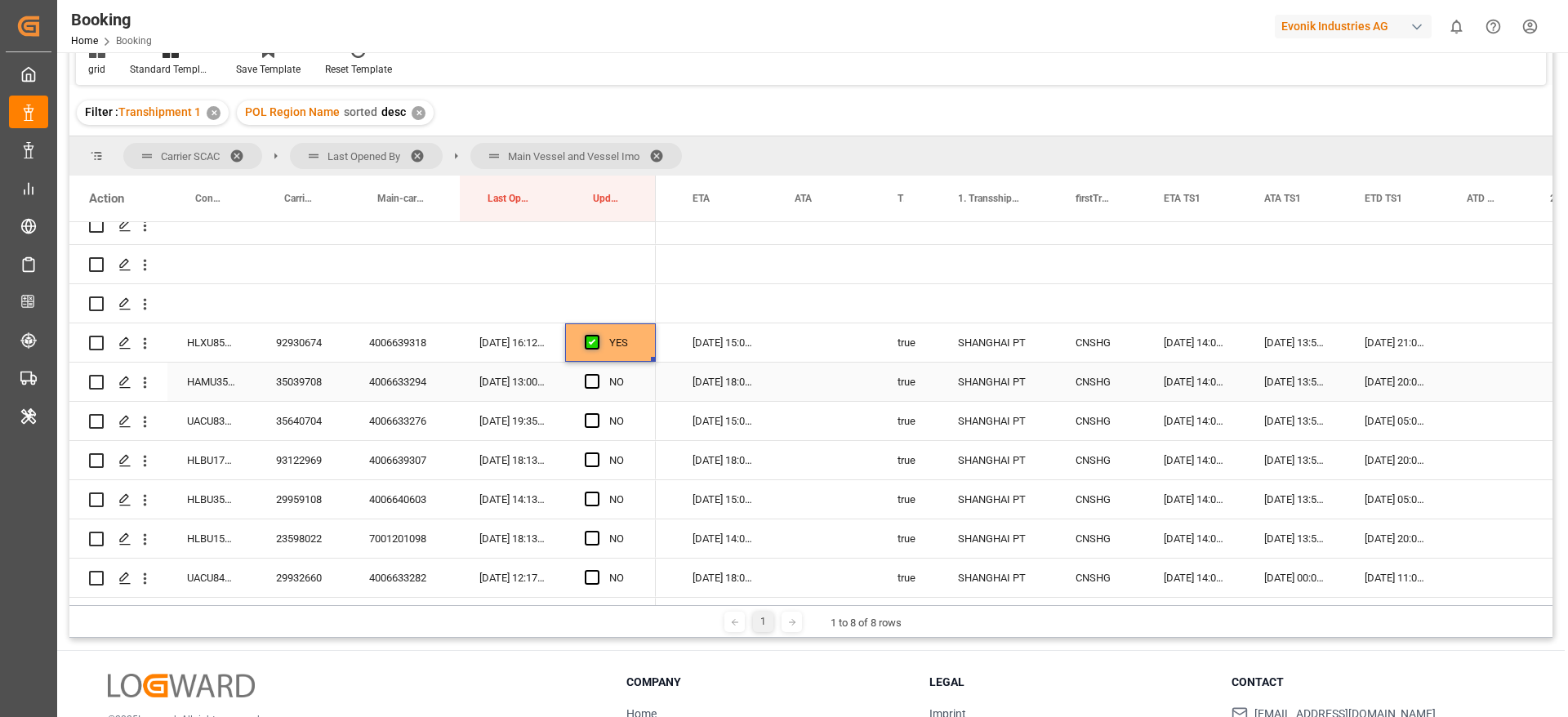
scroll to position [123, 0]
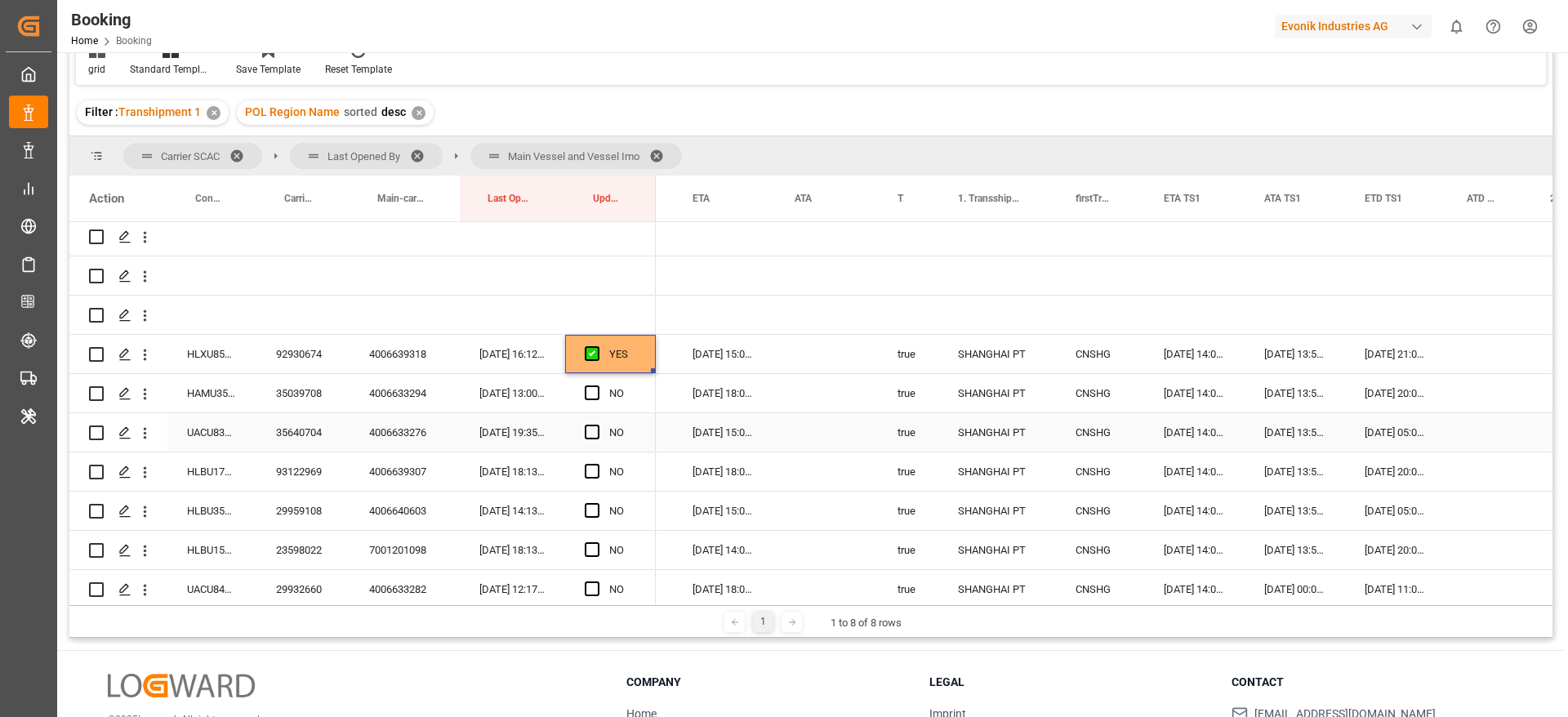
click at [306, 402] on div "35039708" at bounding box center [303, 393] width 93 height 38
click at [589, 392] on span "Press SPACE to select this row." at bounding box center [592, 393] width 15 height 15
click at [597, 386] on input "Press SPACE to select this row." at bounding box center [597, 386] width 0 height 0
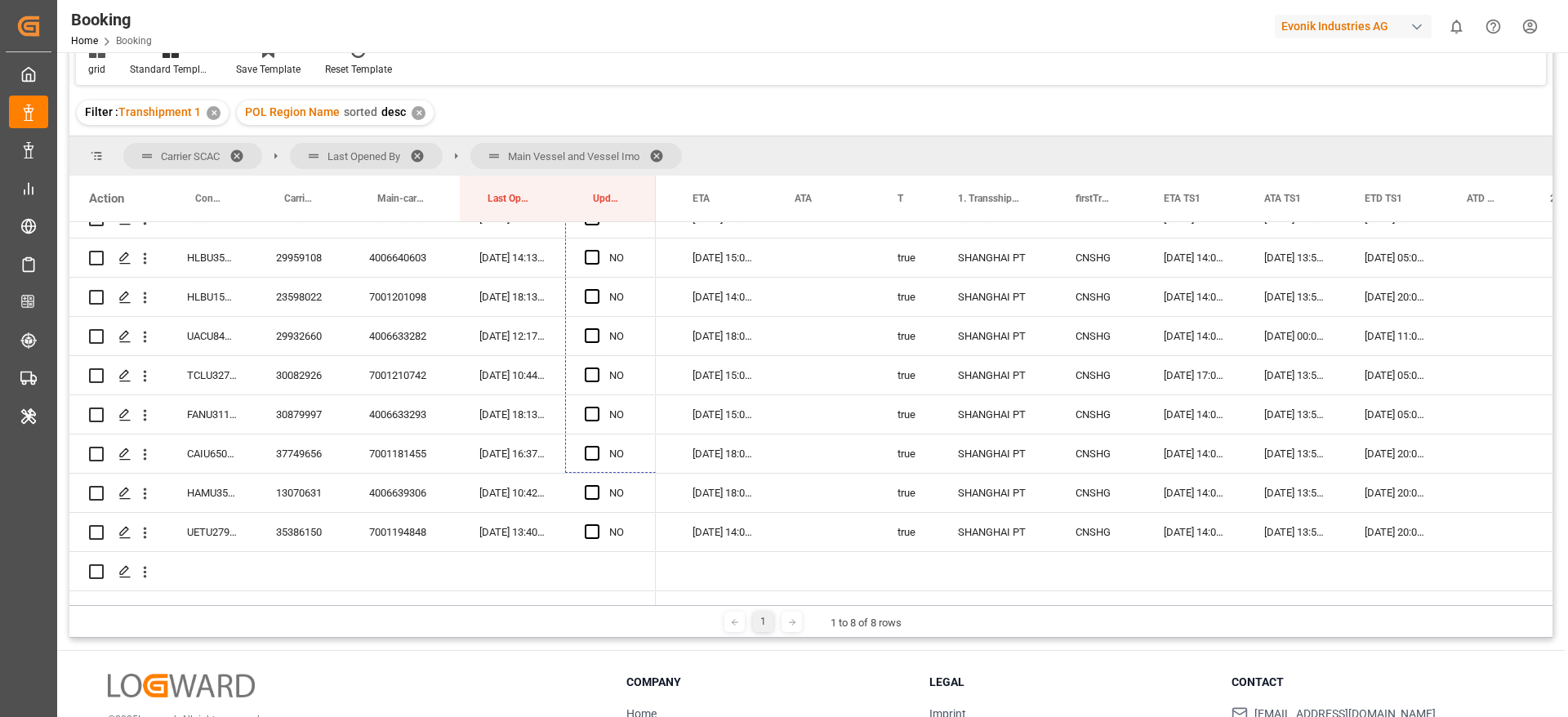
scroll to position [408, 0]
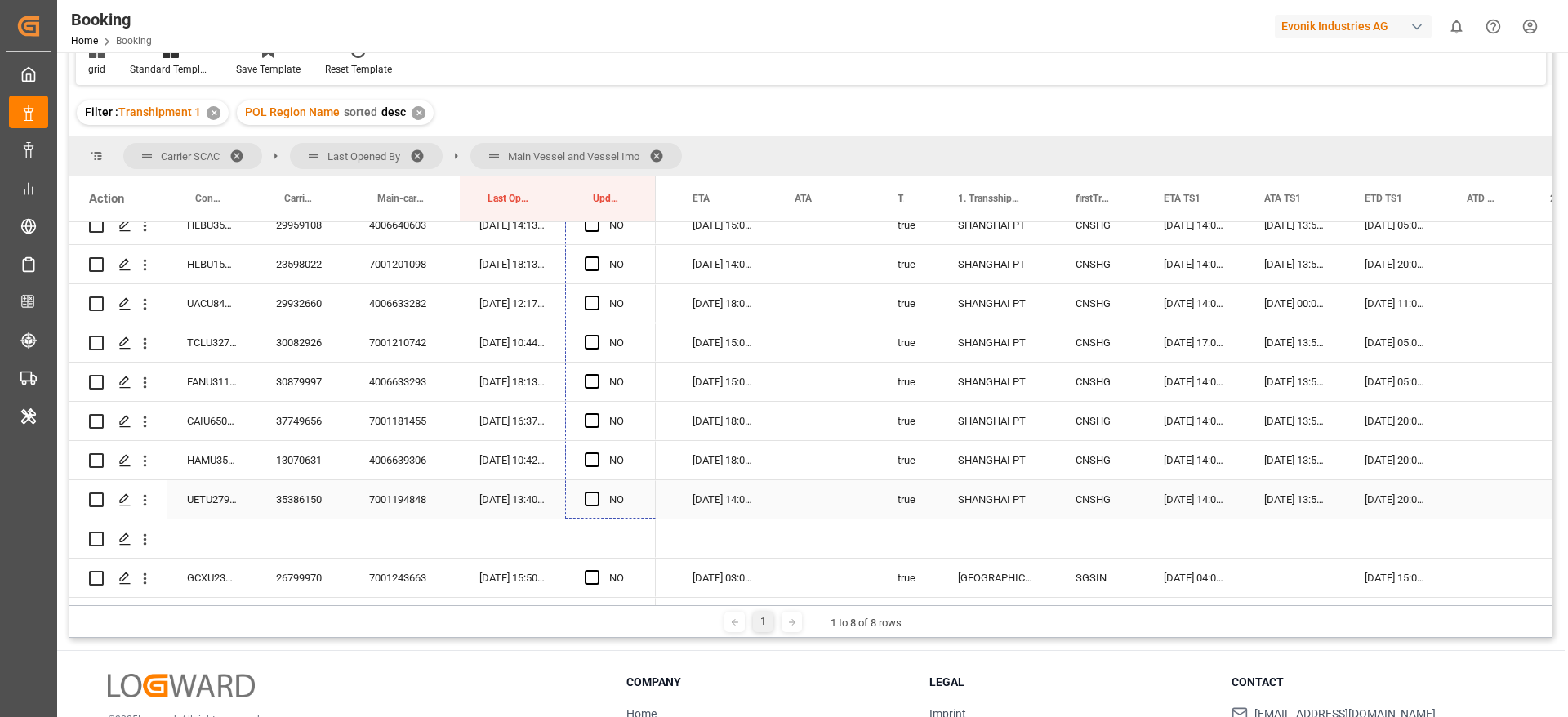
drag, startPoint x: 652, startPoint y: 286, endPoint x: 652, endPoint y: 512, distance: 226.0
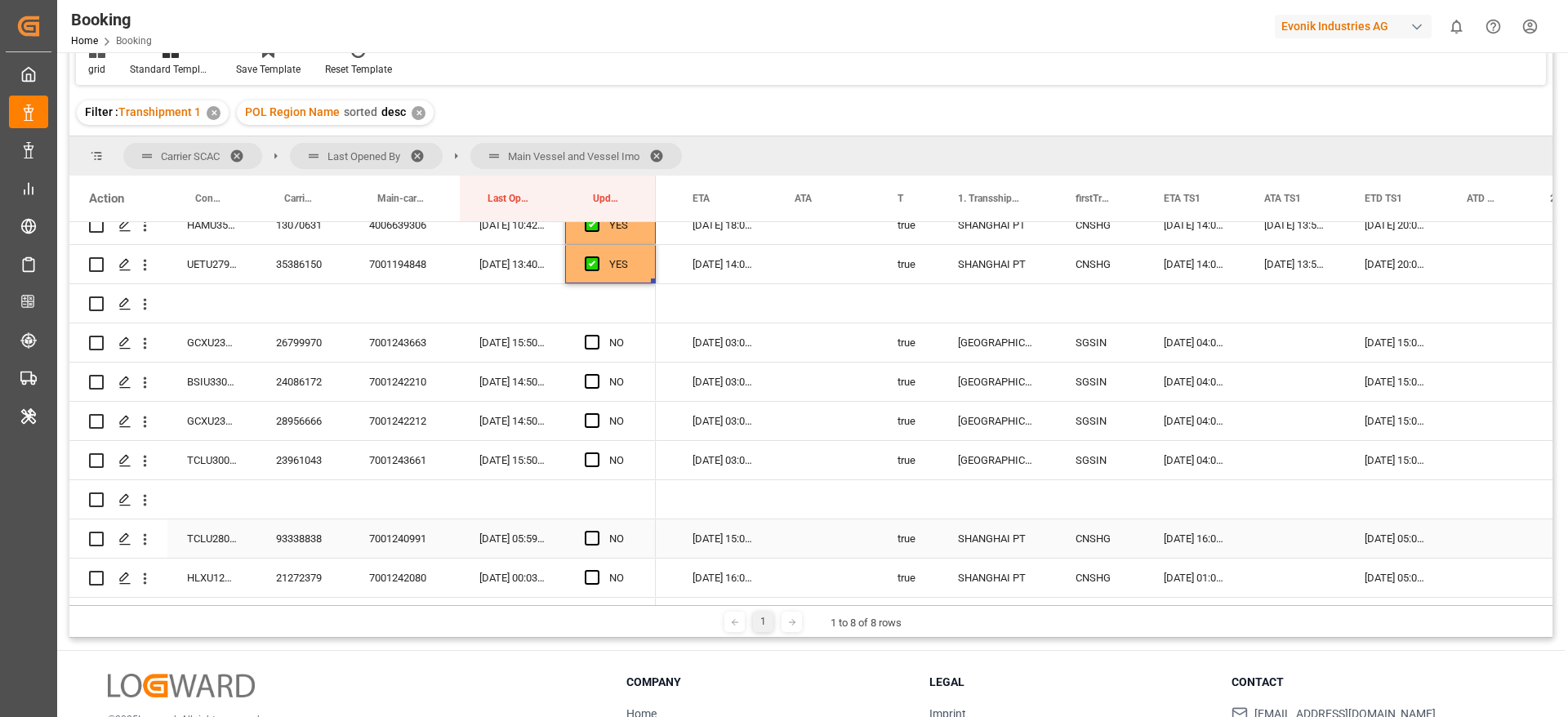
scroll to position [653, 0]
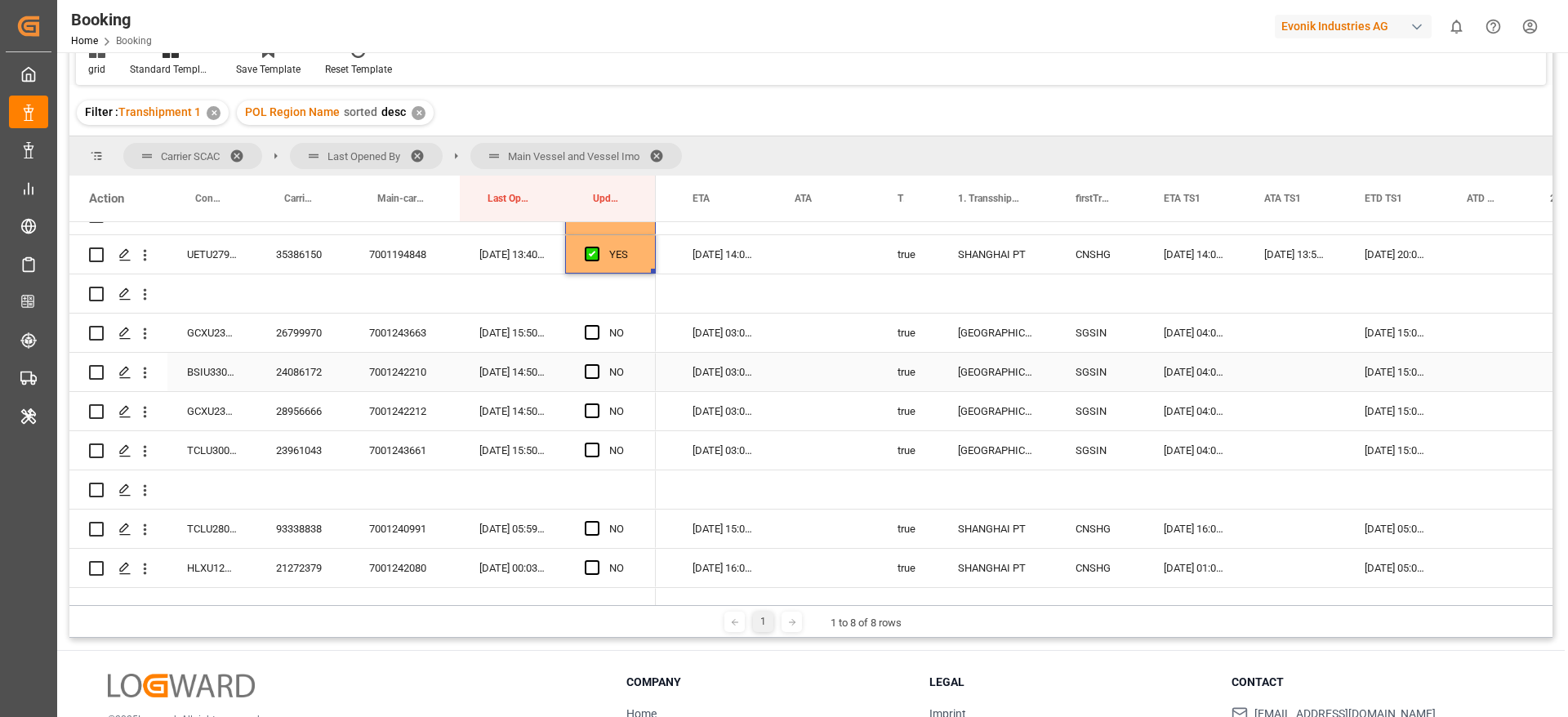
click at [296, 345] on div "26799970" at bounding box center [303, 333] width 93 height 38
click at [592, 330] on span "Press SPACE to select this row." at bounding box center [592, 333] width 15 height 15
click at [597, 325] on input "Press SPACE to select this row." at bounding box center [597, 325] width 0 height 0
drag, startPoint x: 655, startPoint y: 348, endPoint x: 652, endPoint y: 443, distance: 95.0
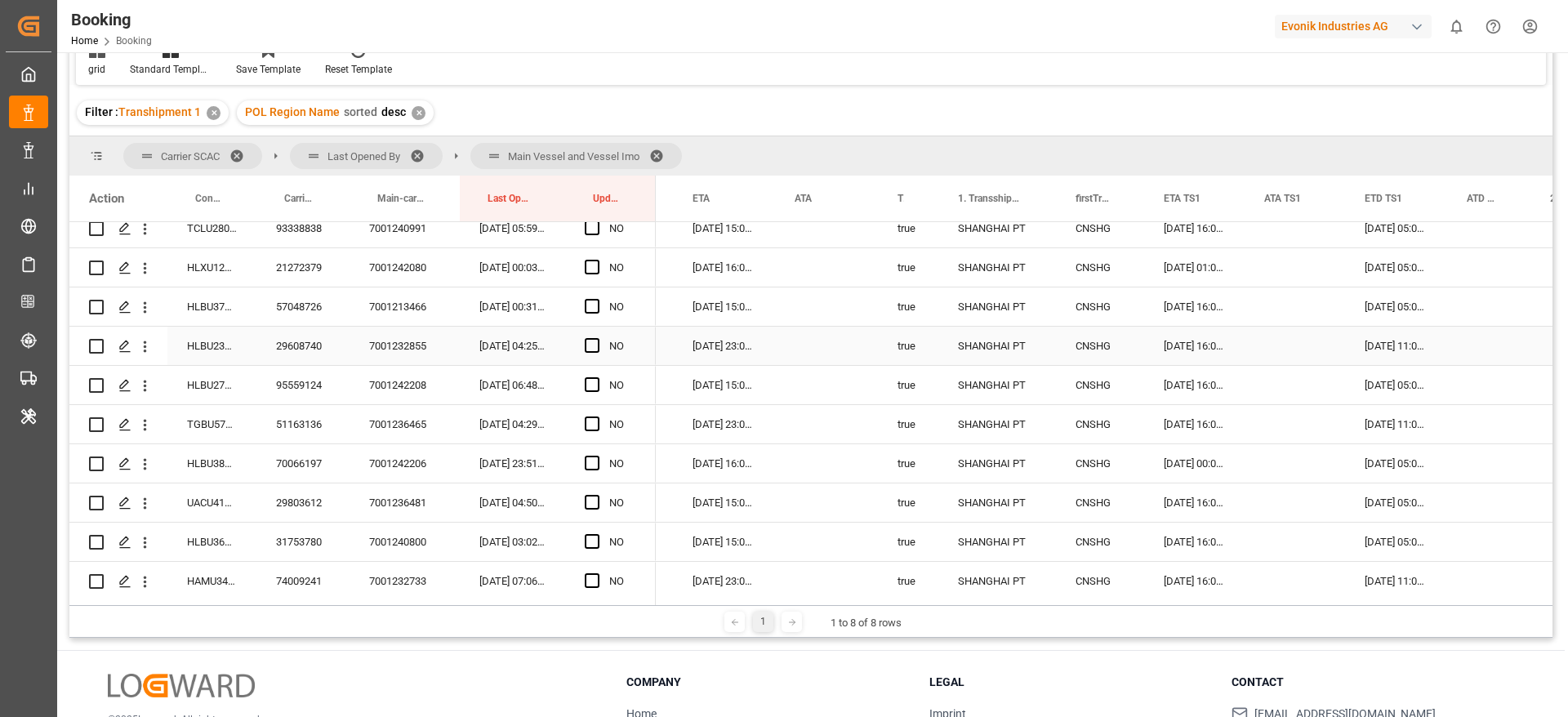
scroll to position [898, 0]
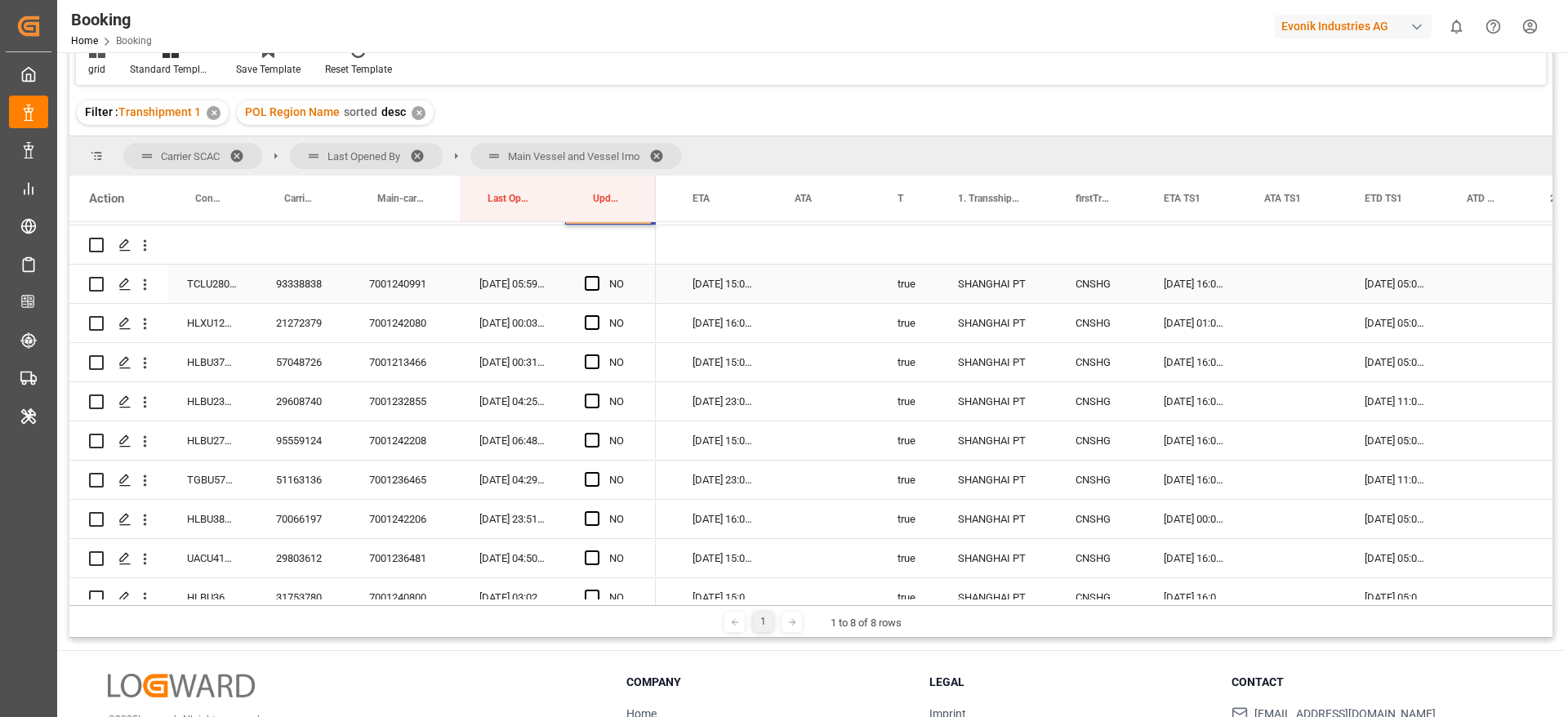
click at [317, 286] on div "93338838" at bounding box center [303, 284] width 93 height 38
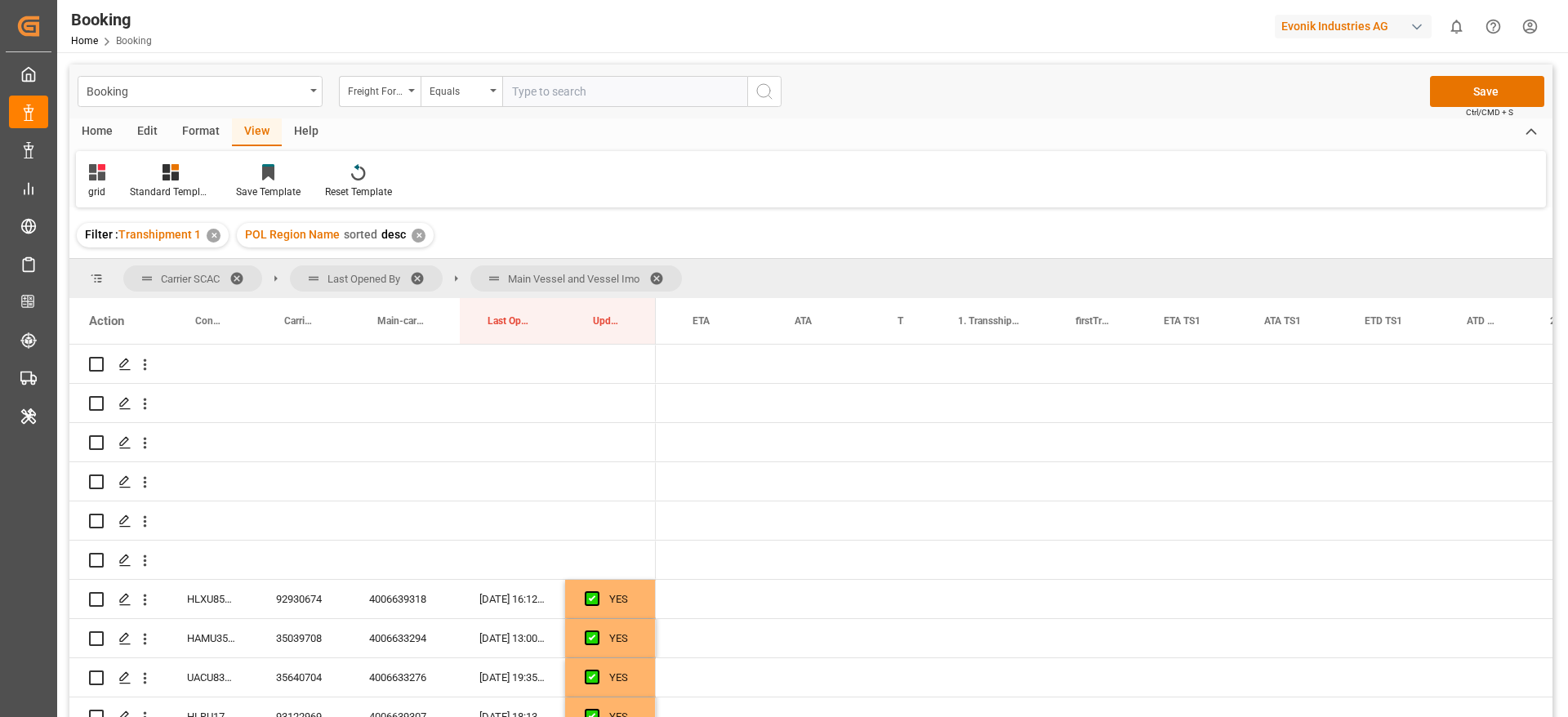
scroll to position [0, 1070]
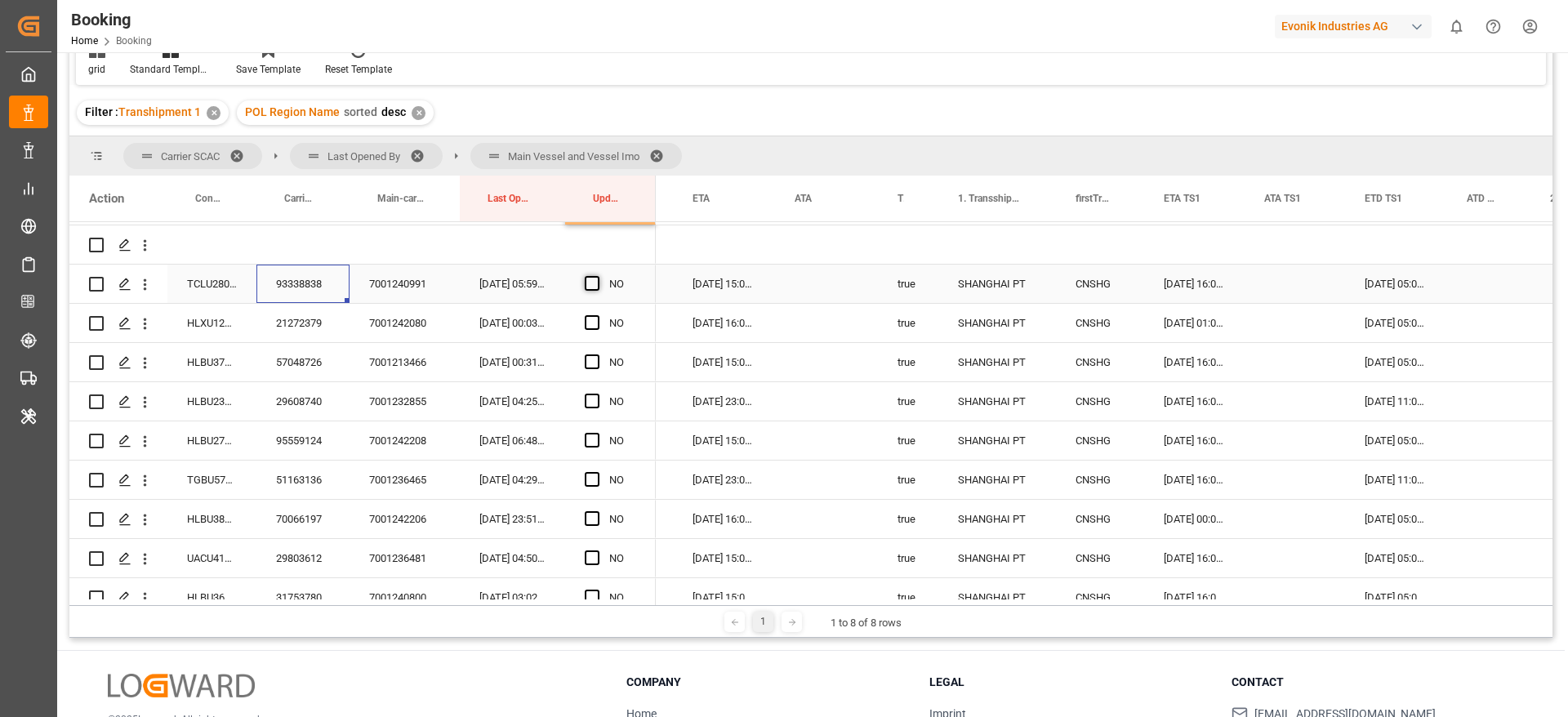
click at [594, 284] on span "Press SPACE to select this row." at bounding box center [592, 283] width 15 height 15
click at [597, 276] on input "Press SPACE to select this row." at bounding box center [597, 276] width 0 height 0
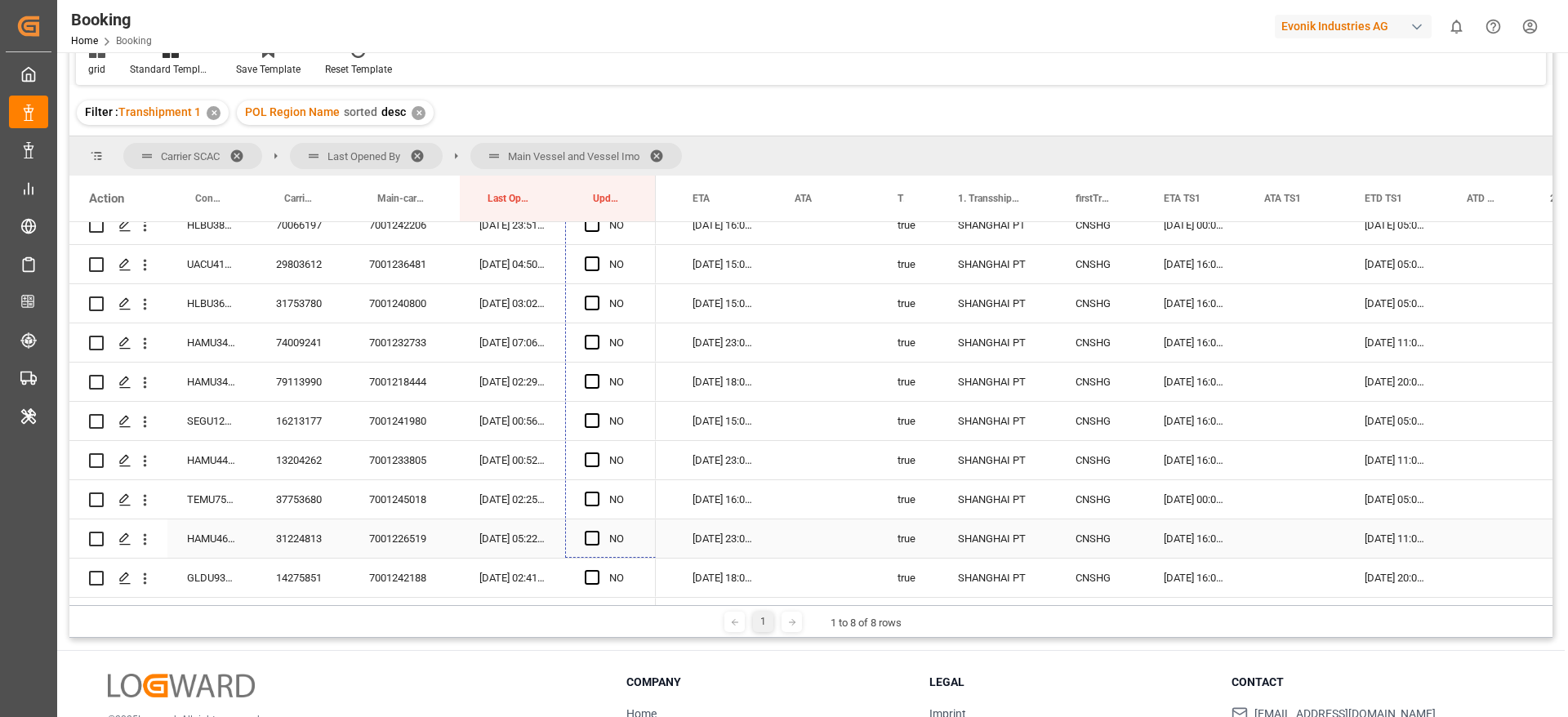
scroll to position [1225, 0]
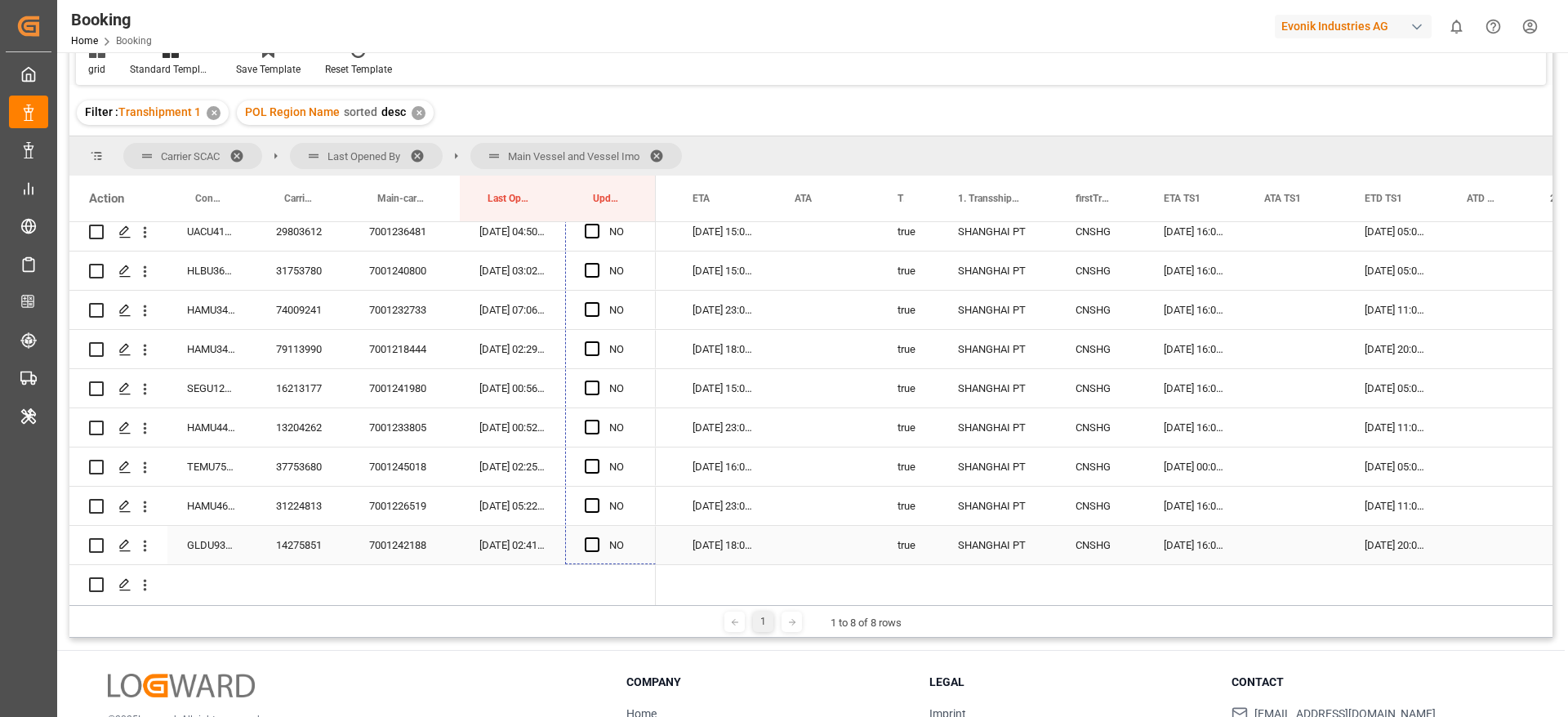
drag, startPoint x: 651, startPoint y: 301, endPoint x: 624, endPoint y: 542, distance: 242.5
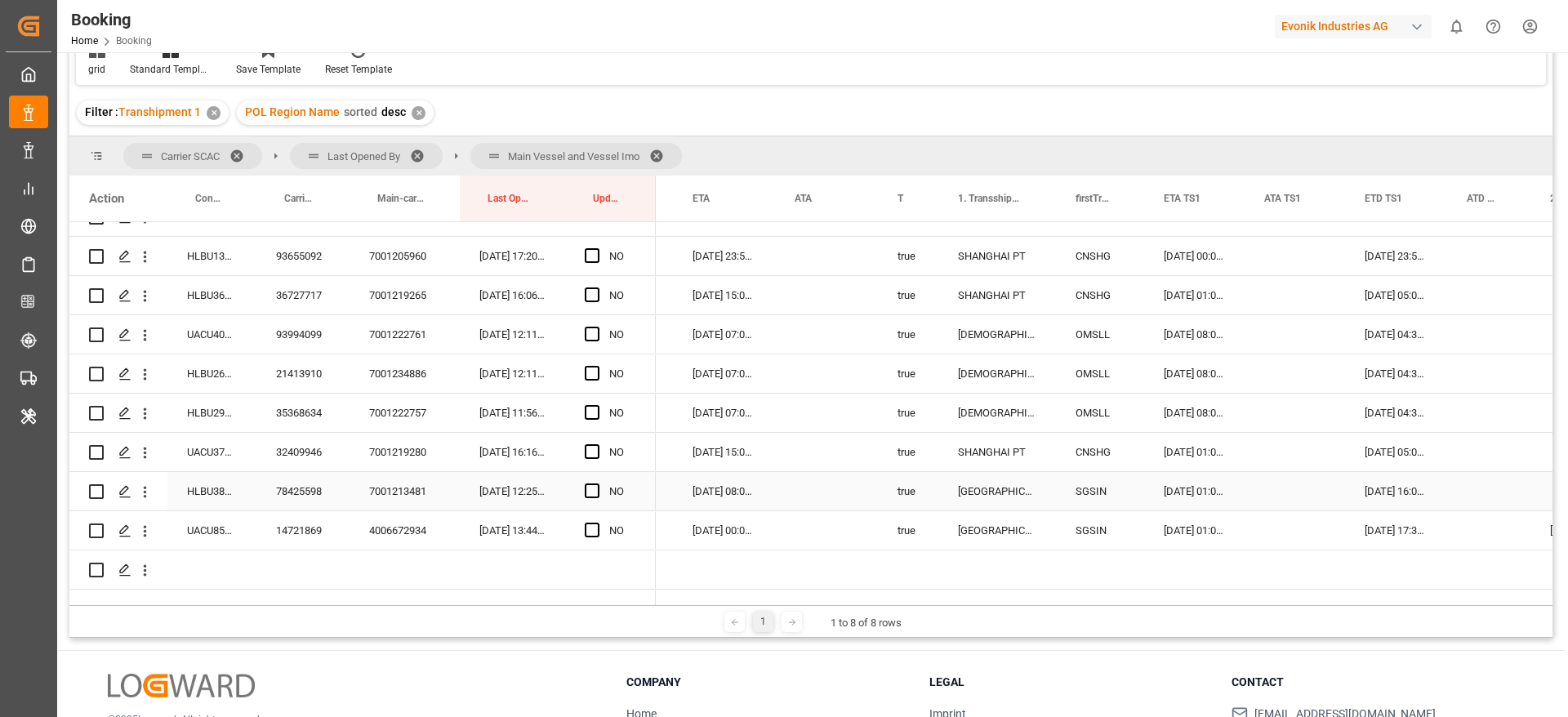
scroll to position [1470, 0]
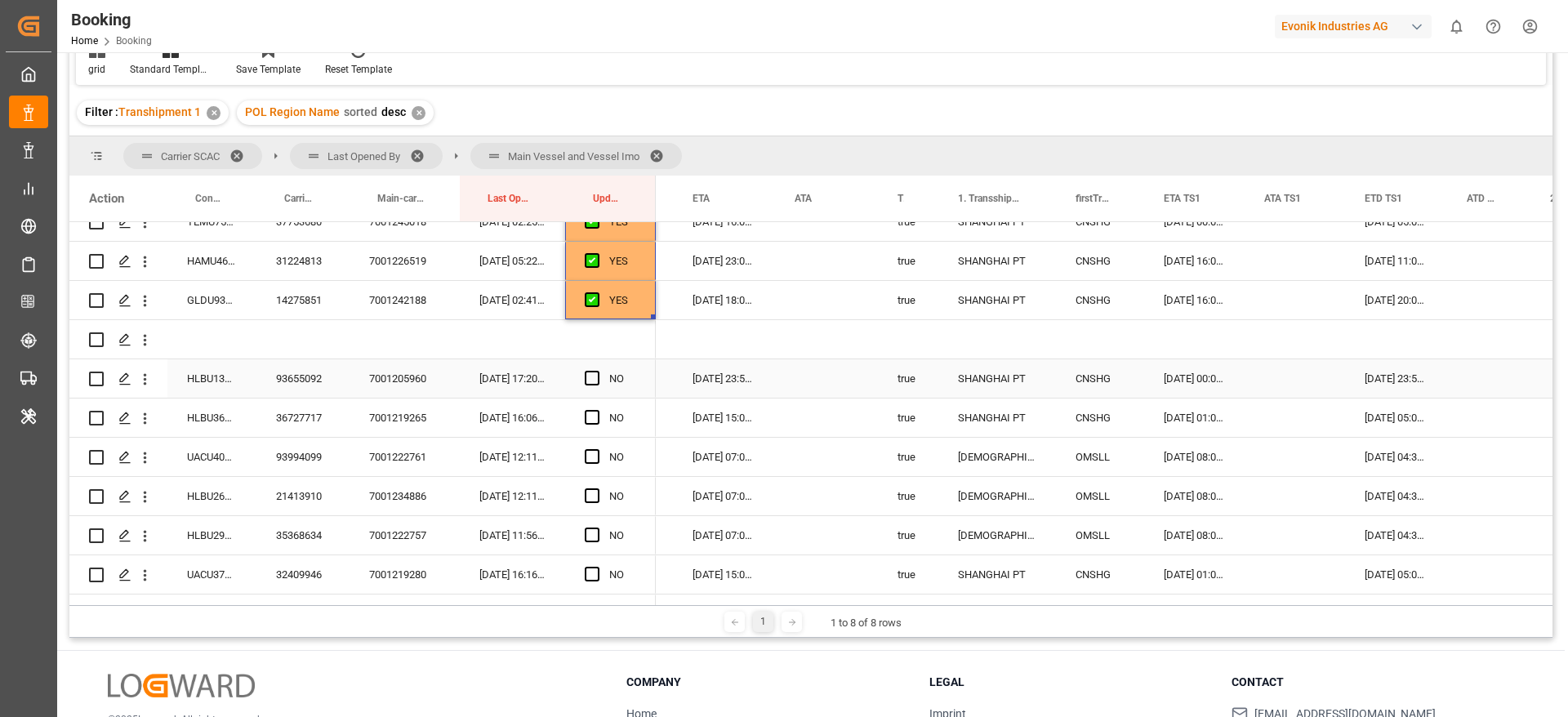
click at [329, 379] on div "93655092" at bounding box center [303, 378] width 93 height 38
click at [595, 379] on span "Press SPACE to select this row." at bounding box center [592, 378] width 15 height 15
click at [597, 371] on input "Press SPACE to select this row." at bounding box center [597, 371] width 0 height 0
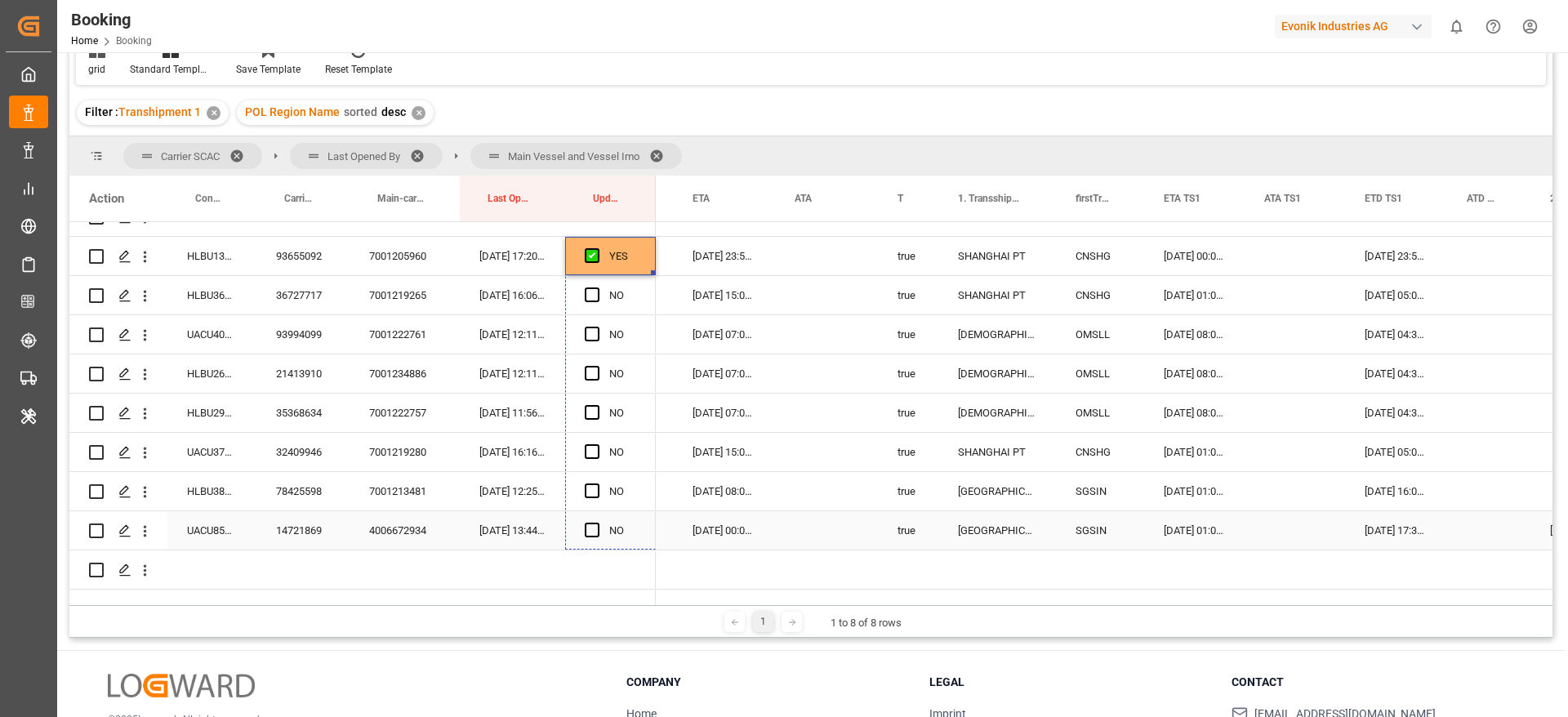
drag, startPoint x: 652, startPoint y: 271, endPoint x: 644, endPoint y: 518, distance: 247.1
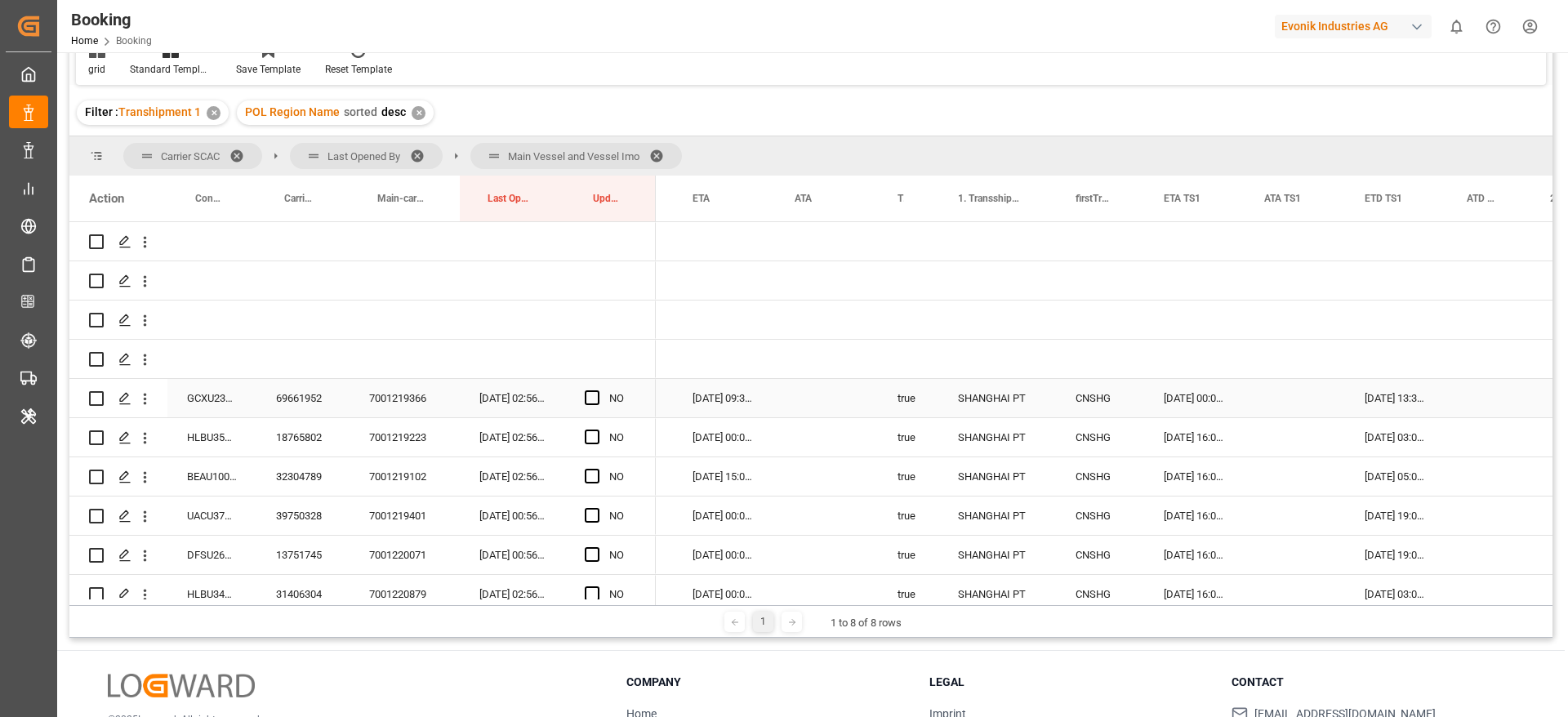
scroll to position [2082, 0]
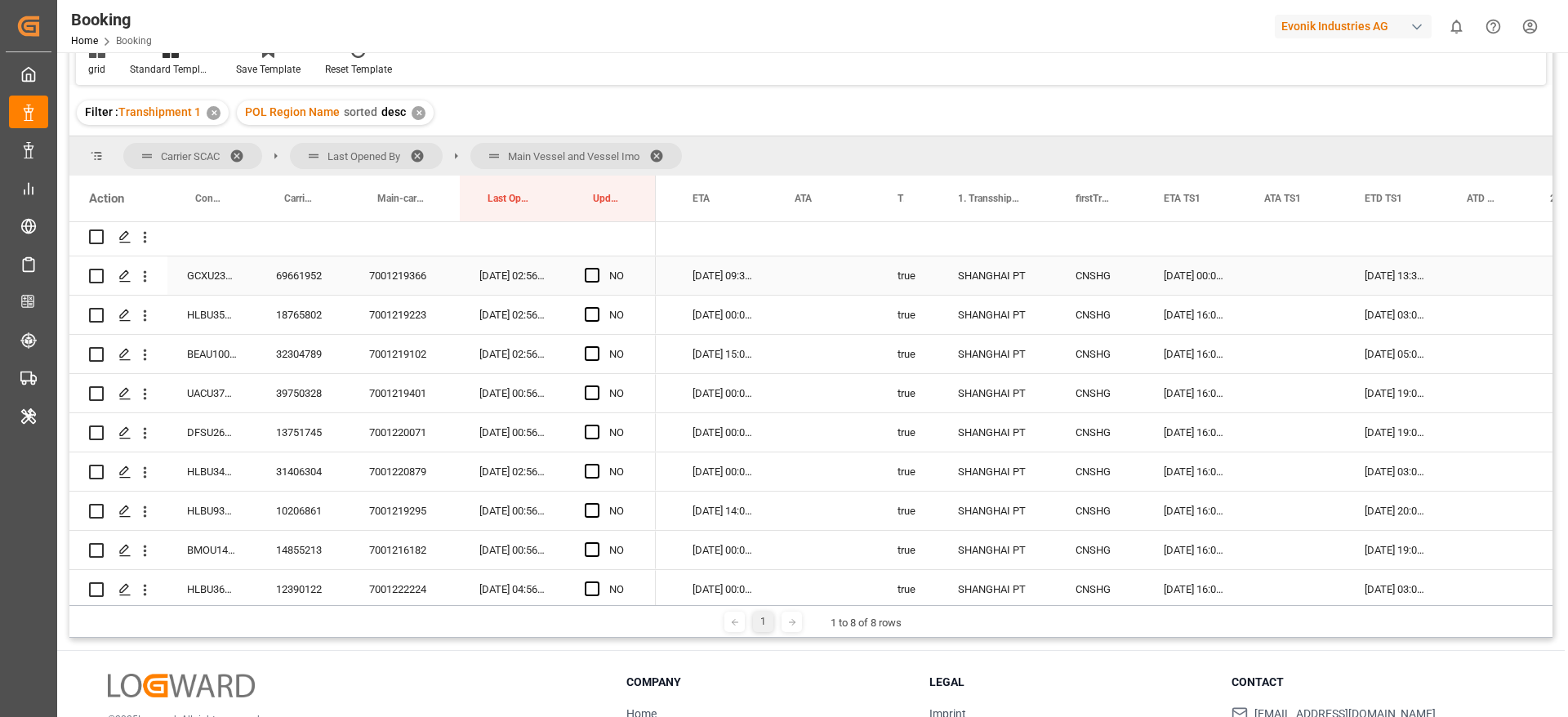
click at [275, 277] on div "69661952" at bounding box center [303, 276] width 93 height 38
click at [196, 274] on div "GCXU2306760" at bounding box center [212, 276] width 89 height 38
click at [591, 272] on span "Press SPACE to select this row." at bounding box center [592, 276] width 15 height 15
click at [597, 268] on input "Press SPACE to select this row." at bounding box center [597, 268] width 0 height 0
click at [296, 316] on div "18765802" at bounding box center [303, 315] width 93 height 38
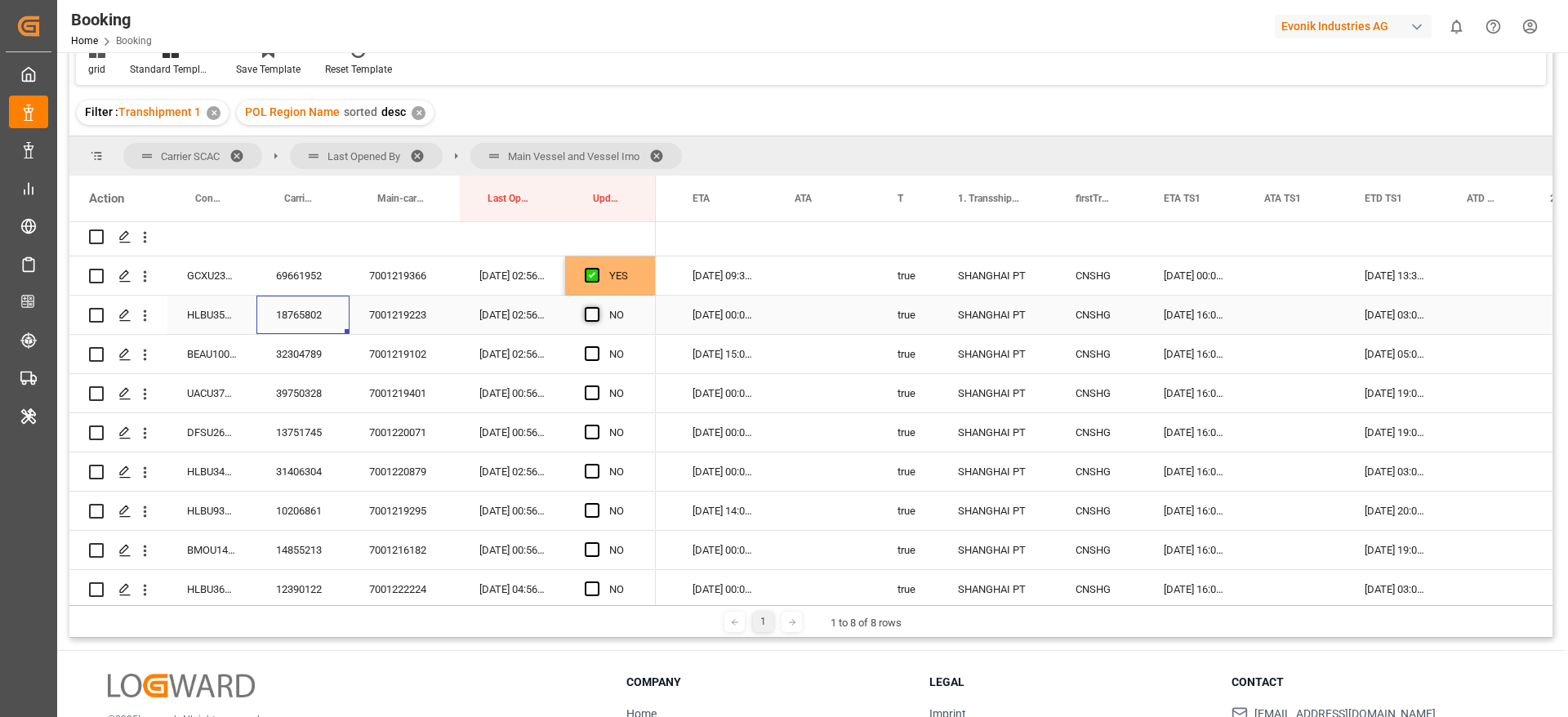
click at [593, 315] on span "Press SPACE to select this row." at bounding box center [592, 315] width 15 height 15
click at [597, 307] on input "Press SPACE to select this row." at bounding box center [597, 307] width 0 height 0
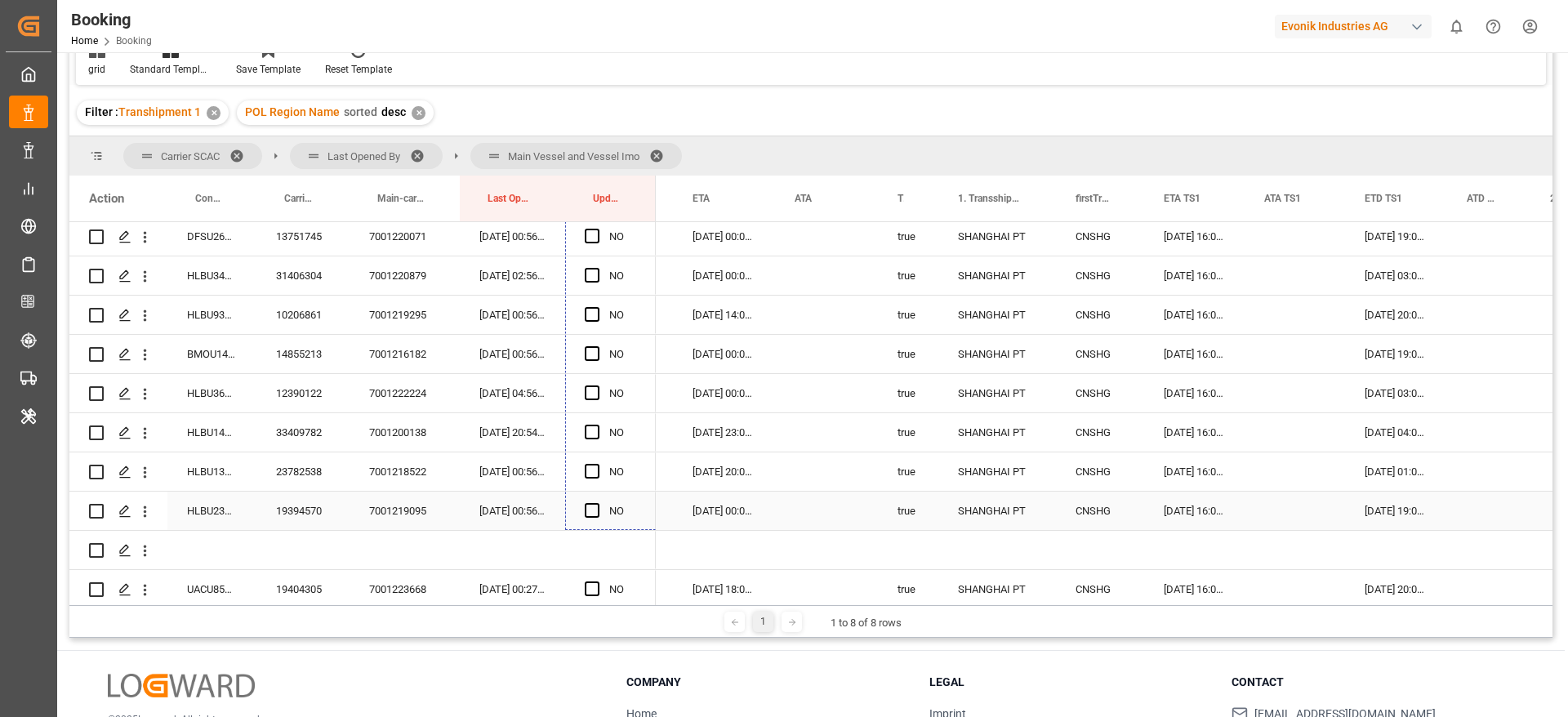
scroll to position [2311, 0]
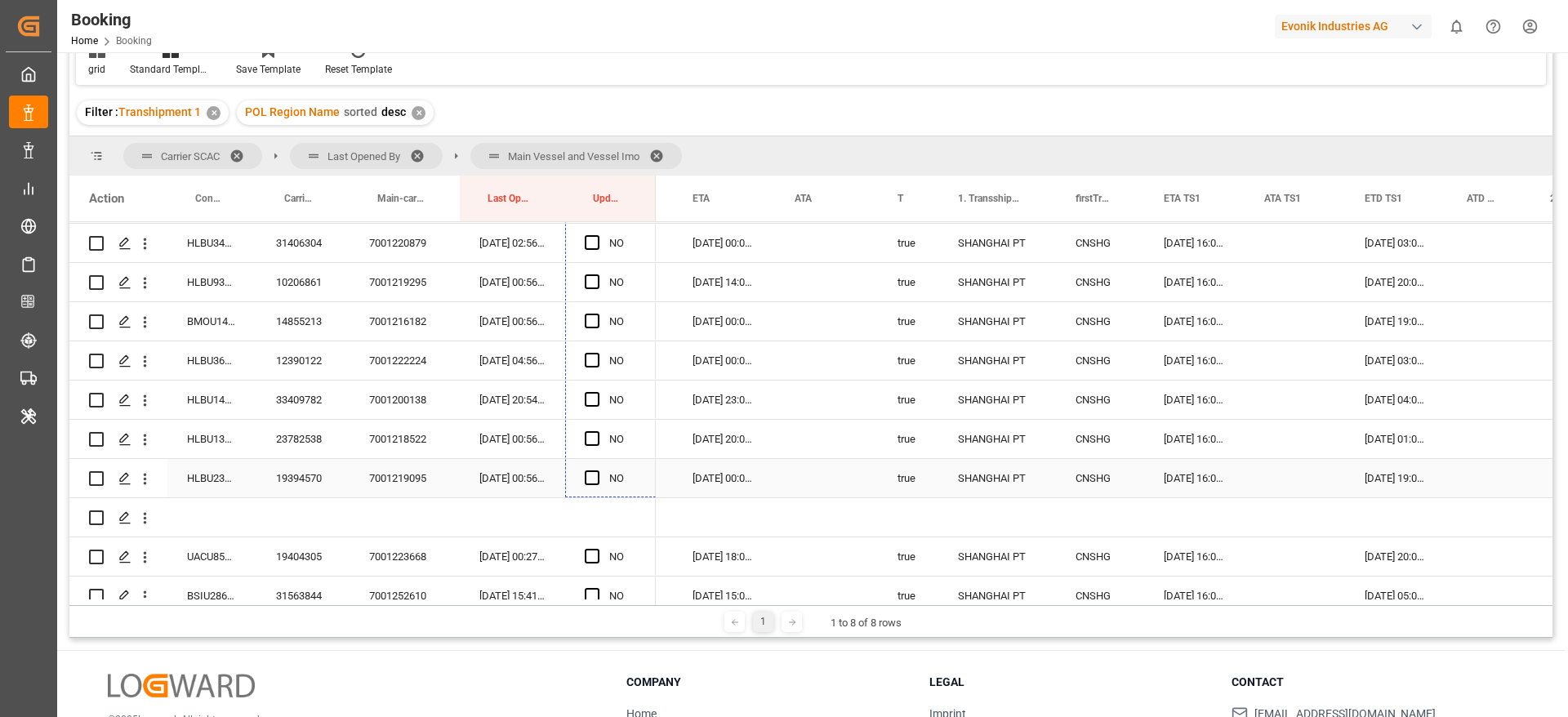
drag, startPoint x: 652, startPoint y: 332, endPoint x: 624, endPoint y: 484, distance: 154.6
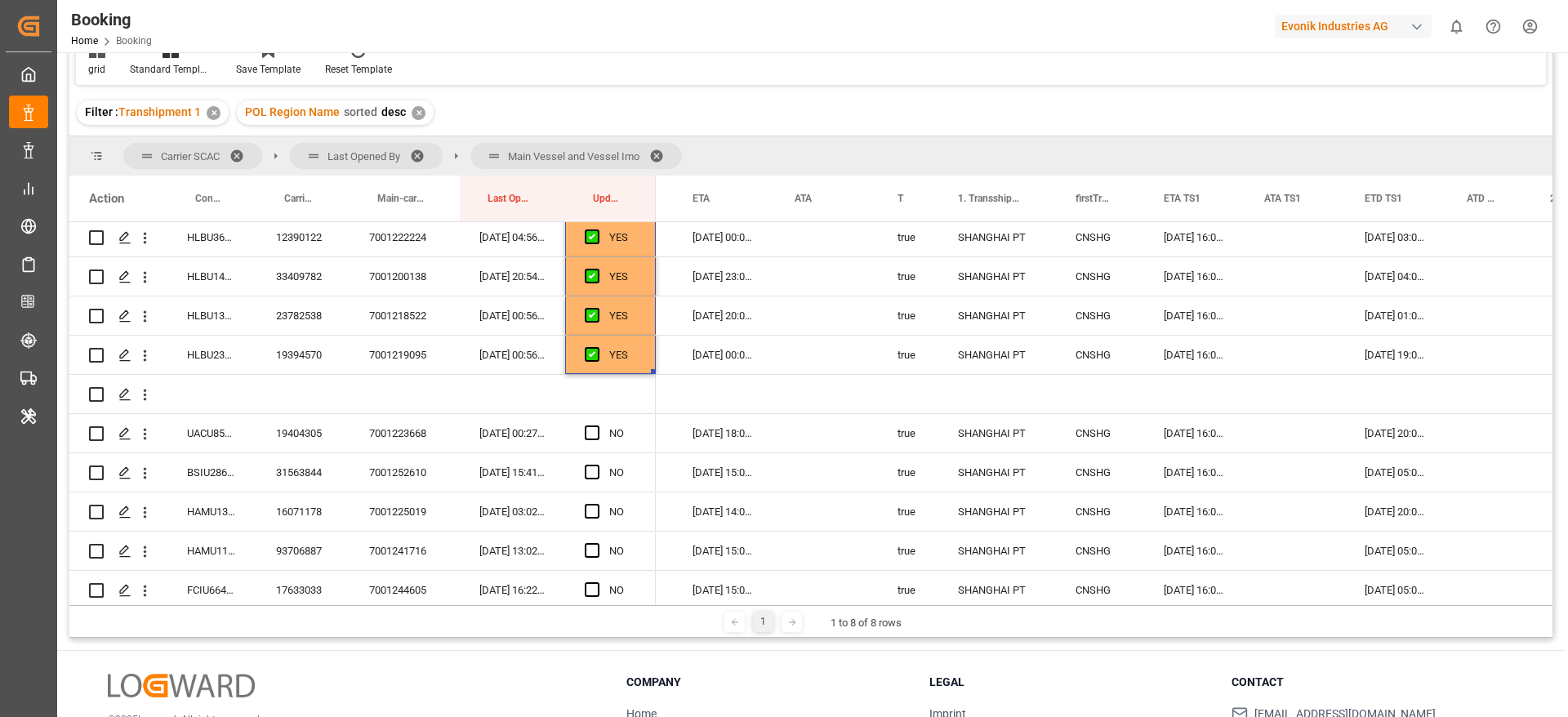
scroll to position [2433, 0]
click at [594, 429] on span "Press SPACE to select this row." at bounding box center [592, 434] width 15 height 15
click at [597, 426] on input "Press SPACE to select this row." at bounding box center [597, 426] width 0 height 0
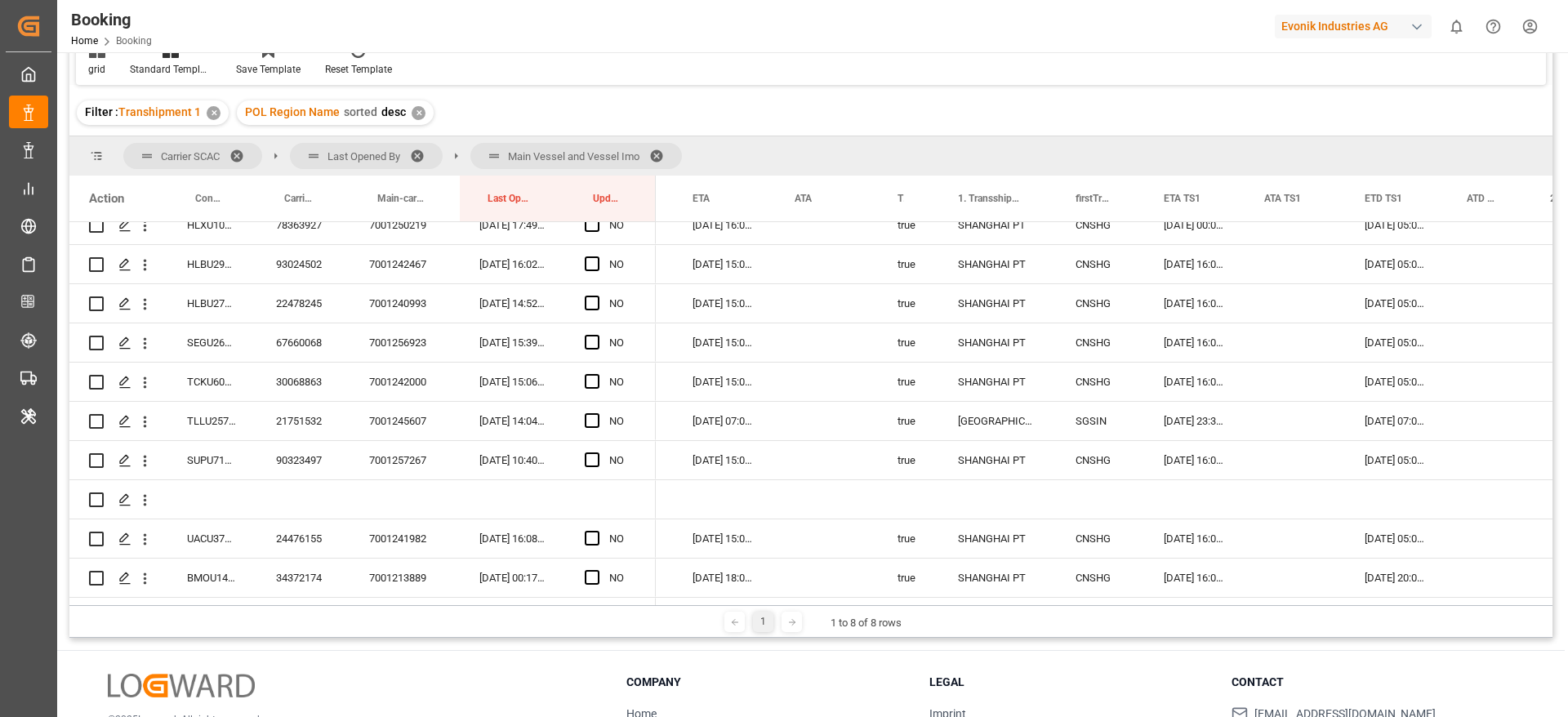
scroll to position [3087, 0]
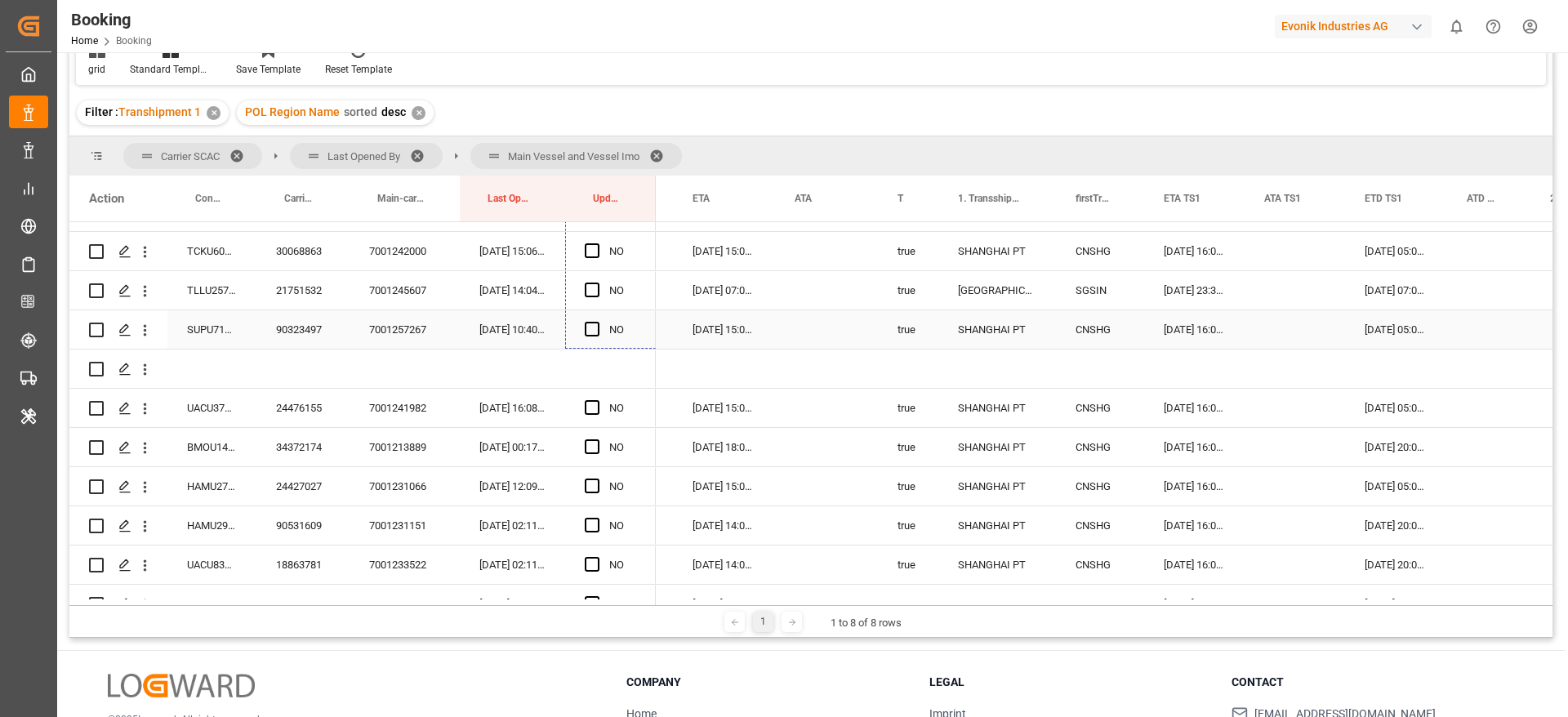
drag, startPoint x: 652, startPoint y: 450, endPoint x: 635, endPoint y: 334, distance: 117.2
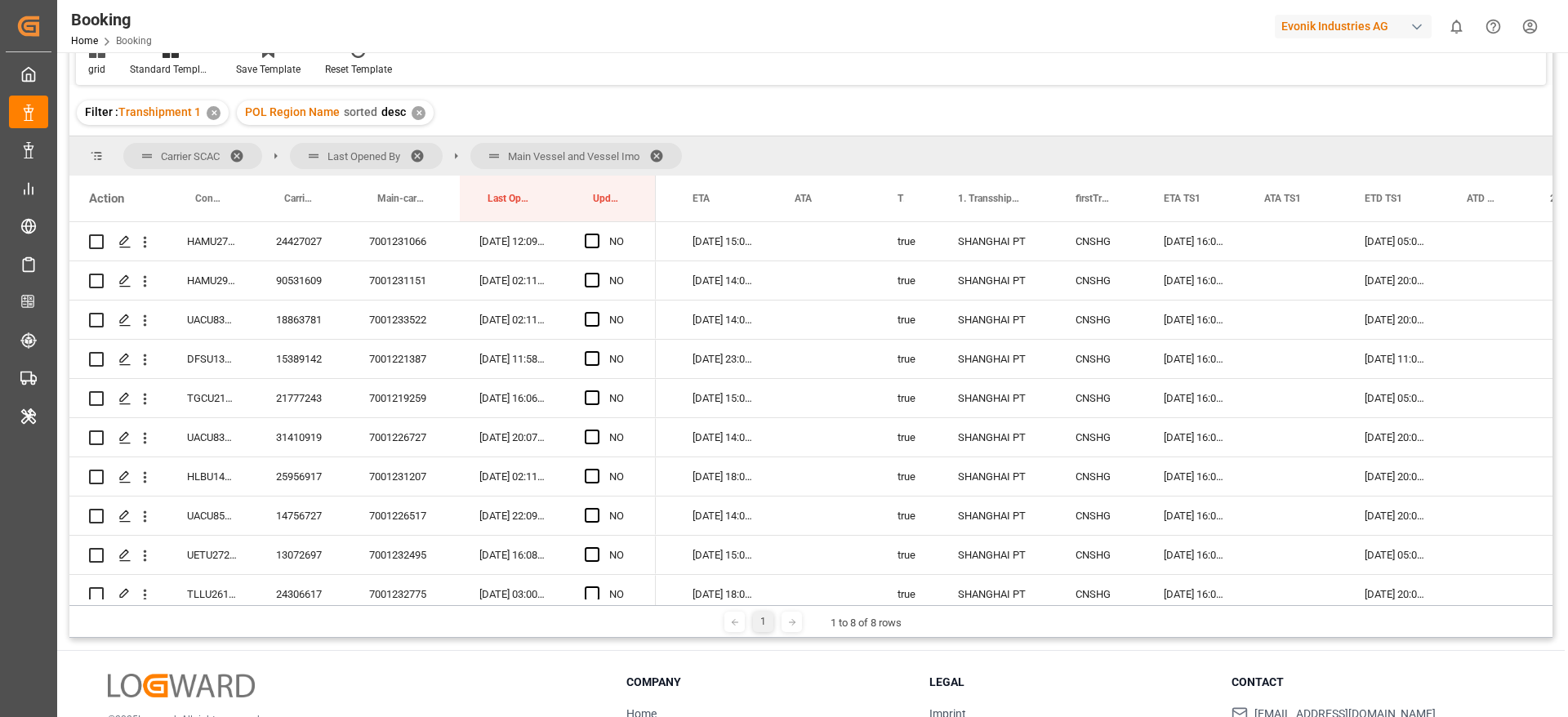
scroll to position [3209, 0]
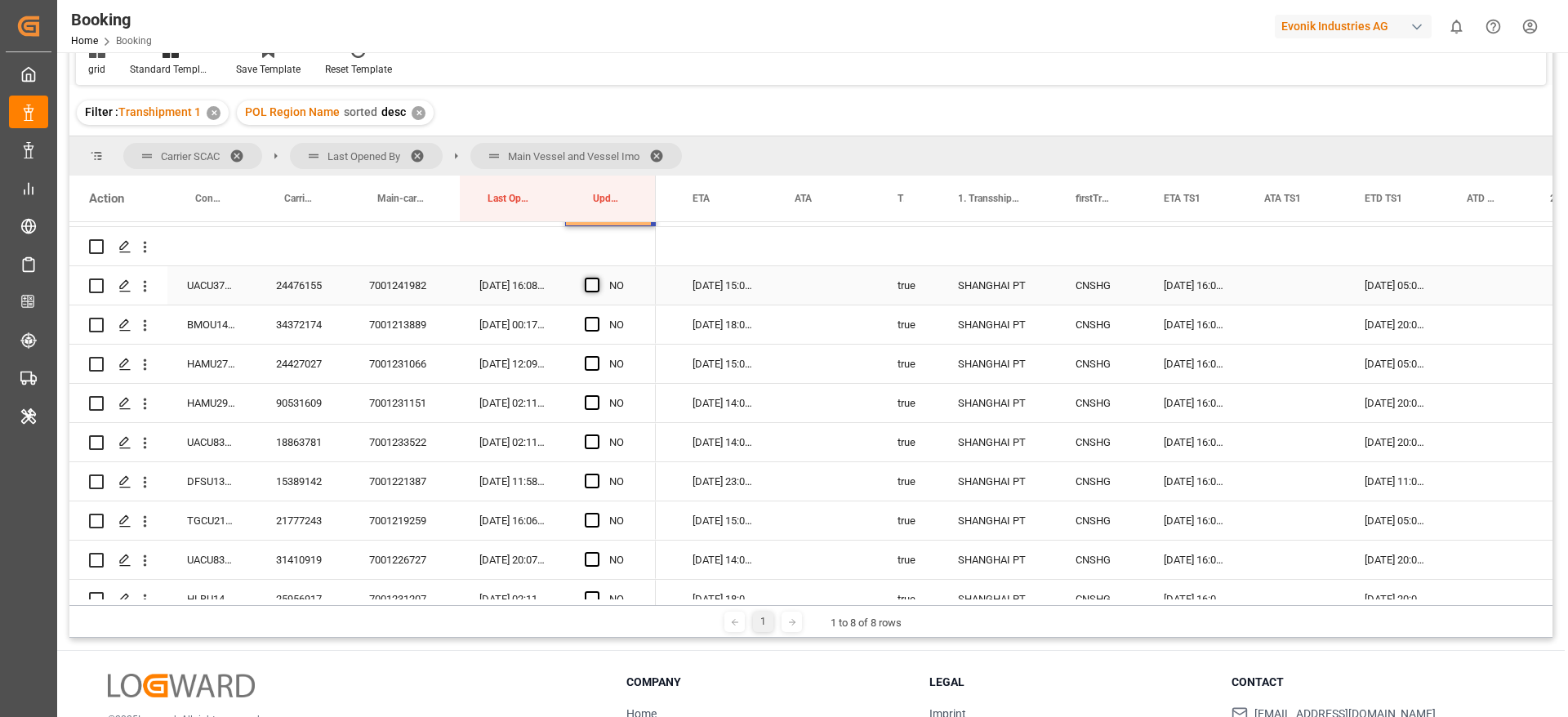
drag, startPoint x: 586, startPoint y: 277, endPoint x: 619, endPoint y: 305, distance: 43.3
click at [586, 277] on span "Press SPACE to select this row." at bounding box center [592, 285] width 15 height 15
click at [597, 277] on input "Press SPACE to select this row." at bounding box center [597, 277] width 0 height 0
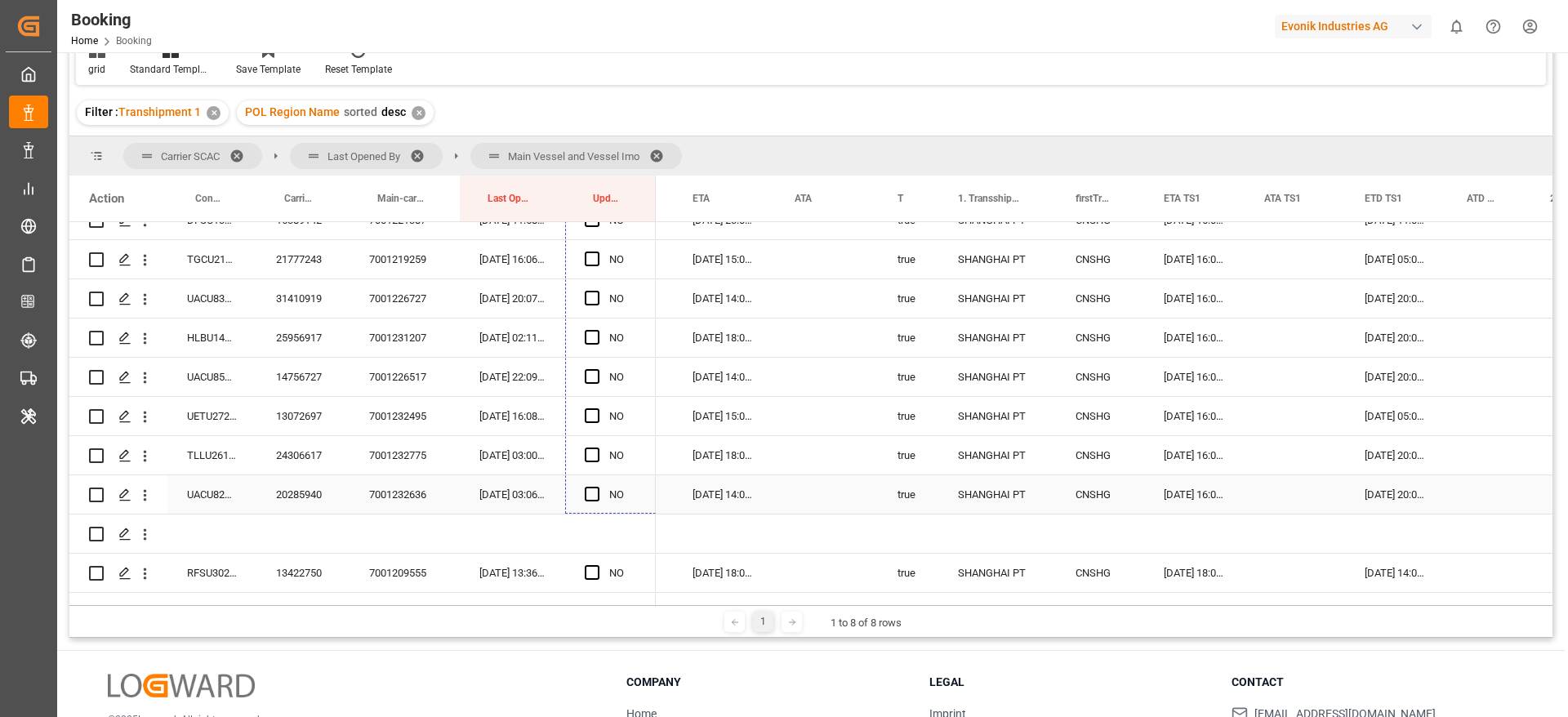
scroll to position [3503, 0]
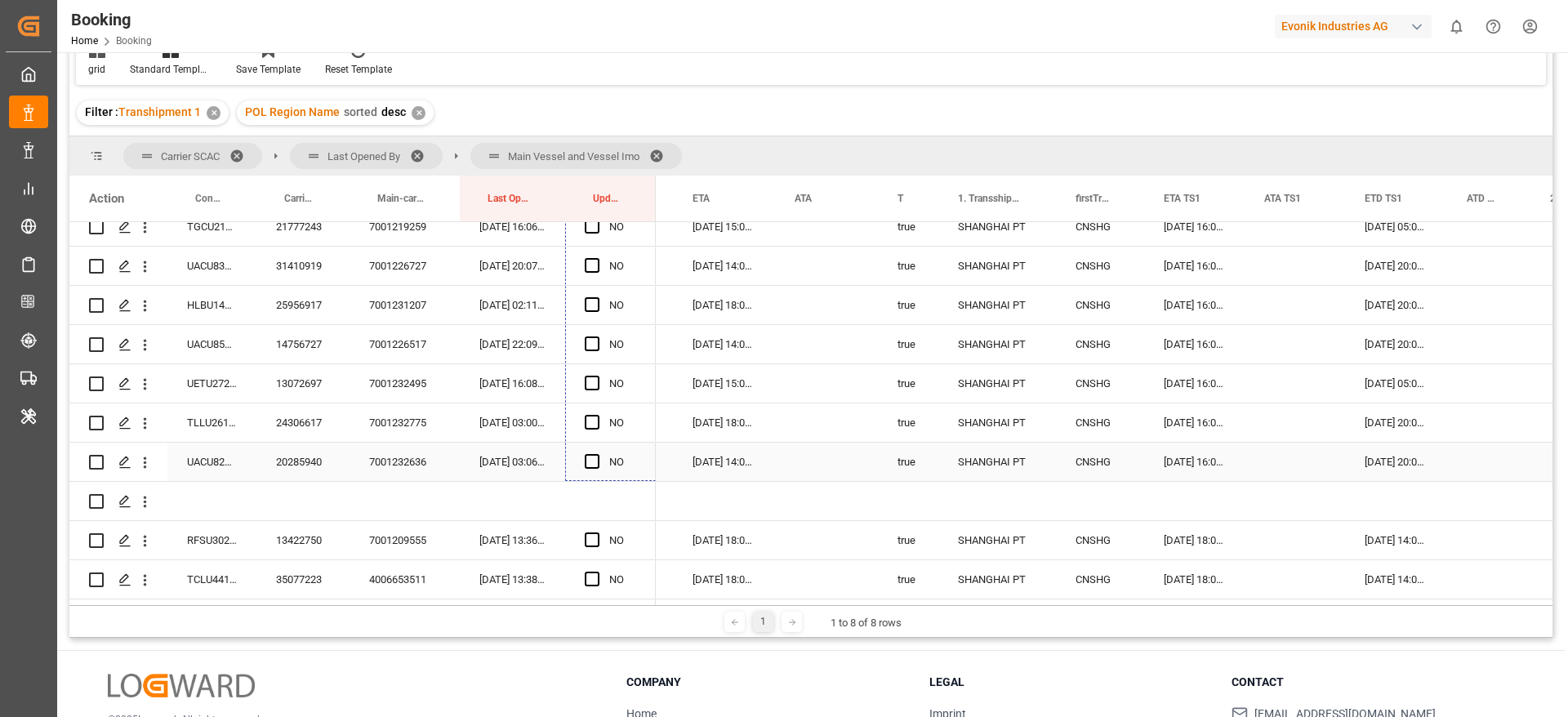
drag, startPoint x: 652, startPoint y: 303, endPoint x: 651, endPoint y: 454, distance: 151.0
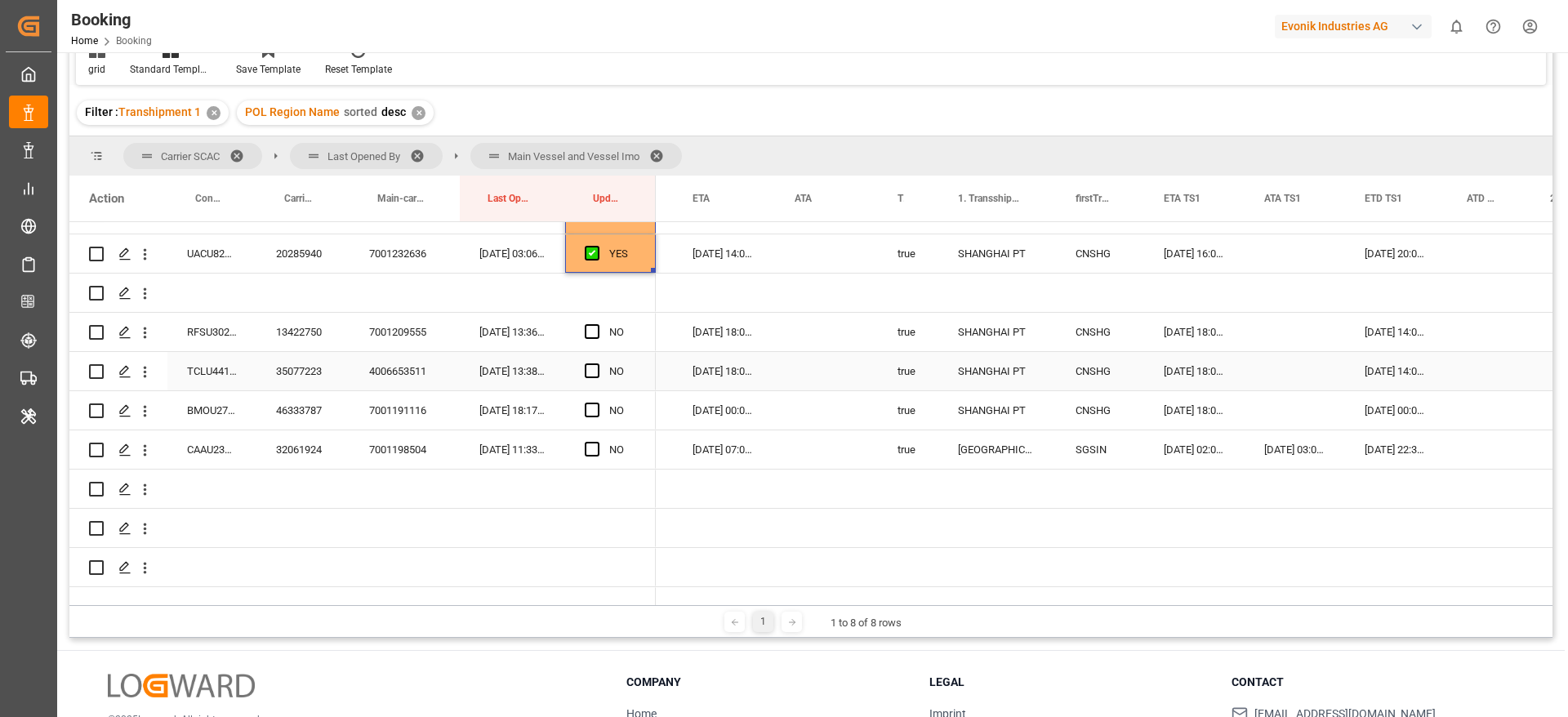
scroll to position [3748, 0]
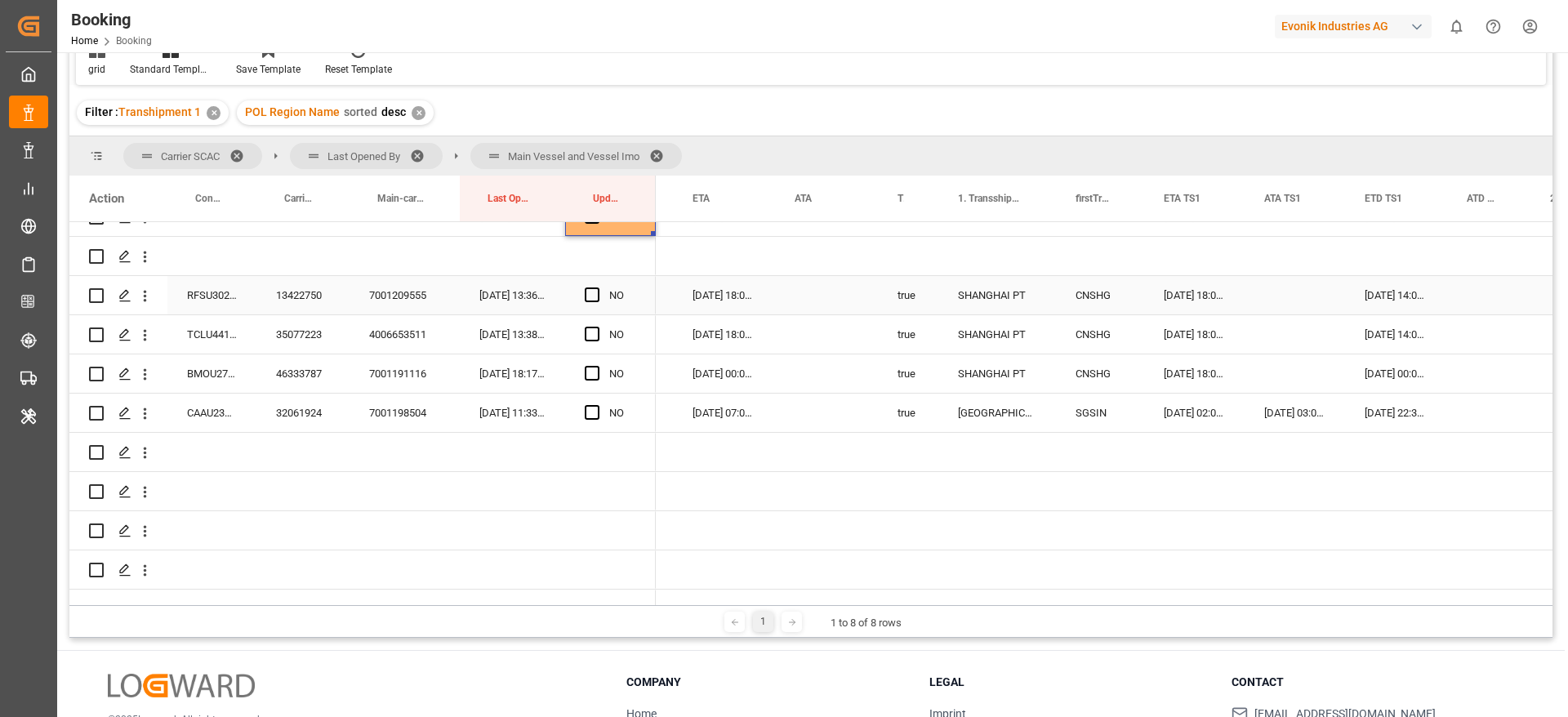
click at [292, 287] on div "13422750" at bounding box center [303, 295] width 93 height 38
drag, startPoint x: 589, startPoint y: 292, endPoint x: 592, endPoint y: 335, distance: 43.1
click at [590, 292] on span "Press SPACE to select this row." at bounding box center [592, 295] width 15 height 15
click at [597, 287] on input "Press SPACE to select this row." at bounding box center [597, 287] width 0 height 0
click at [592, 335] on span "Press SPACE to select this row." at bounding box center [592, 334] width 15 height 15
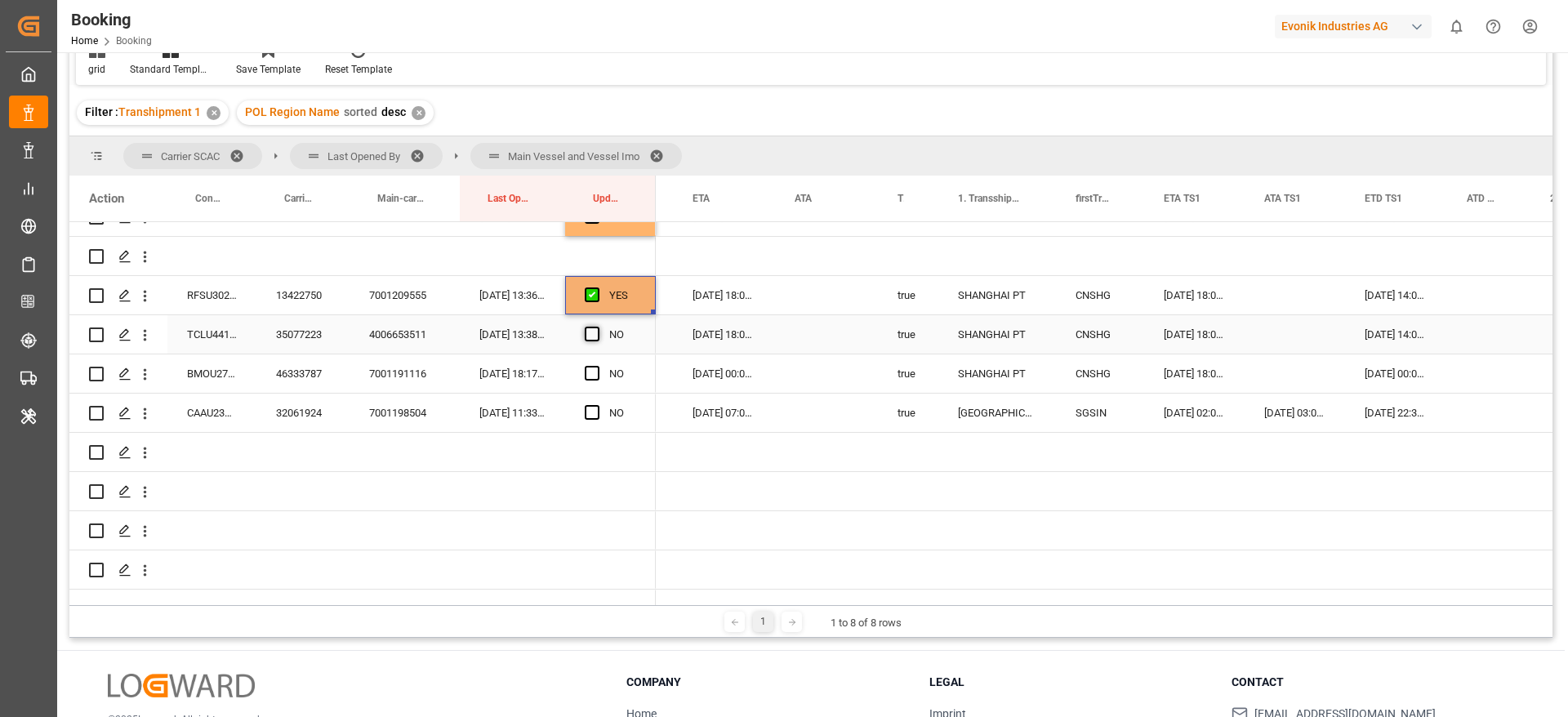
click at [597, 327] on input "Press SPACE to select this row." at bounding box center [597, 327] width 0 height 0
click at [596, 374] on span "Press SPACE to select this row." at bounding box center [592, 373] width 15 height 15
click at [597, 366] on input "Press SPACE to select this row." at bounding box center [597, 366] width 0 height 0
click at [297, 412] on div "32061924" at bounding box center [303, 412] width 93 height 38
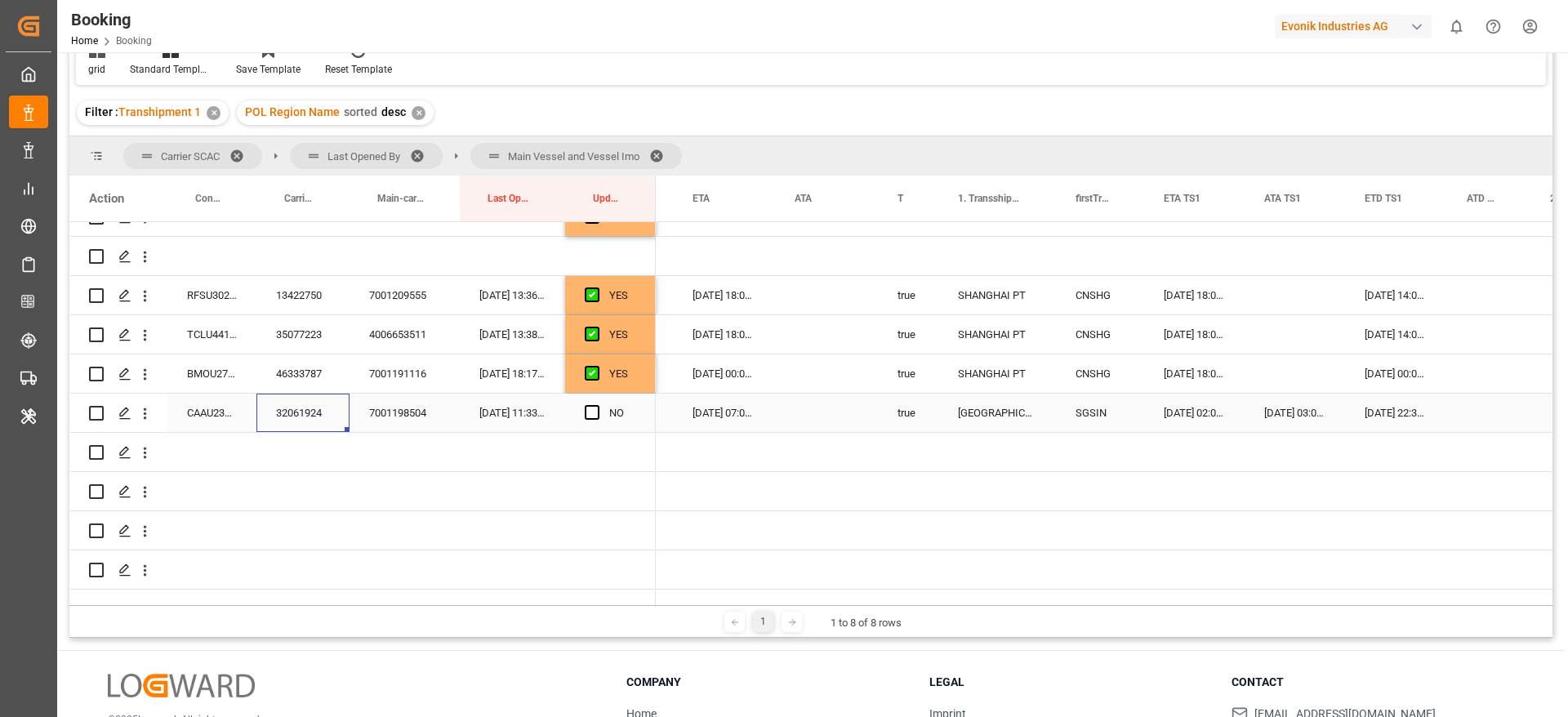
click at [1407, 417] on div "[DATE] 22:30:00" at bounding box center [1396, 412] width 102 height 38
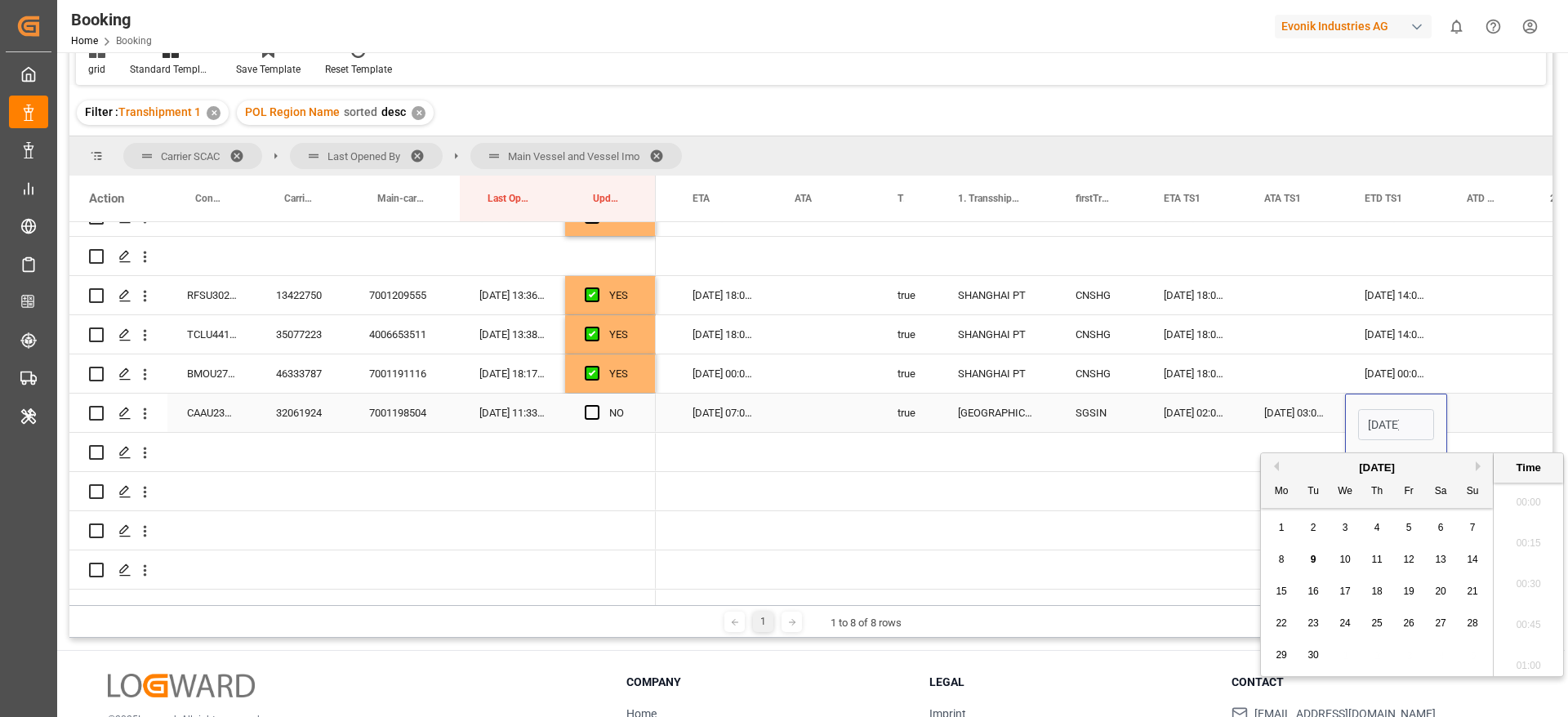
scroll to position [2006, 0]
drag, startPoint x: 1472, startPoint y: 594, endPoint x: 1503, endPoint y: 449, distance: 148.3
click at [1474, 594] on span "21" at bounding box center [1471, 591] width 11 height 12
type input "[DATE] 22:30"
click at [1499, 411] on div "Press SPACE to select this row." at bounding box center [1489, 412] width 84 height 38
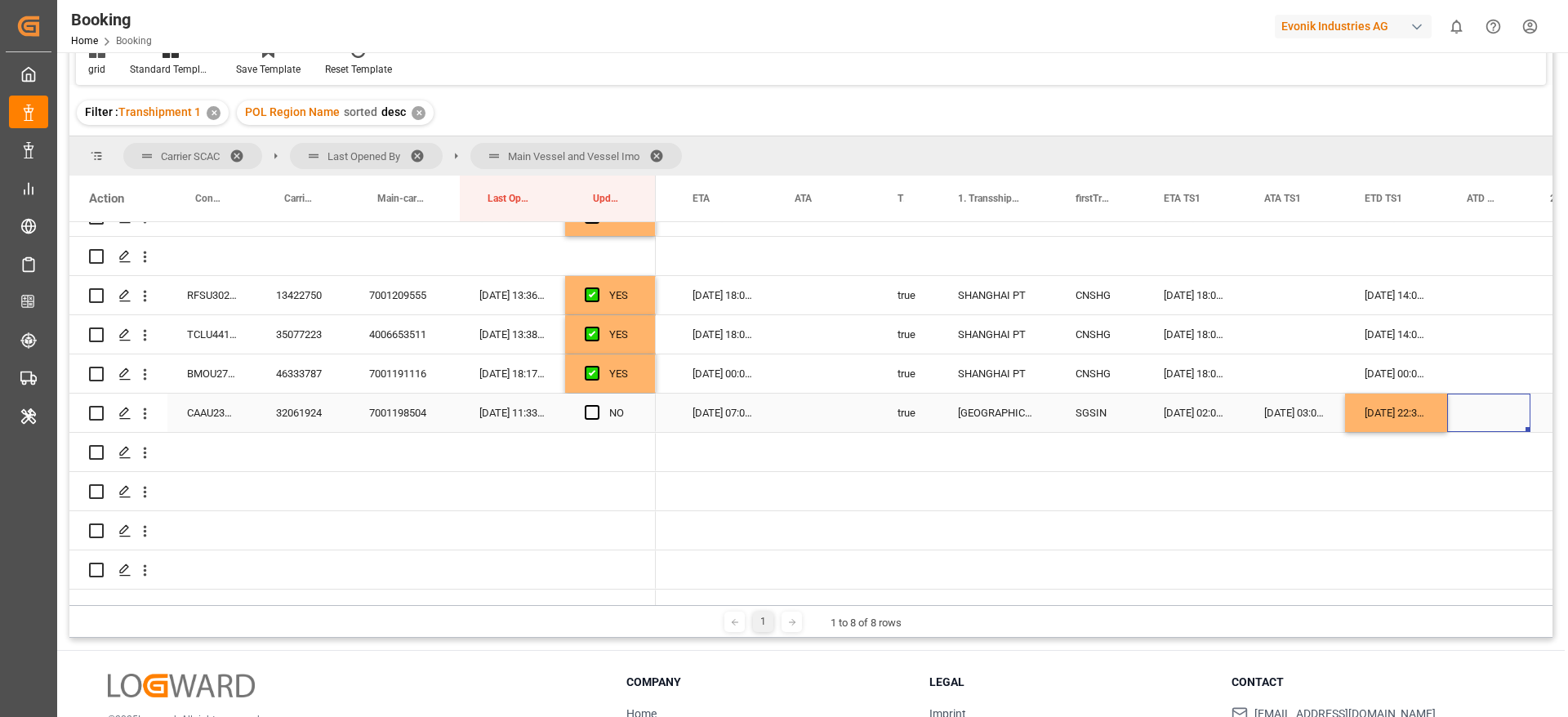
click at [707, 416] on div "[DATE] 07:00:00" at bounding box center [724, 412] width 102 height 38
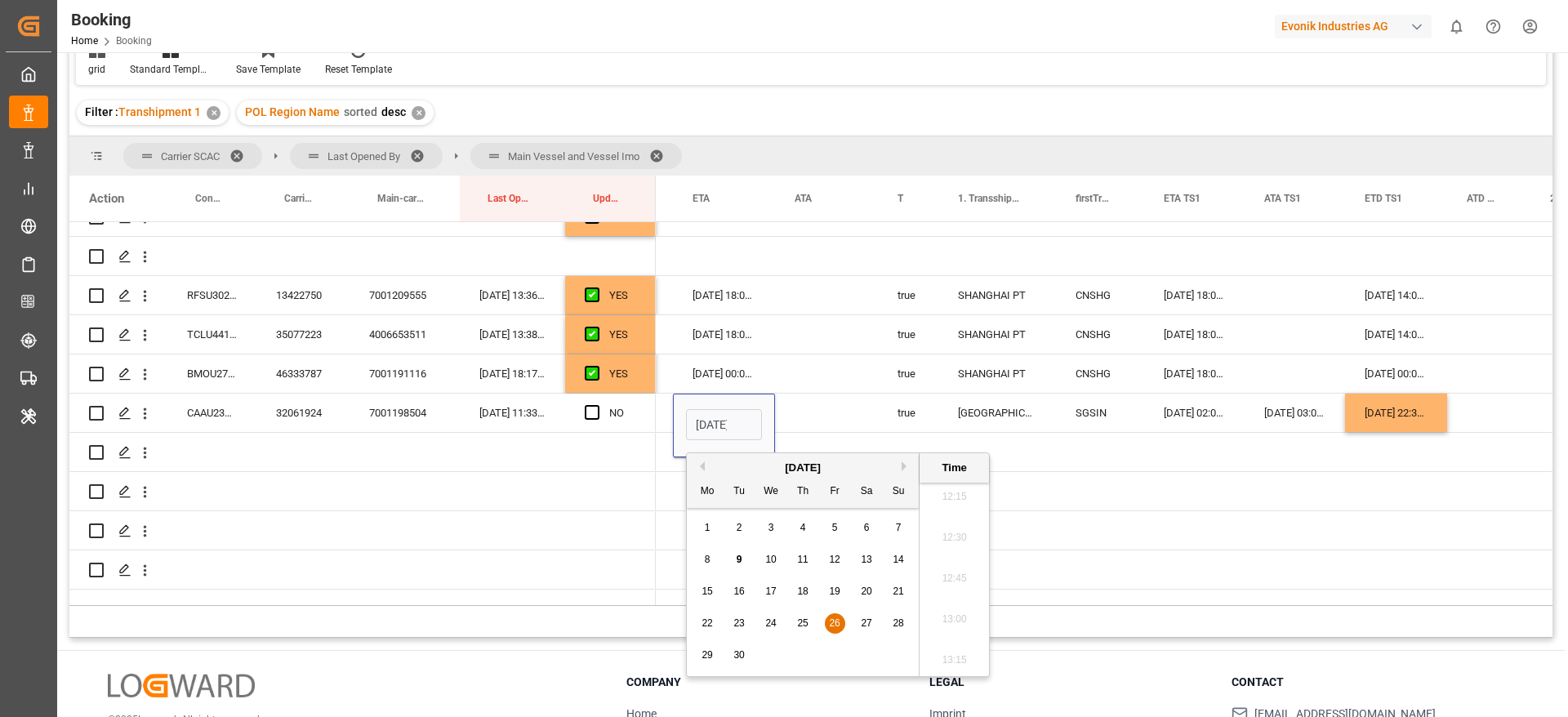
click at [905, 465] on button "Next Month" at bounding box center [907, 466] width 10 height 10
click at [807, 522] on div "2" at bounding box center [803, 528] width 21 height 20
type input "[DATE] 07:00"
click at [584, 414] on div "NO" at bounding box center [610, 412] width 90 height 38
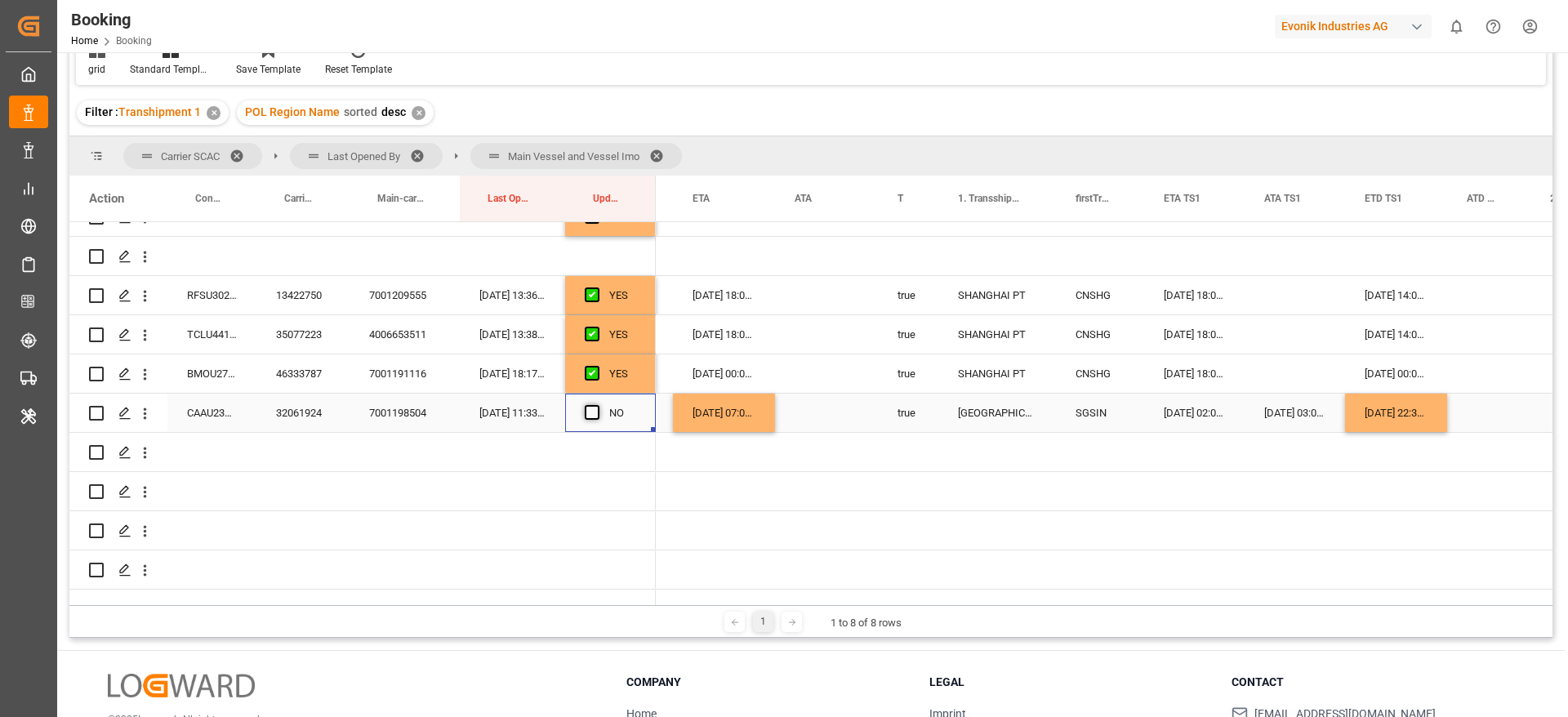
click at [590, 415] on span "Press SPACE to select this row." at bounding box center [592, 412] width 15 height 15
click at [597, 405] on input "Press SPACE to select this row." at bounding box center [597, 405] width 0 height 0
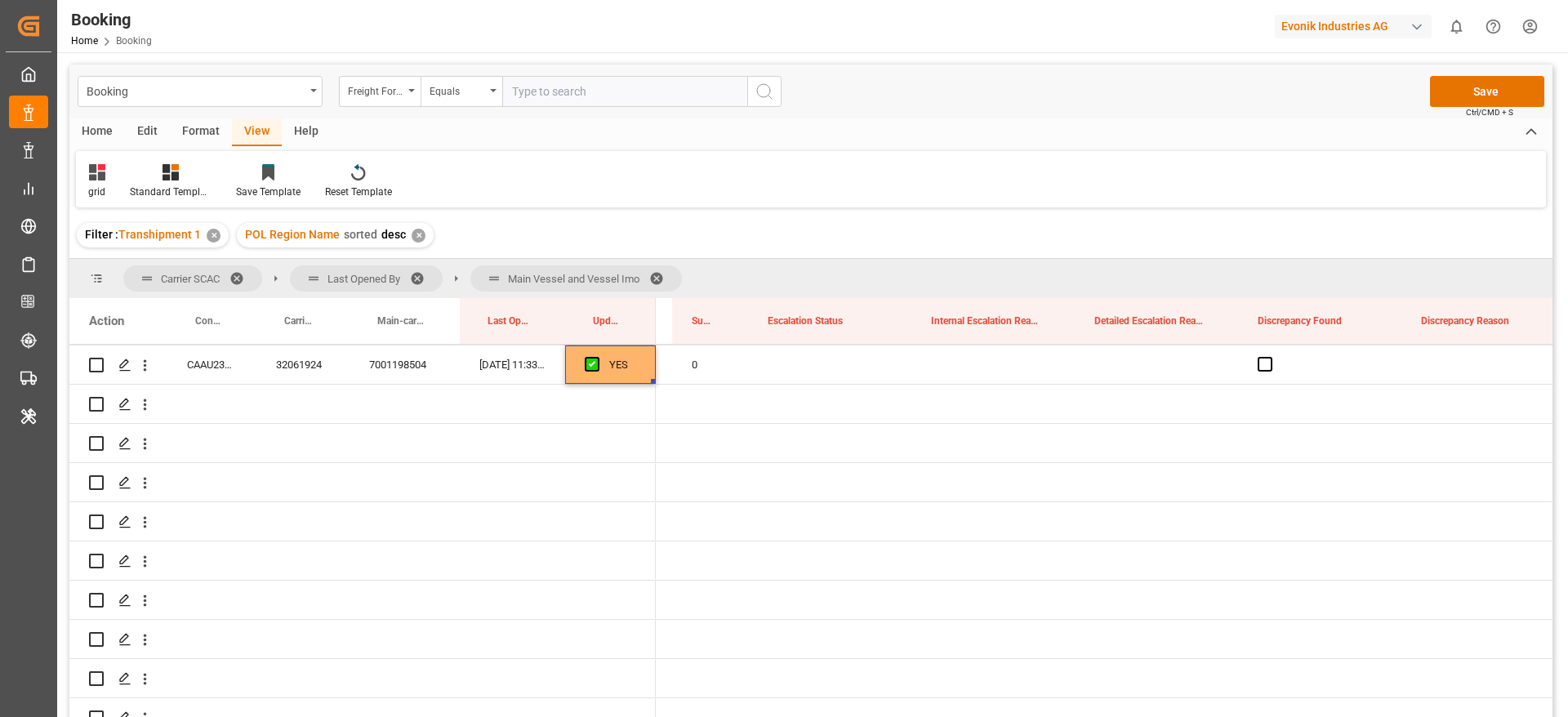
scroll to position [3919, 0]
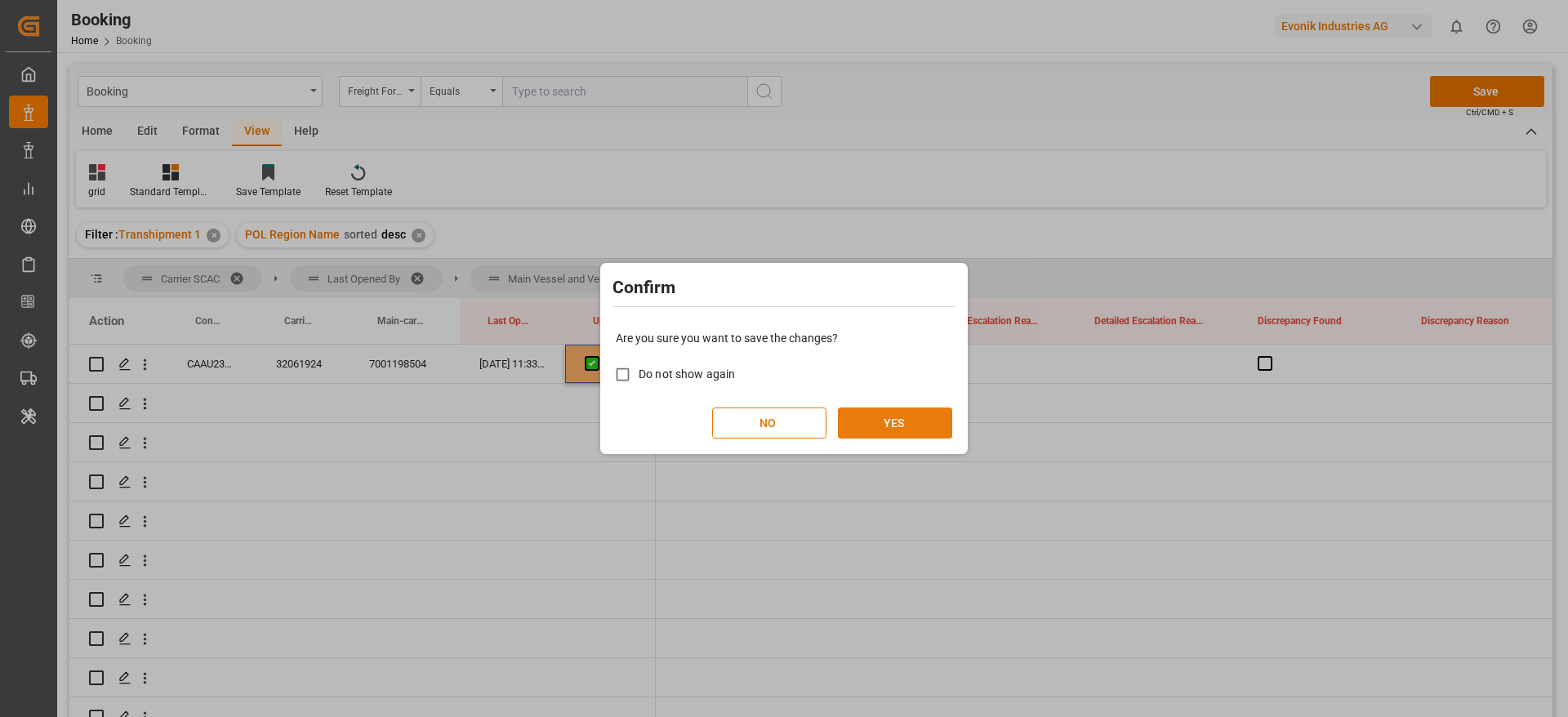
click at [912, 421] on button "YES" at bounding box center [895, 422] width 114 height 31
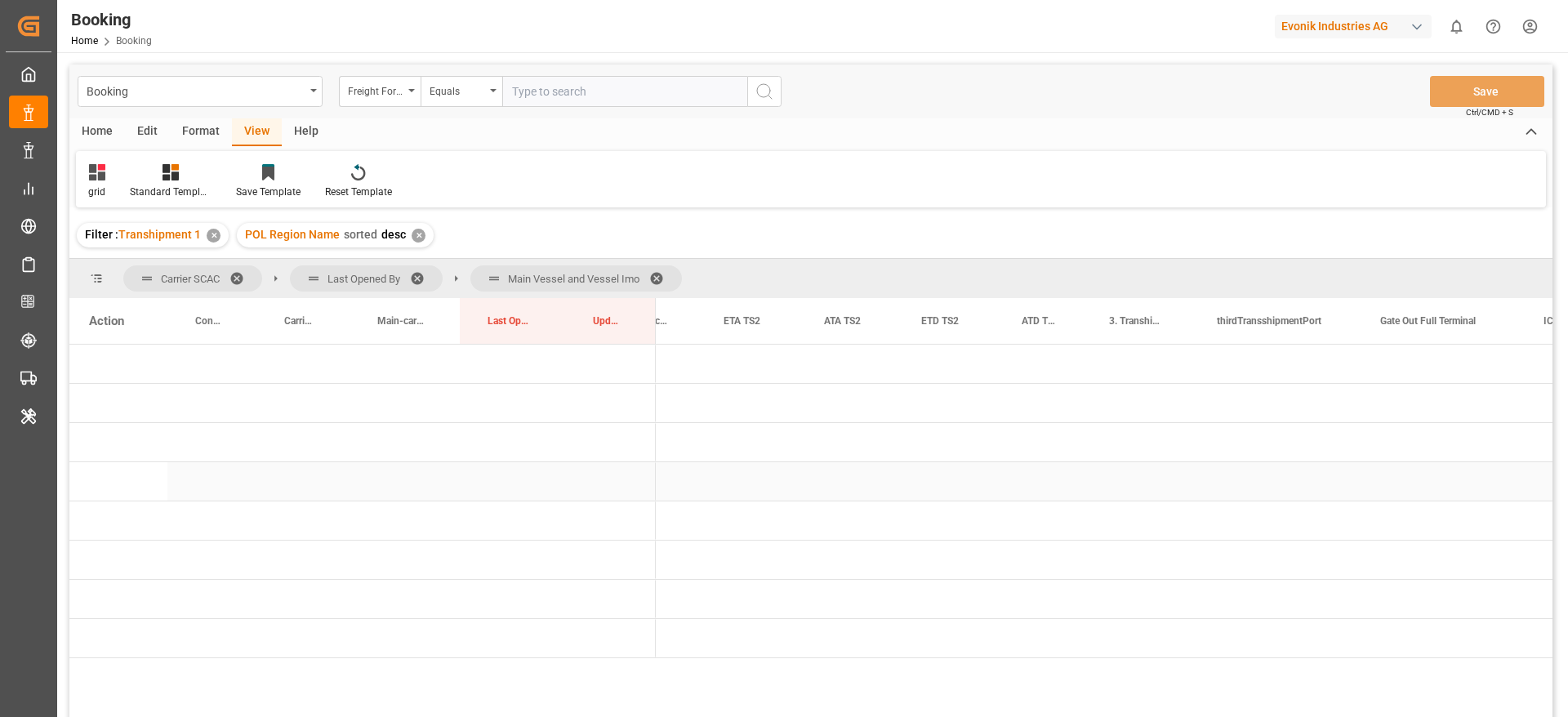
scroll to position [0, 0]
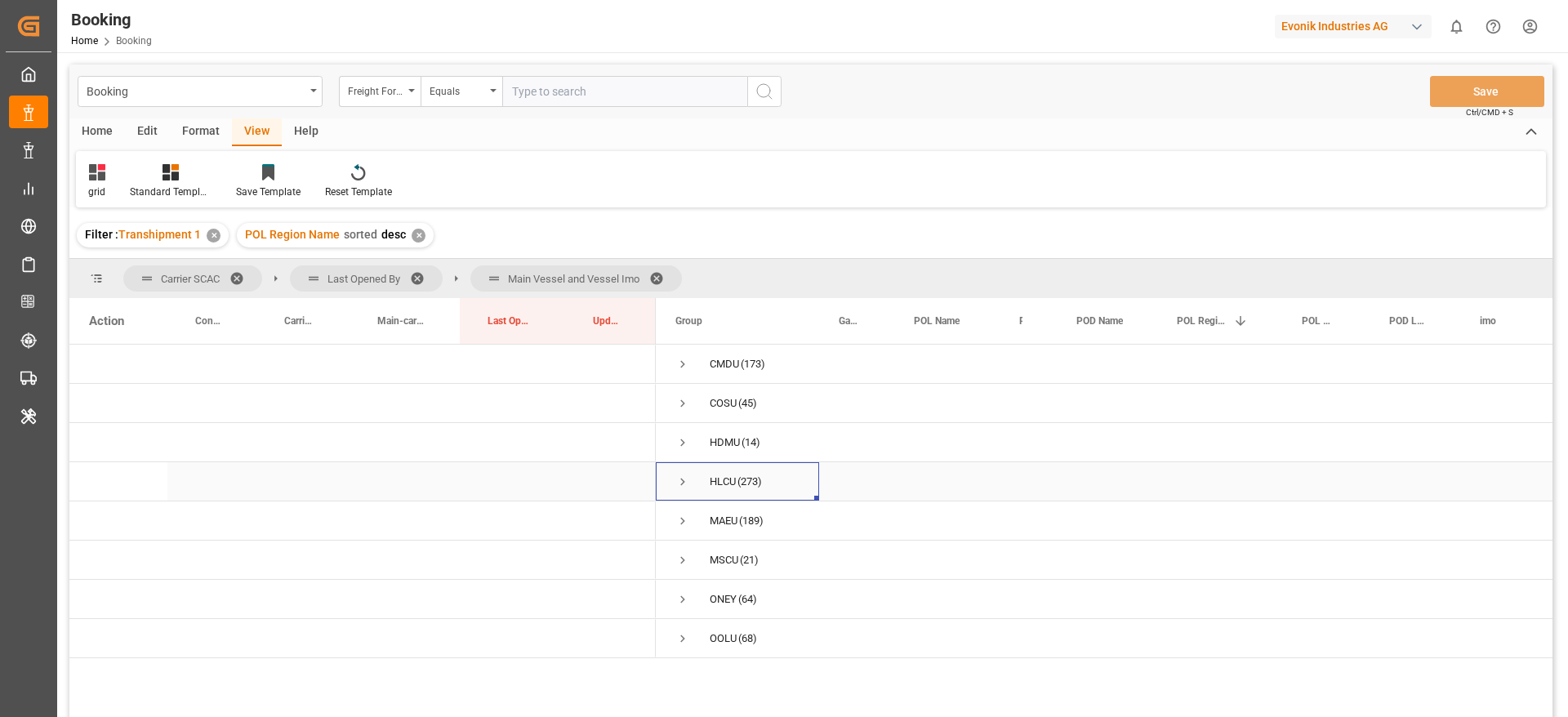
click at [687, 484] on span "Press SPACE to select this row." at bounding box center [683, 482] width 15 height 15
